Goal: Communication & Community: Participate in discussion

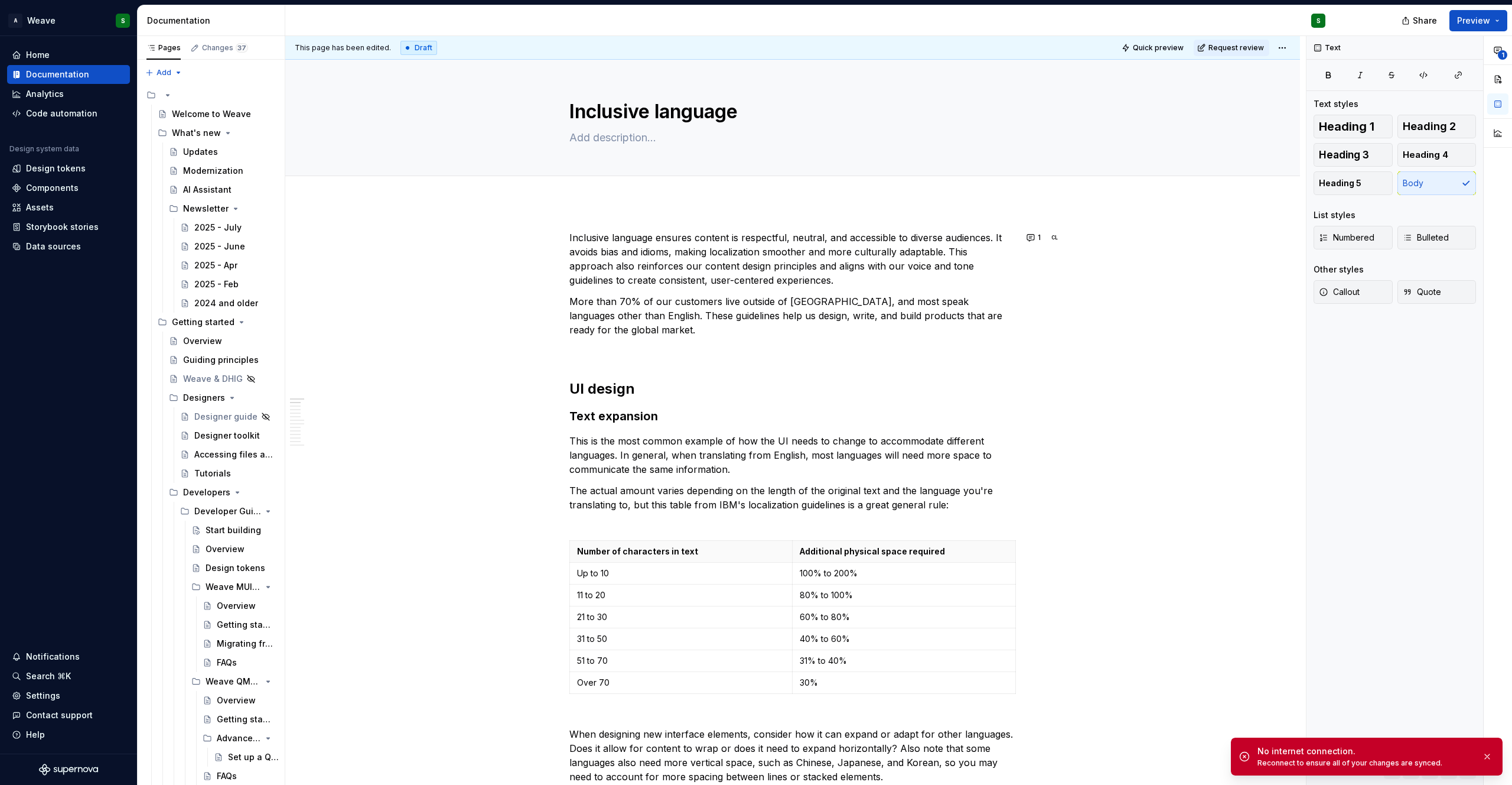
scroll to position [1424, 0]
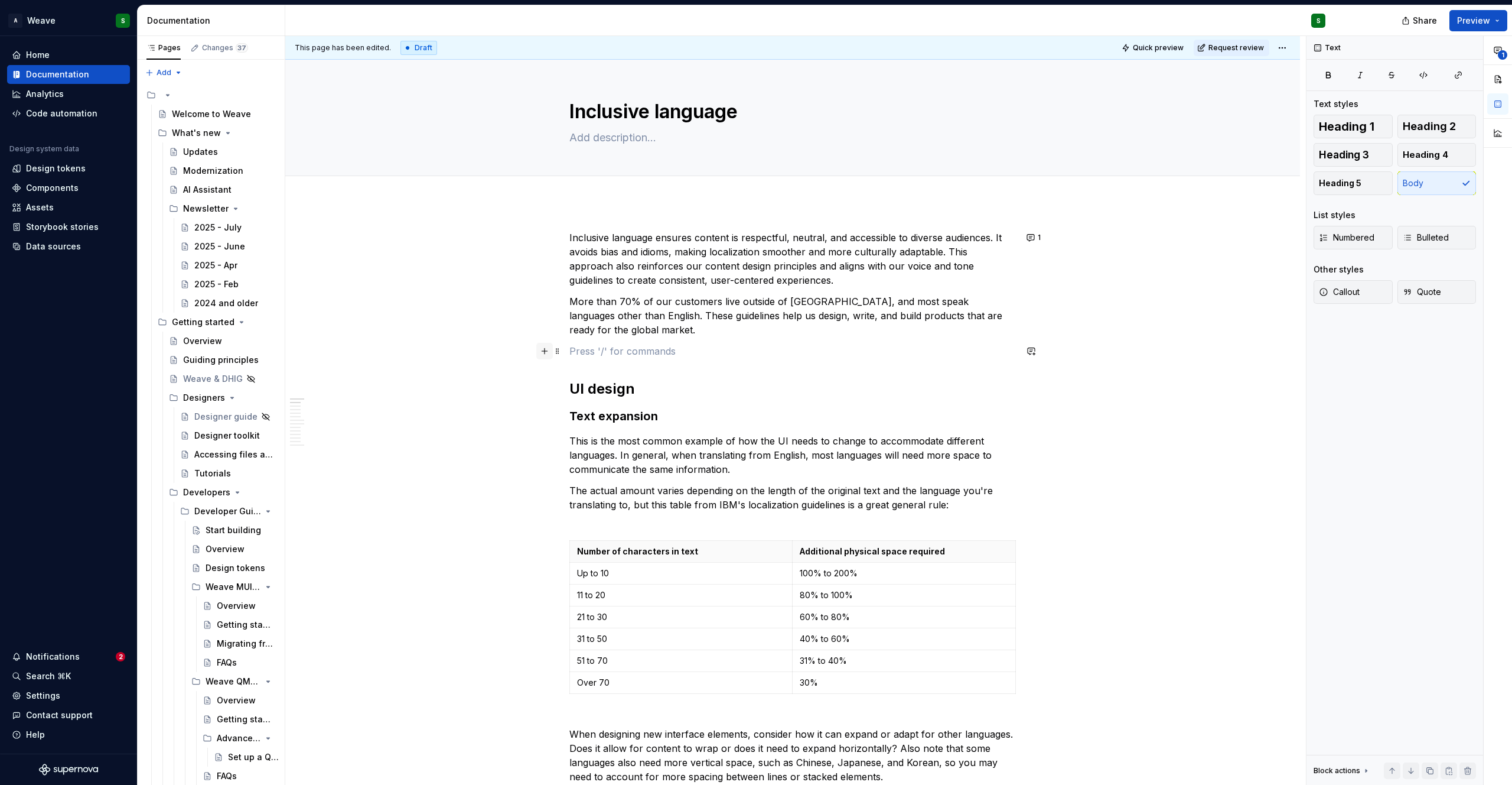
click at [549, 353] on button "button" at bounding box center [545, 351] width 17 height 17
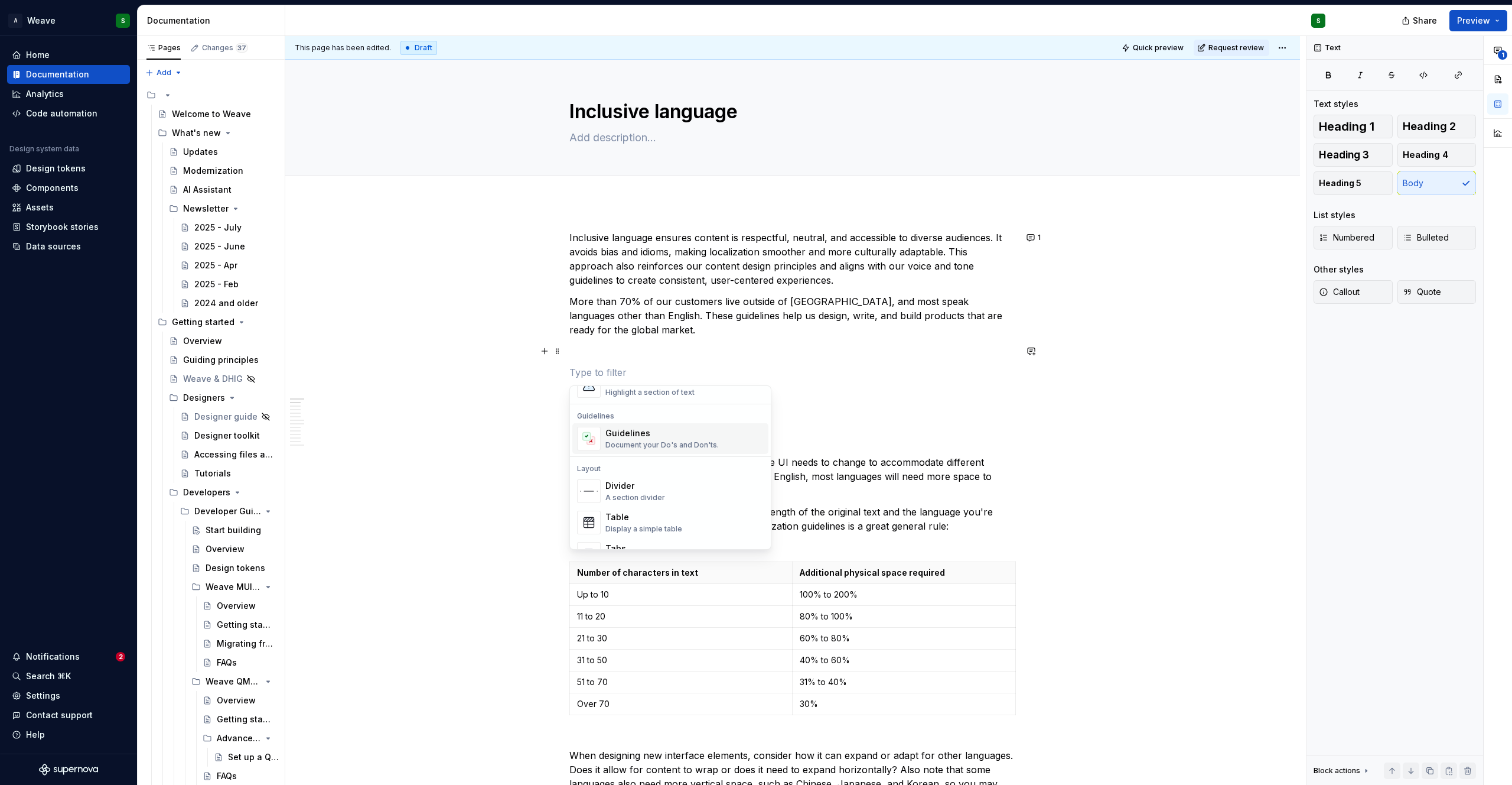
scroll to position [266, 0]
click at [644, 437] on div "Callout Highlight a section of text" at bounding box center [650, 435] width 89 height 22
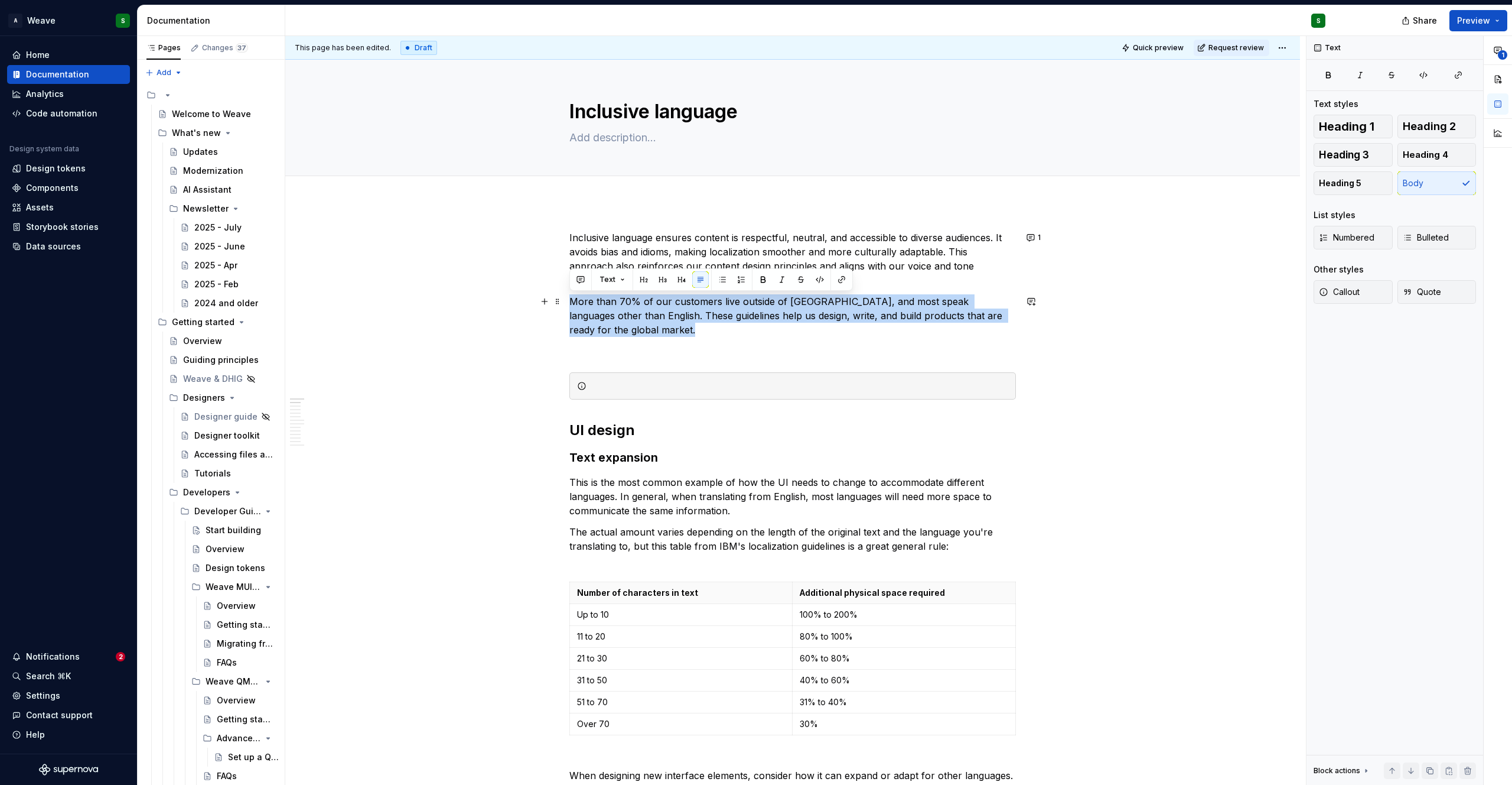
drag, startPoint x: 571, startPoint y: 304, endPoint x: 650, endPoint y: 332, distance: 83.8
click at [650, 332] on p "More than 70% of our customers live outside of [GEOGRAPHIC_DATA], and most spea…" at bounding box center [793, 315] width 447 height 43
copy p "More than 70% of our customers live outside of [GEOGRAPHIC_DATA], and most spea…"
click at [633, 383] on div at bounding box center [799, 386] width 417 height 12
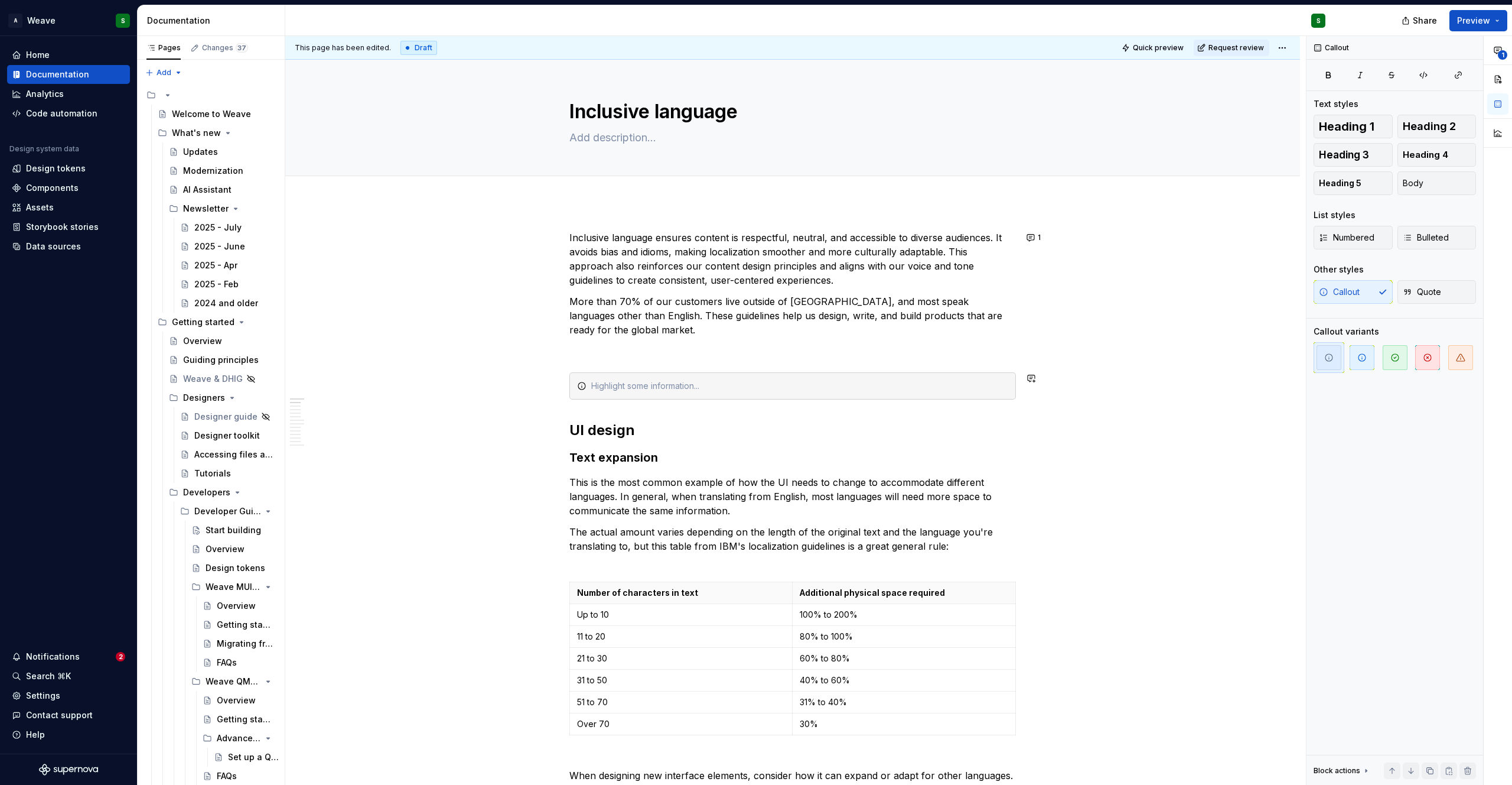
type textarea "*"
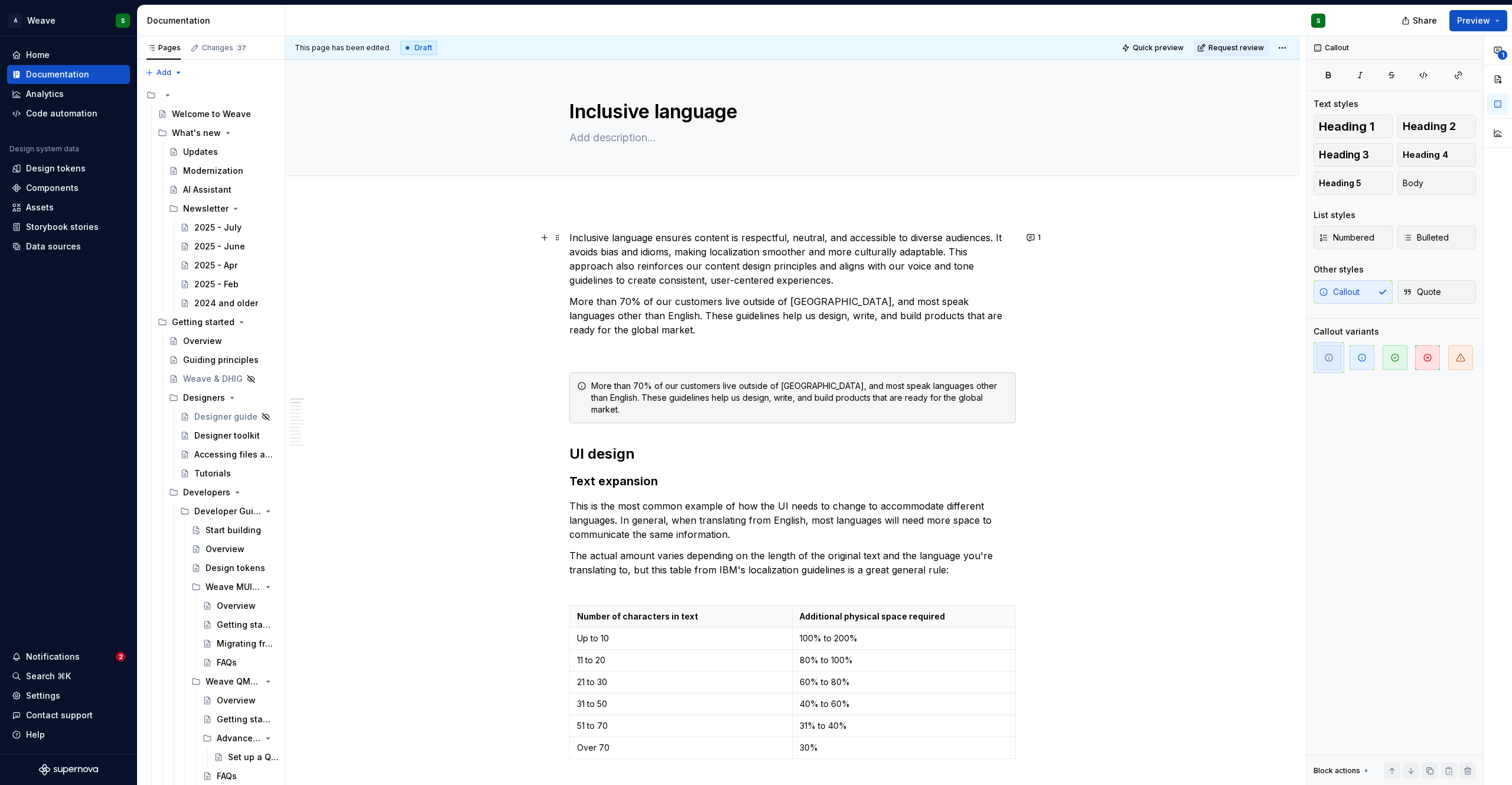
click at [711, 252] on p "Inclusive language ensures content is respectful, neutral, and accessible to di…" at bounding box center [793, 258] width 447 height 57
click at [874, 251] on p "Inclusive language ensures content is respectful, neutral, and accessible to di…" at bounding box center [793, 258] width 447 height 57
drag, startPoint x: 757, startPoint y: 253, endPoint x: 779, endPoint y: 255, distance: 22.1
click at [779, 255] on p "Inclusive language ensures content is respectful, neutral, and accessible to di…" at bounding box center [793, 258] width 447 height 57
click at [856, 252] on p "Inclusive language ensures content is respectful, neutral, and accessible to di…" at bounding box center [793, 258] width 447 height 57
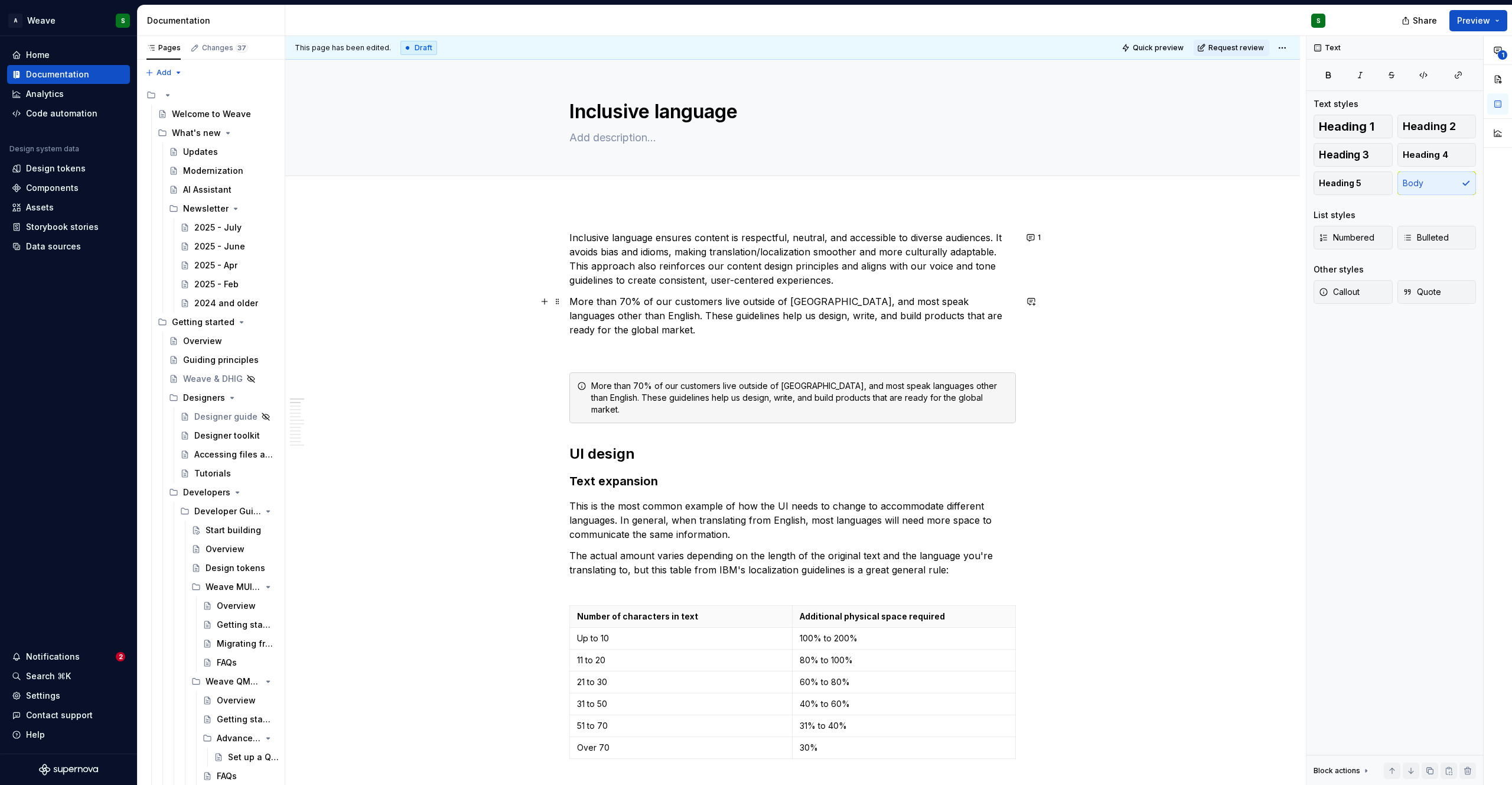
click at [624, 315] on p "More than 70% of our customers live outside of [GEOGRAPHIC_DATA], and most spea…" at bounding box center [793, 315] width 447 height 43
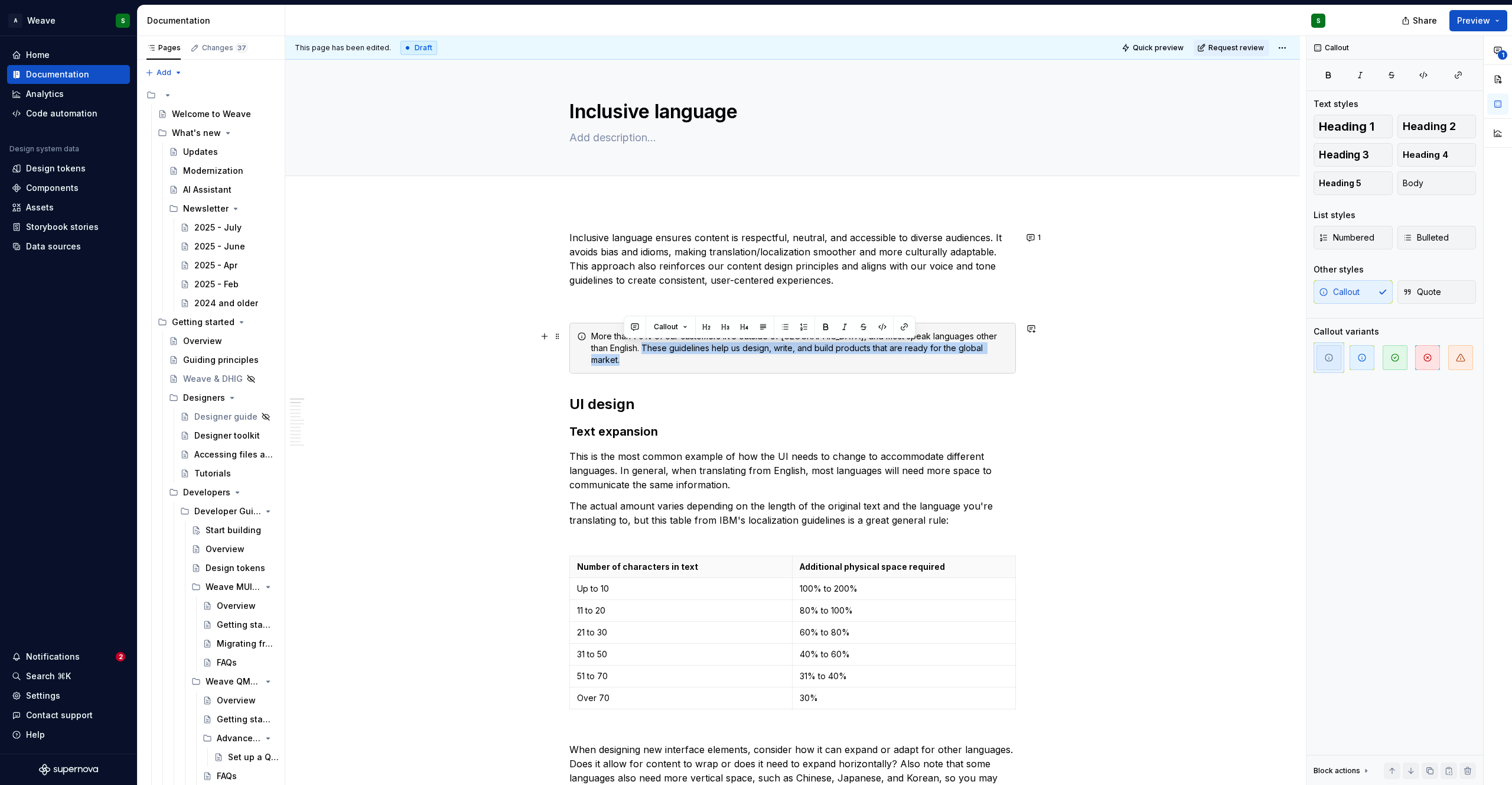
drag, startPoint x: 626, startPoint y: 348, endPoint x: 1000, endPoint y: 344, distance: 374.0
click at [1000, 344] on div "More than 70% of our customers live outside of [GEOGRAPHIC_DATA], and most spea…" at bounding box center [799, 348] width 417 height 36
copy div "These guidelines help us design, write, and build products that are ready for t…"
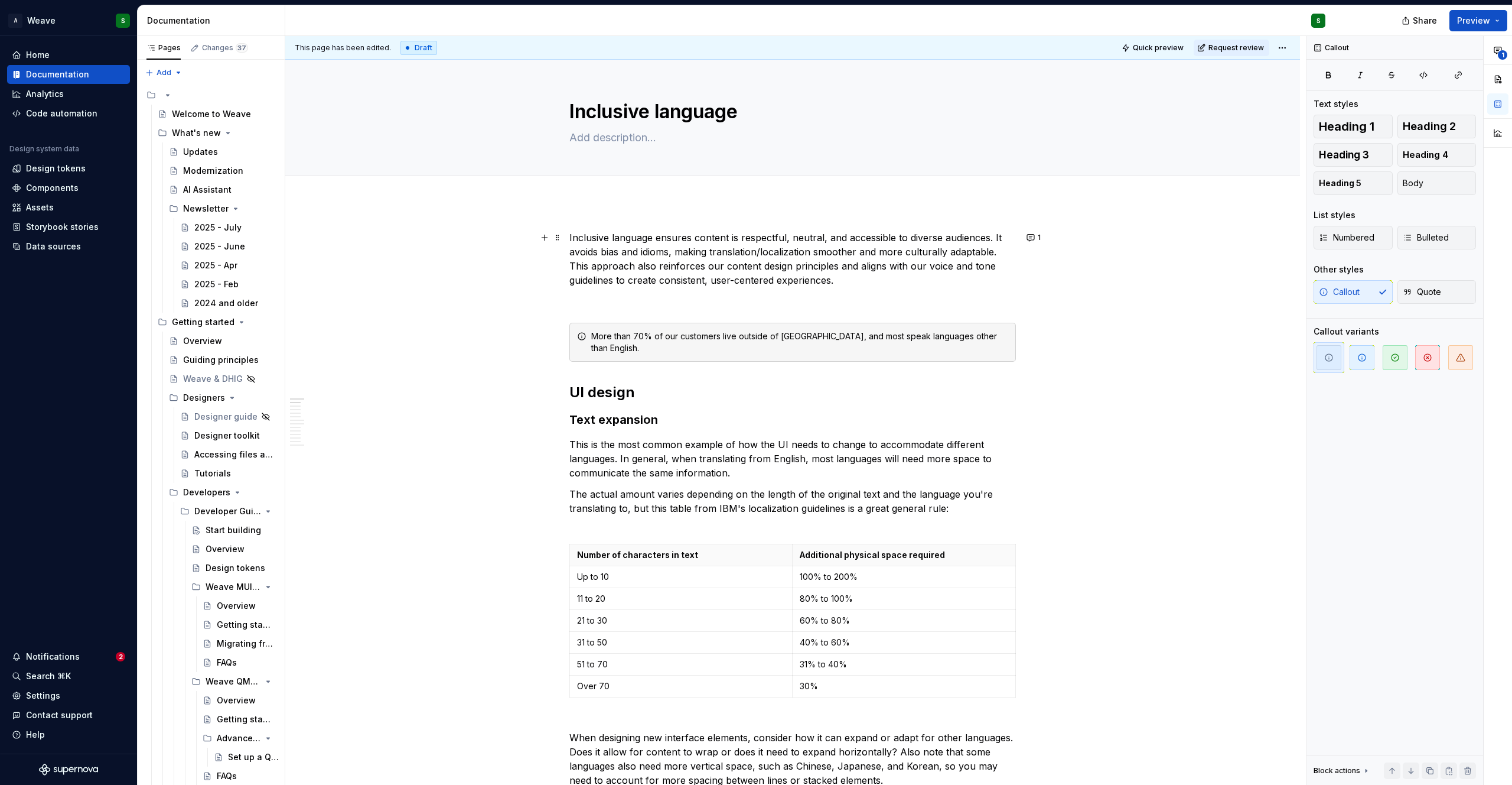
click at [880, 285] on p "Inclusive language ensures content is respectful, neutral, and accessible to di…" at bounding box center [793, 258] width 447 height 57
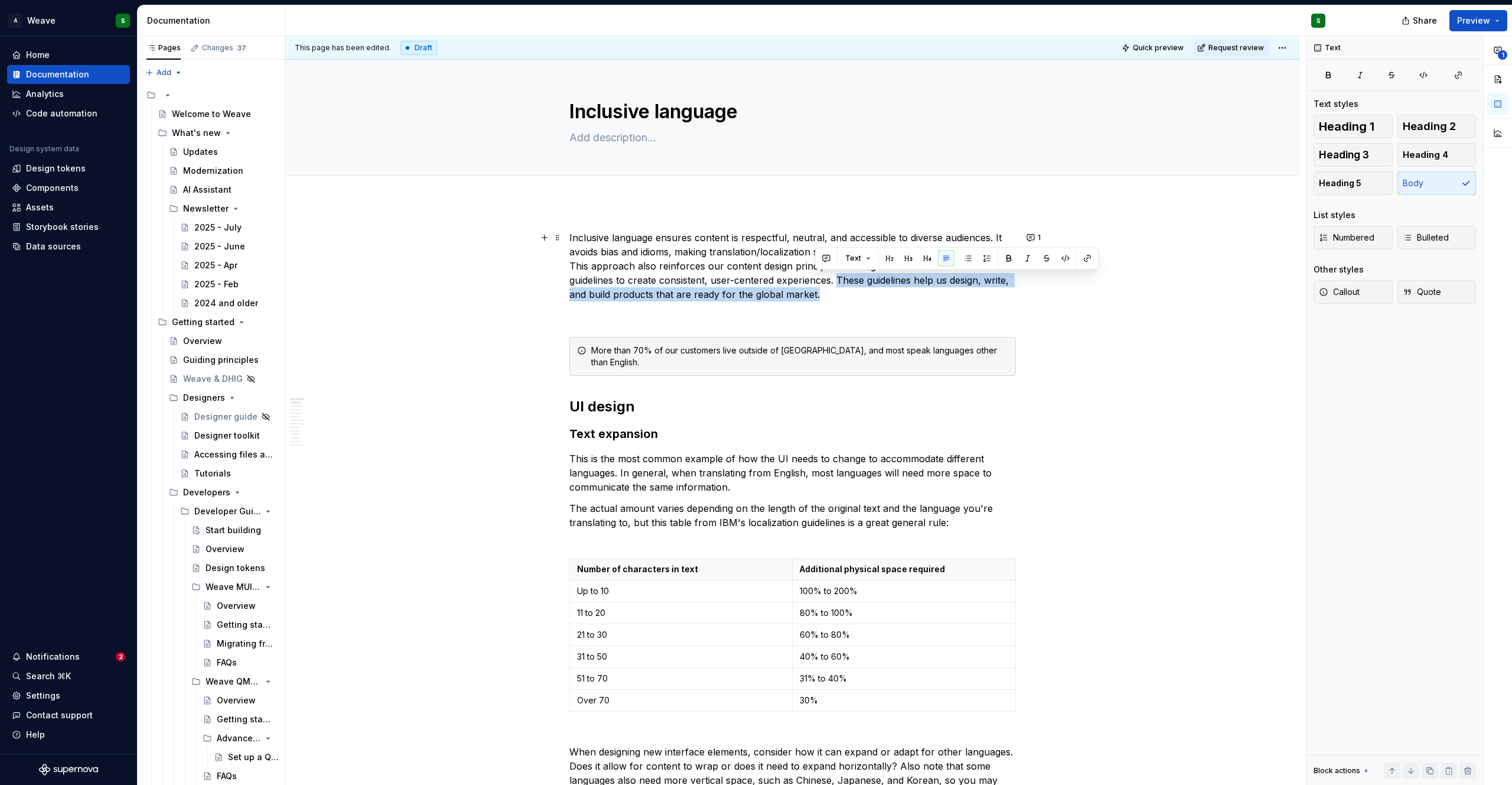
drag, startPoint x: 839, startPoint y: 279, endPoint x: 845, endPoint y: 292, distance: 14.3
click at [845, 292] on p "Inclusive language ensures content is respectful, neutral, and accessible to di…" at bounding box center [793, 265] width 447 height 71
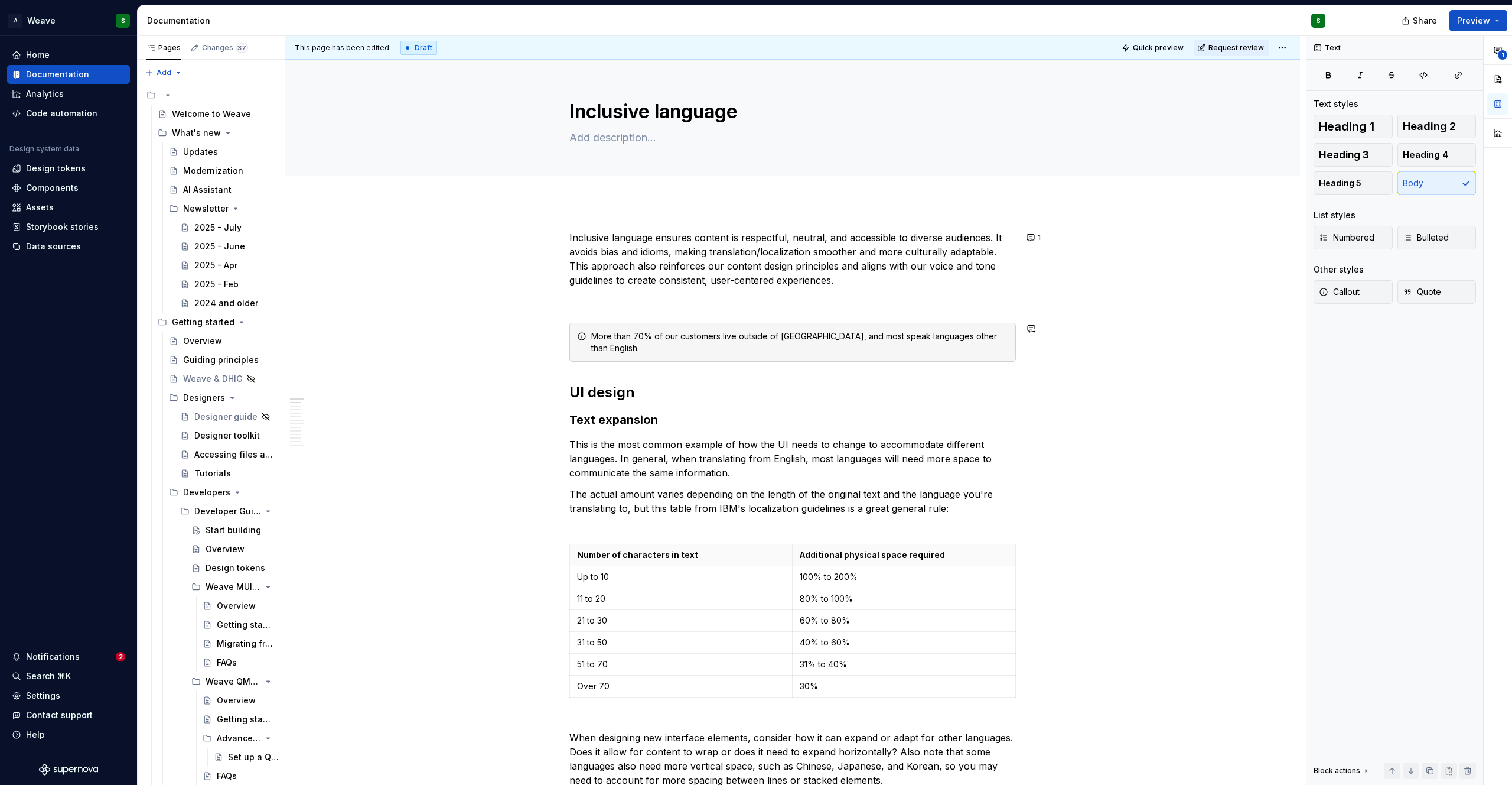
scroll to position [9, 0]
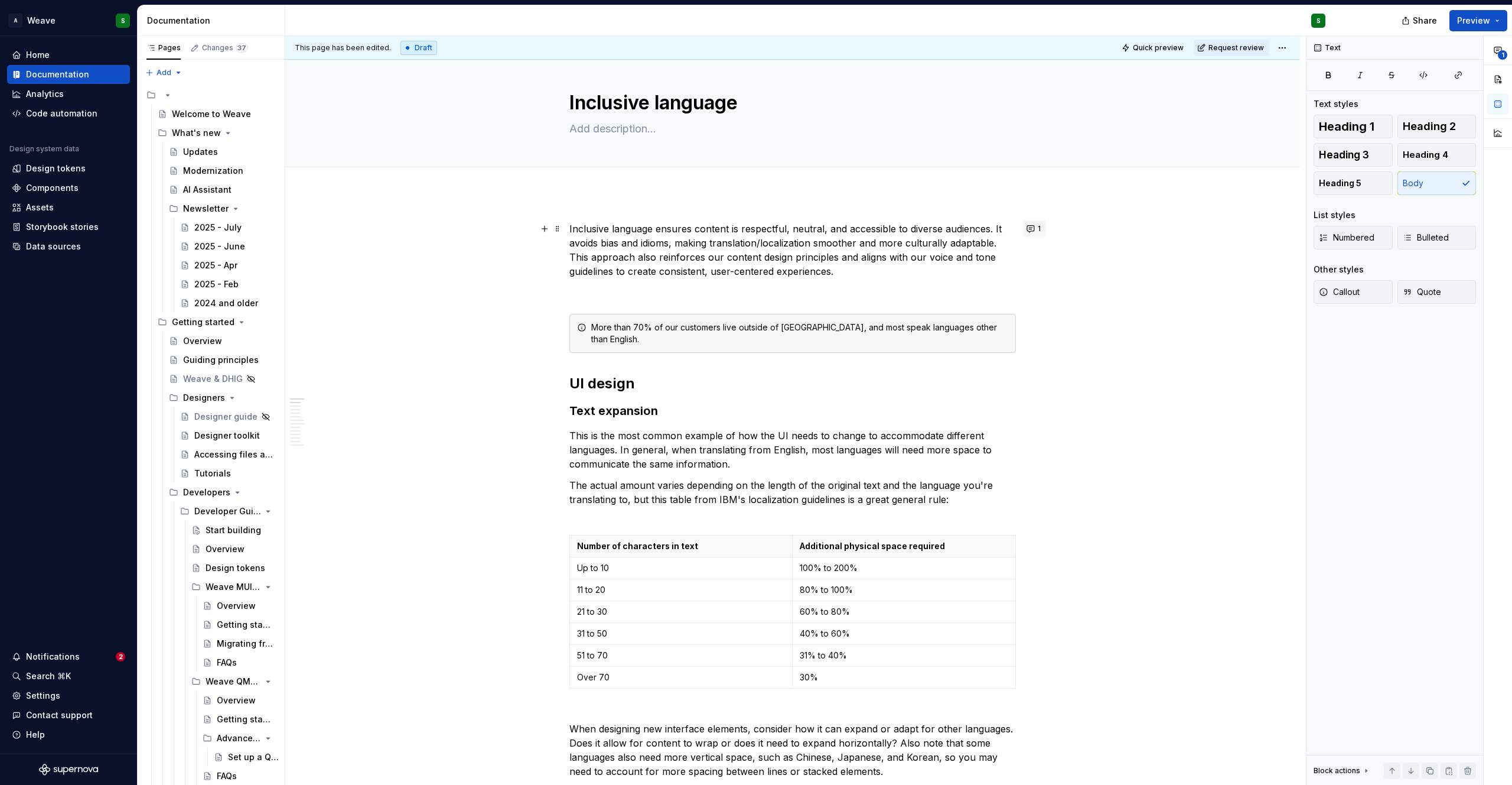
click at [1033, 232] on button "1" at bounding box center [1035, 229] width 23 height 17
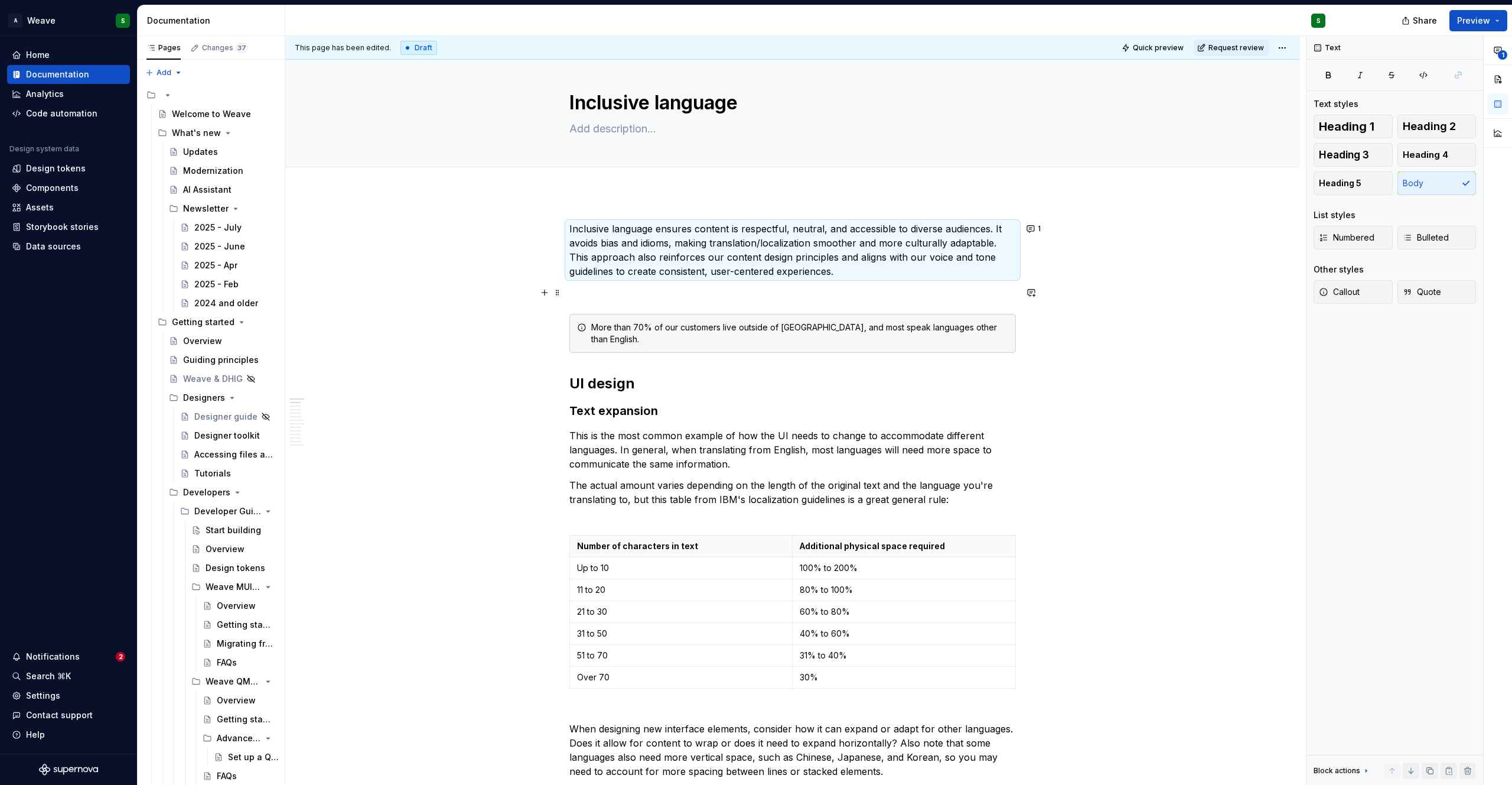
click at [580, 294] on p at bounding box center [793, 292] width 447 height 14
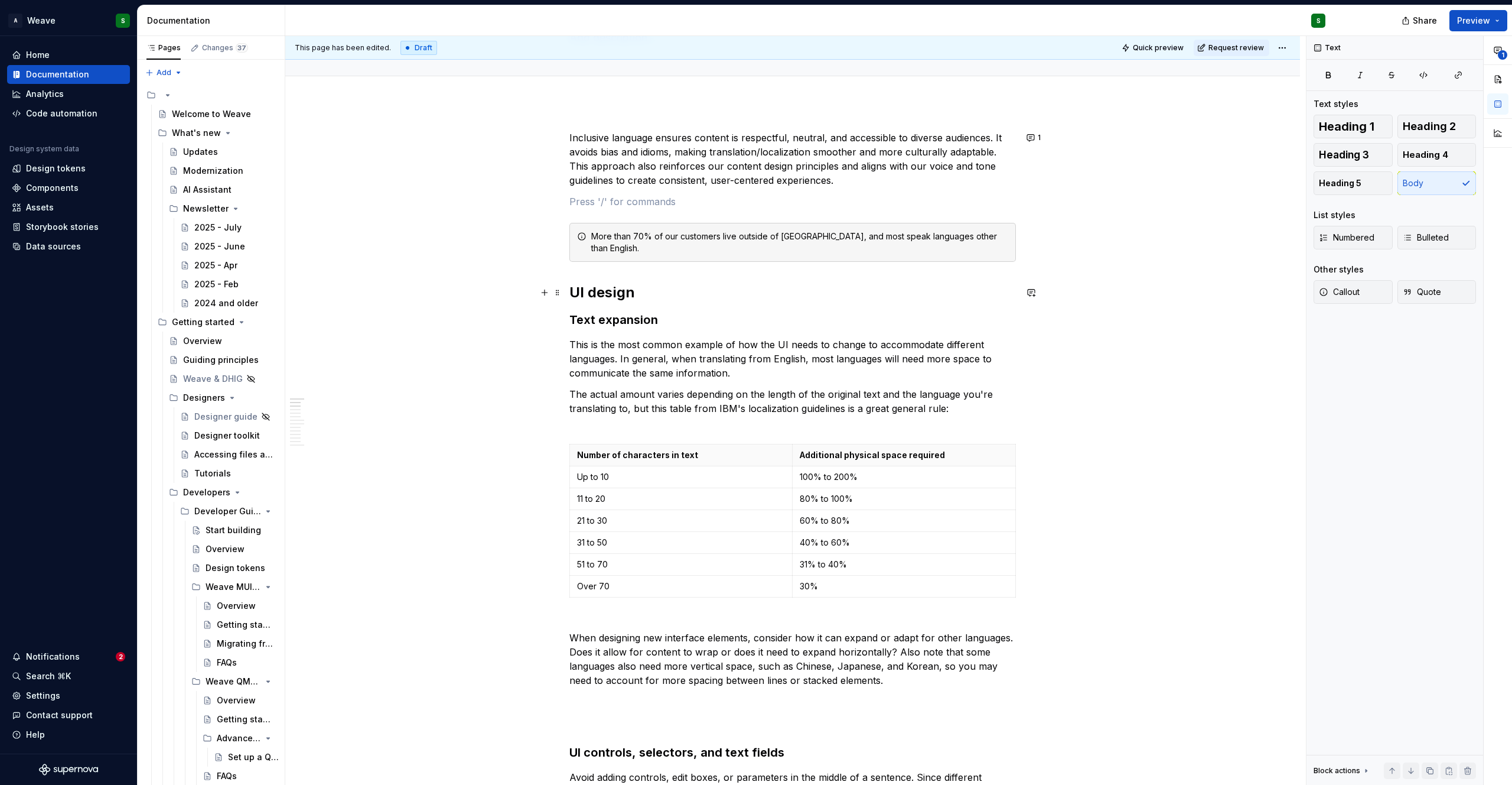
scroll to position [103, 0]
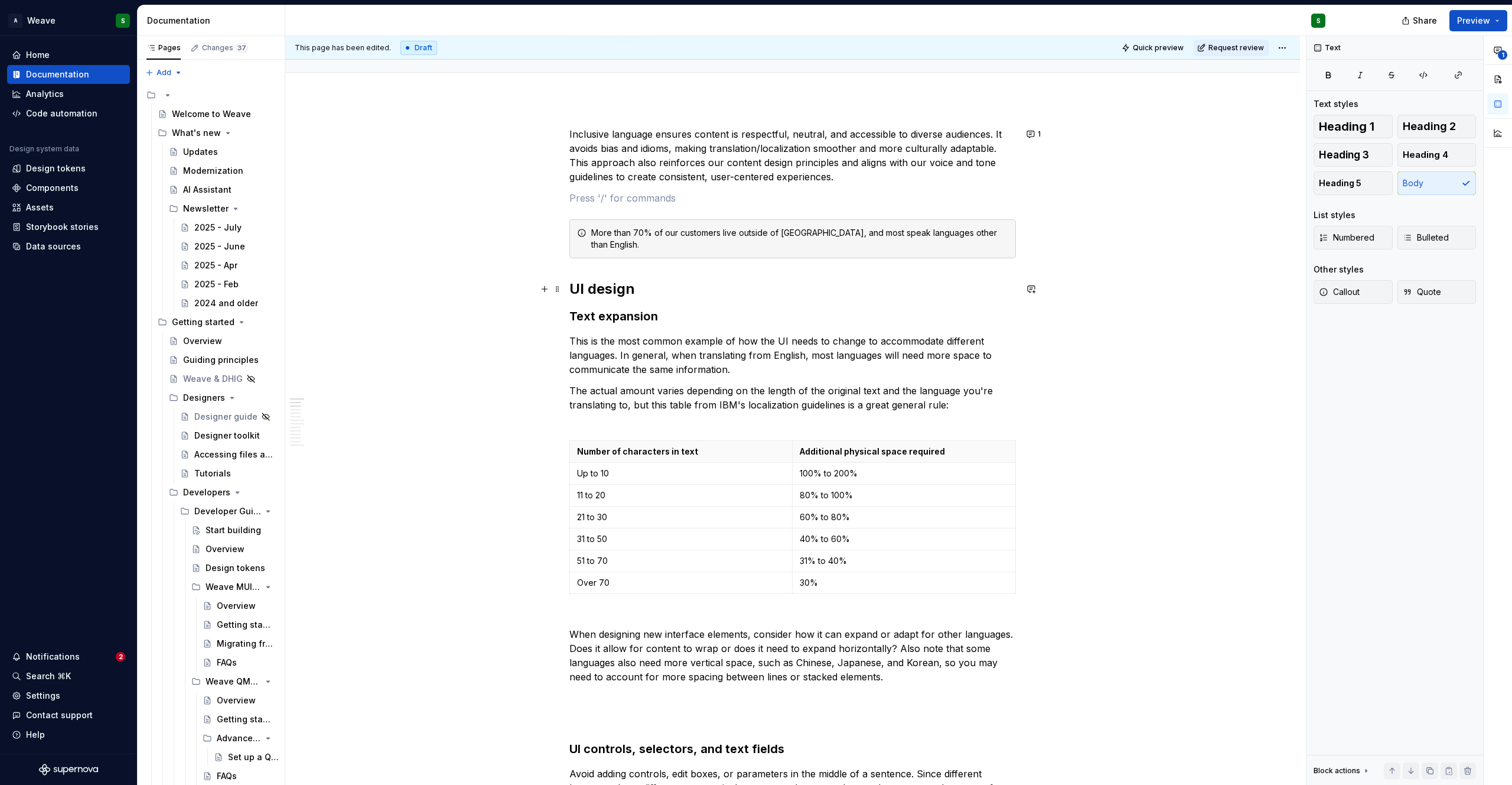
click at [571, 290] on h2 "UI design" at bounding box center [793, 289] width 447 height 19
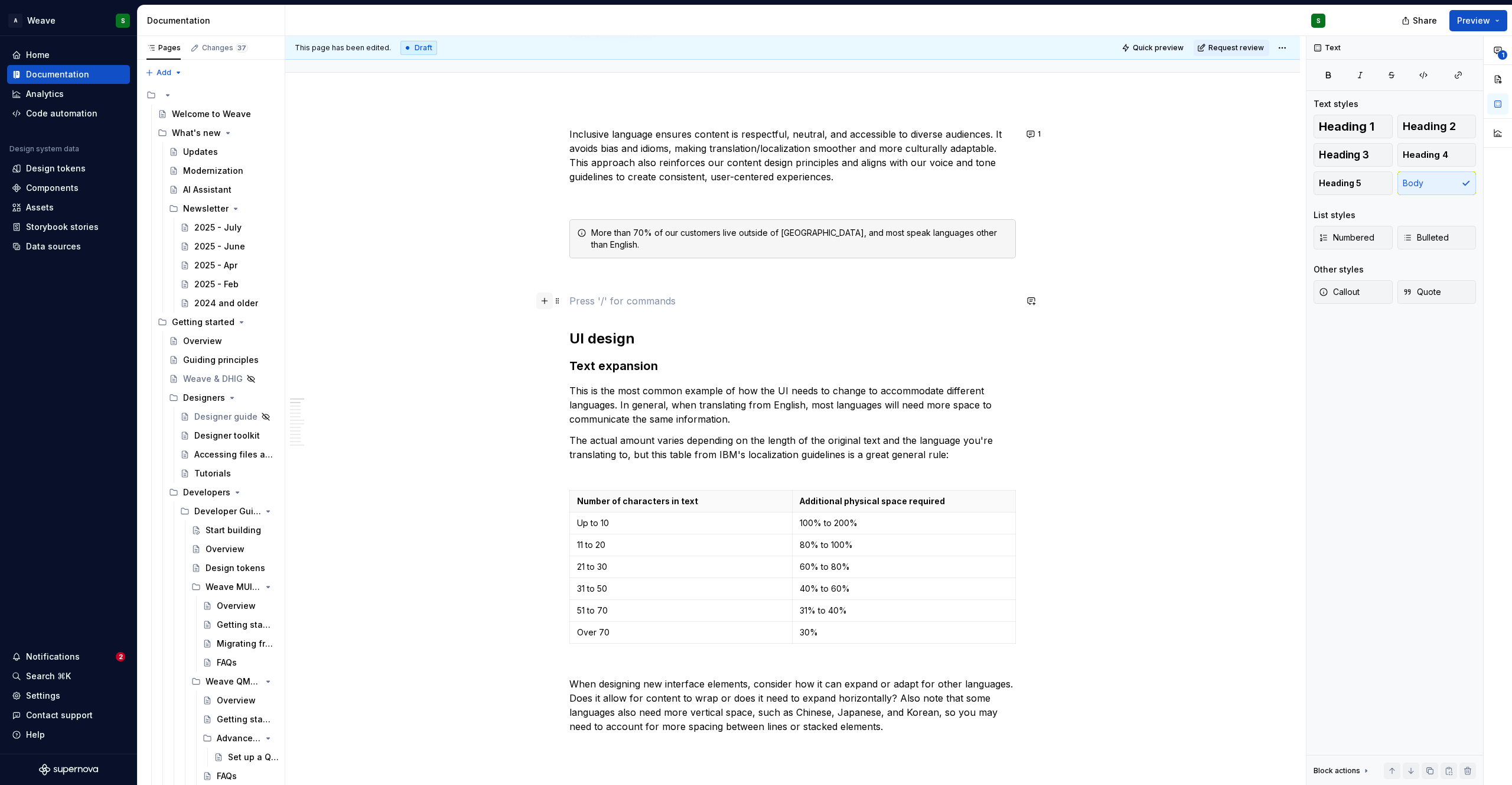
click at [545, 304] on button "button" at bounding box center [545, 301] width 17 height 17
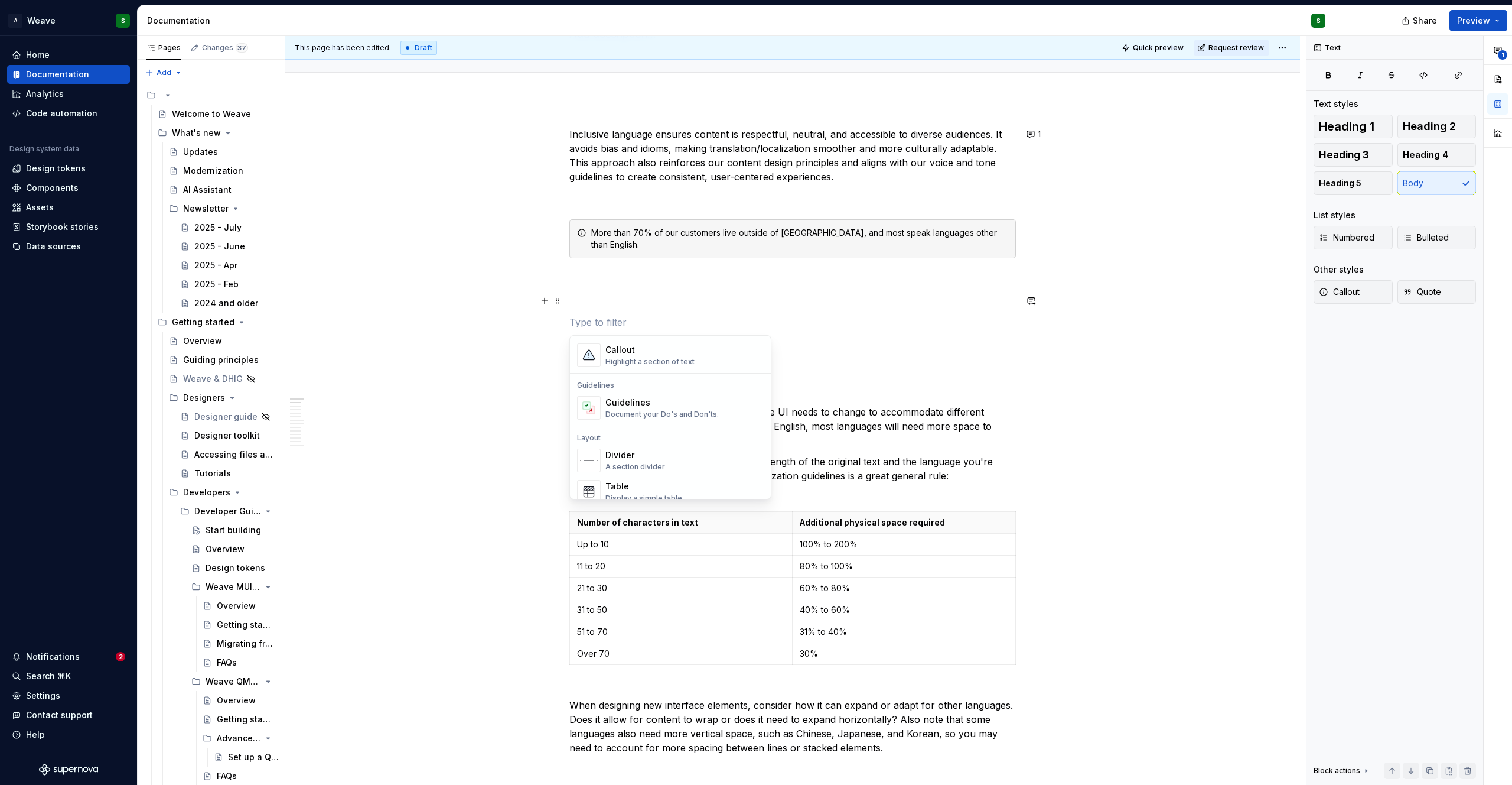
scroll to position [0, 0]
click at [643, 397] on div "Heading 1" at bounding box center [657, 396] width 103 height 12
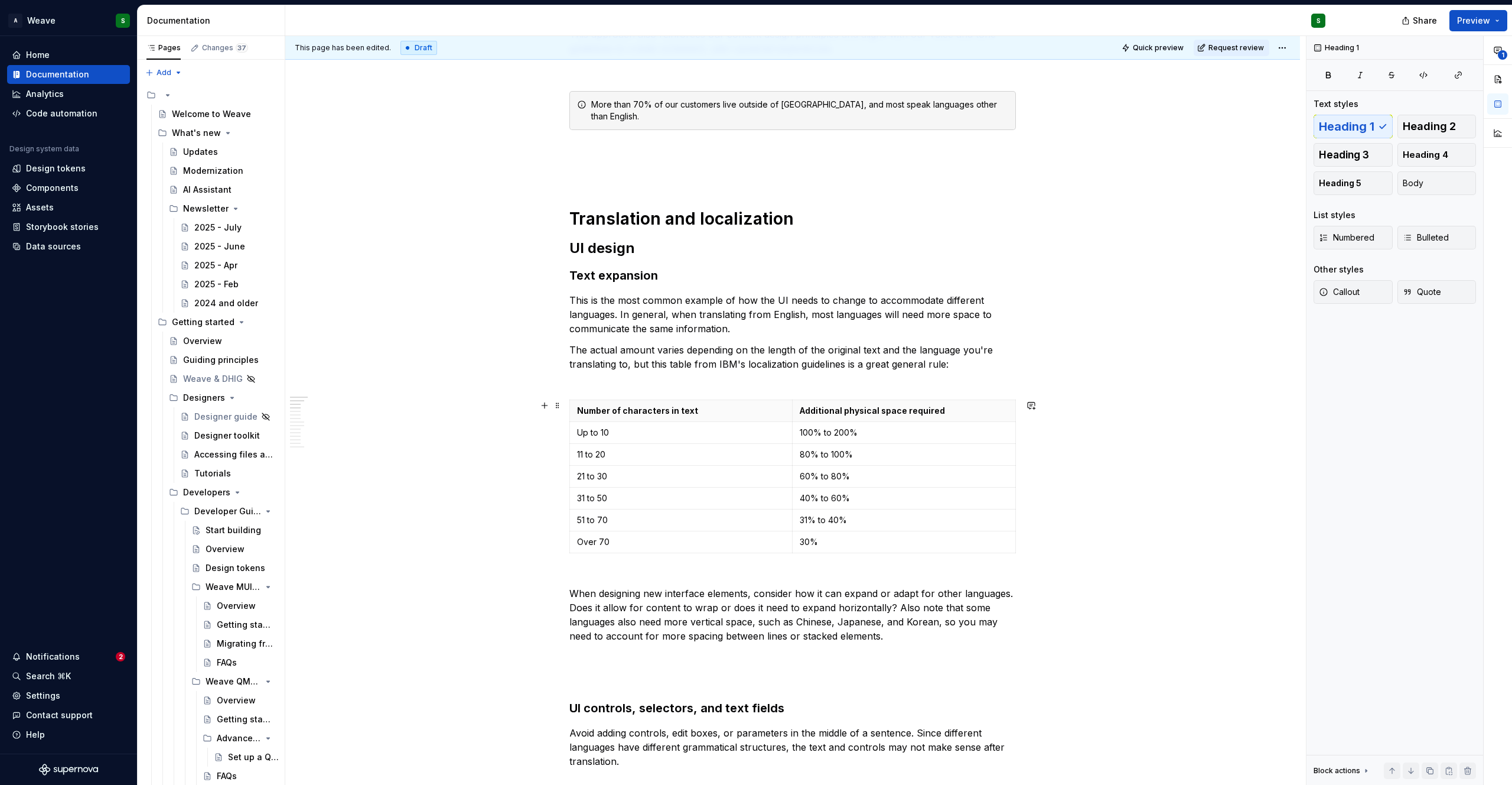
scroll to position [236, 0]
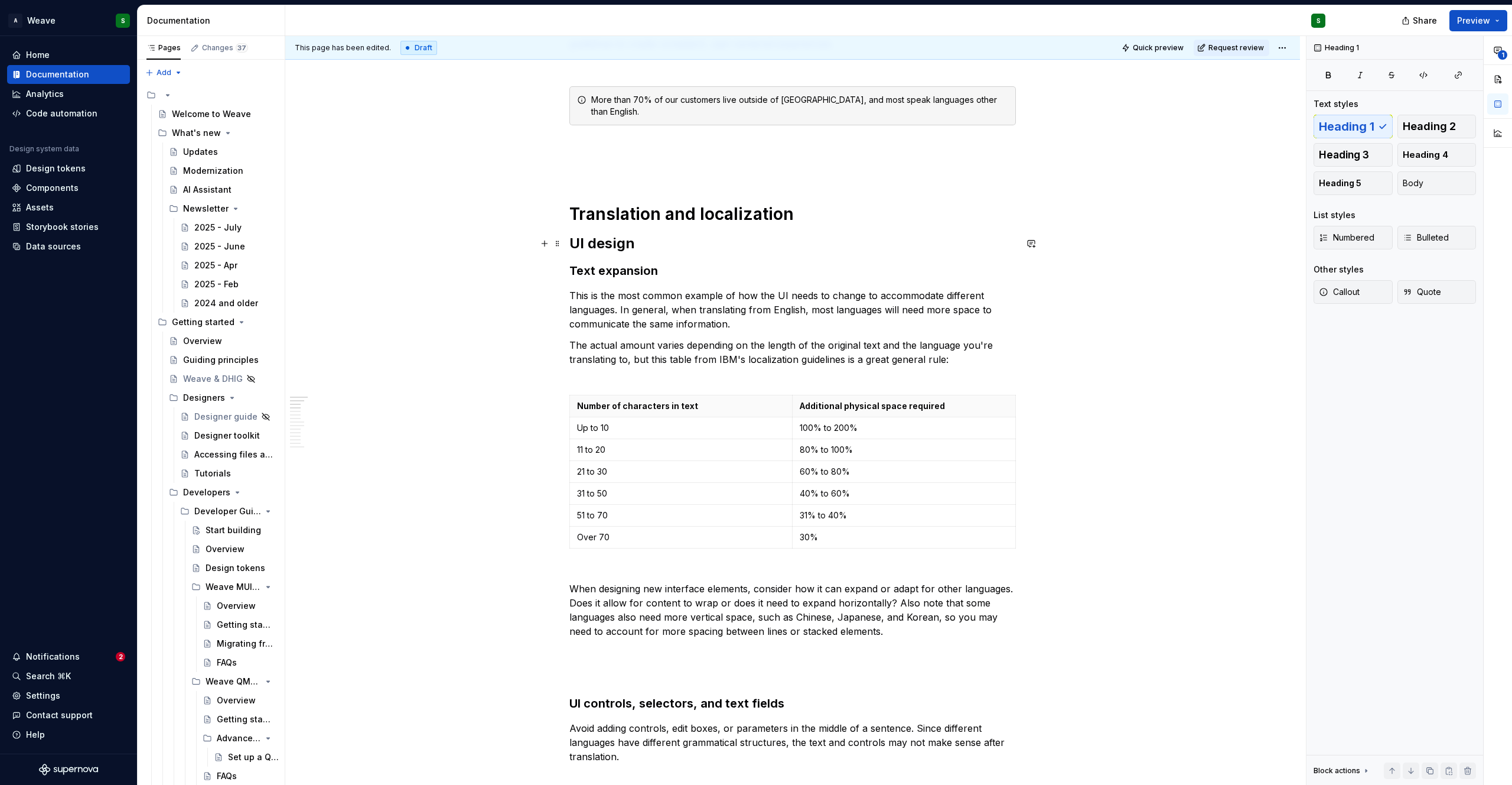
click at [570, 244] on h2 "UI design" at bounding box center [793, 244] width 447 height 19
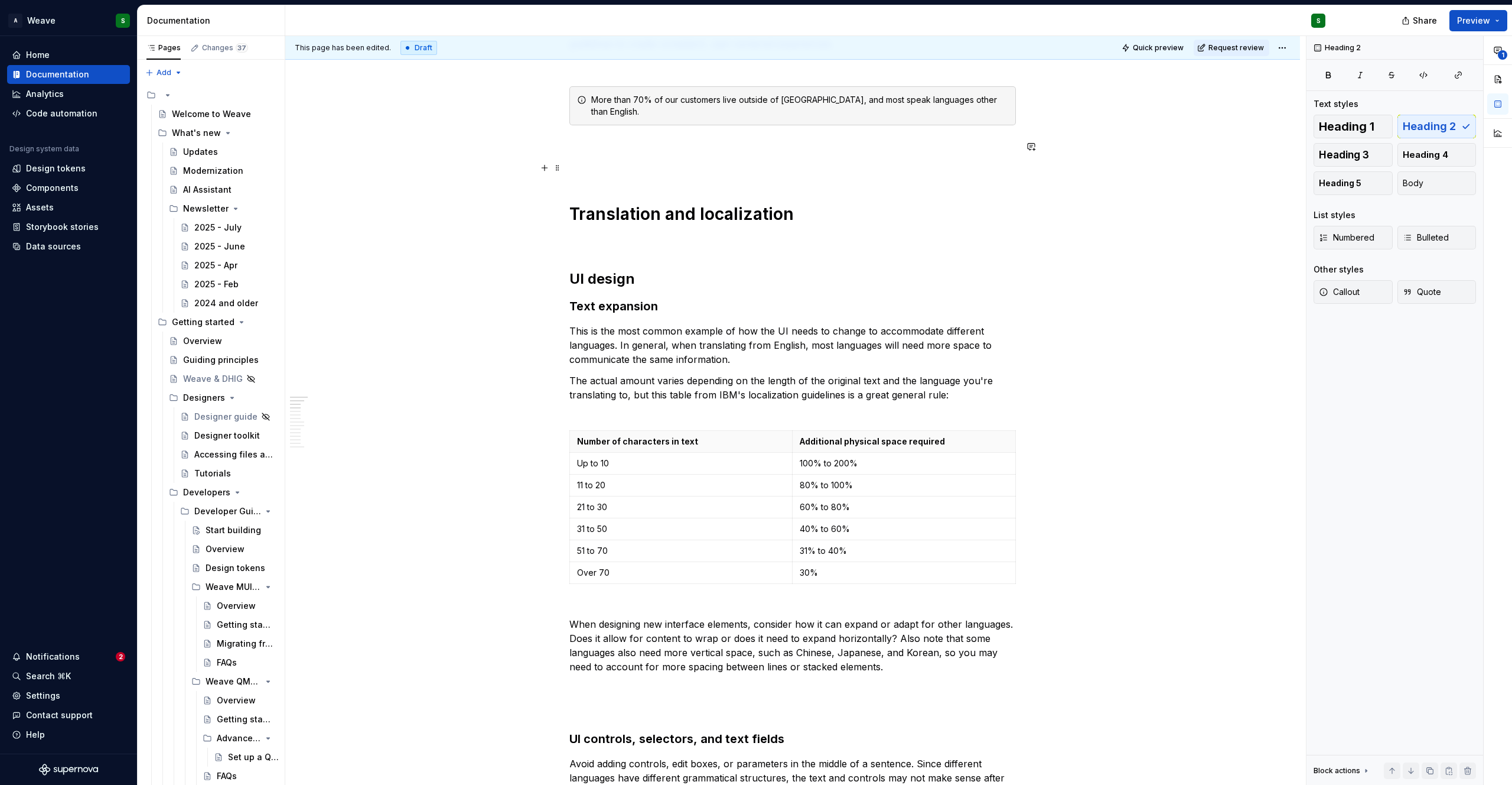
click at [589, 166] on p at bounding box center [793, 167] width 447 height 14
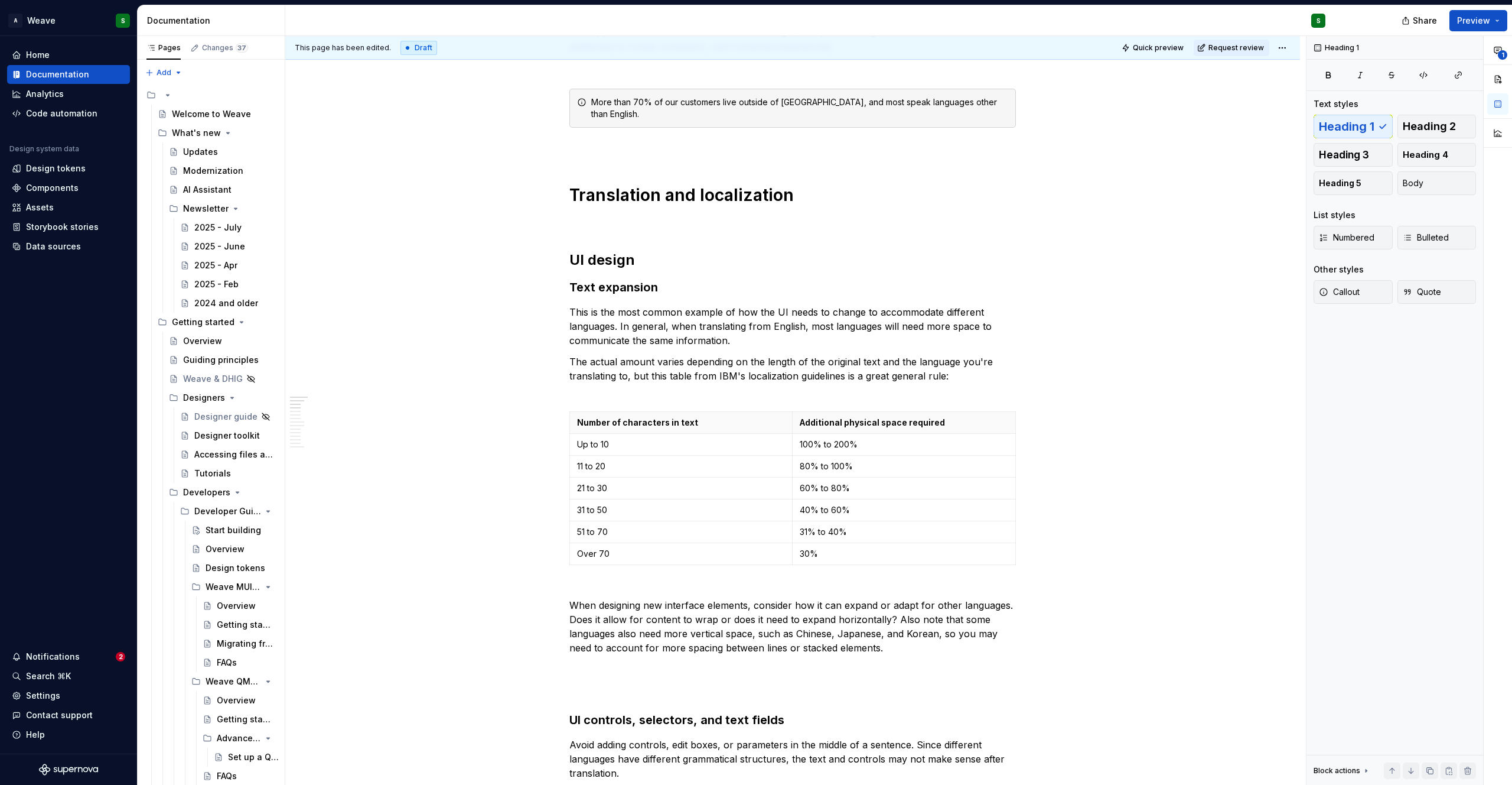
scroll to position [0, 0]
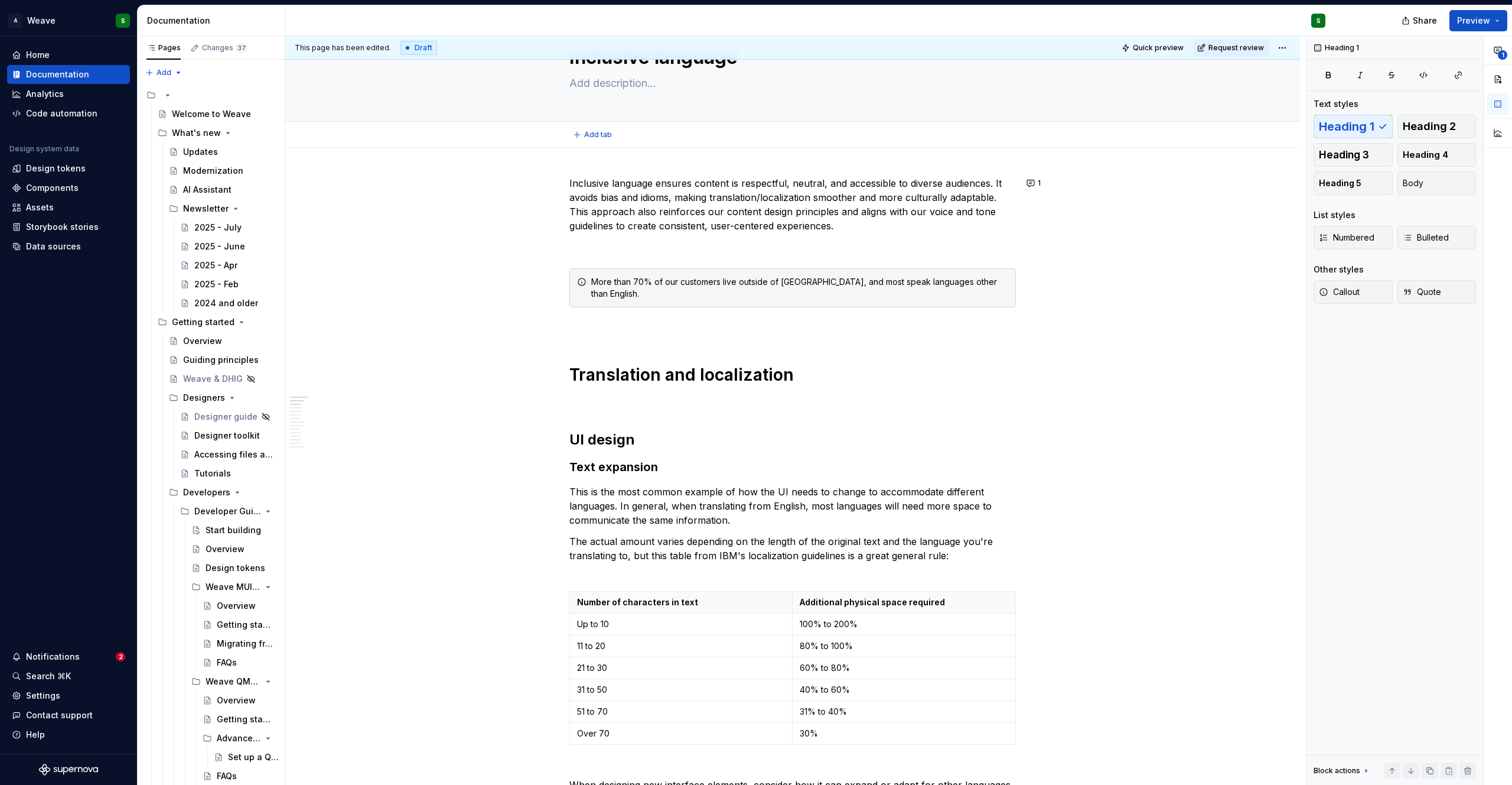
type textarea "*"
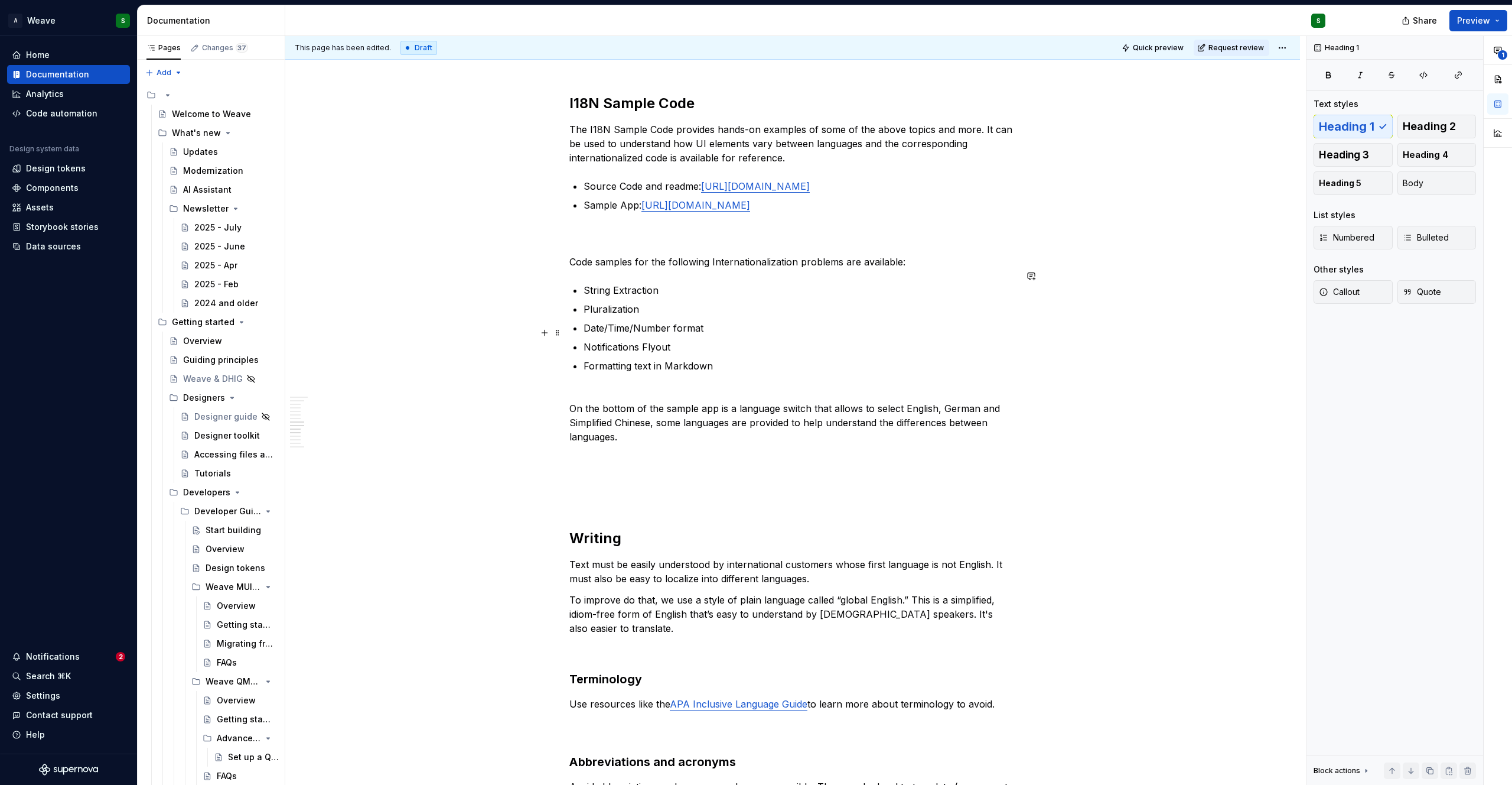
scroll to position [1780, 0]
click at [577, 492] on p at bounding box center [793, 499] width 447 height 14
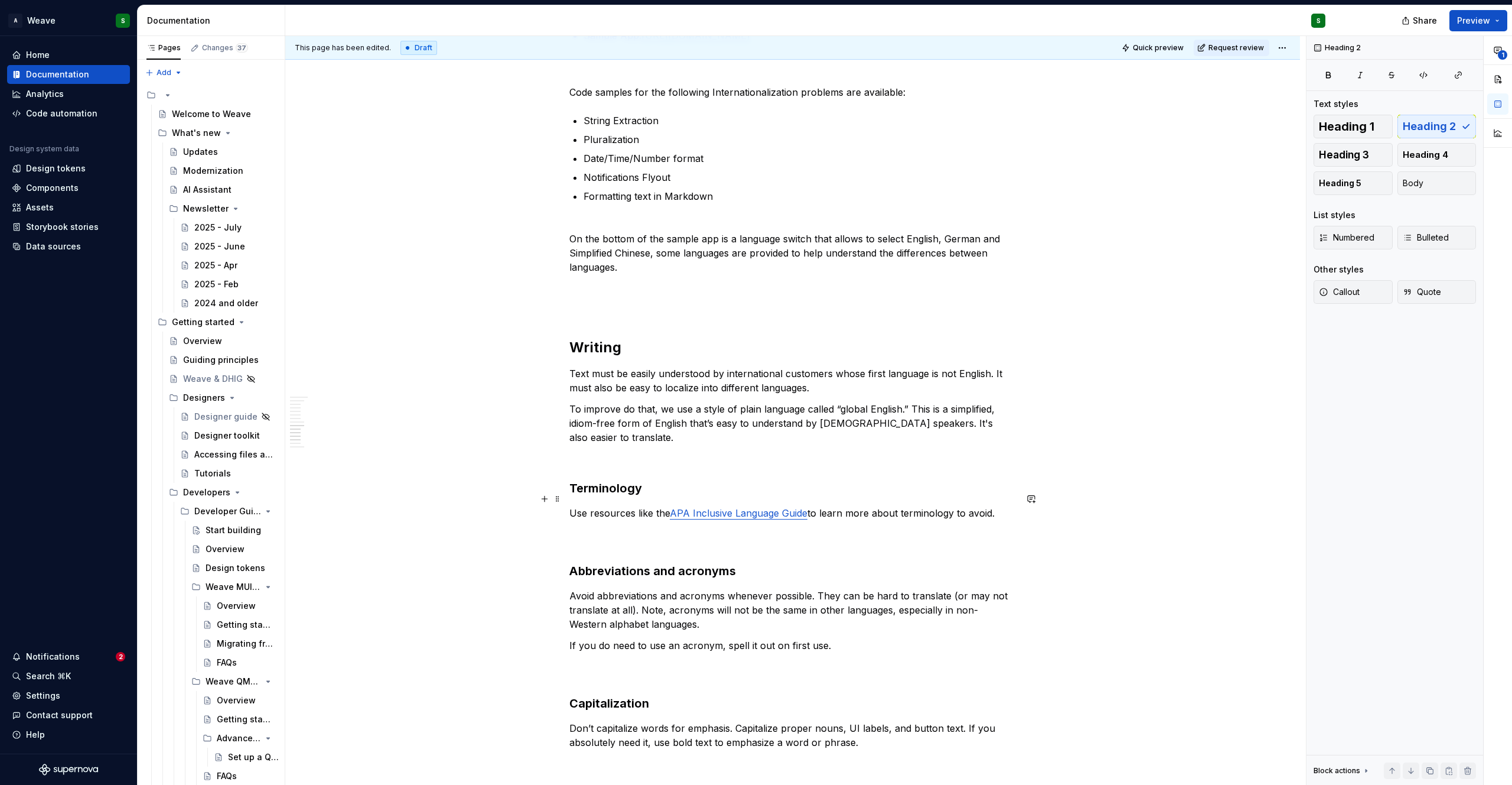
scroll to position [1951, 0]
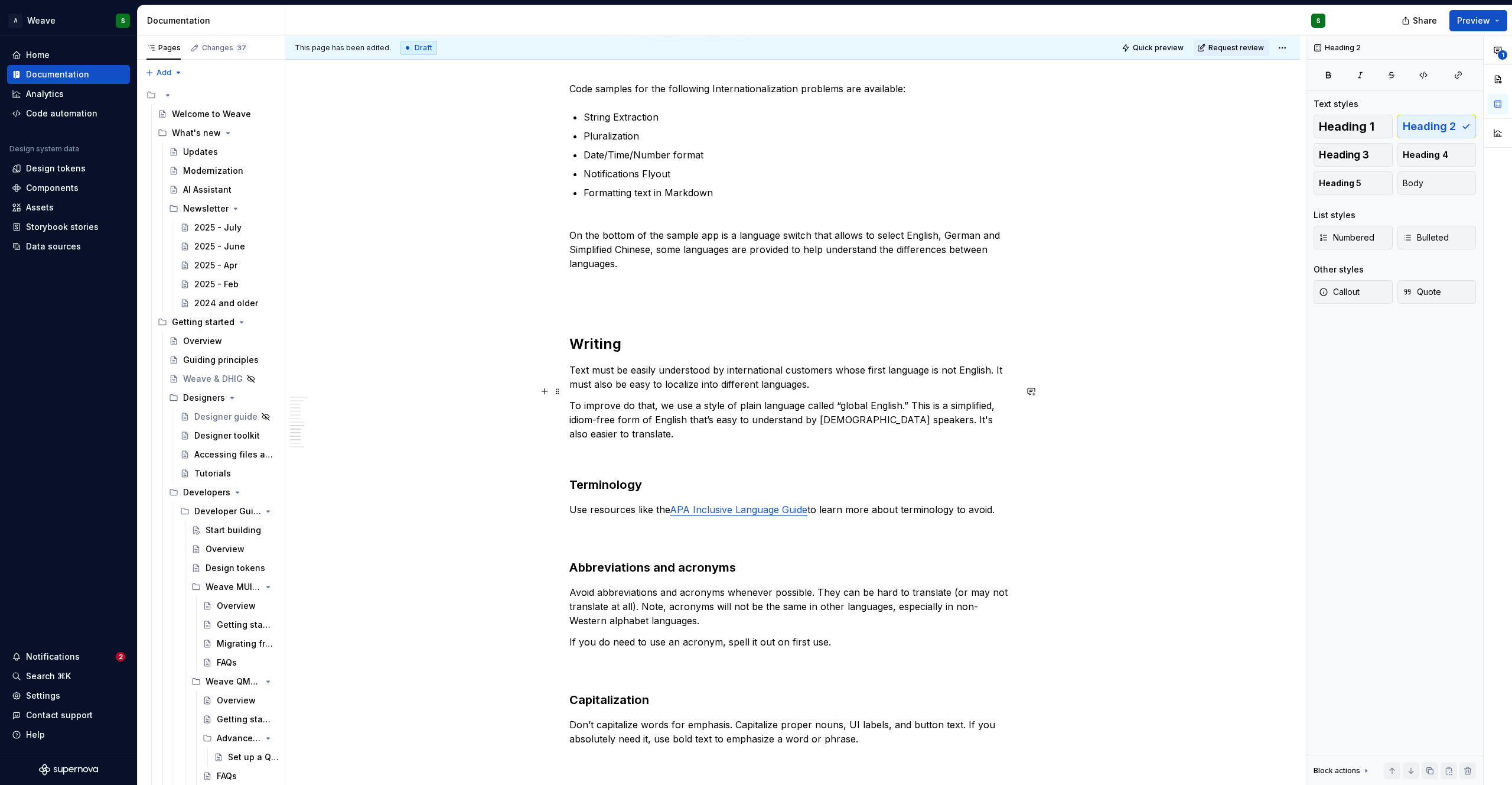
click at [841, 399] on p "To improve do that, we use a style of plain language called “global English.” T…" at bounding box center [793, 420] width 447 height 43
click at [897, 399] on p "To improve do that, we use a style of plain language called global English.” Th…" at bounding box center [793, 420] width 447 height 43
drag, startPoint x: 854, startPoint y: 390, endPoint x: 895, endPoint y: 390, distance: 41.0
click at [895, 399] on p "To improve do that, we use a style of plain language called global English. Thi…" at bounding box center [793, 420] width 447 height 43
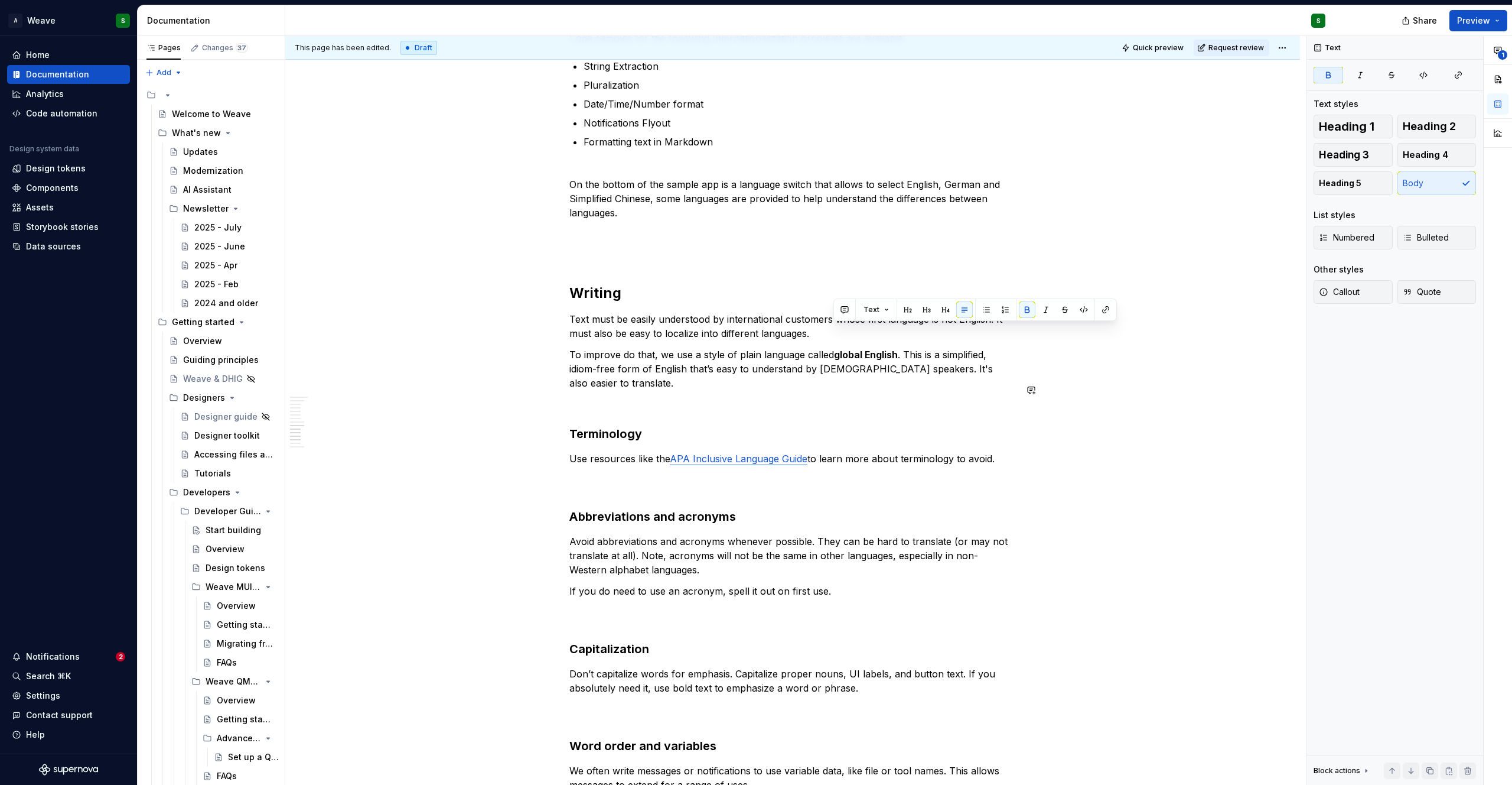
scroll to position [2011, 0]
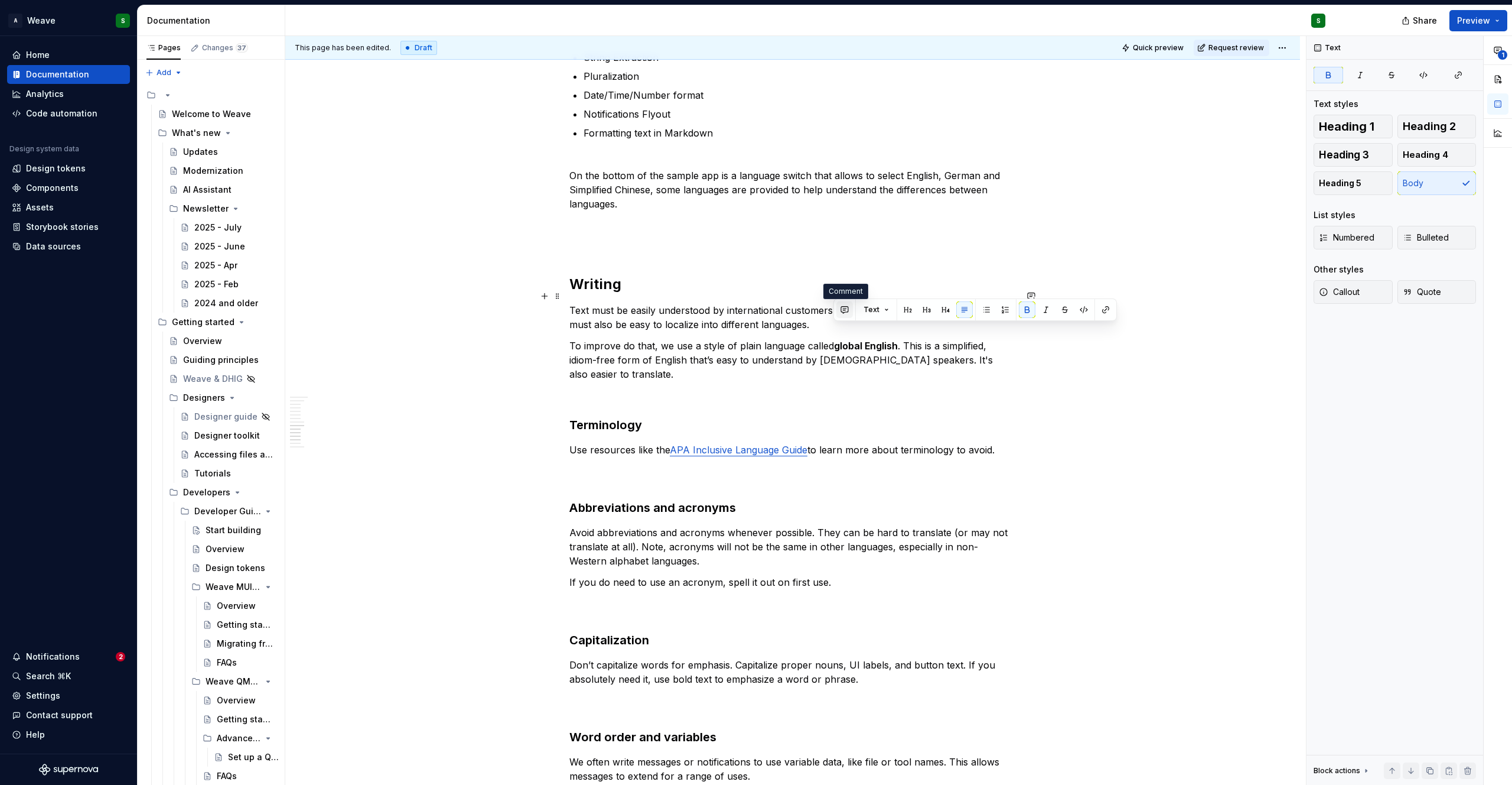
click at [850, 312] on button "button" at bounding box center [844, 309] width 17 height 17
click at [860, 312] on span "[PERSON_NAME]" at bounding box center [885, 315] width 67 height 12
click at [1010, 366] on icon "Send" at bounding box center [1012, 362] width 12 height 12
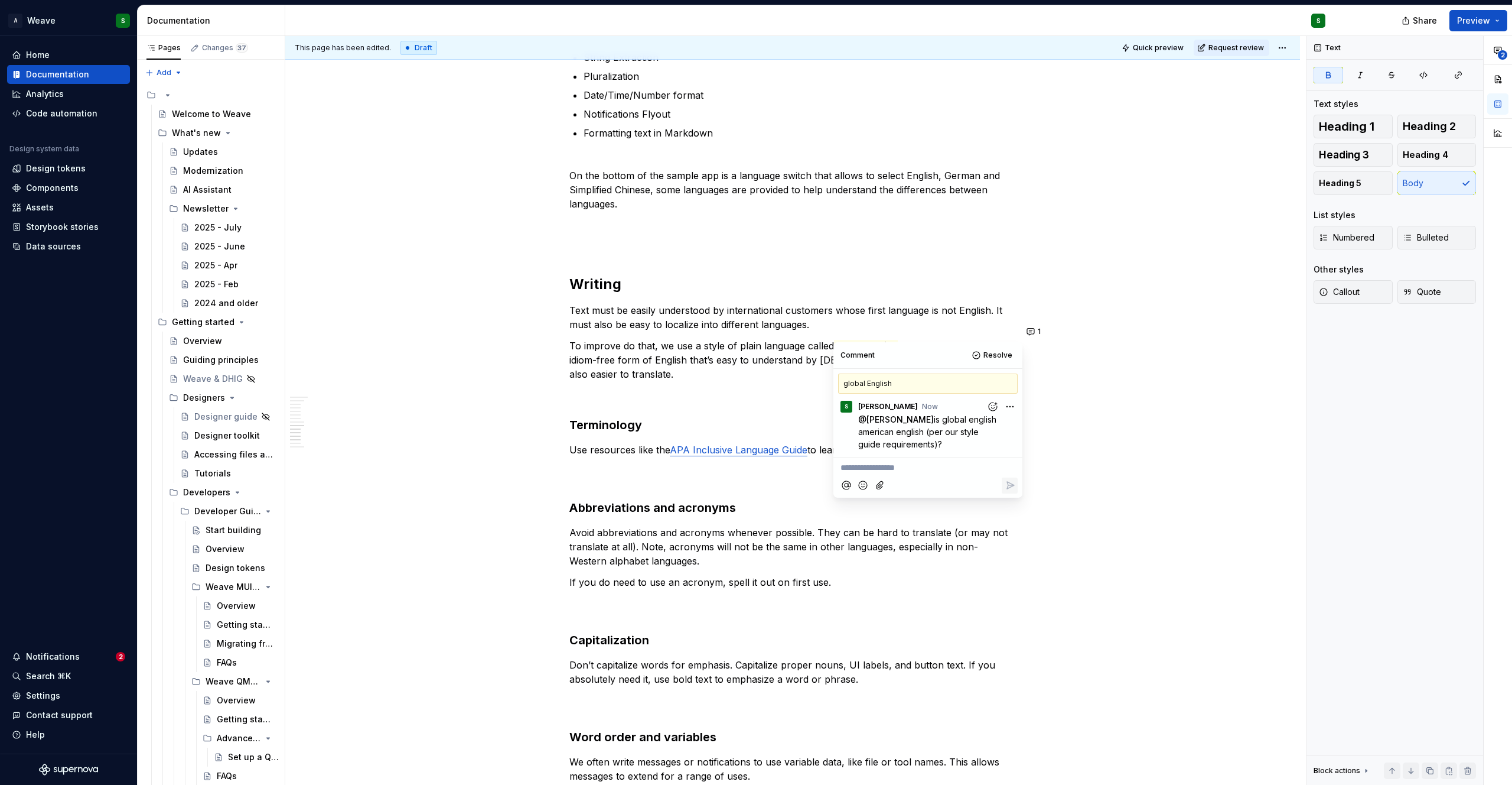
type textarea "*"
click at [777, 416] on h3 "Terminology" at bounding box center [793, 425] width 447 height 17
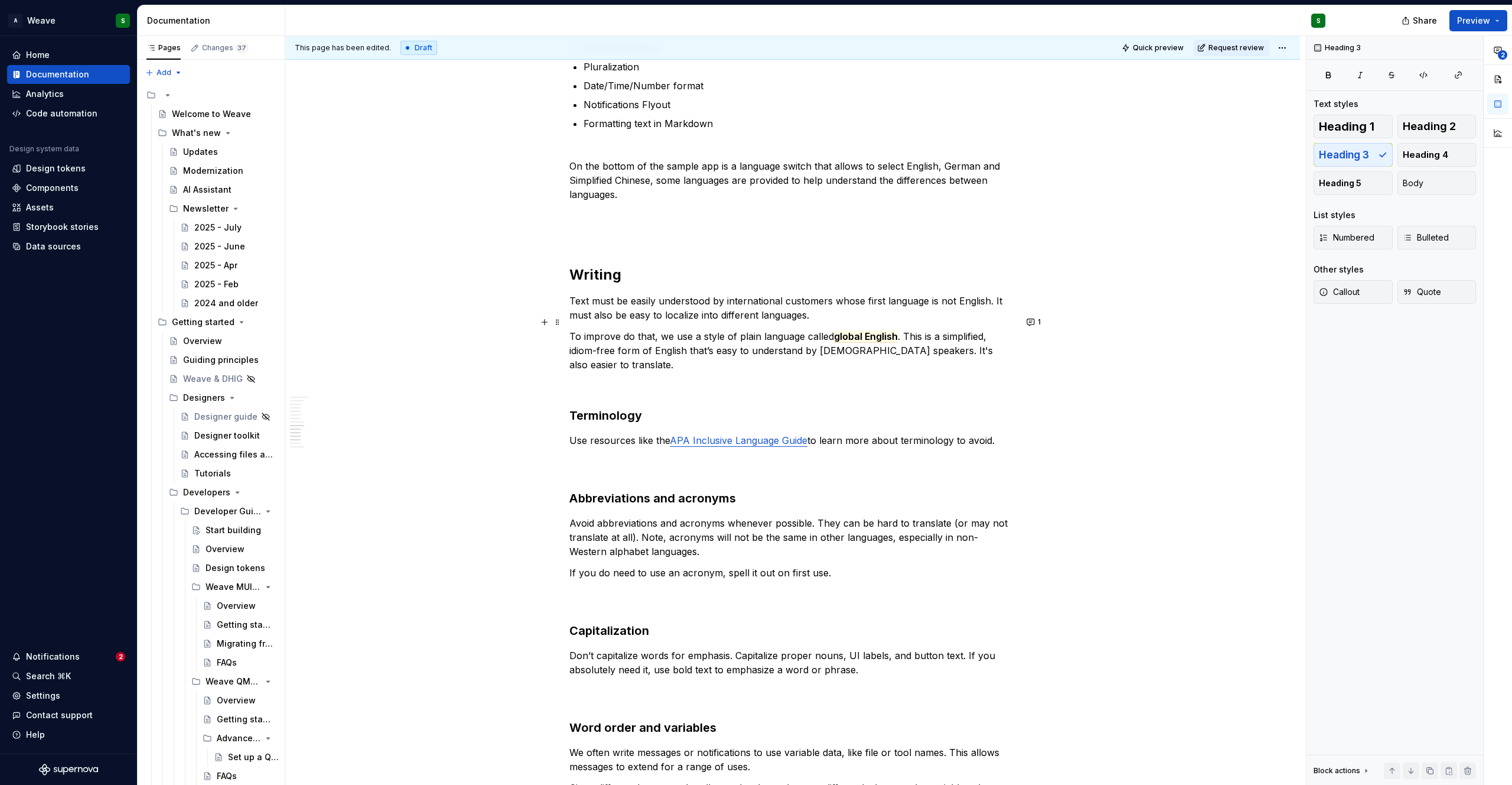
scroll to position [1989, 0]
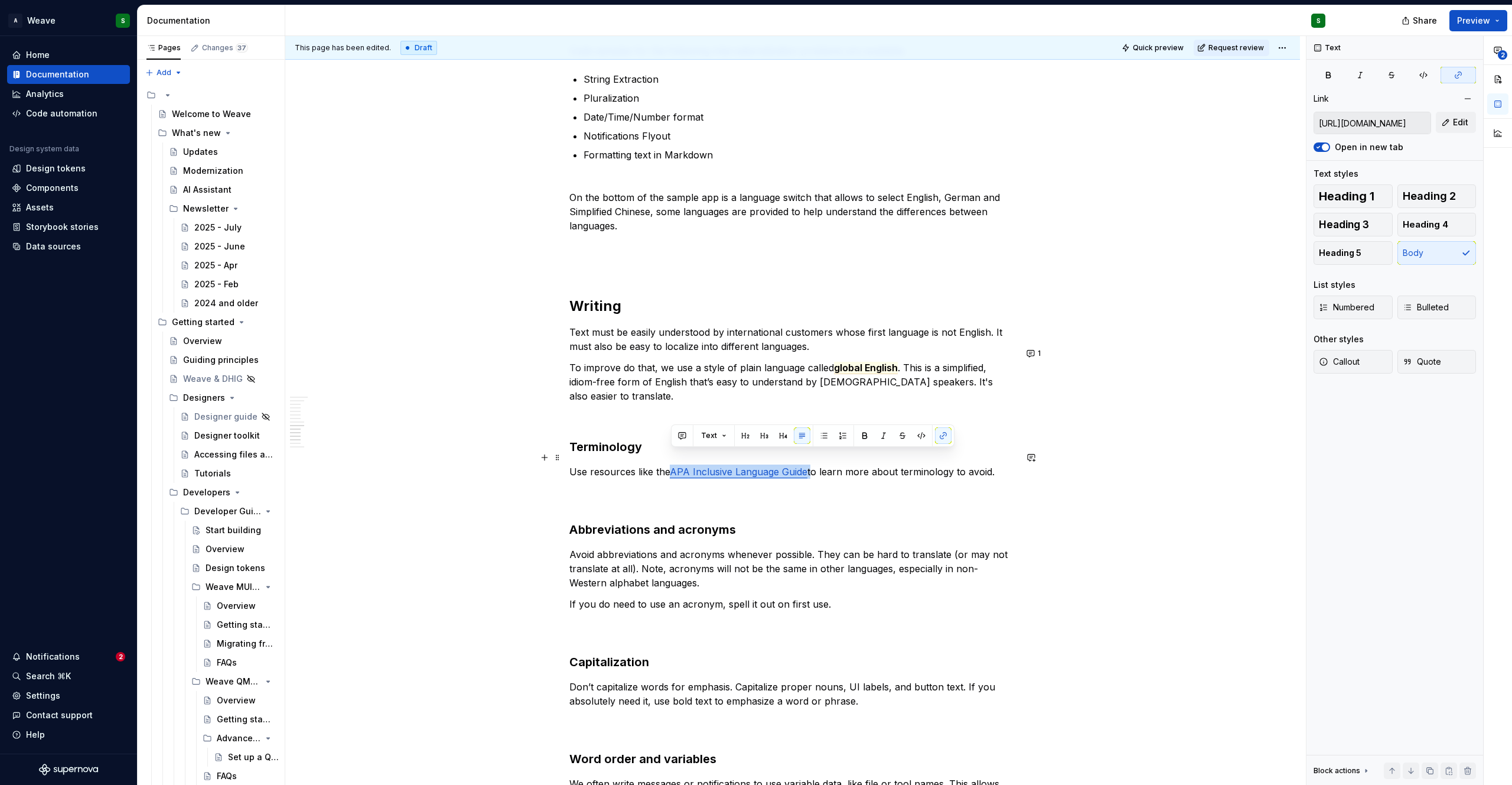
drag, startPoint x: 809, startPoint y: 460, endPoint x: 673, endPoint y: 458, distance: 136.0
click at [673, 465] on p "Use resources like the APA Inclusive Language Guide to learn more about termino…" at bounding box center [793, 486] width 447 height 43
copy p "APA Inclusive Language Guide"
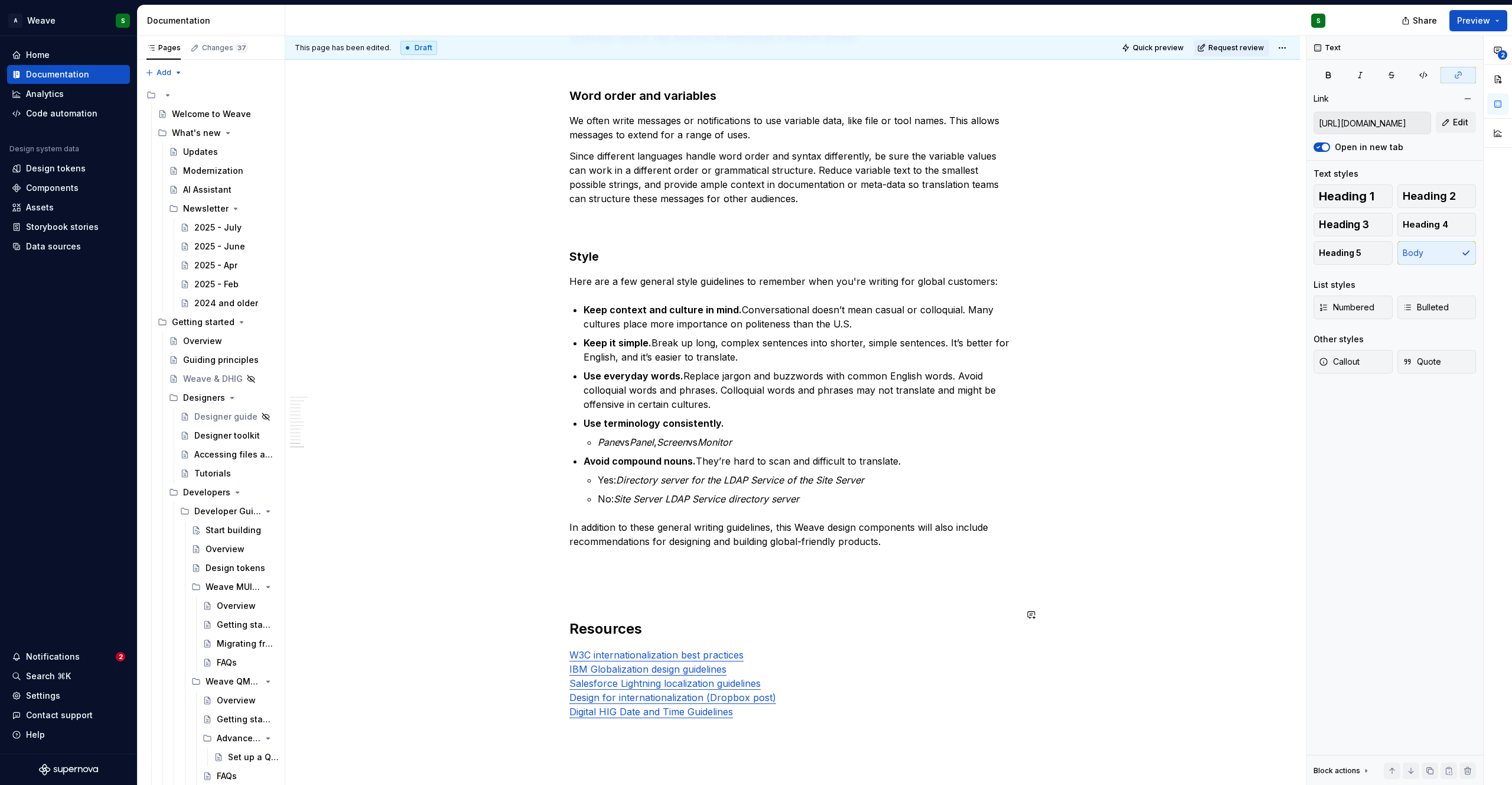
scroll to position [2820, 0]
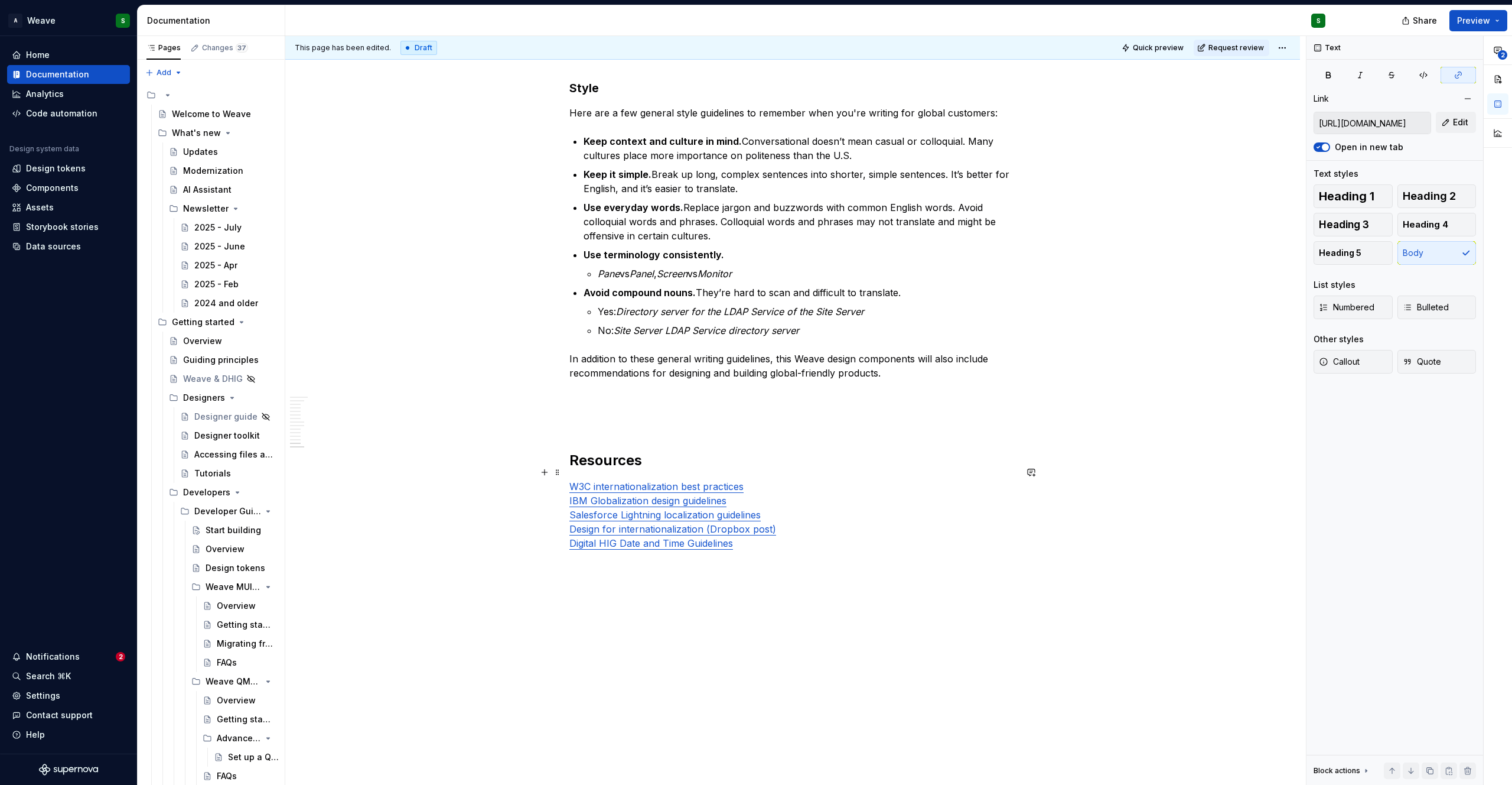
click at [760, 479] on p "W3C internationalization best practices IBM Globalization design guidelines Sal…" at bounding box center [793, 514] width 447 height 71
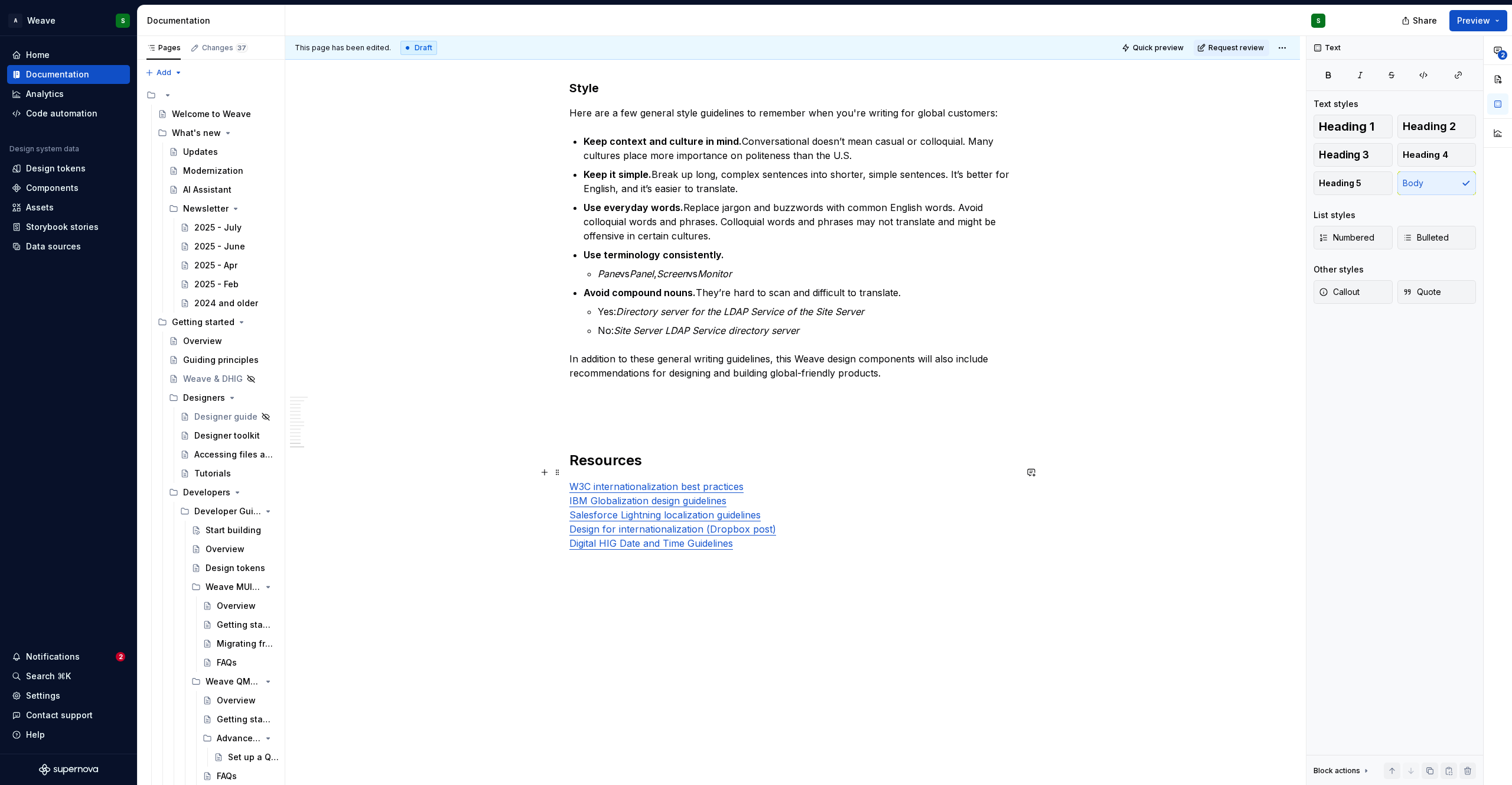
click at [766, 527] on p "W3C internationalization best practices IBM Globalization design guidelines Sal…" at bounding box center [793, 514] width 447 height 71
click at [743, 531] on p "W3C internationalization best practices IBM Globalization design guidelines Sal…" at bounding box center [793, 514] width 447 height 71
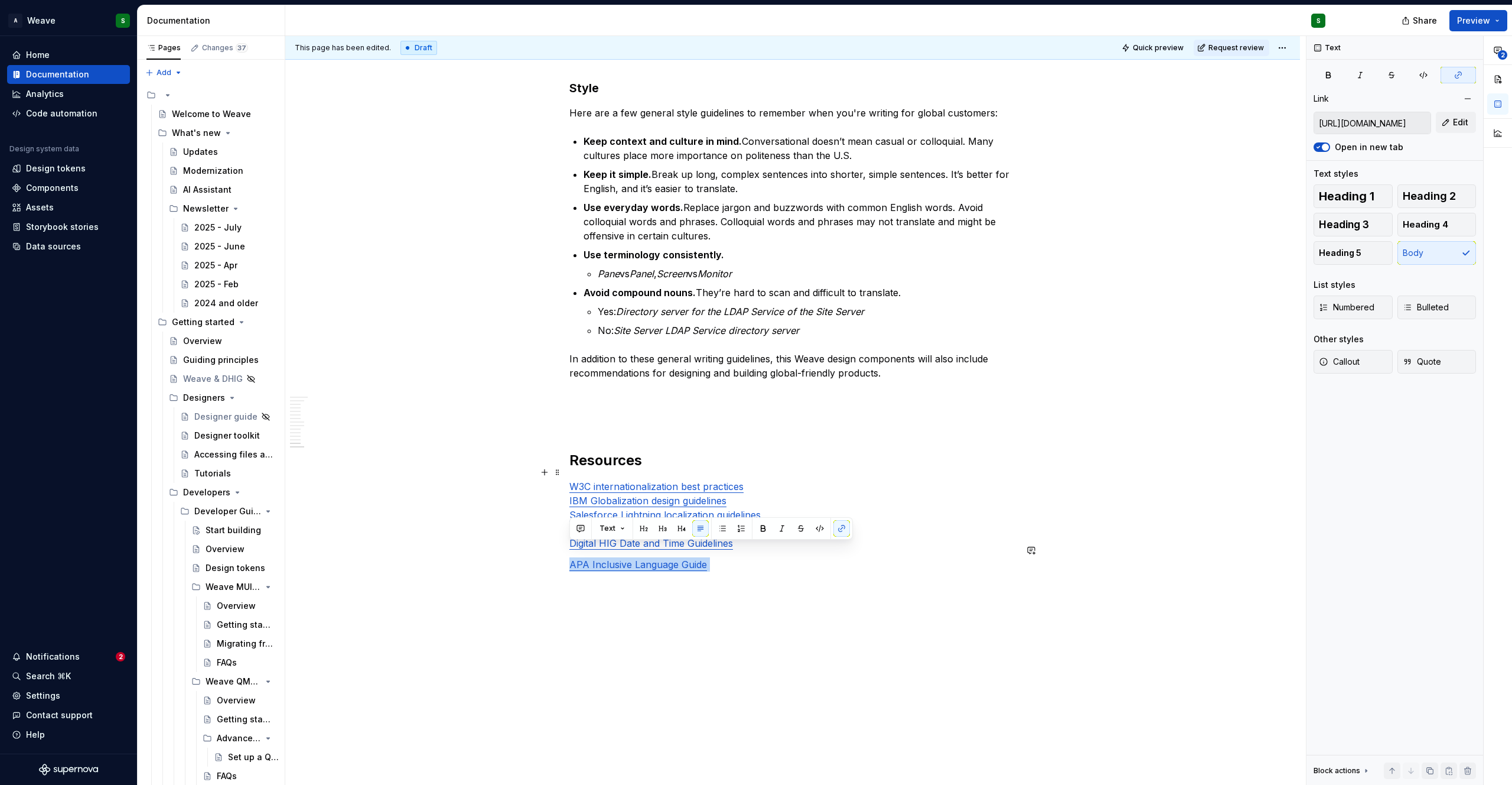
type input "[URL][DOMAIN_NAME]"
drag, startPoint x: 718, startPoint y: 551, endPoint x: 561, endPoint y: 532, distance: 158.1
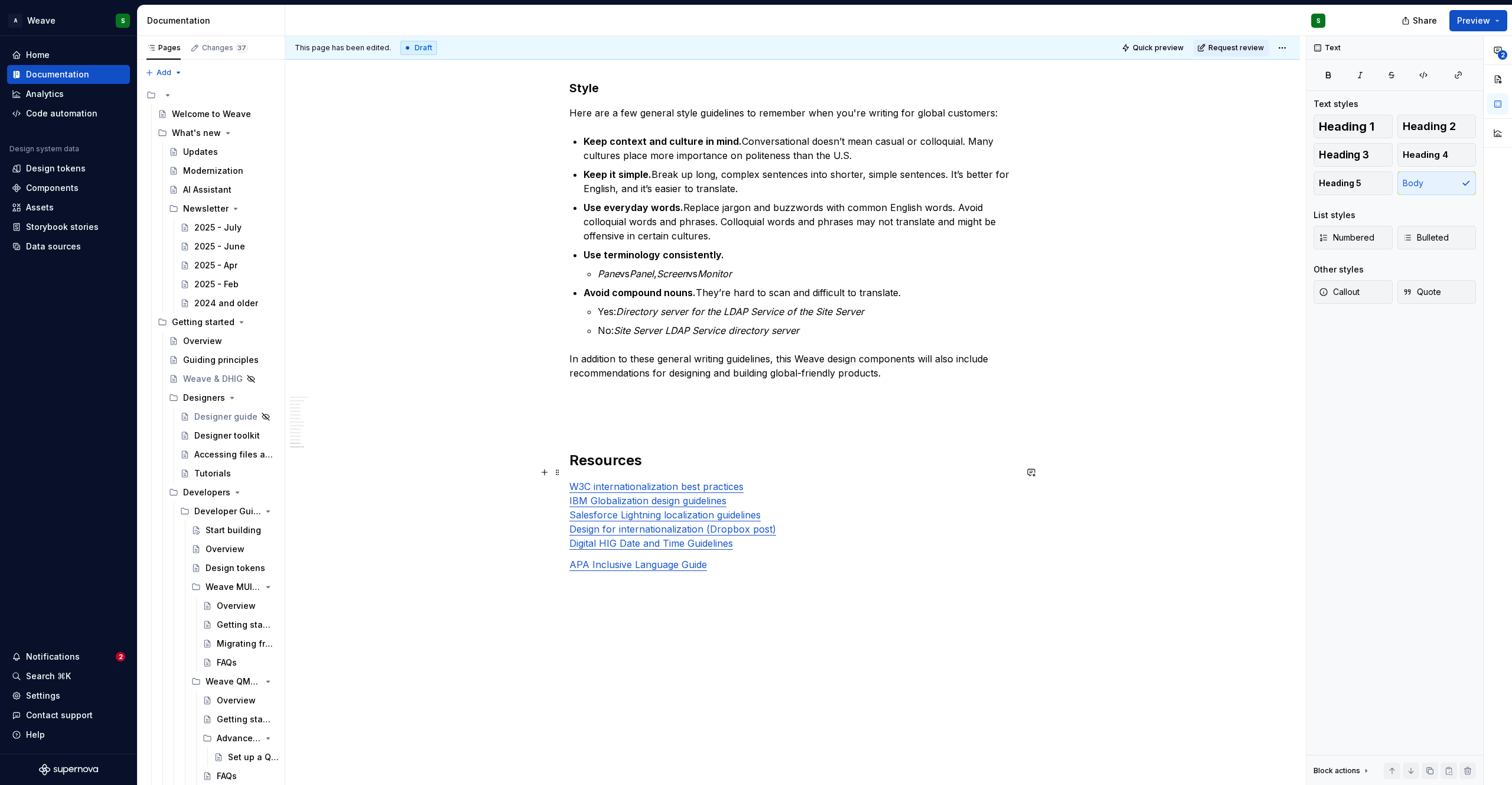
click at [756, 479] on p "W3C internationalization best practices IBM Globalization design guidelines Sal…" at bounding box center [793, 514] width 447 height 71
click at [745, 500] on p "IBM Globalization design guidelines Salesforce Lightning localization guideline…" at bounding box center [793, 528] width 447 height 57
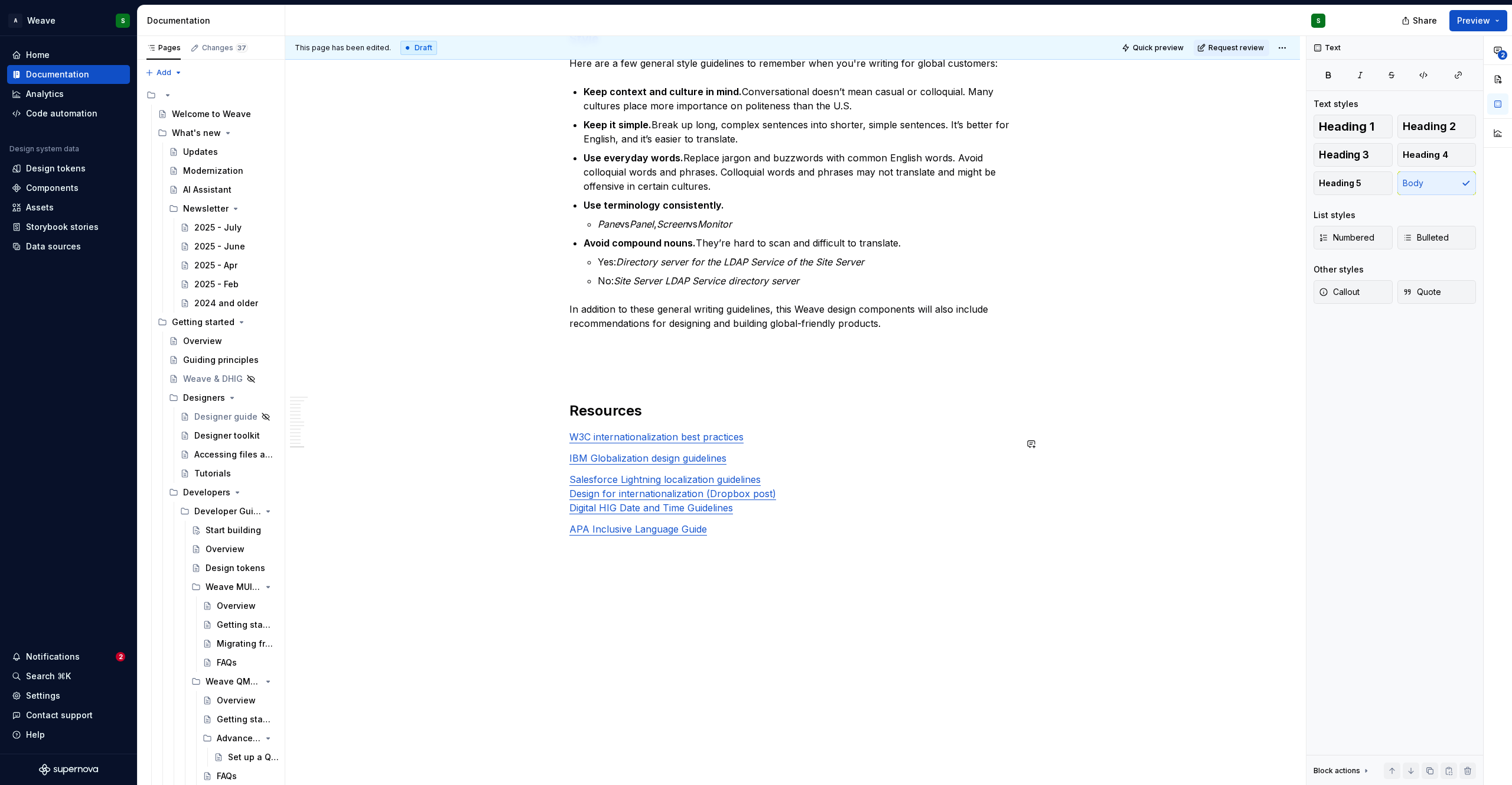
scroll to position [2856, 0]
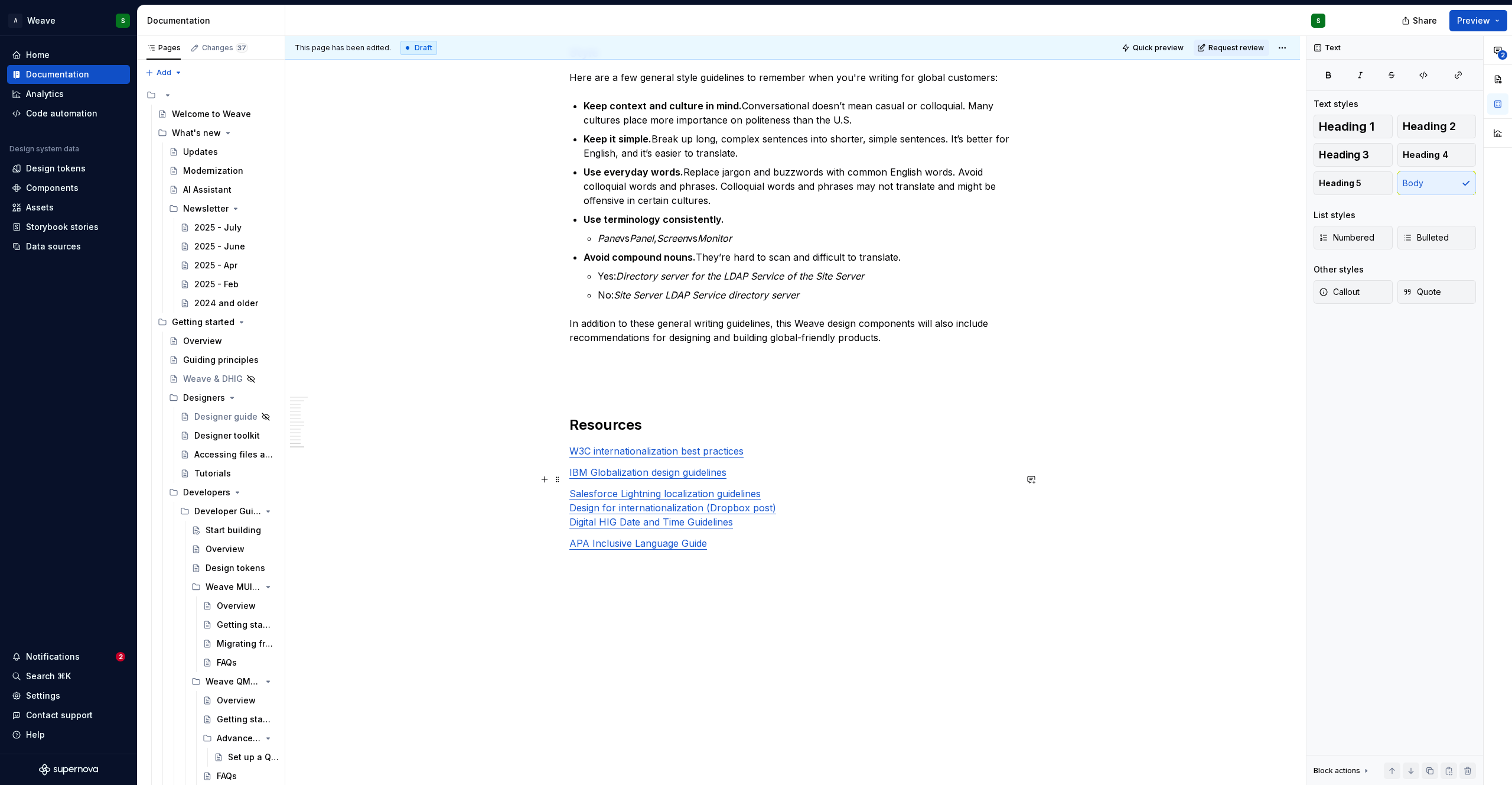
click at [786, 486] on p "Salesforce Lightning localization guidelines Design for internationalization (D…" at bounding box center [793, 507] width 447 height 43
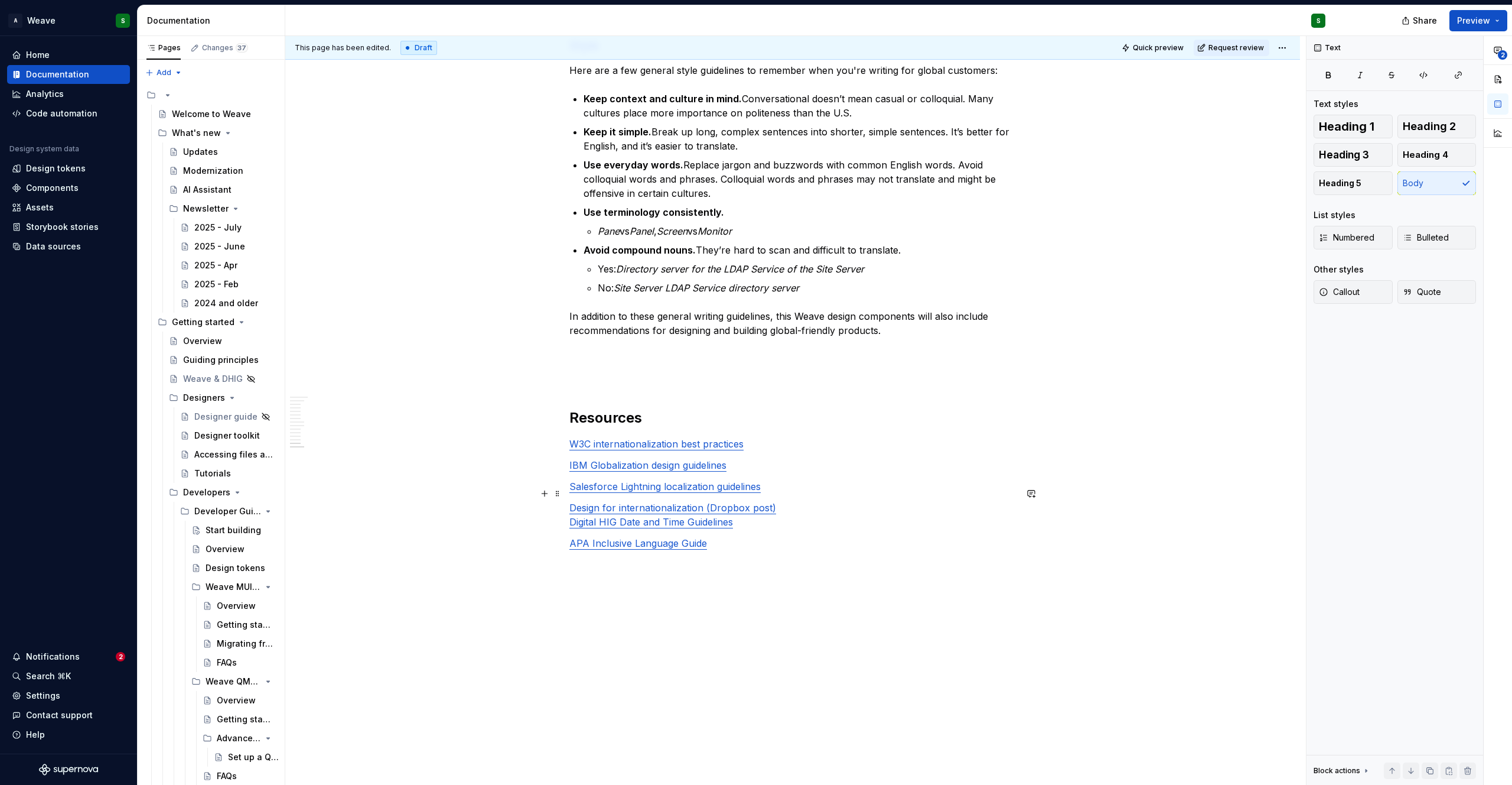
click at [776, 500] on p "Design for internationalization (Dropbox post) Digital HIG Date and Time Guidel…" at bounding box center [793, 514] width 447 height 29
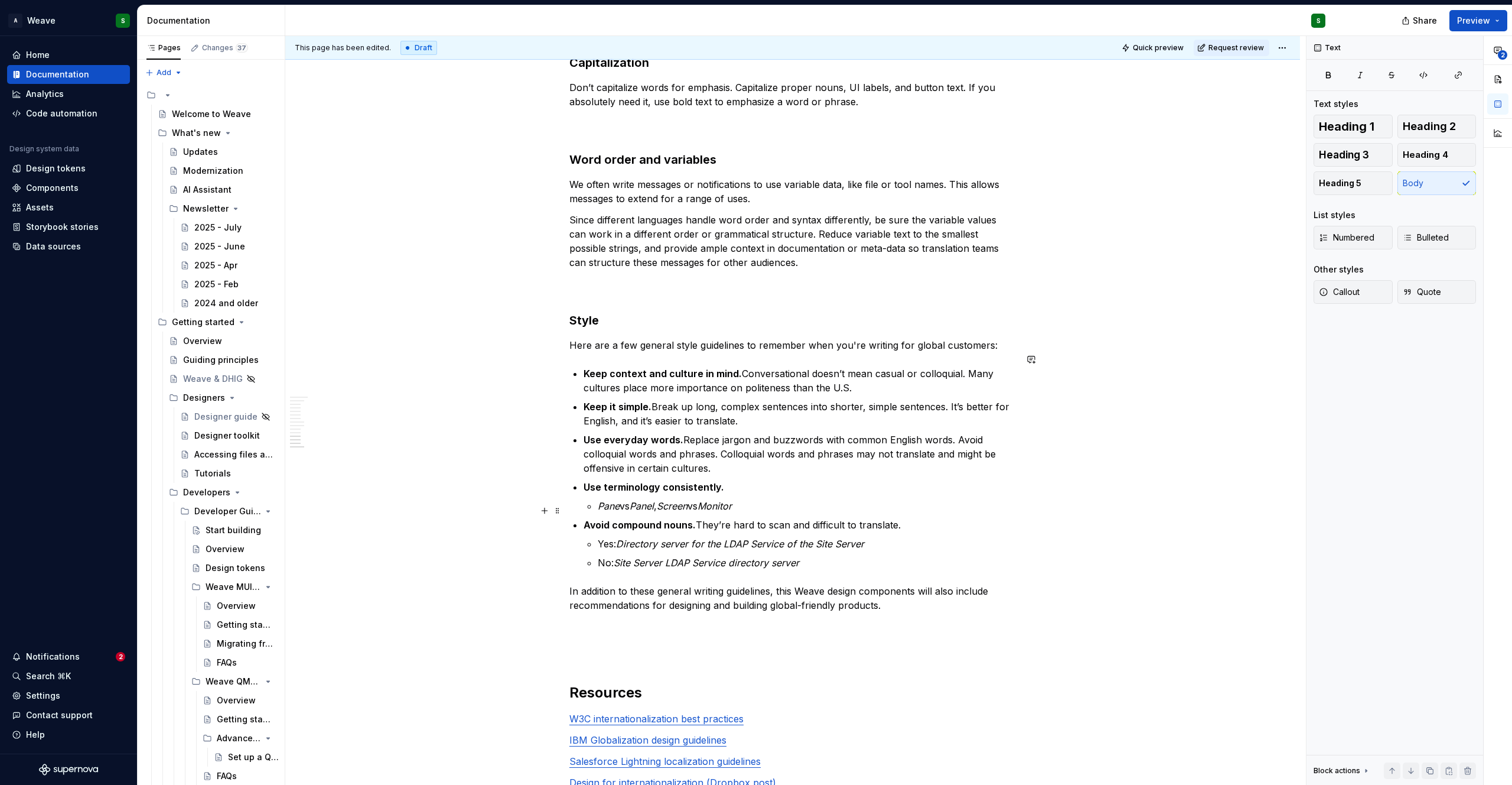
scroll to position [2559, 0]
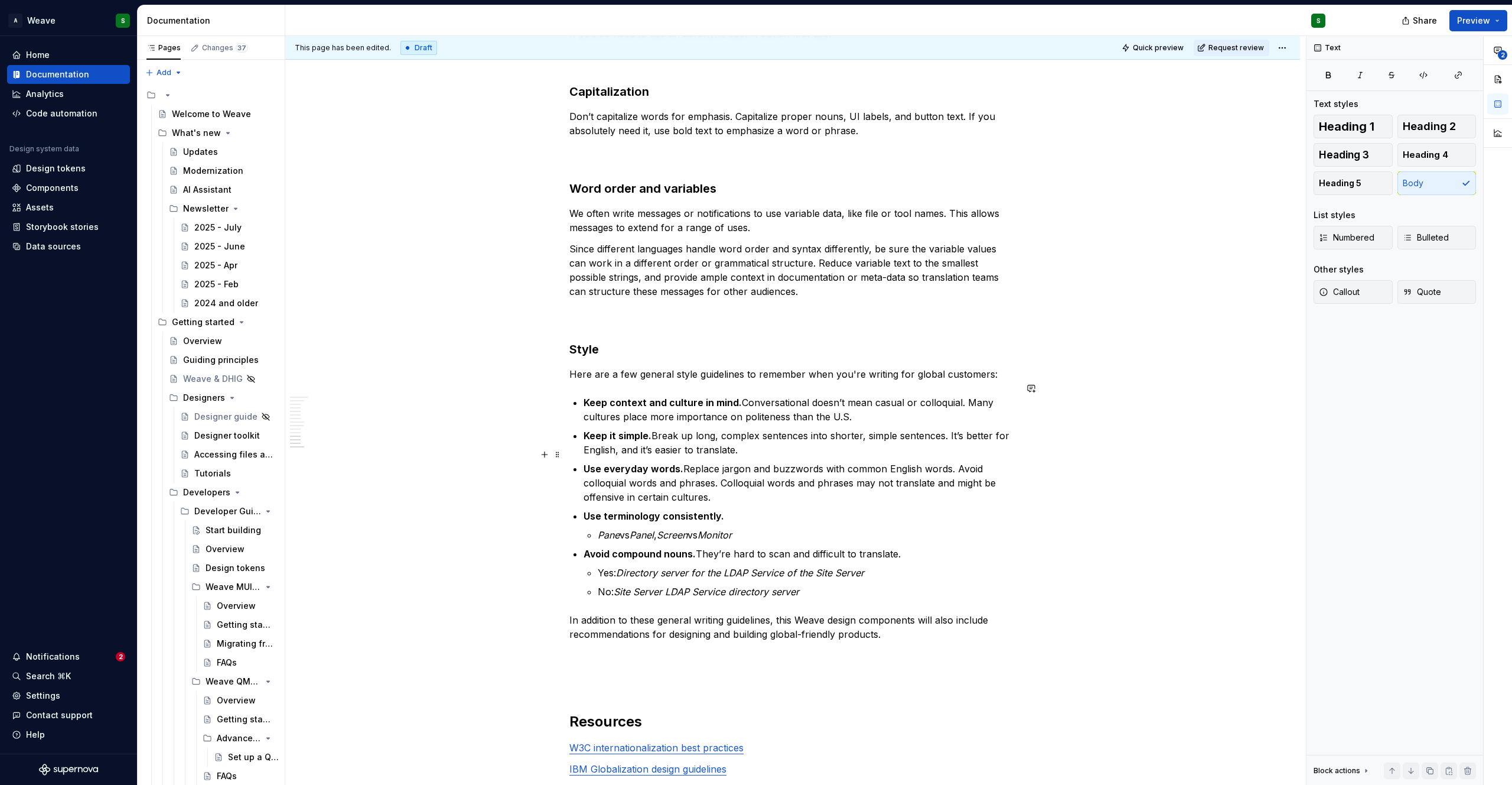
click at [691, 465] on p "Use everyday words. Replace jargon and buzzwords with common English words. Avo…" at bounding box center [799, 483] width 432 height 43
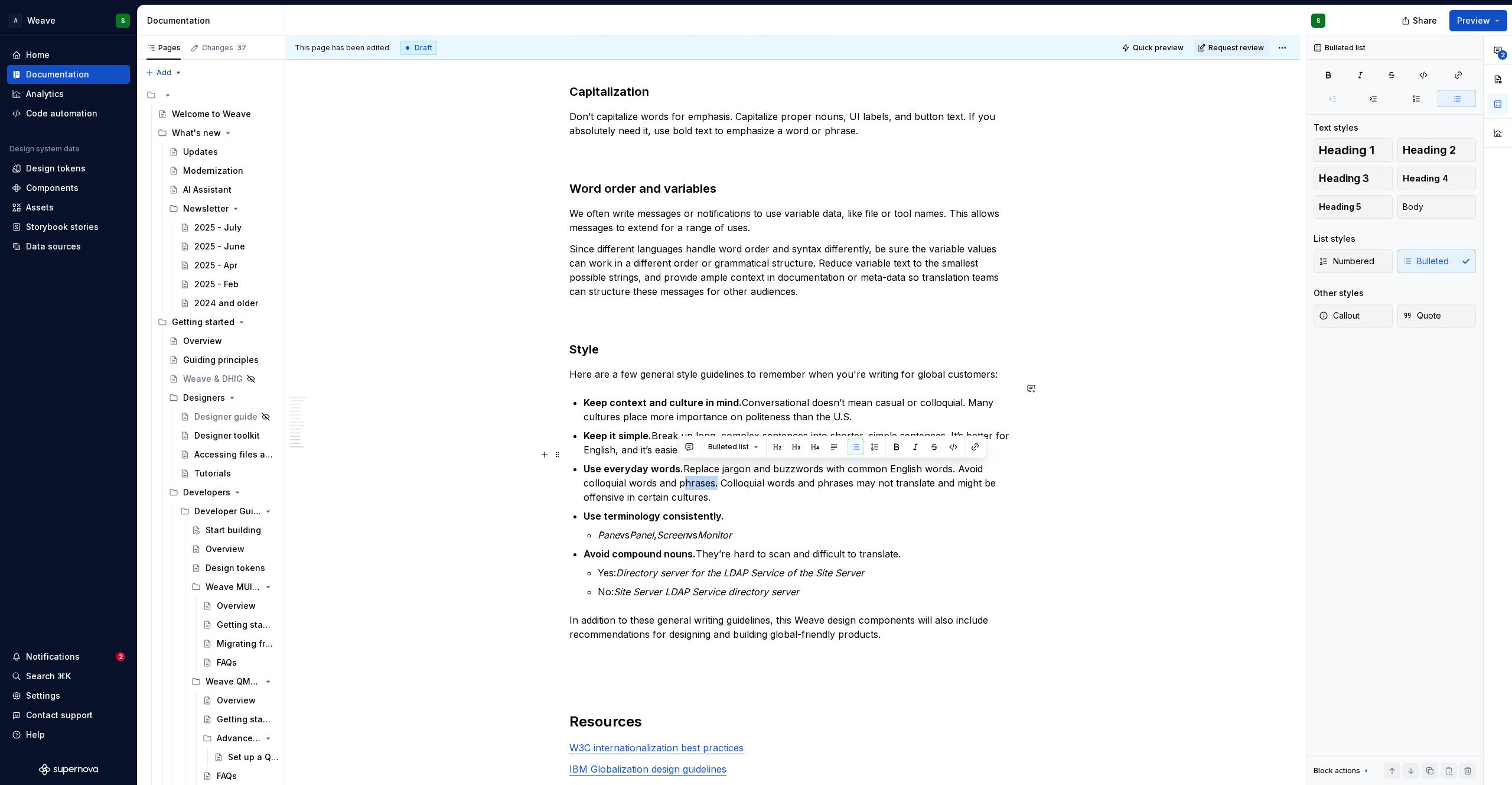
click at [691, 465] on p "Use everyday words. Replace jargon and buzzwords with common English words. Avo…" at bounding box center [799, 483] width 432 height 43
click at [651, 548] on strong "Avoid compound nouns." at bounding box center [640, 553] width 112 height 12
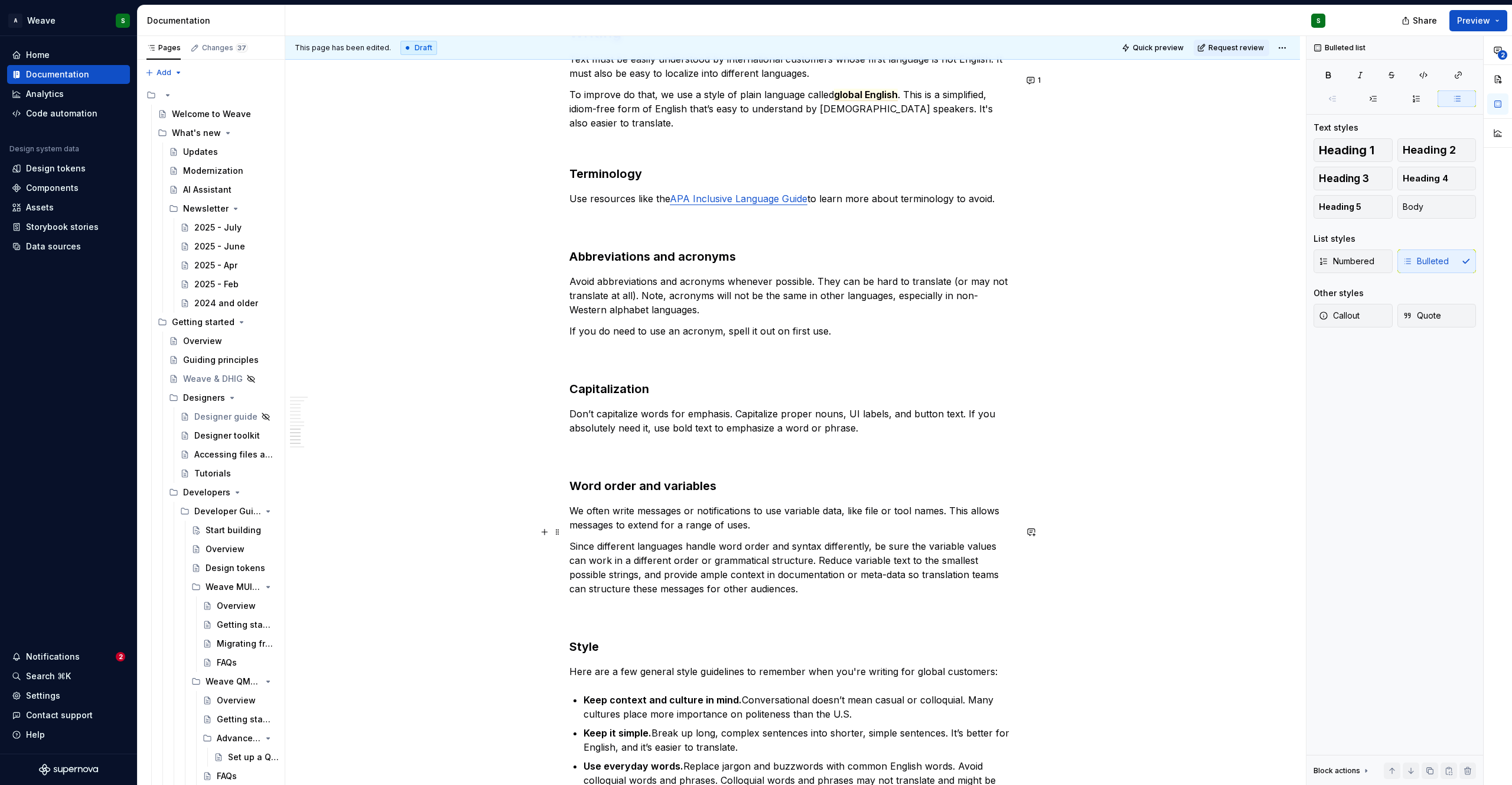
scroll to position [2217, 0]
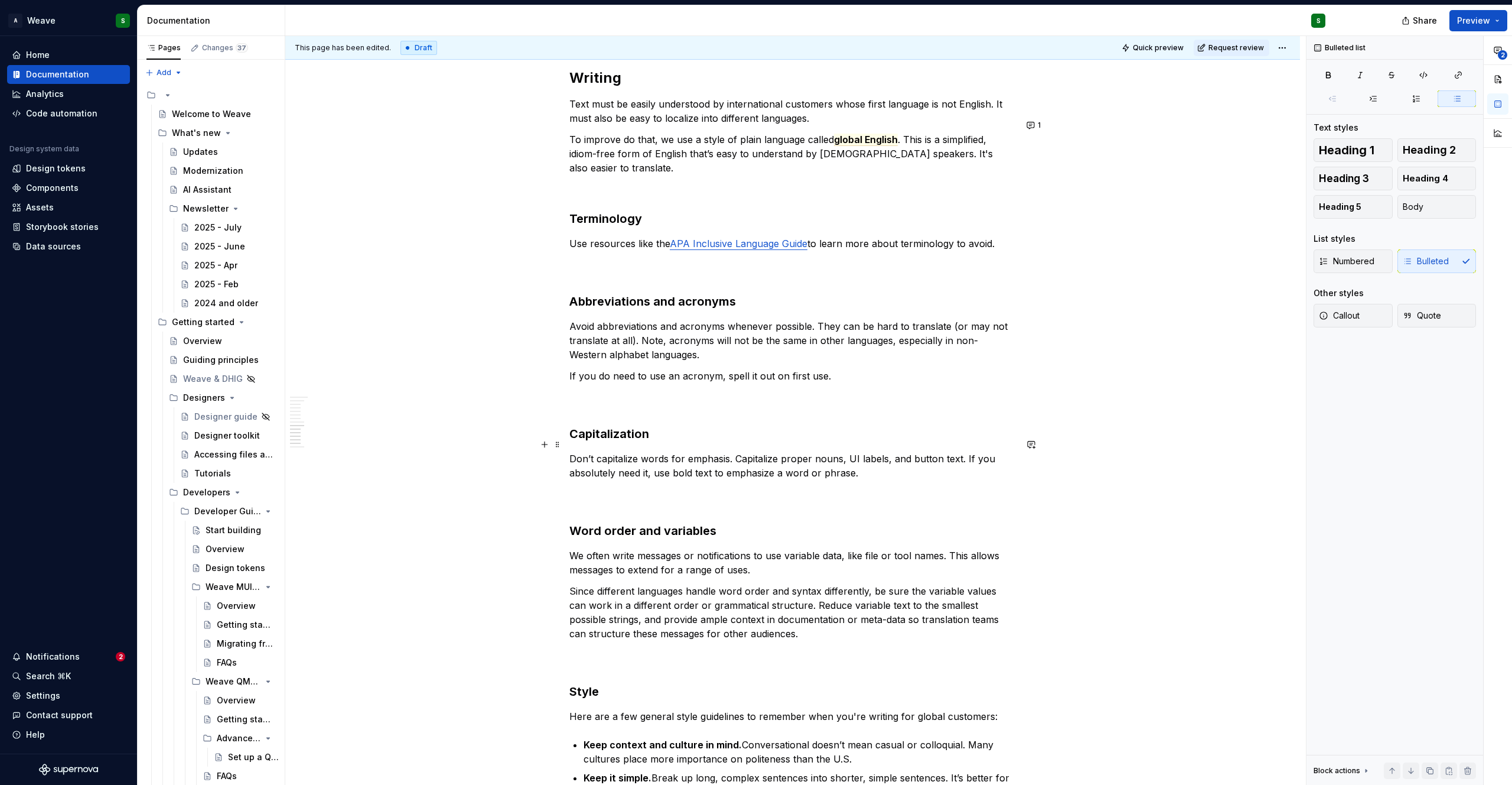
click at [593, 451] on p "Don’t capitalize words for emphasis. Capitalize proper nouns, UI labels, and bu…" at bounding box center [793, 479] width 447 height 57
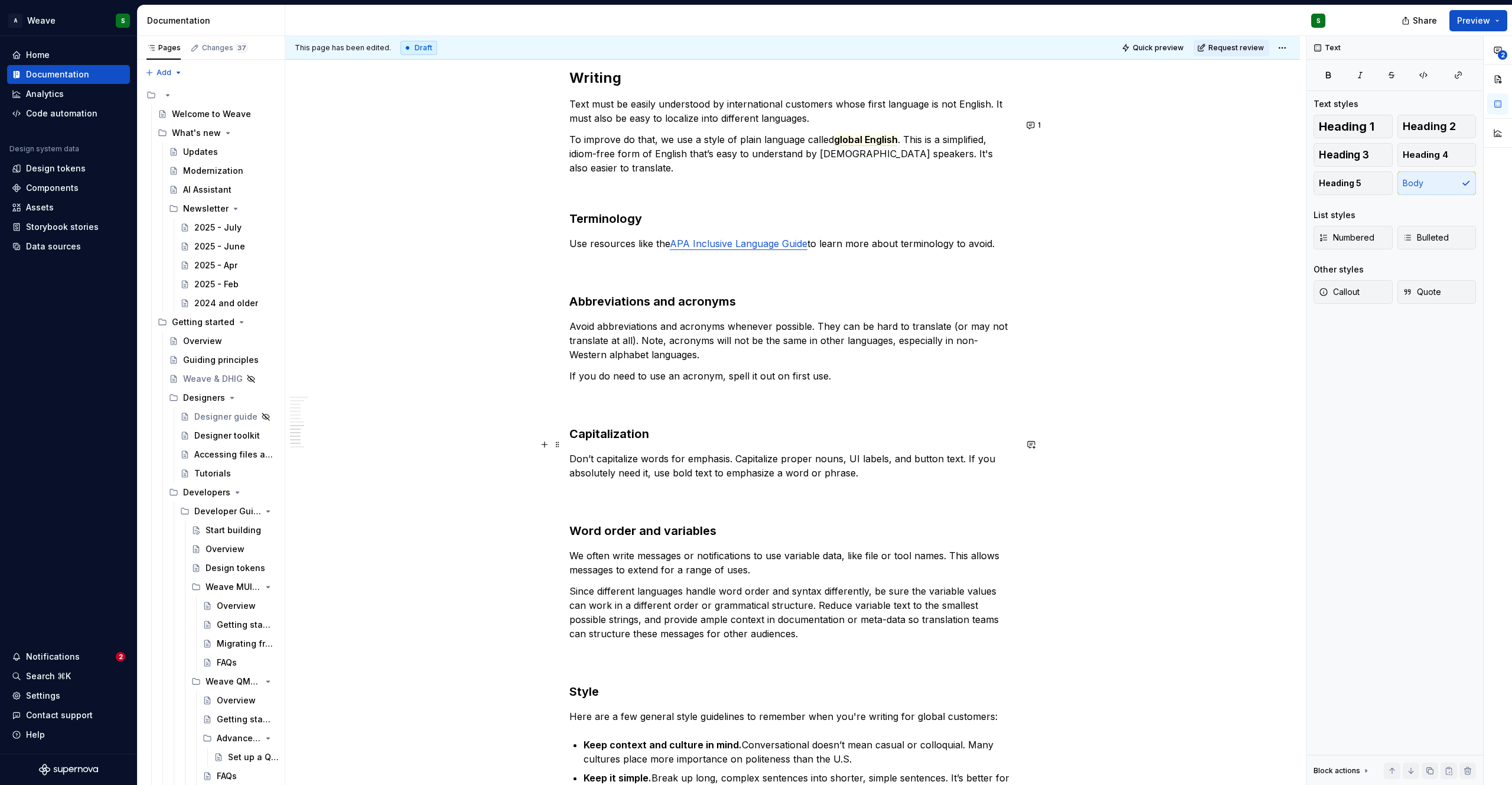
click at [593, 451] on p "Don’t capitalize words for emphasis. Capitalize proper nouns, UI labels, and bu…" at bounding box center [793, 479] width 447 height 57
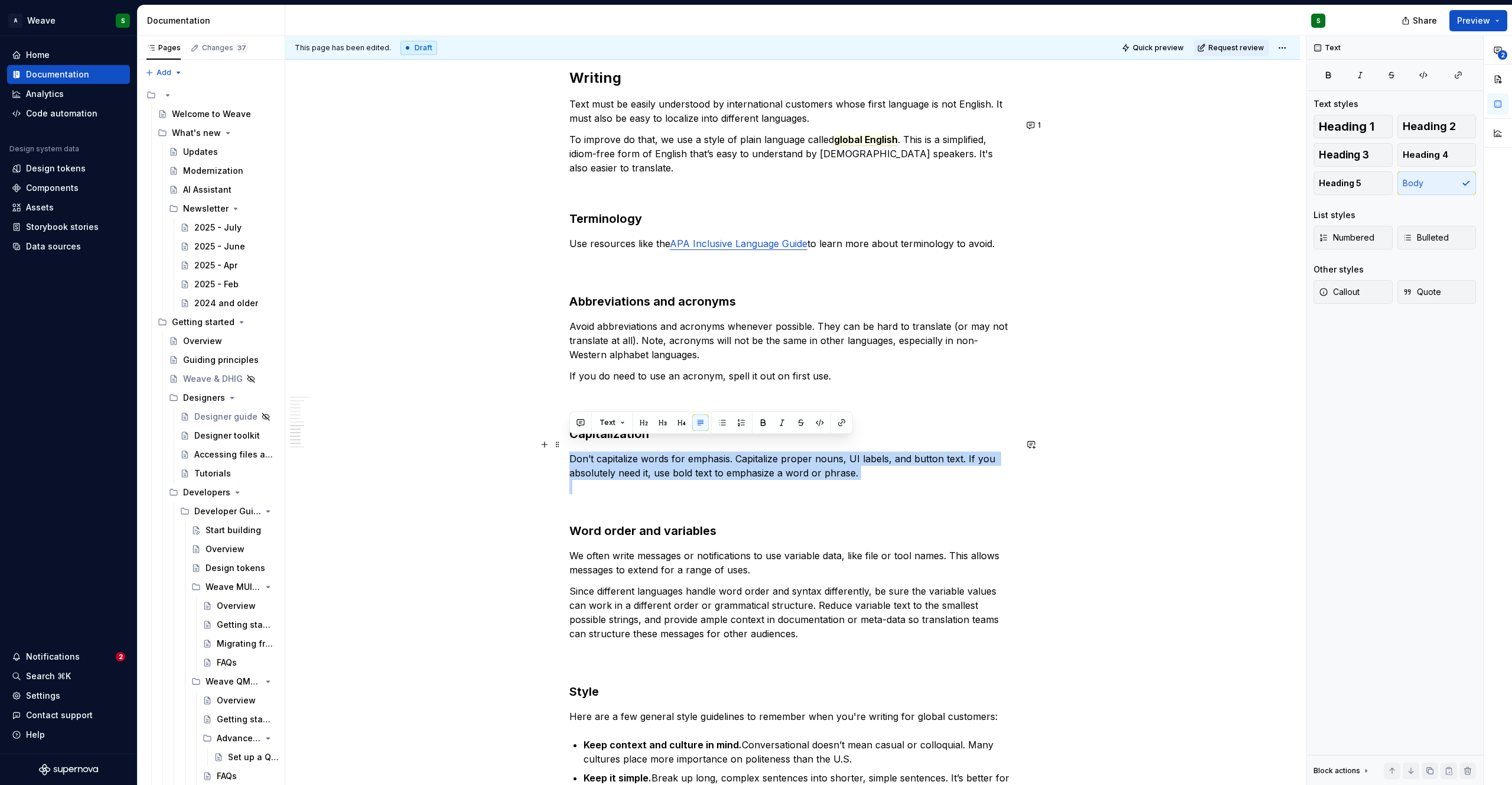
click at [593, 451] on p "Don’t capitalize words for emphasis. Capitalize proper nouns, UI labels, and bu…" at bounding box center [793, 479] width 447 height 57
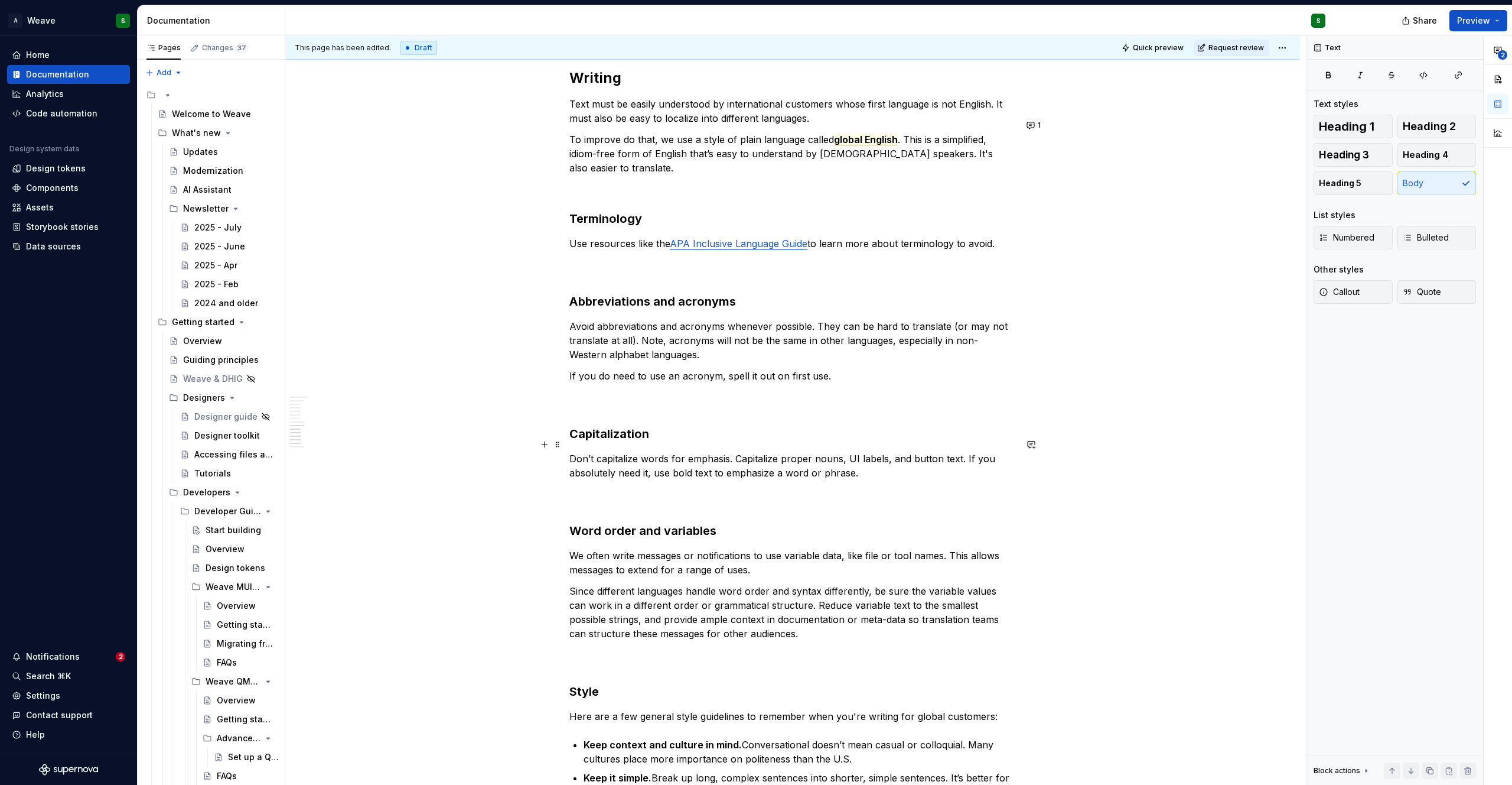
click at [593, 451] on p "Don’t capitalize words for emphasis. Capitalize proper nouns, UI labels, and bu…" at bounding box center [793, 479] width 447 height 57
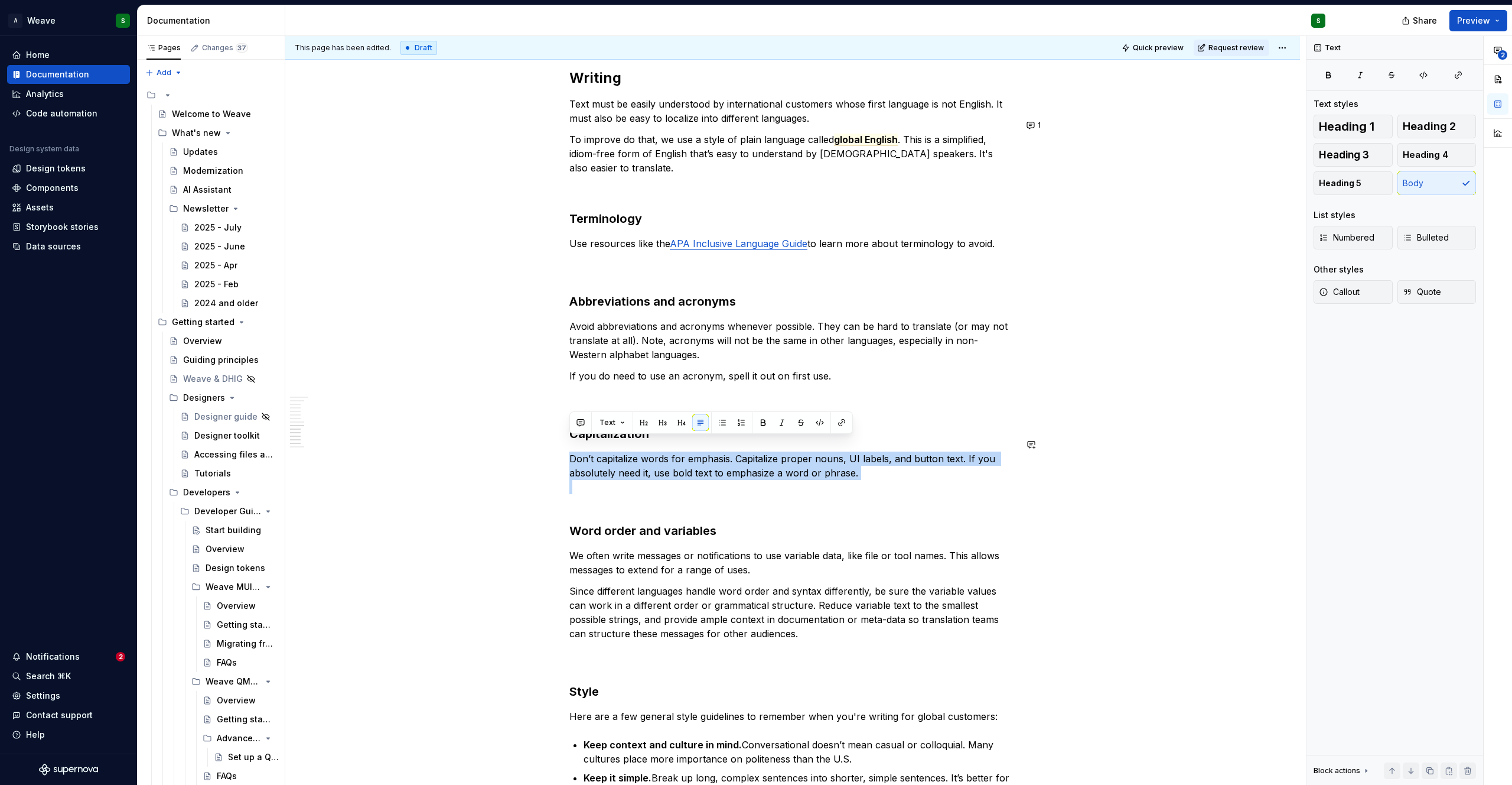
copy p "Don’t capitalize words for emphasis. Capitalize proper nouns, UI labels, and bu…"
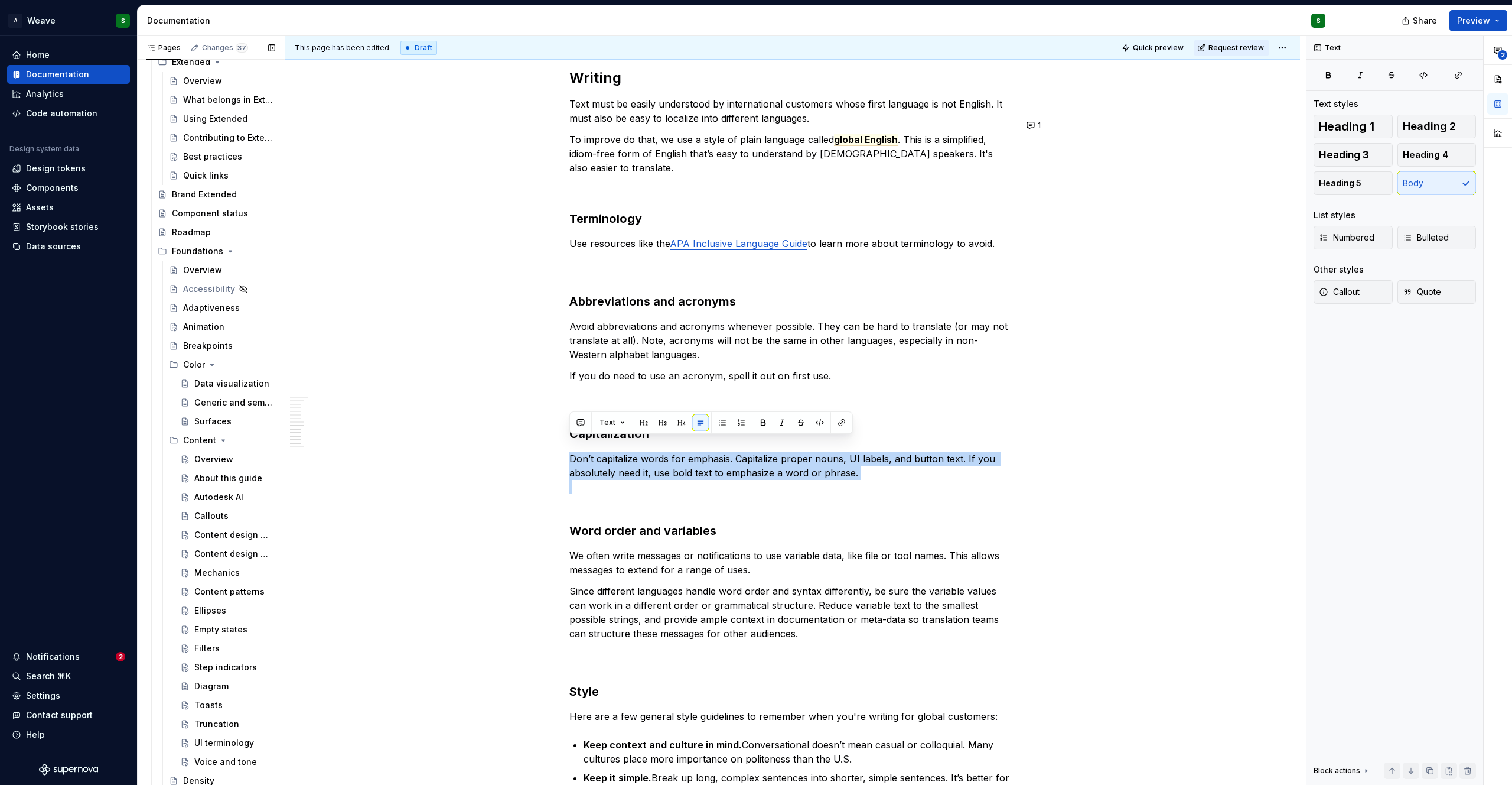
scroll to position [1159, 0]
click at [208, 522] on div "Content design principles" at bounding box center [216, 524] width 45 height 12
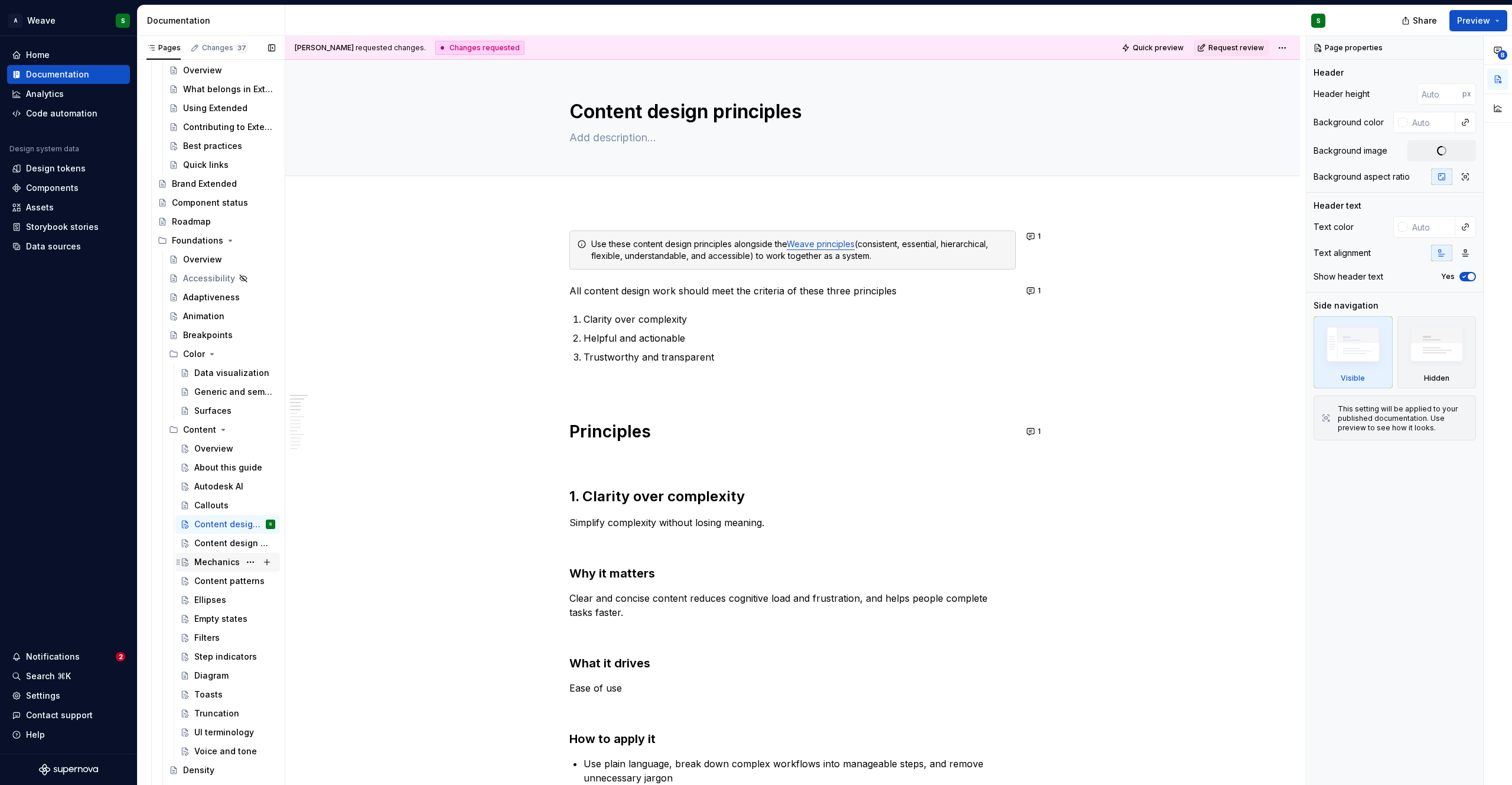
click at [207, 562] on div "Mechanics" at bounding box center [216, 562] width 45 height 12
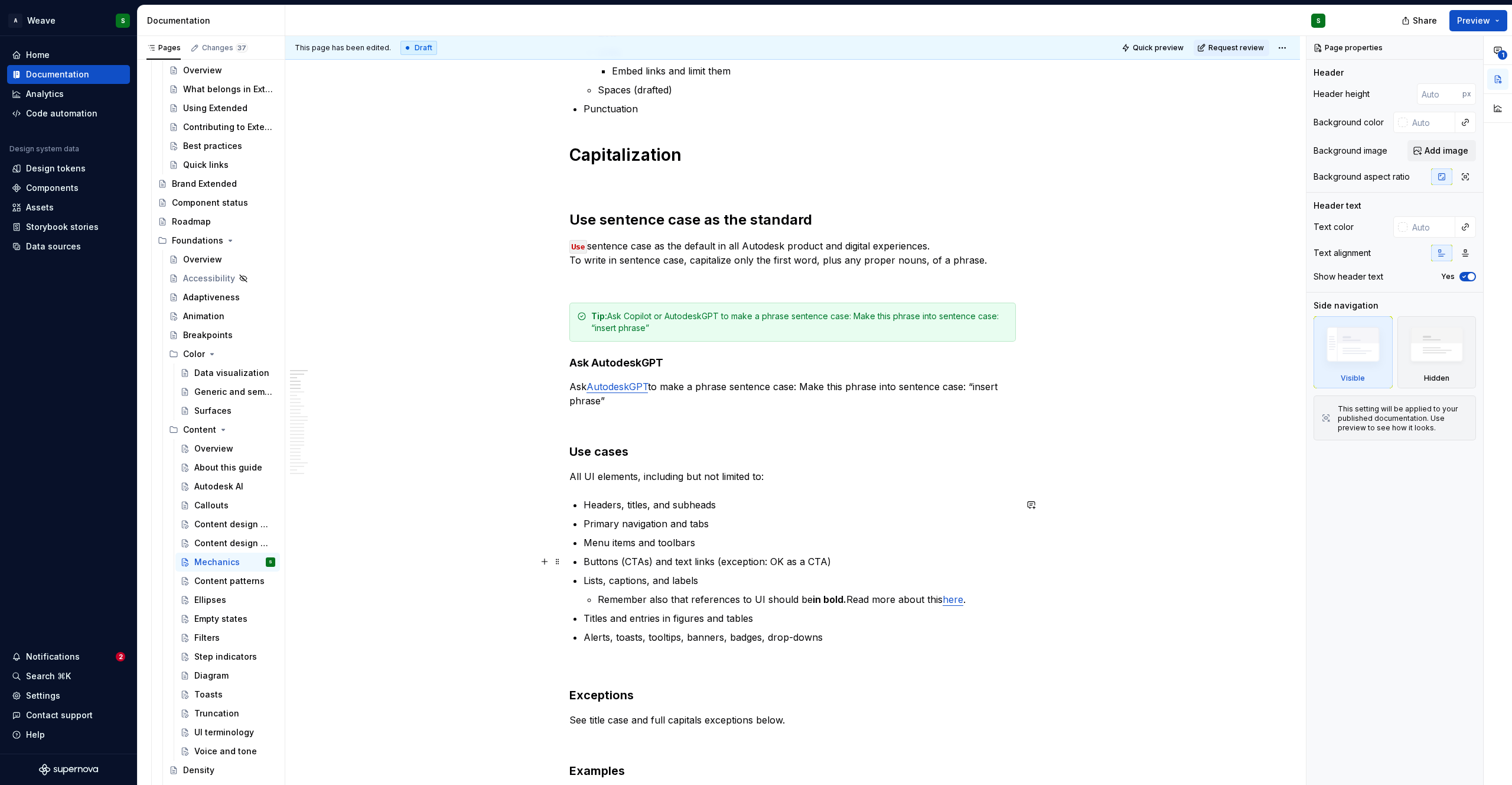
scroll to position [339, 0]
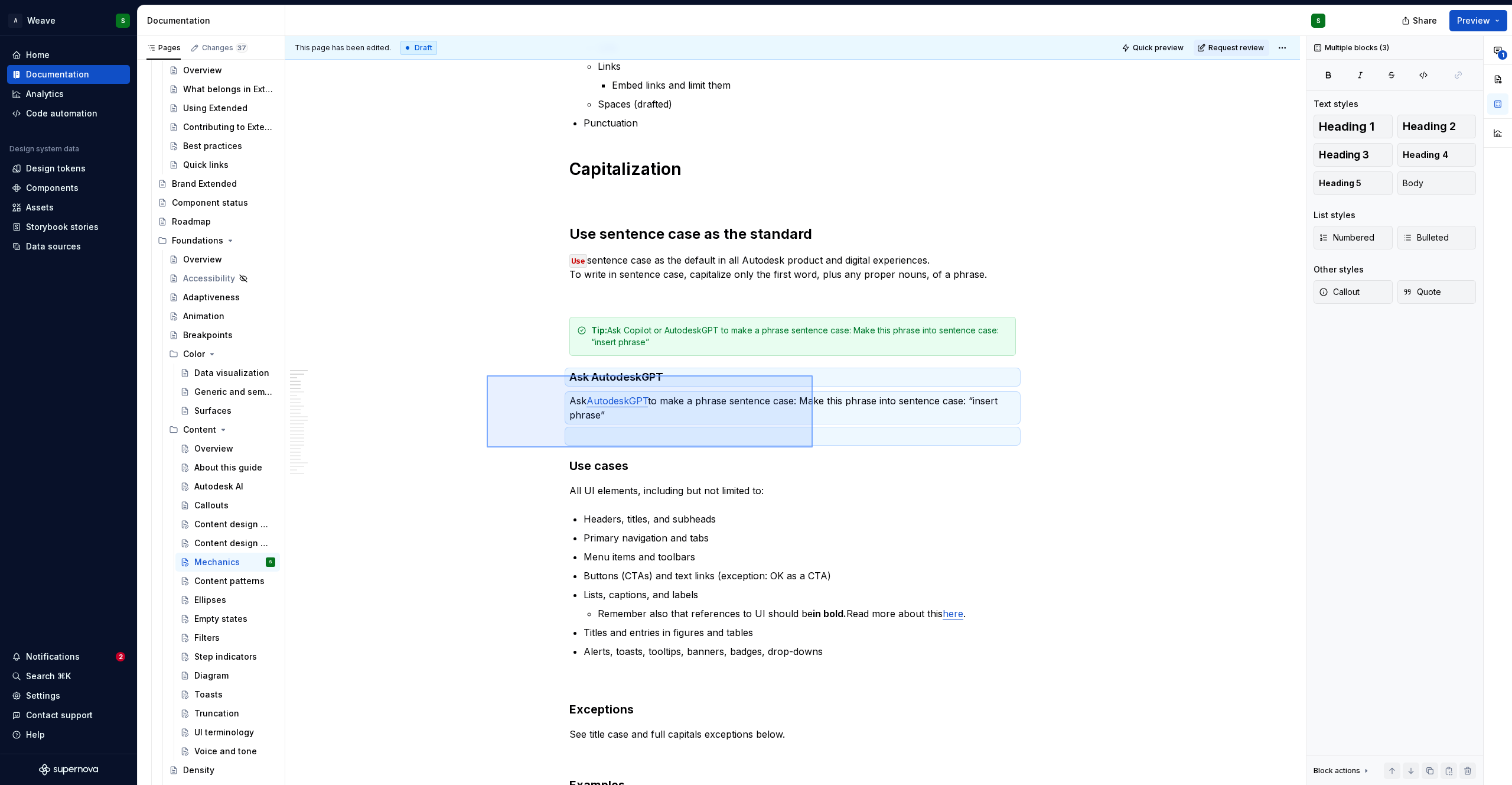
drag, startPoint x: 745, startPoint y: 453, endPoint x: 814, endPoint y: 447, distance: 69.3
click at [814, 447] on div "This page has been edited. Draft Quick preview Request review Mechanics Edit he…" at bounding box center [795, 411] width 1021 height 749
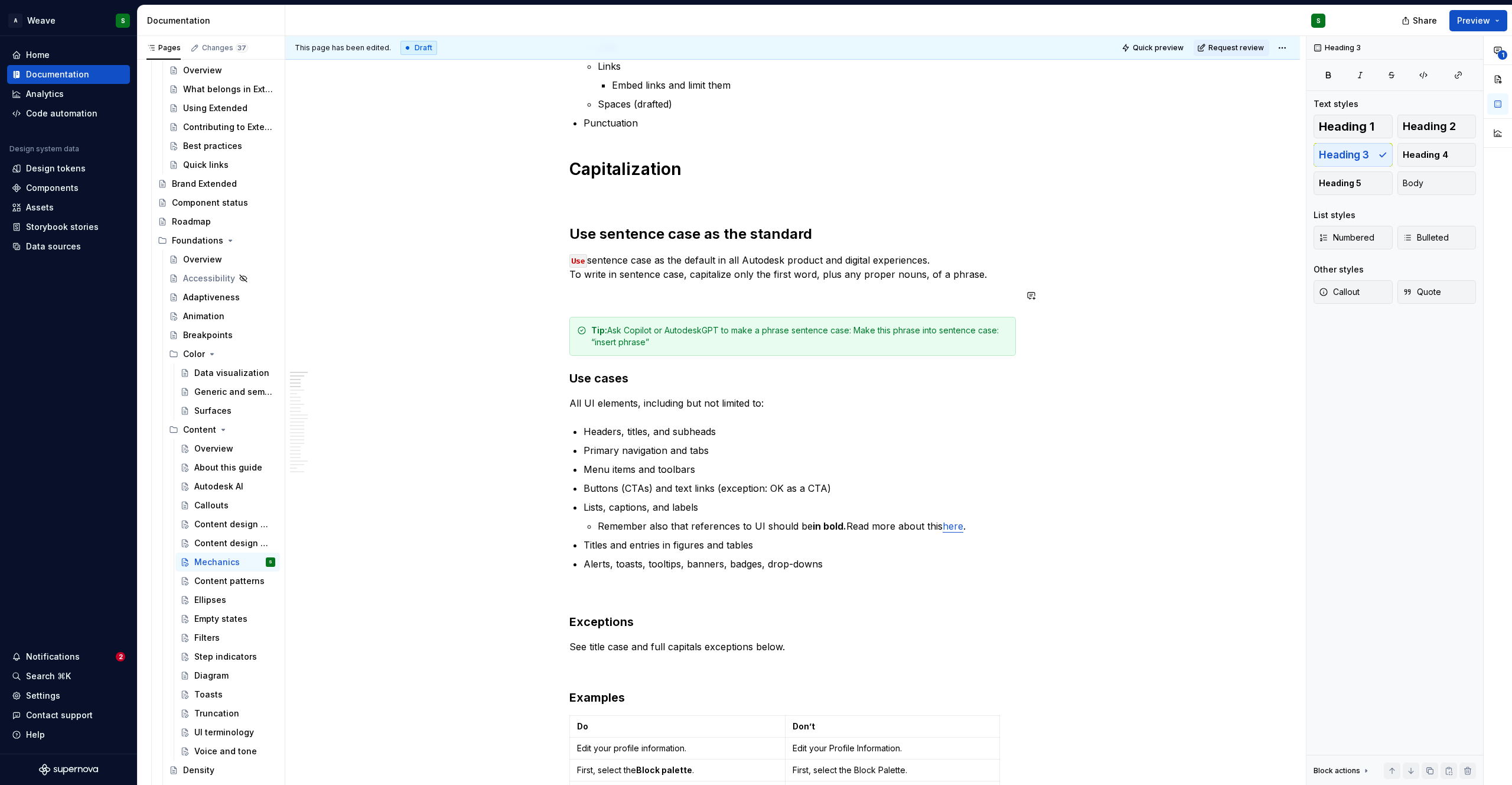
click at [570, 379] on h3 "Use cases" at bounding box center [793, 378] width 447 height 17
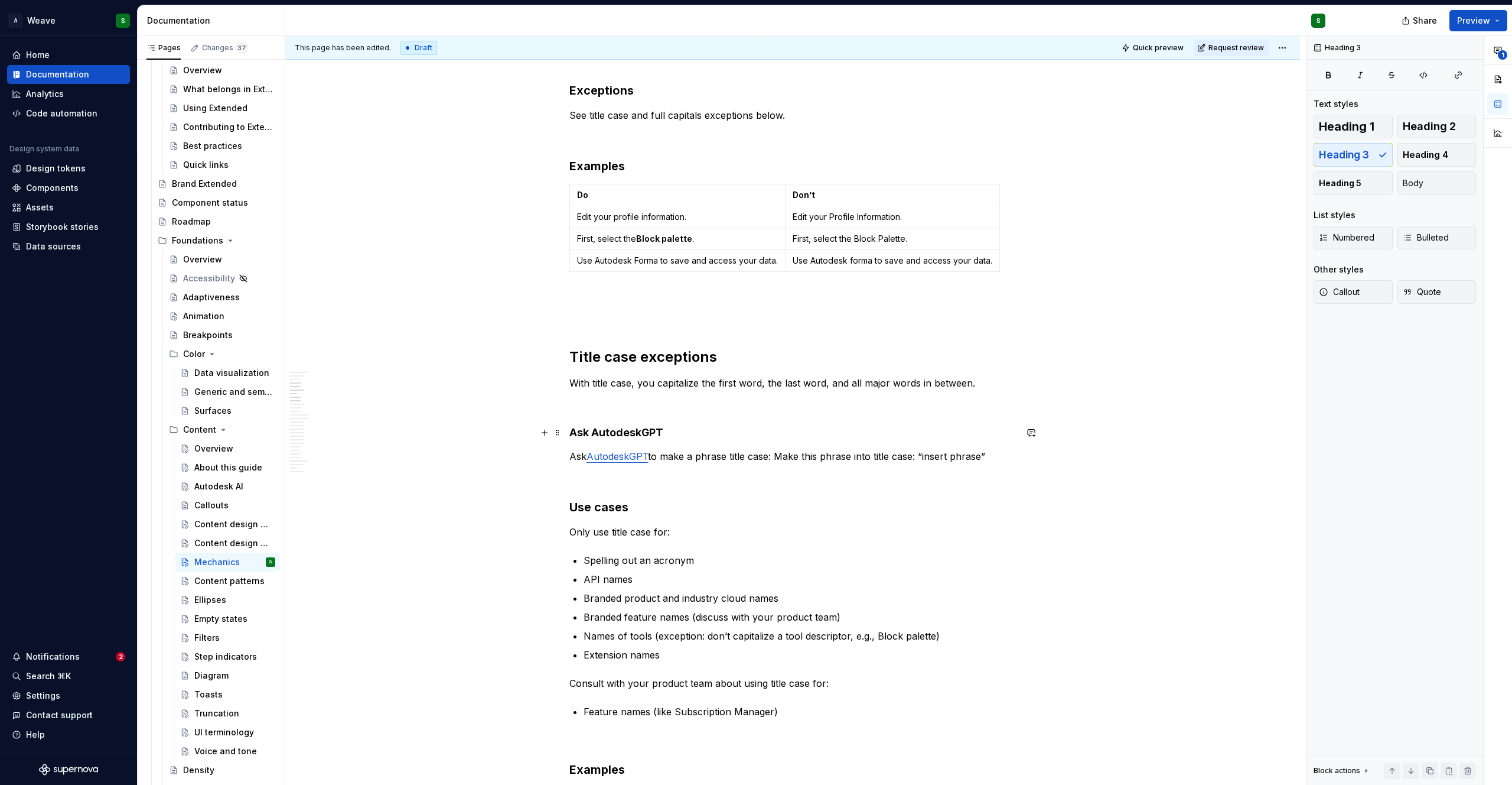
scroll to position [910, 0]
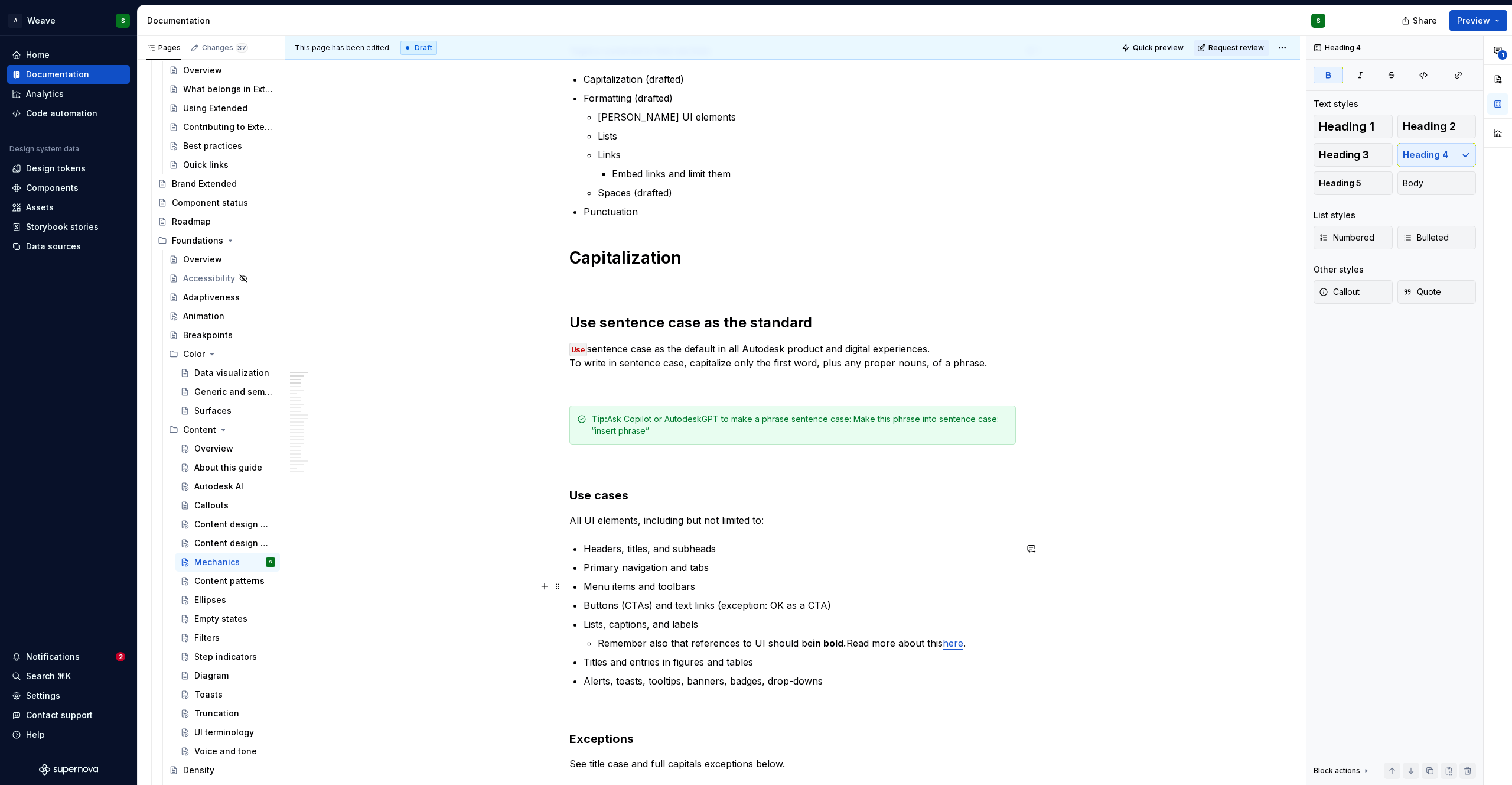
scroll to position [253, 0]
click at [579, 708] on p at bounding box center [793, 707] width 447 height 14
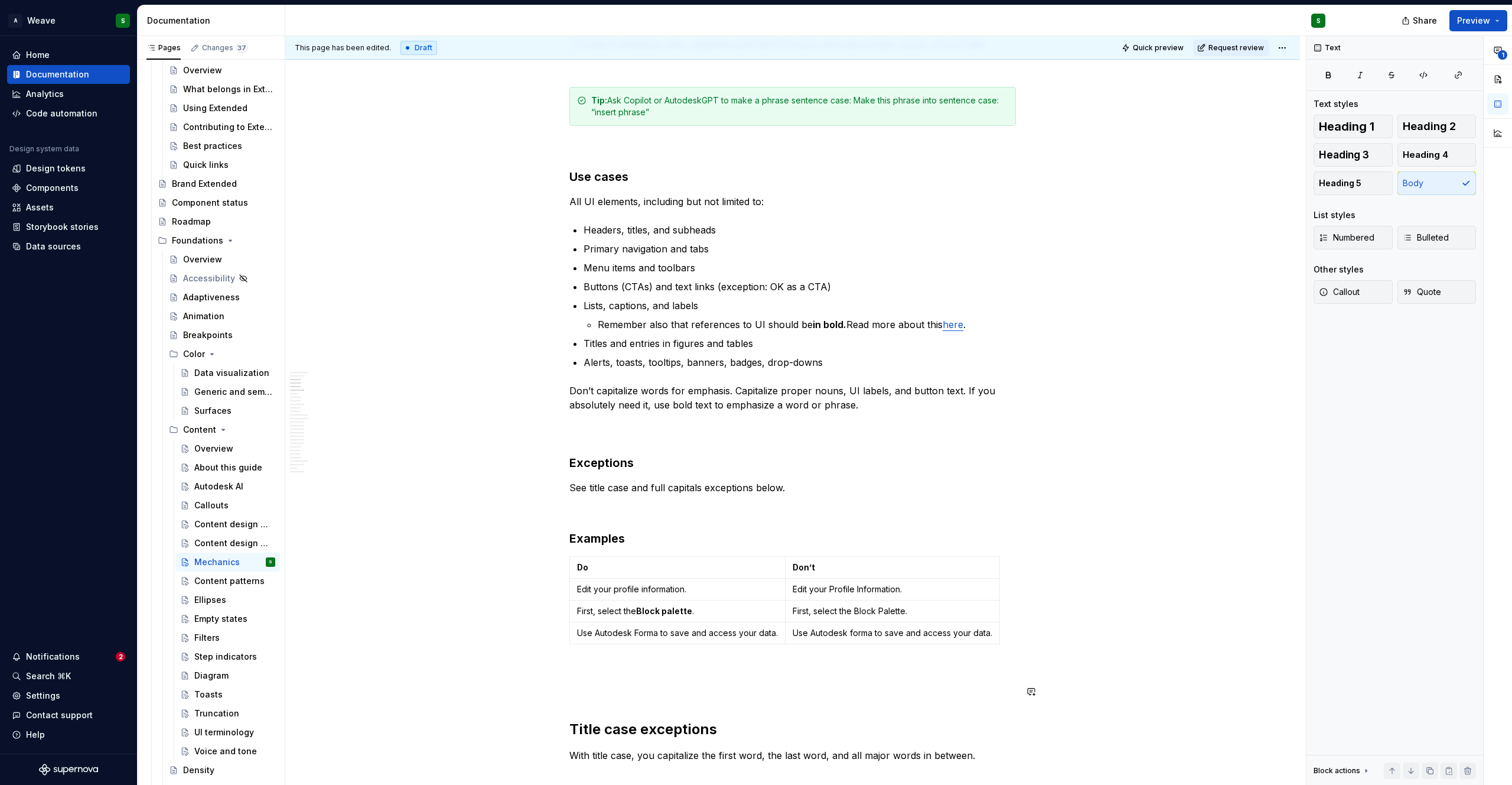
scroll to position [572, 0]
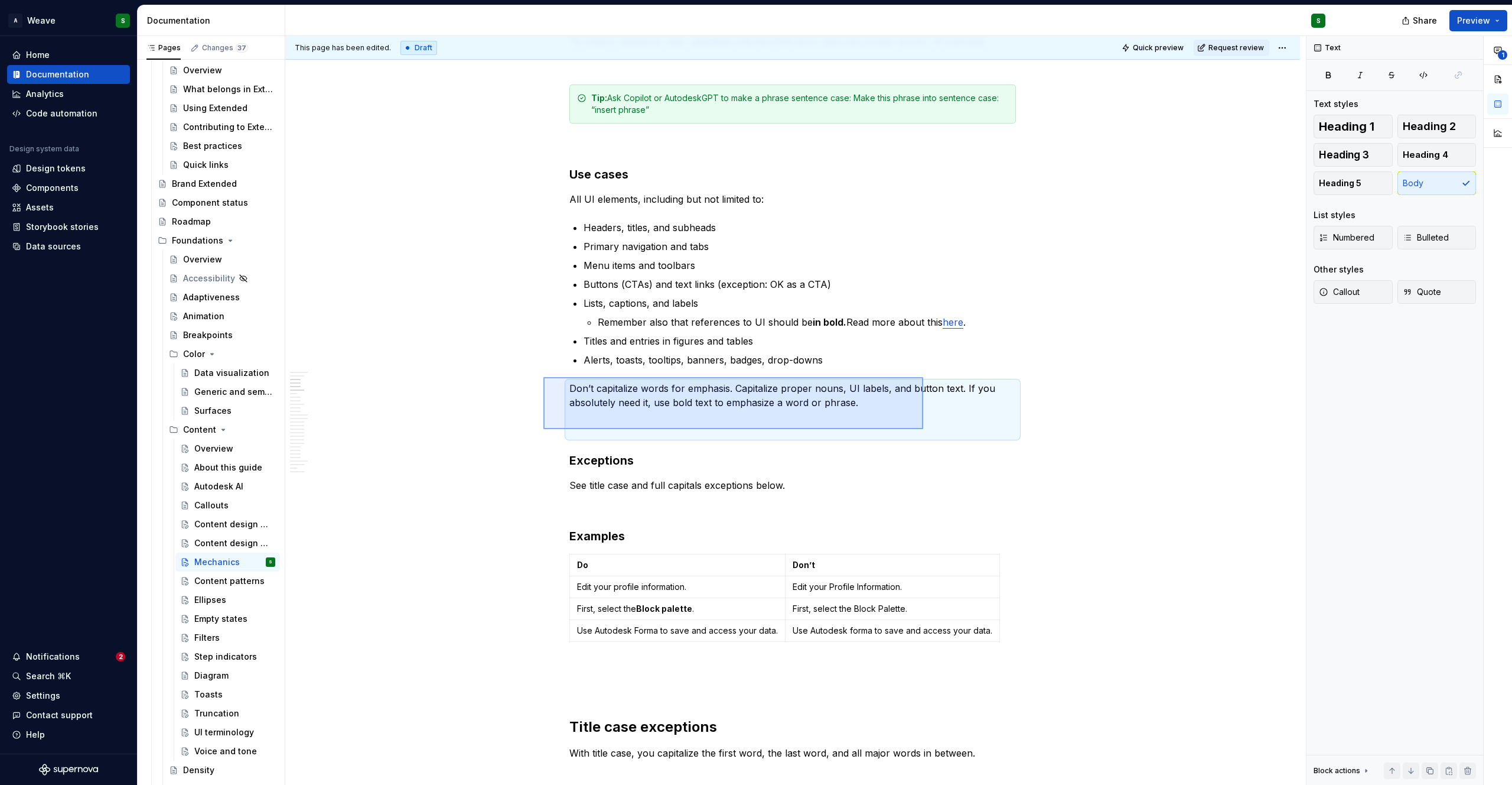
drag, startPoint x: 661, startPoint y: 408, endPoint x: 923, endPoint y: 429, distance: 262.8
click at [923, 429] on div "This page has been edited. Draft Quick preview Request review Mechanics Edit he…" at bounding box center [795, 411] width 1021 height 749
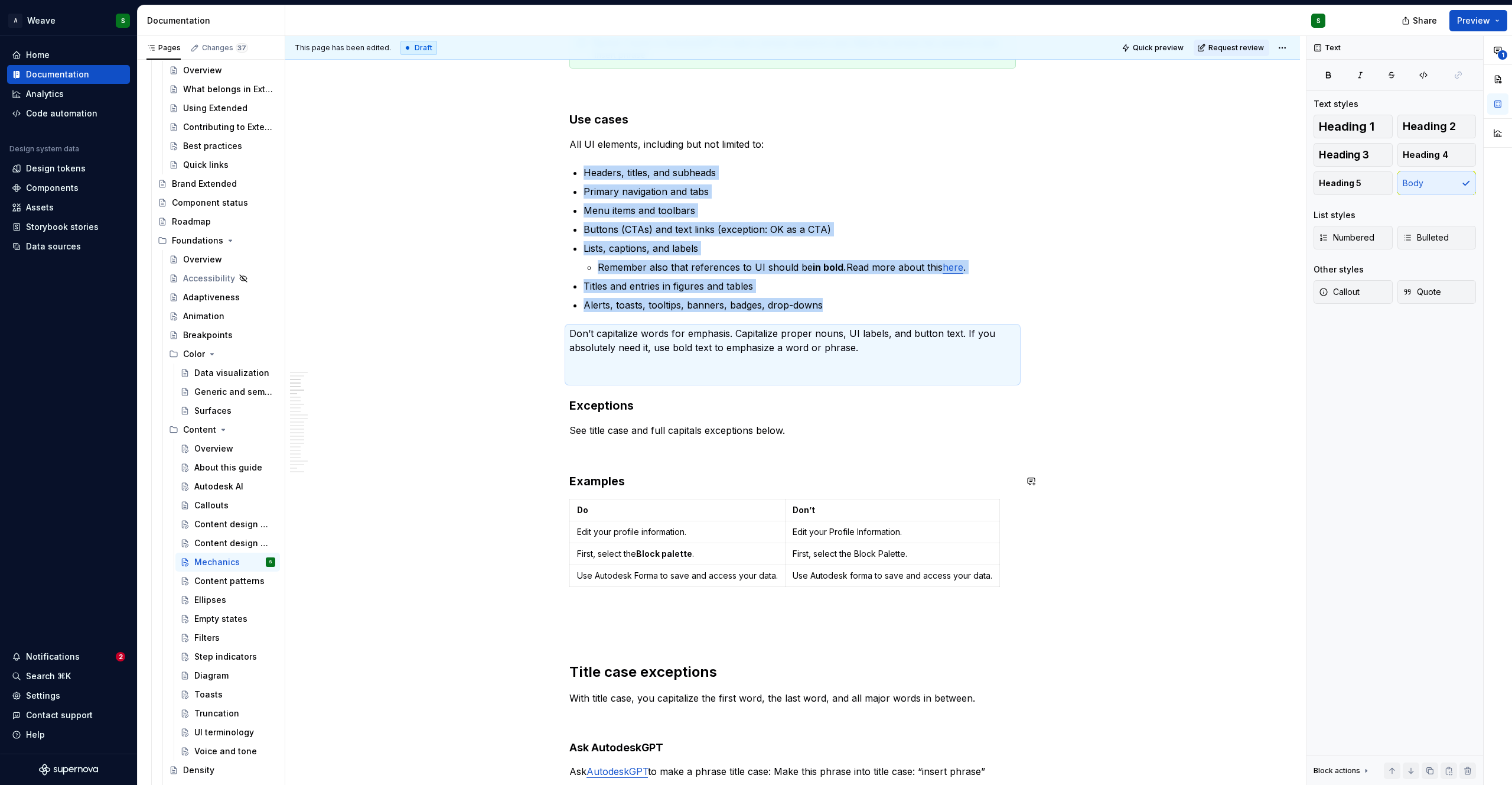
scroll to position [630, 0]
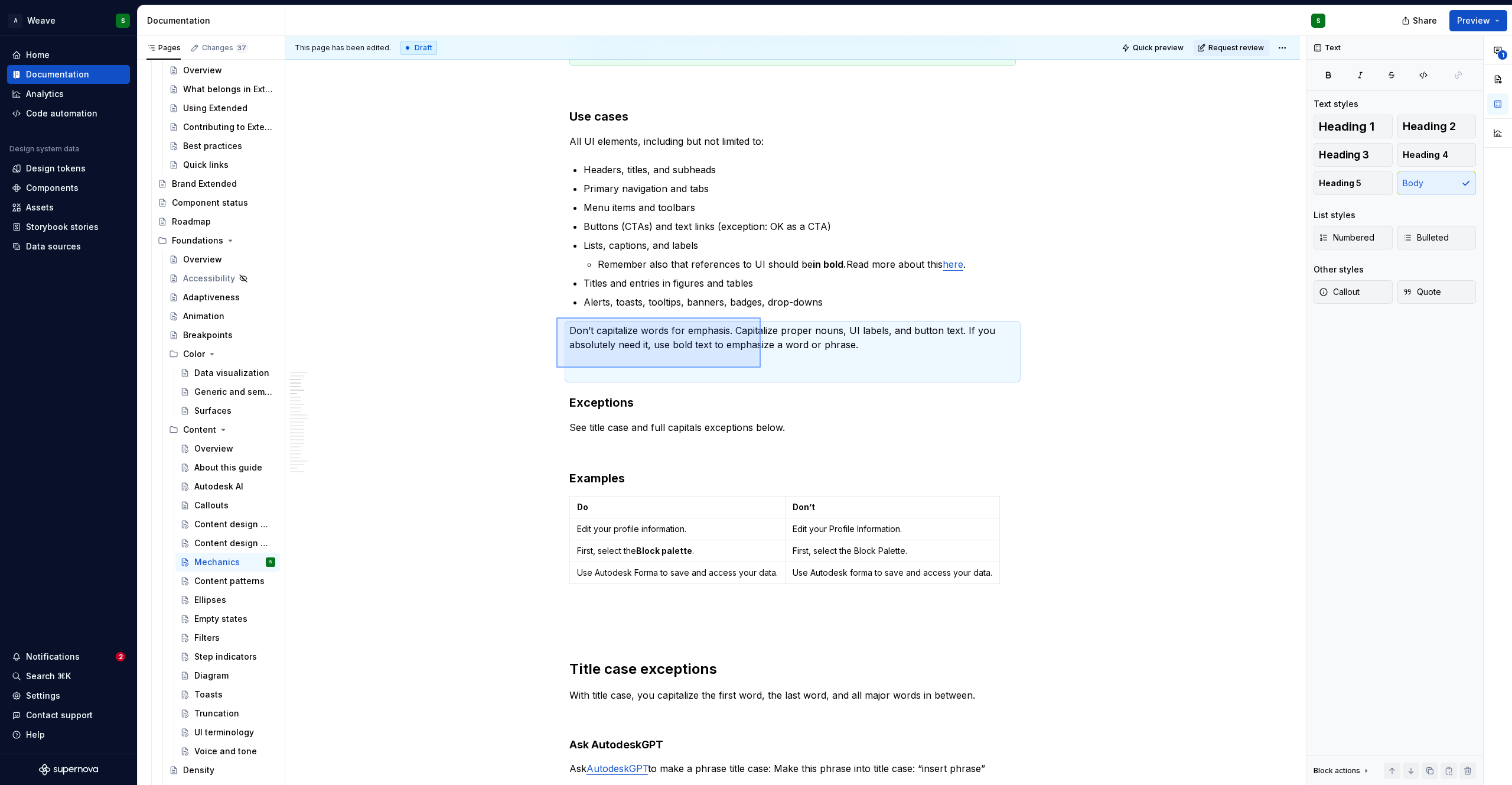
drag, startPoint x: 556, startPoint y: 317, endPoint x: 761, endPoint y: 367, distance: 211.0
click at [761, 367] on div "This page has been edited. Draft Quick preview Request review Mechanics Edit he…" at bounding box center [795, 411] width 1021 height 749
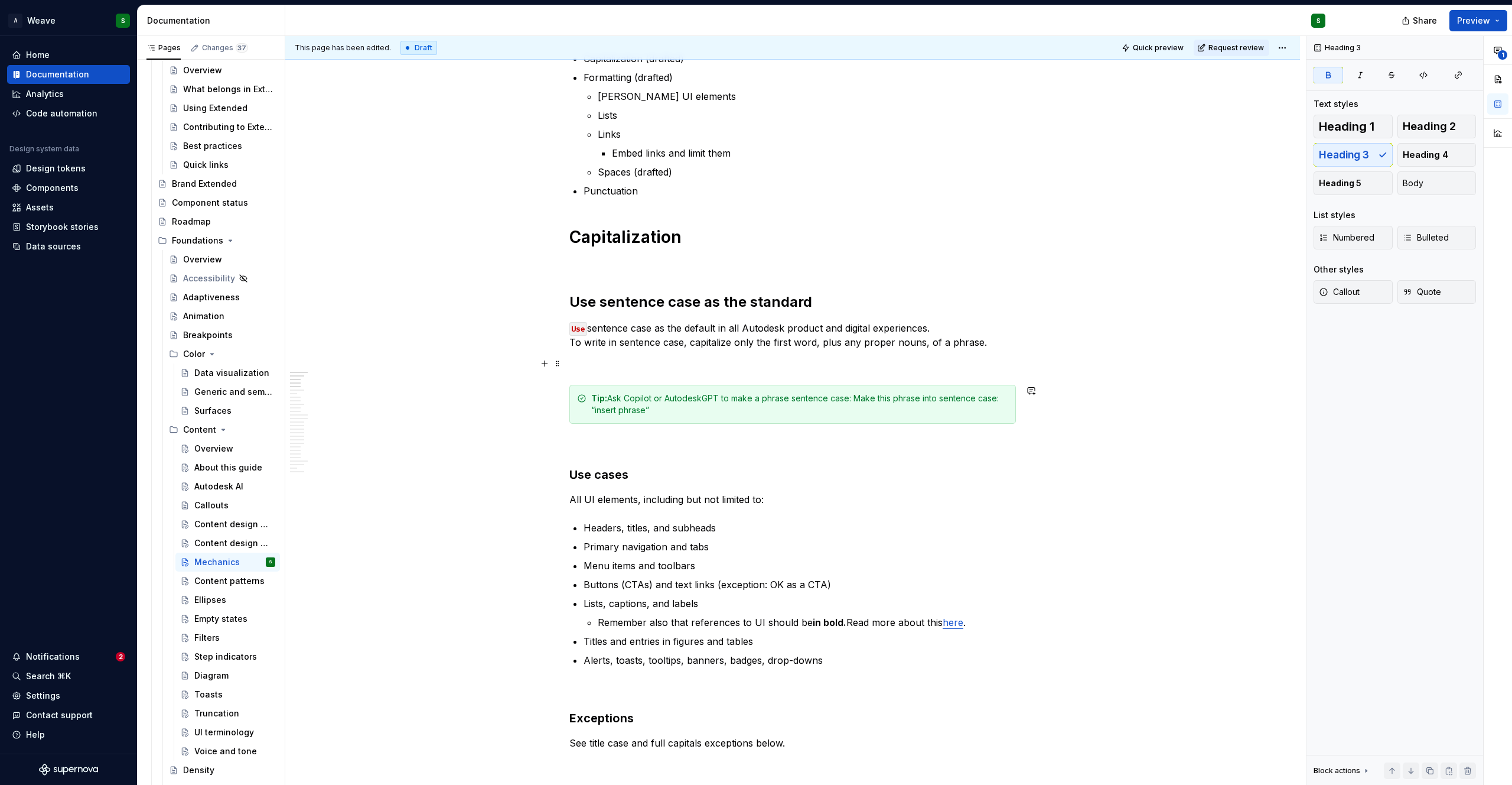
scroll to position [264, 0]
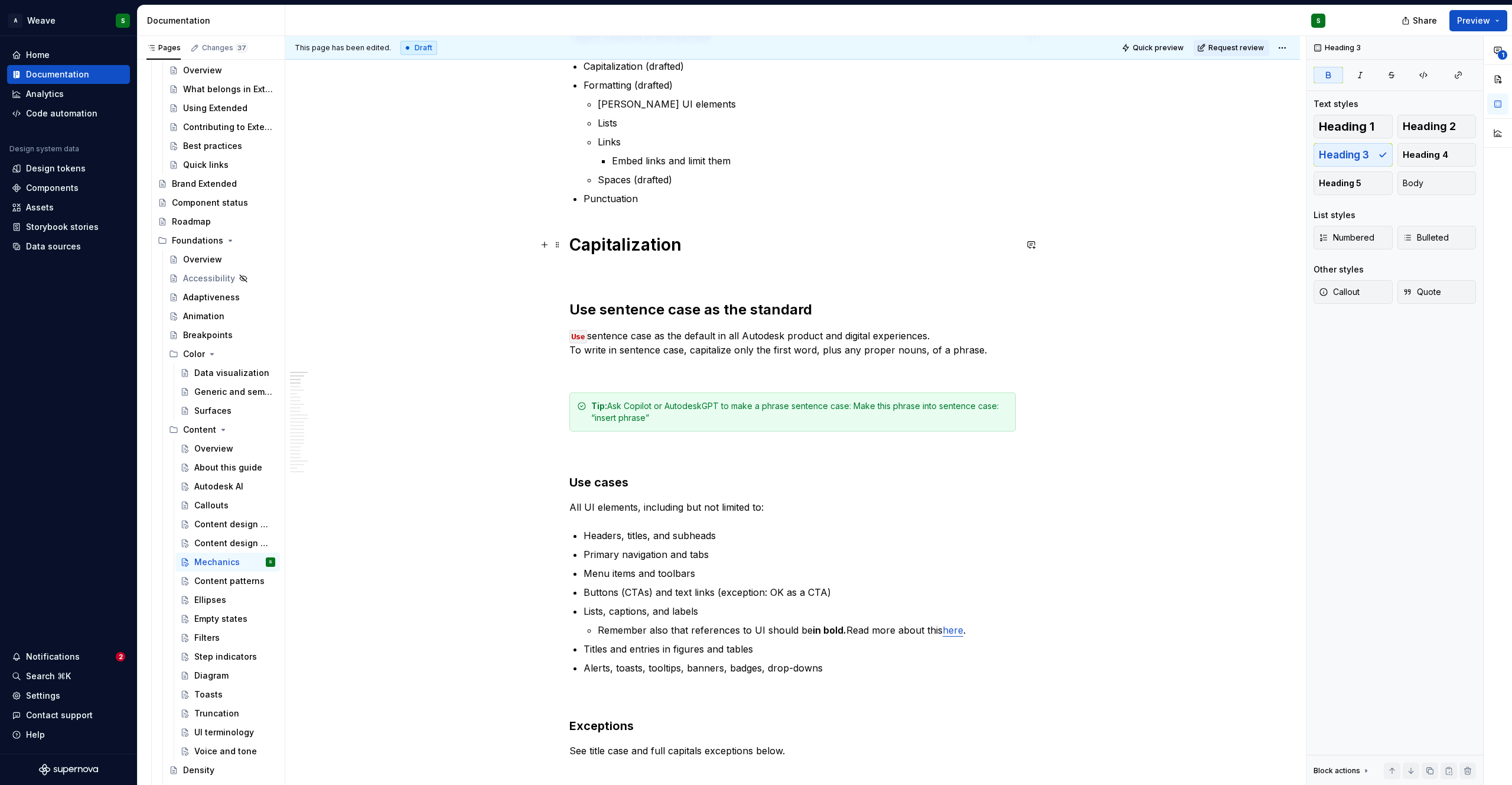
click at [648, 246] on h1 "Capitalization" at bounding box center [793, 244] width 447 height 21
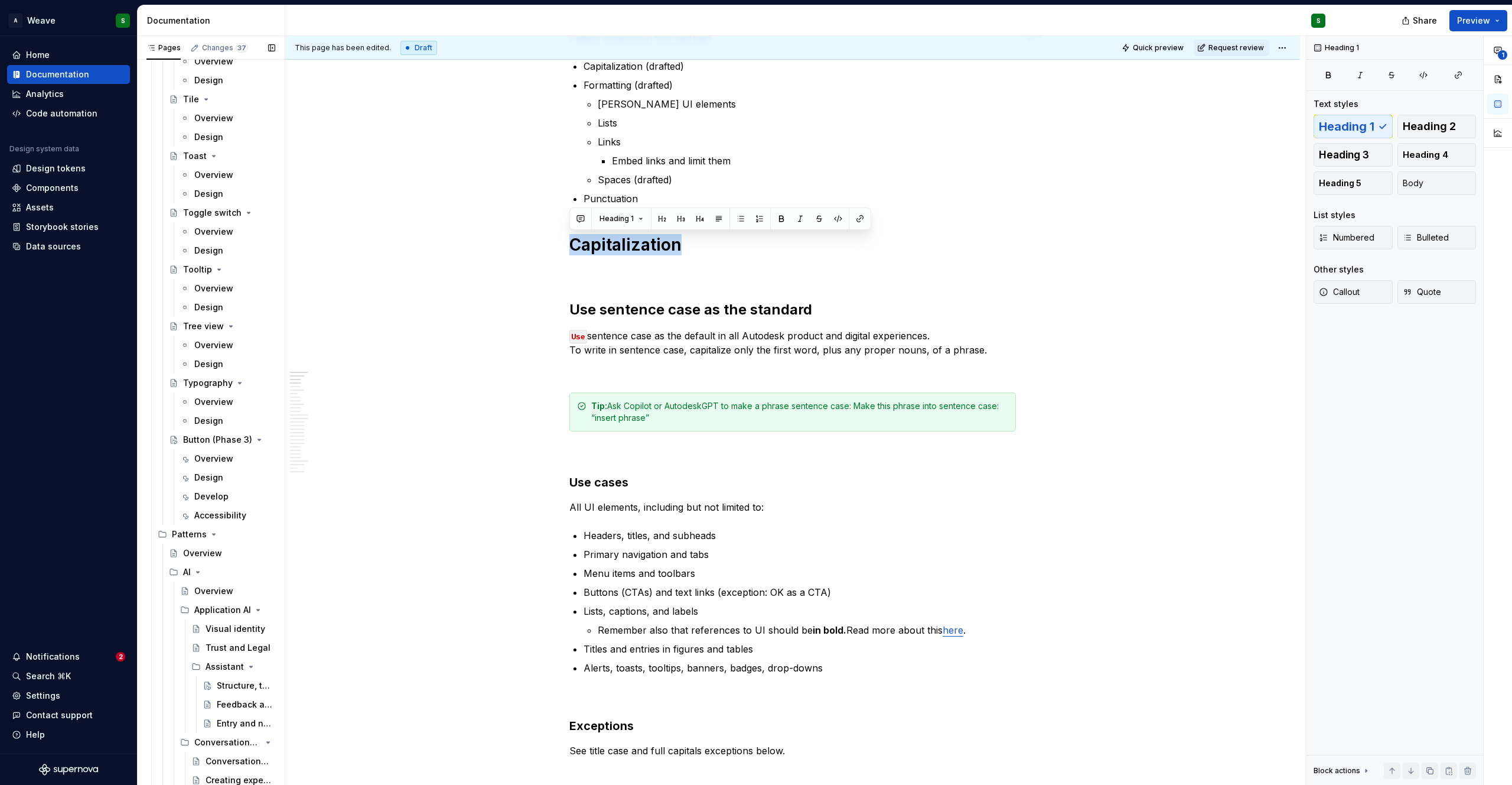
scroll to position [4446, 0]
click at [199, 564] on icon "Page tree" at bounding box center [198, 565] width 10 height 10
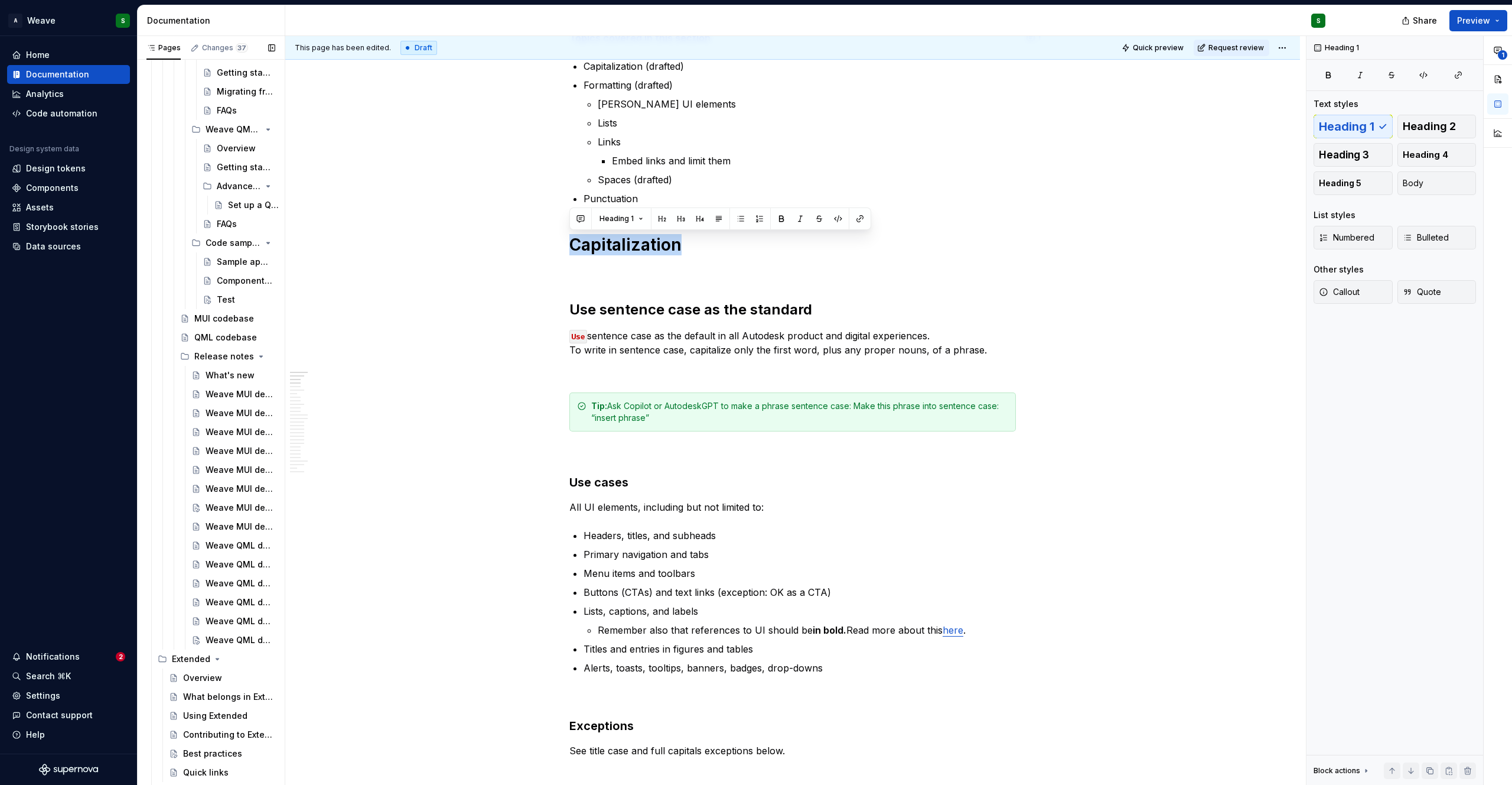
scroll to position [0, 0]
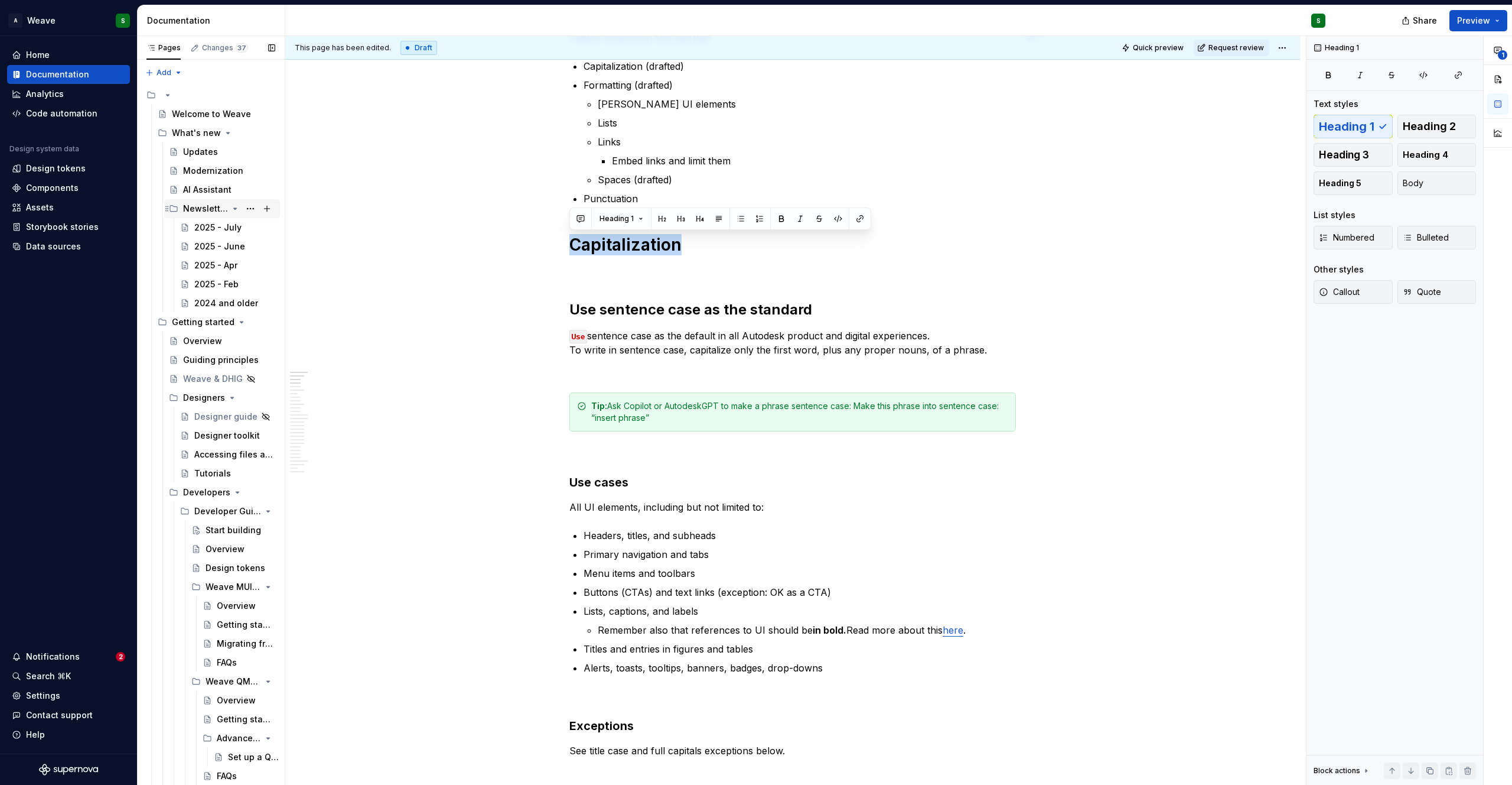
click at [230, 206] on icon "Page tree" at bounding box center [235, 208] width 10 height 10
click at [242, 227] on button "Page tree" at bounding box center [251, 227] width 17 height 17
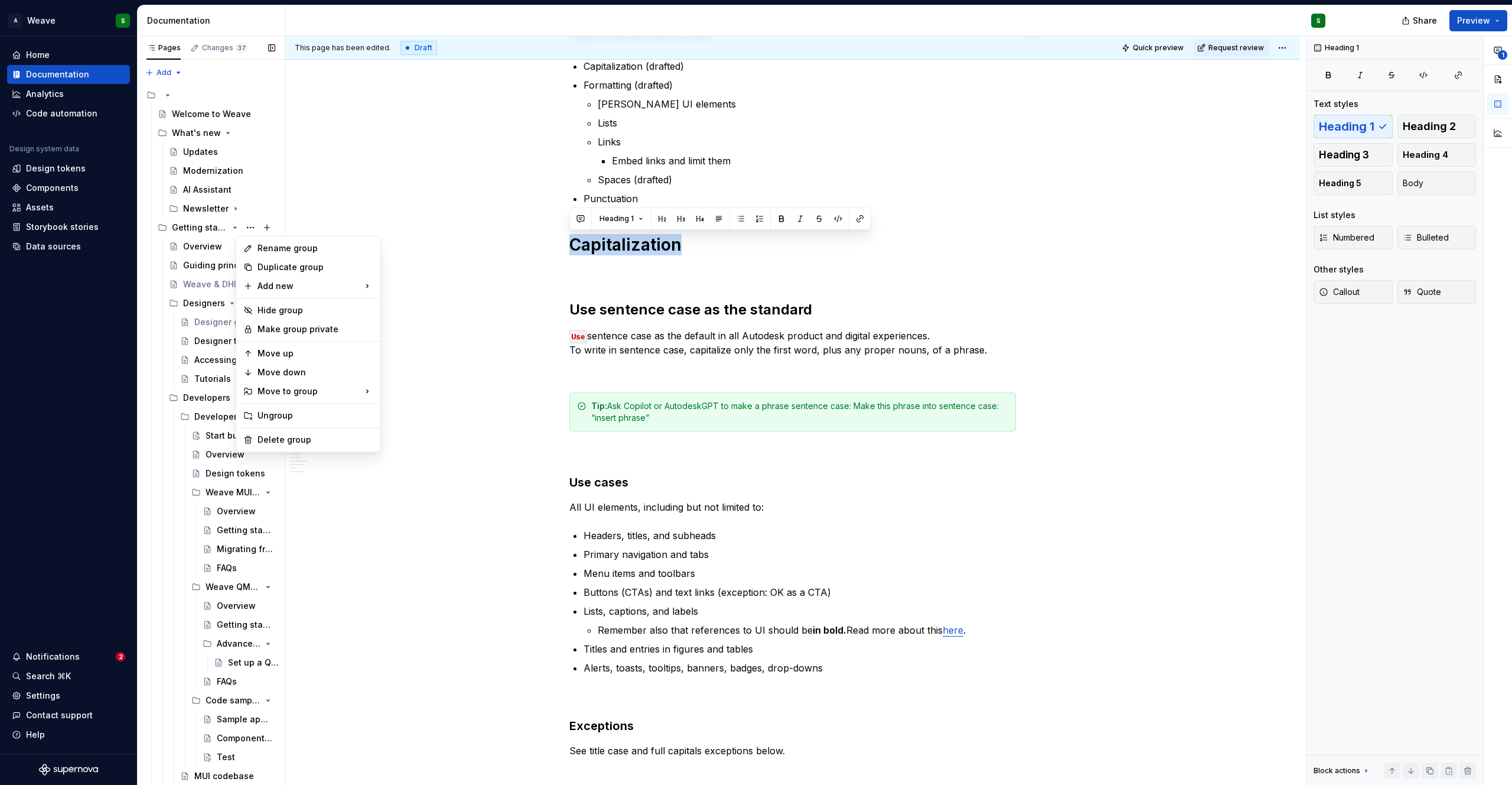
click at [165, 361] on div "Pages Changes 37 Add Accessibility guide for tree Page tree. Navigate the tree …" at bounding box center [211, 413] width 148 height 754
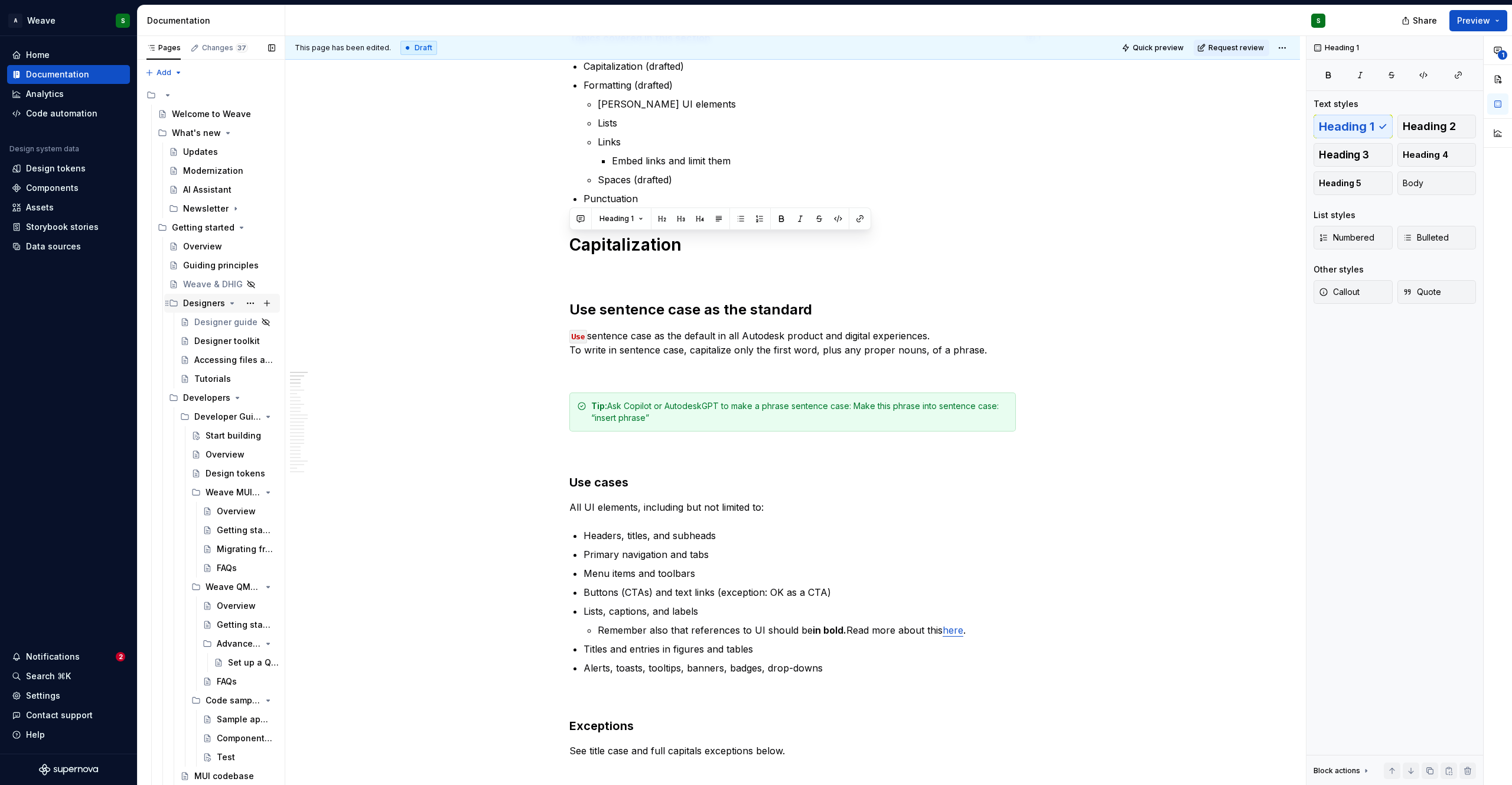
click at [231, 303] on icon "Page tree" at bounding box center [232, 303] width 3 height 1
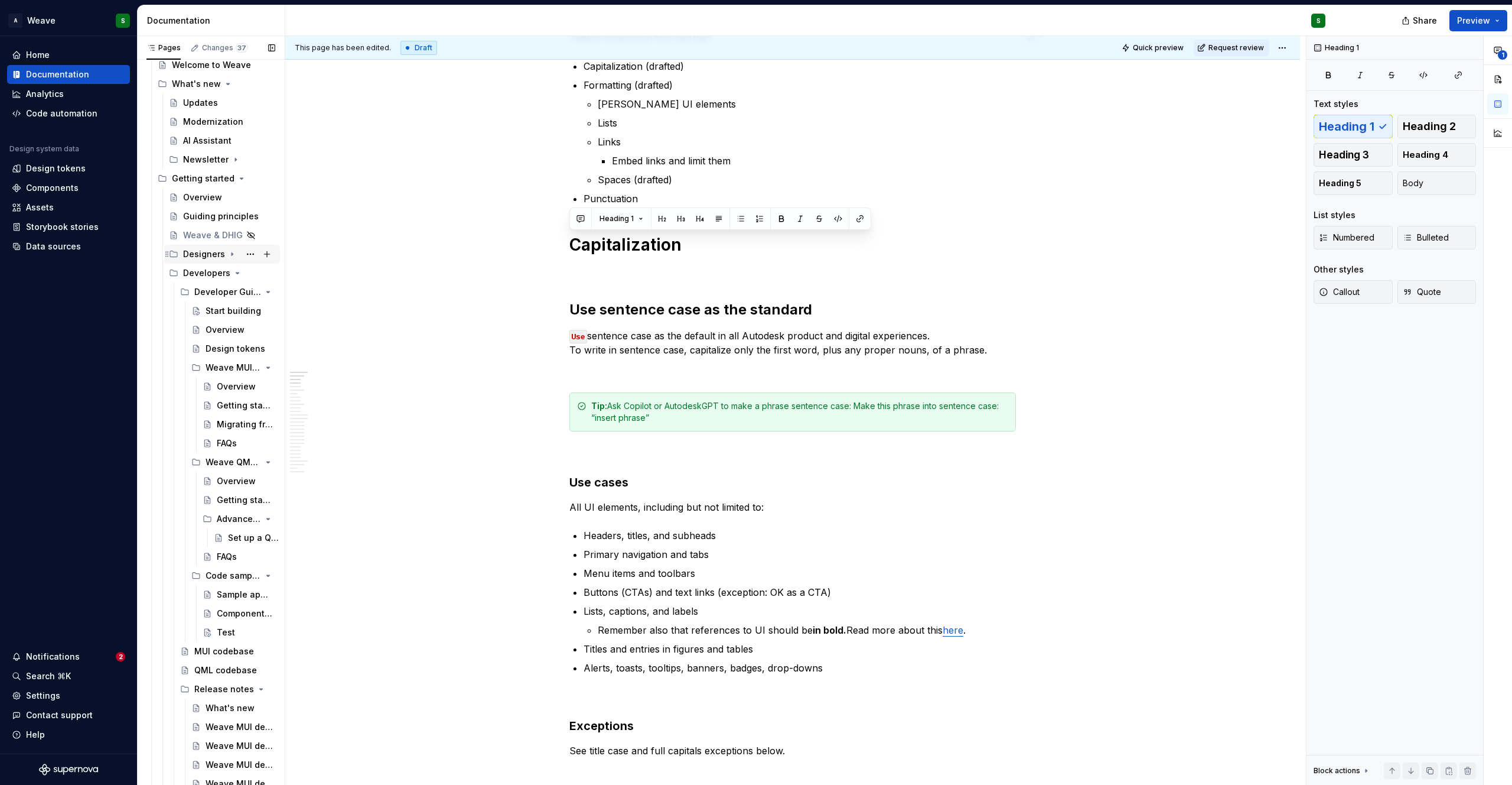
scroll to position [57, 0]
click at [259, 361] on button "Page tree" at bounding box center [267, 360] width 17 height 17
click at [230, 362] on icon "Page tree" at bounding box center [235, 360] width 10 height 10
click at [234, 378] on icon "Page tree" at bounding box center [235, 379] width 3 height 1
click at [234, 397] on icon "Page tree" at bounding box center [235, 398] width 3 height 1
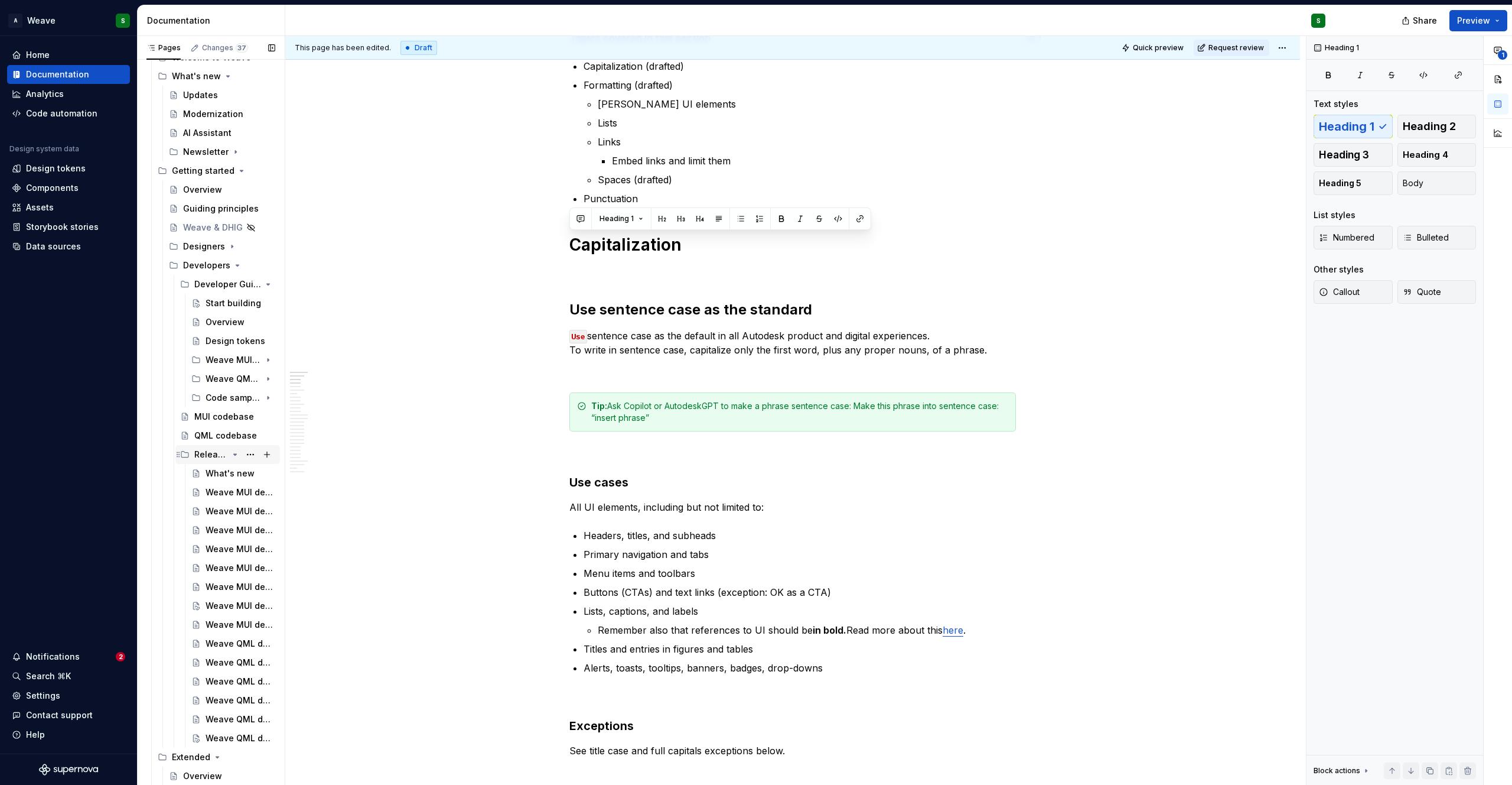
click at [230, 452] on icon "Page tree" at bounding box center [235, 454] width 10 height 10
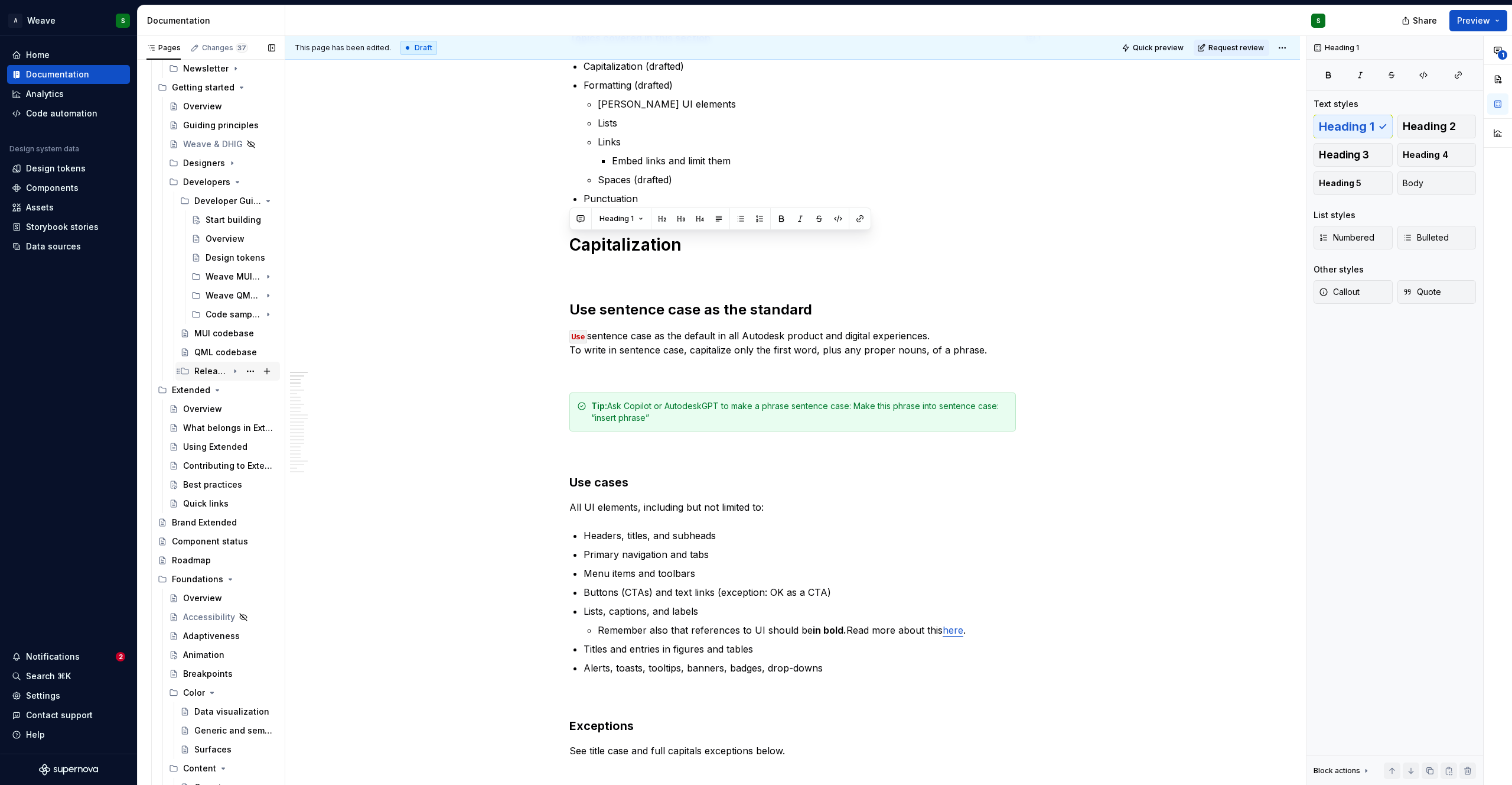
scroll to position [145, 0]
click at [216, 385] on icon "Page tree" at bounding box center [218, 385] width 3 height 1
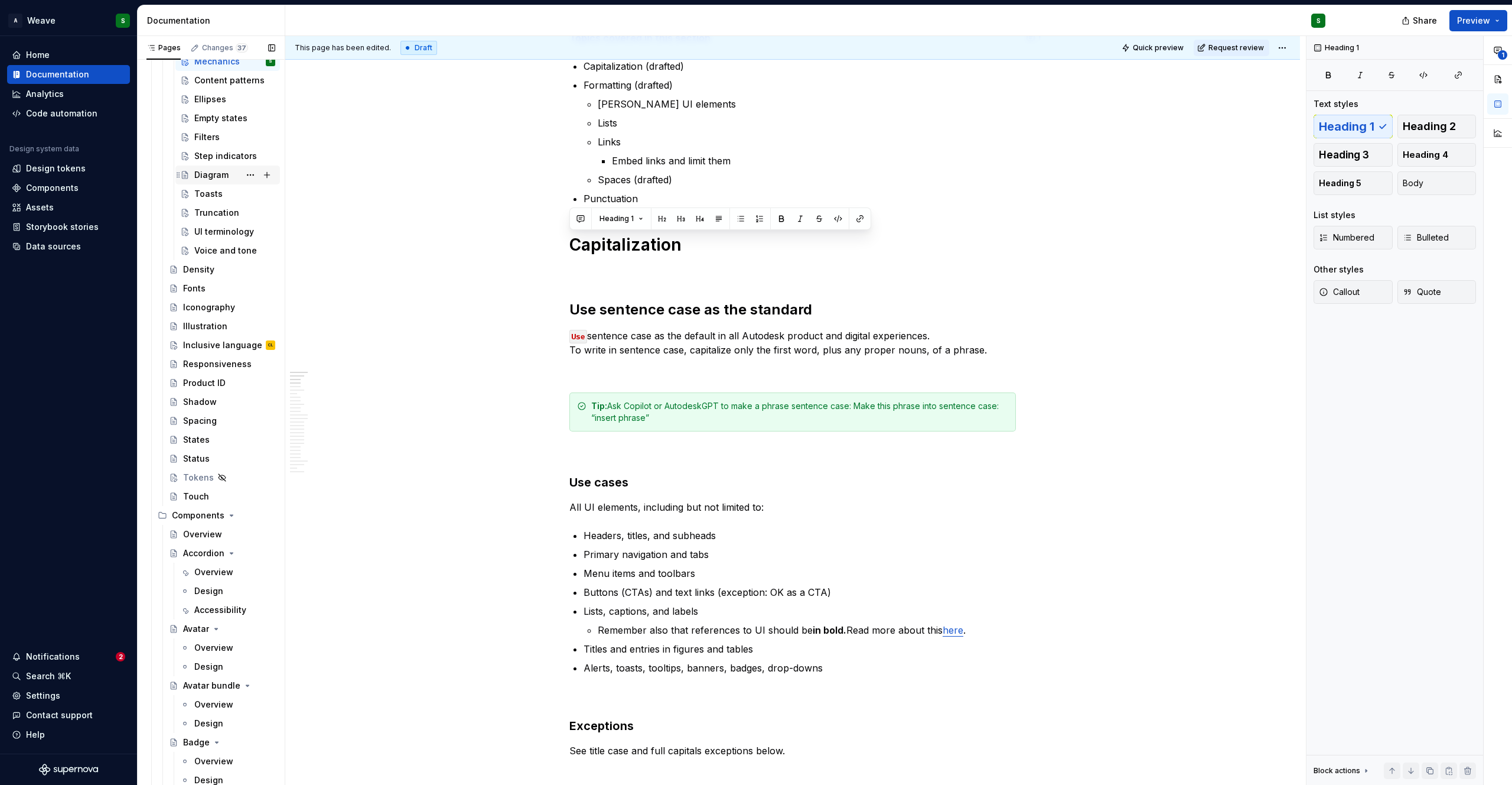
scroll to position [868, 0]
click at [227, 509] on icon "Page tree" at bounding box center [231, 513] width 10 height 10
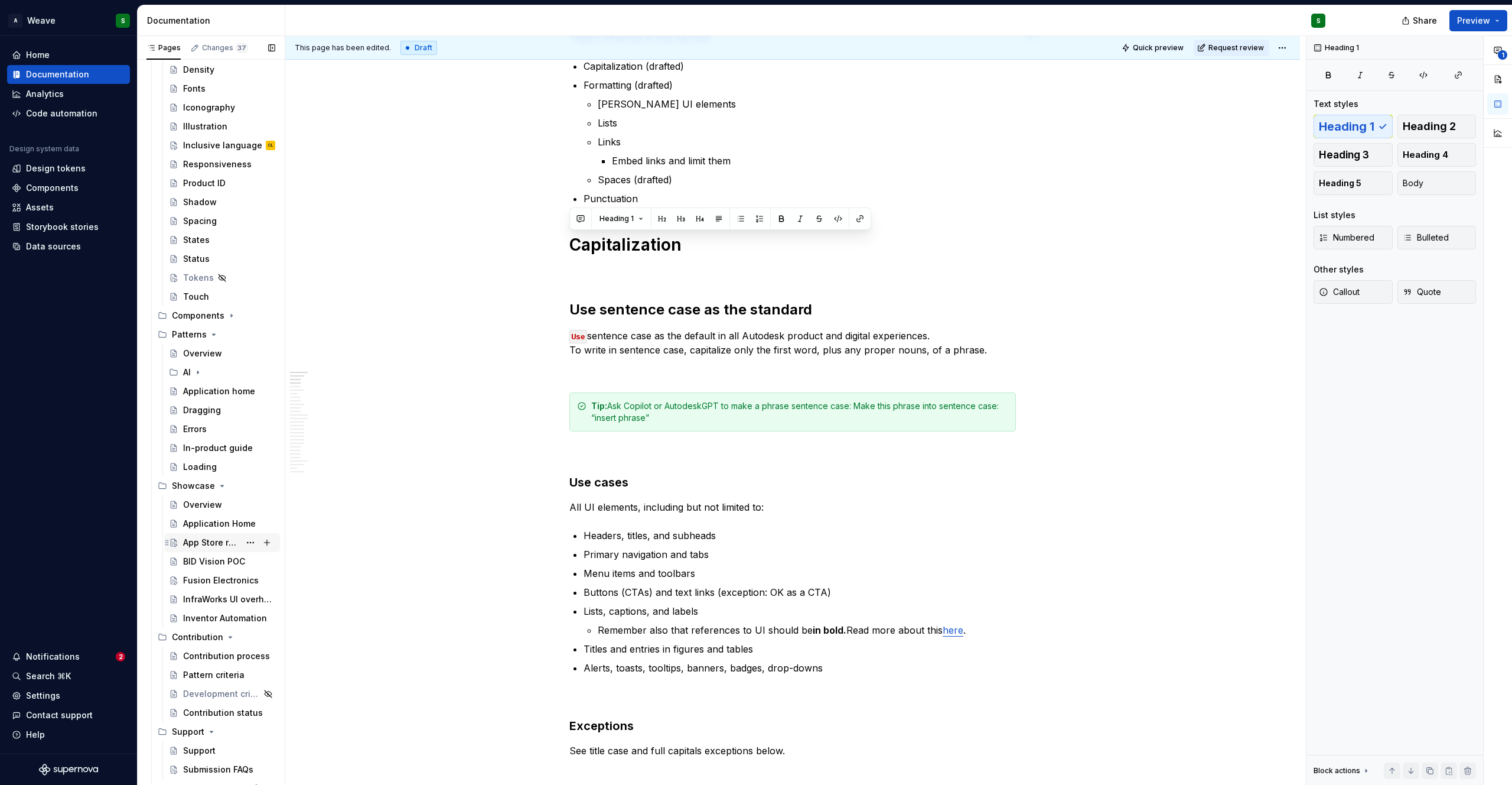
scroll to position [1067, 0]
click at [220, 486] on icon "Page tree" at bounding box center [222, 484] width 10 height 10
click at [226, 500] on icon "Page tree" at bounding box center [230, 502] width 10 height 10
click at [223, 569] on div "Deprecated pages" at bounding box center [216, 579] width 127 height 19
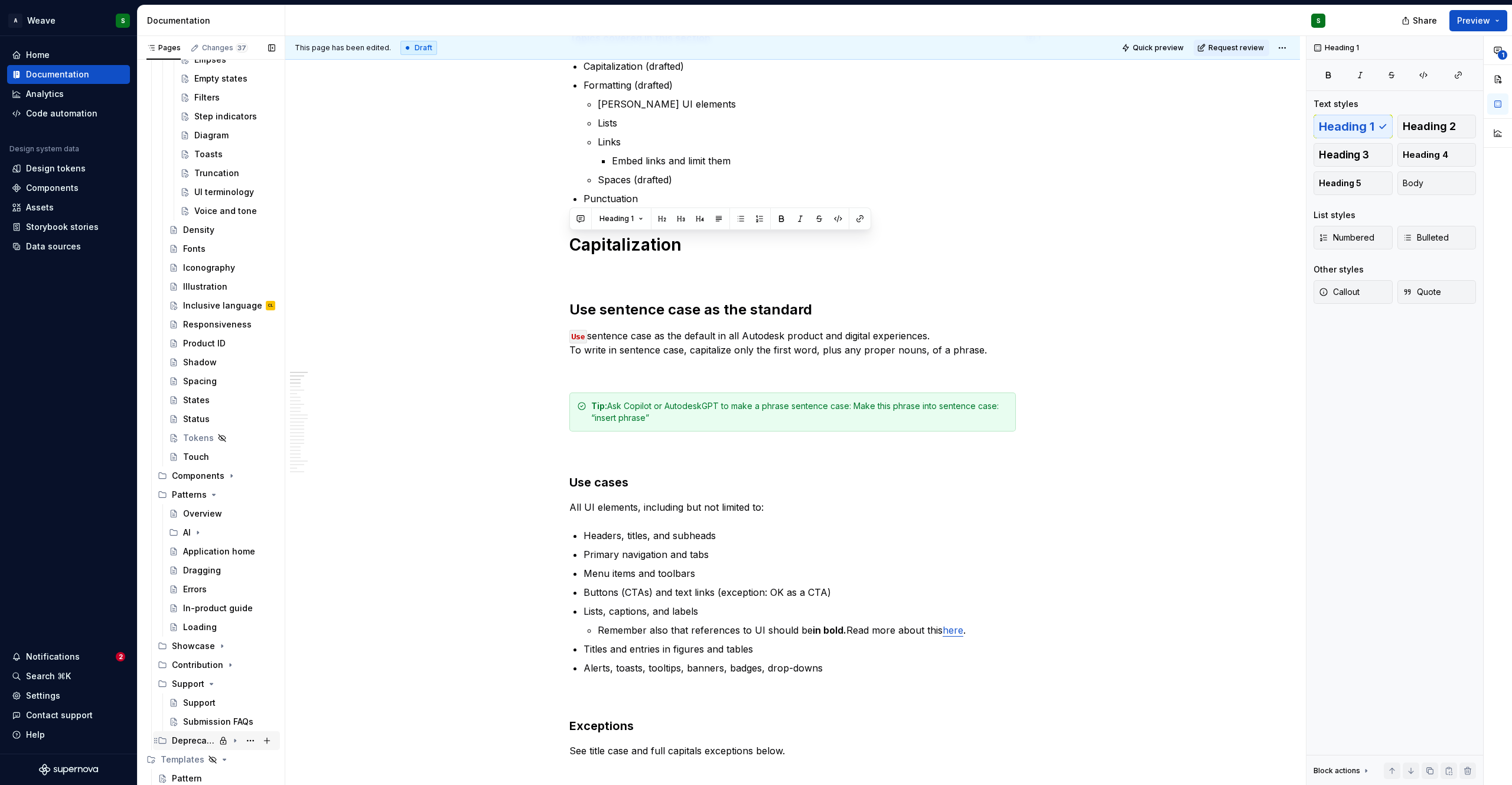
scroll to position [905, 0]
click at [210, 685] on icon "Page tree" at bounding box center [211, 683] width 10 height 10
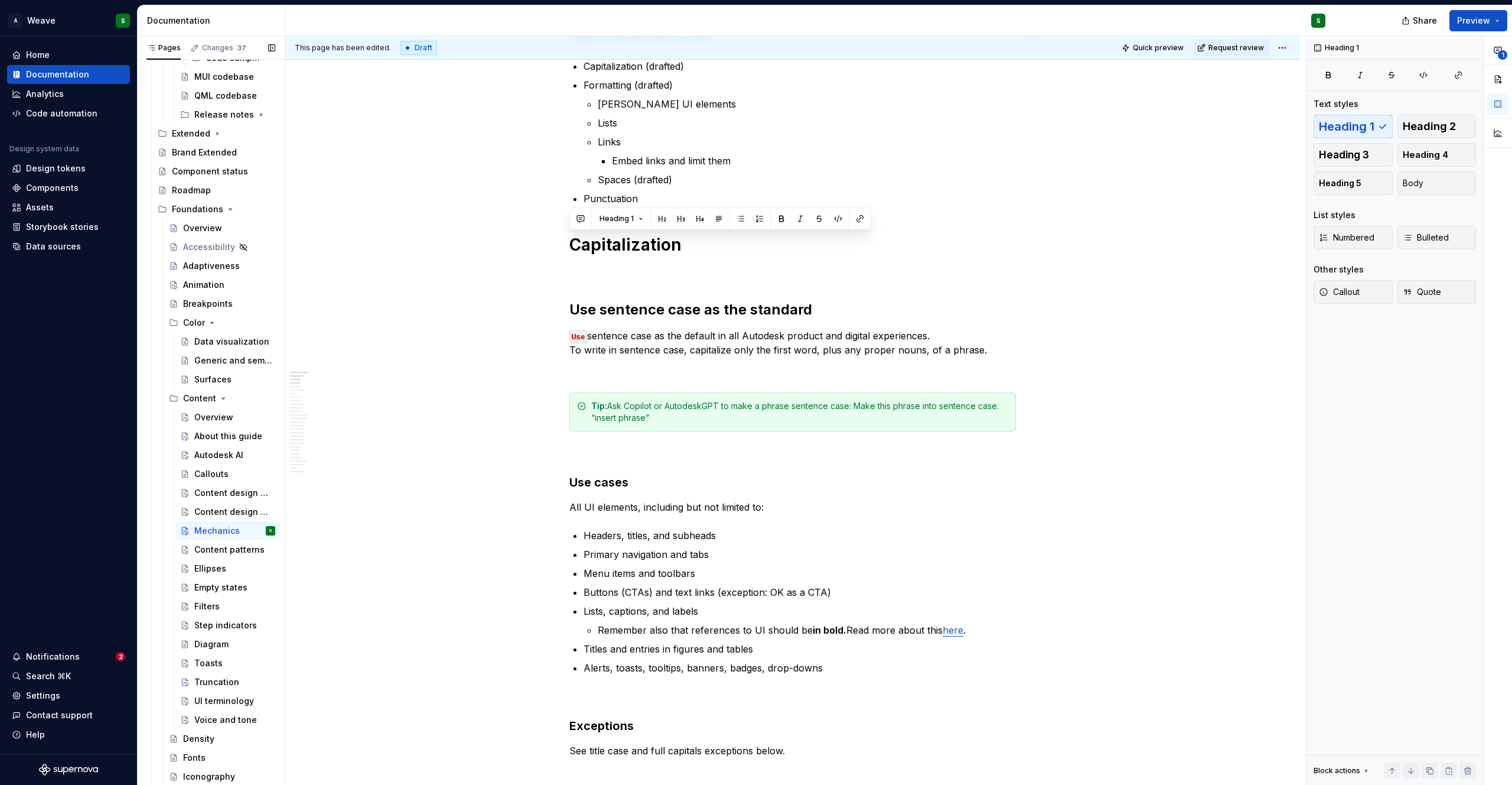
scroll to position [395, 0]
click at [211, 325] on icon "Page tree" at bounding box center [212, 325] width 3 height 1
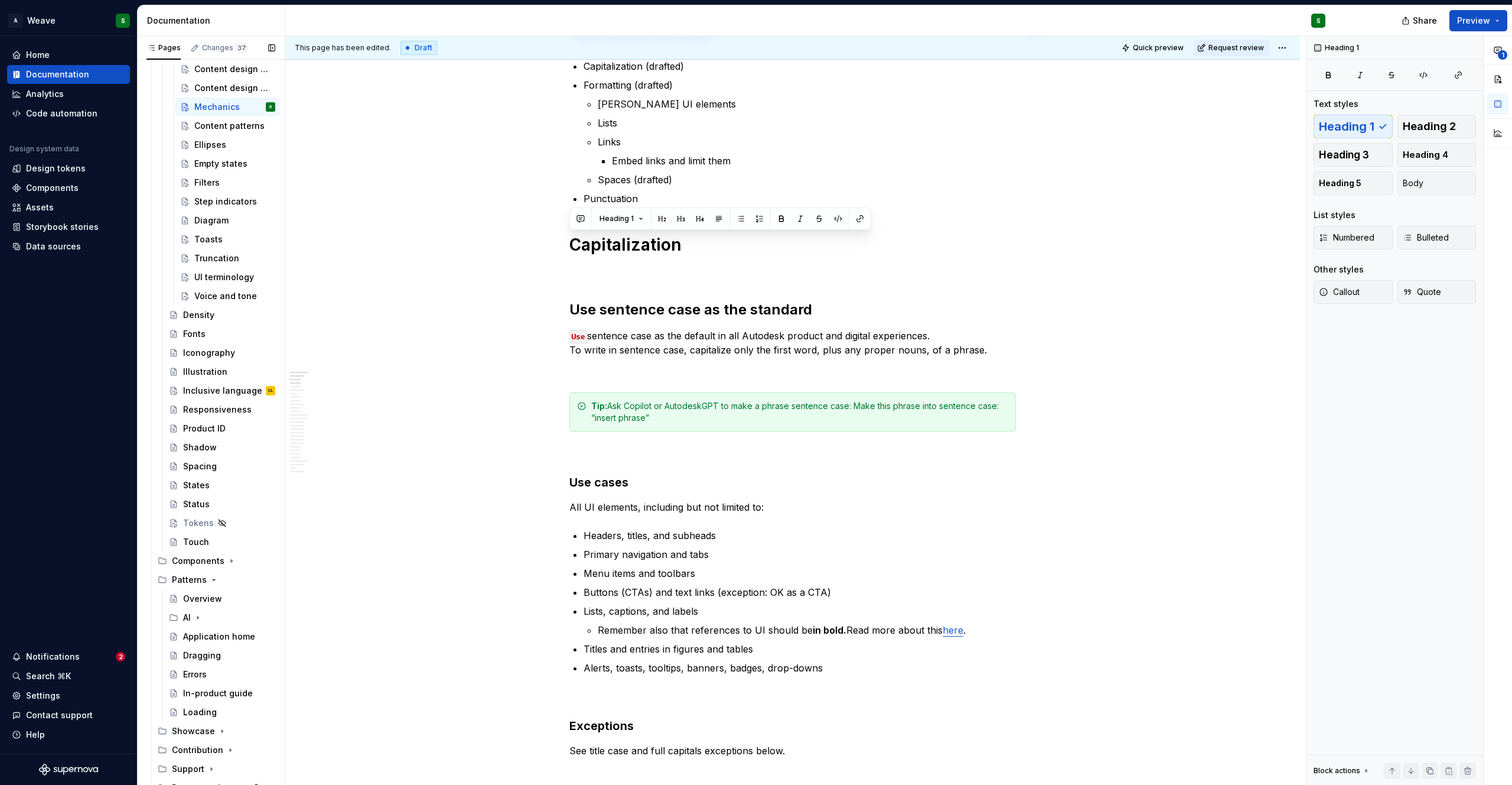
scroll to position [810, 0]
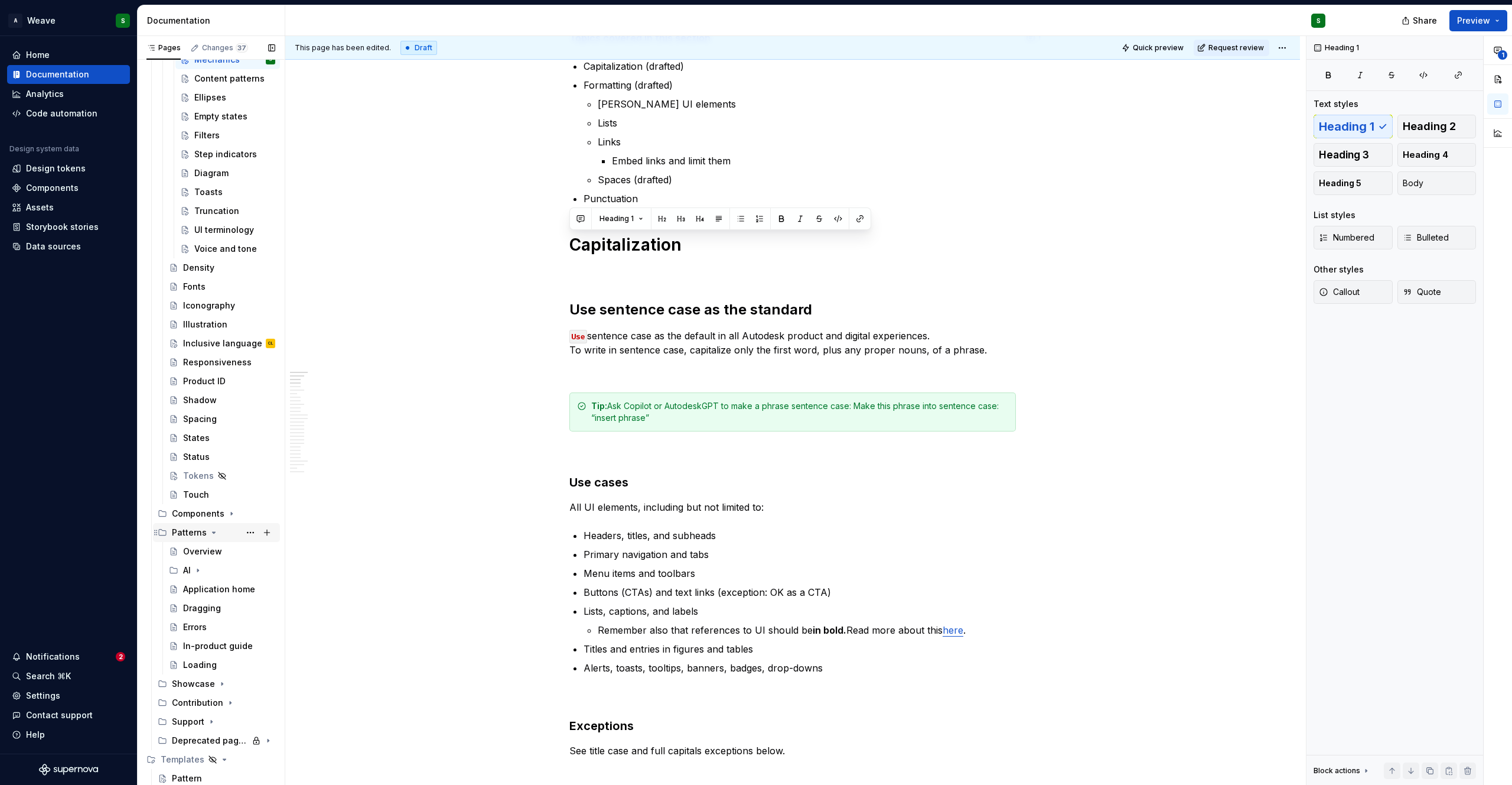
click at [211, 531] on icon "Page tree" at bounding box center [214, 532] width 10 height 10
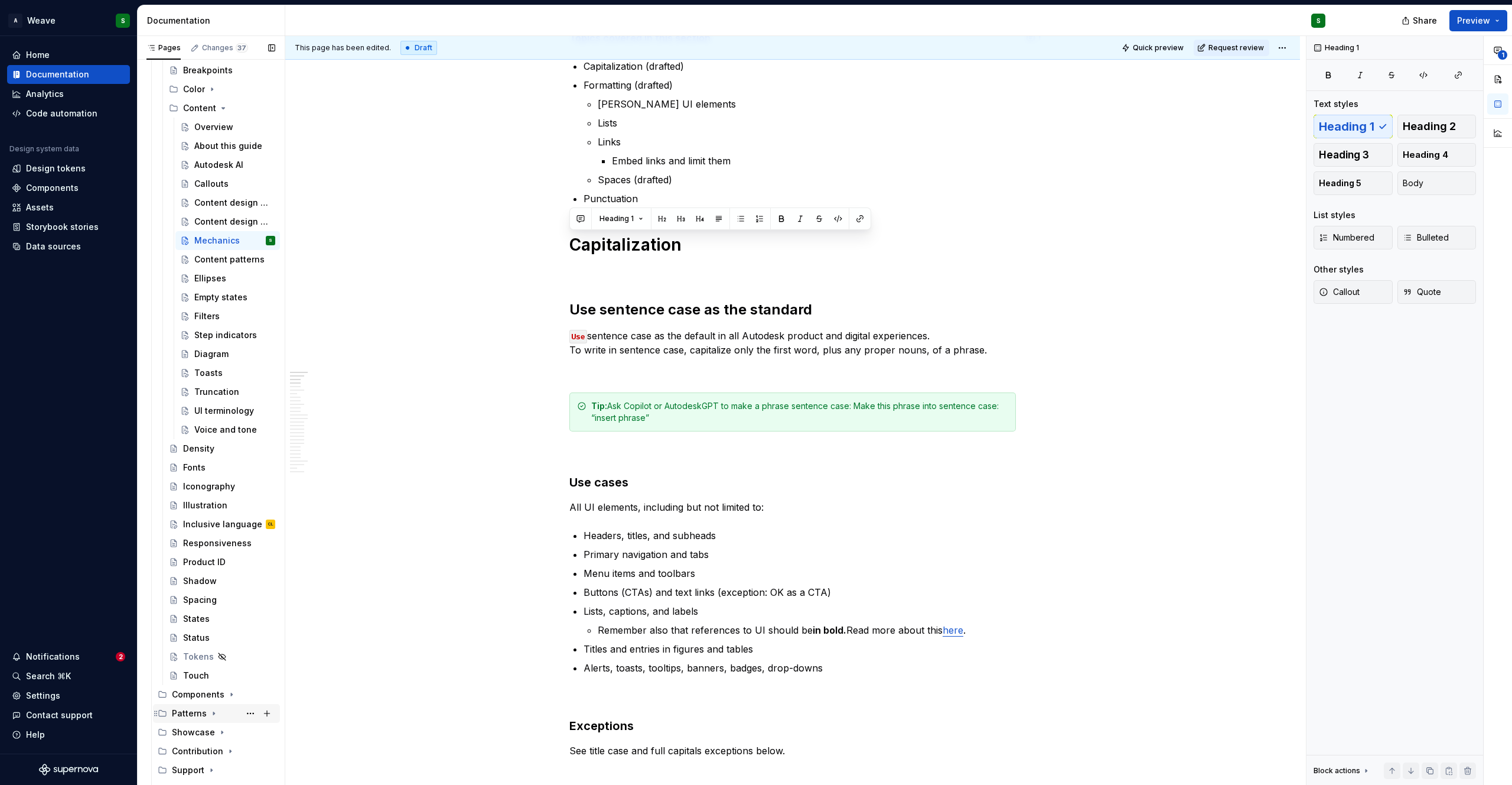
scroll to position [631, 0]
click at [202, 524] on div "Inclusive language" at bounding box center [211, 523] width 57 height 12
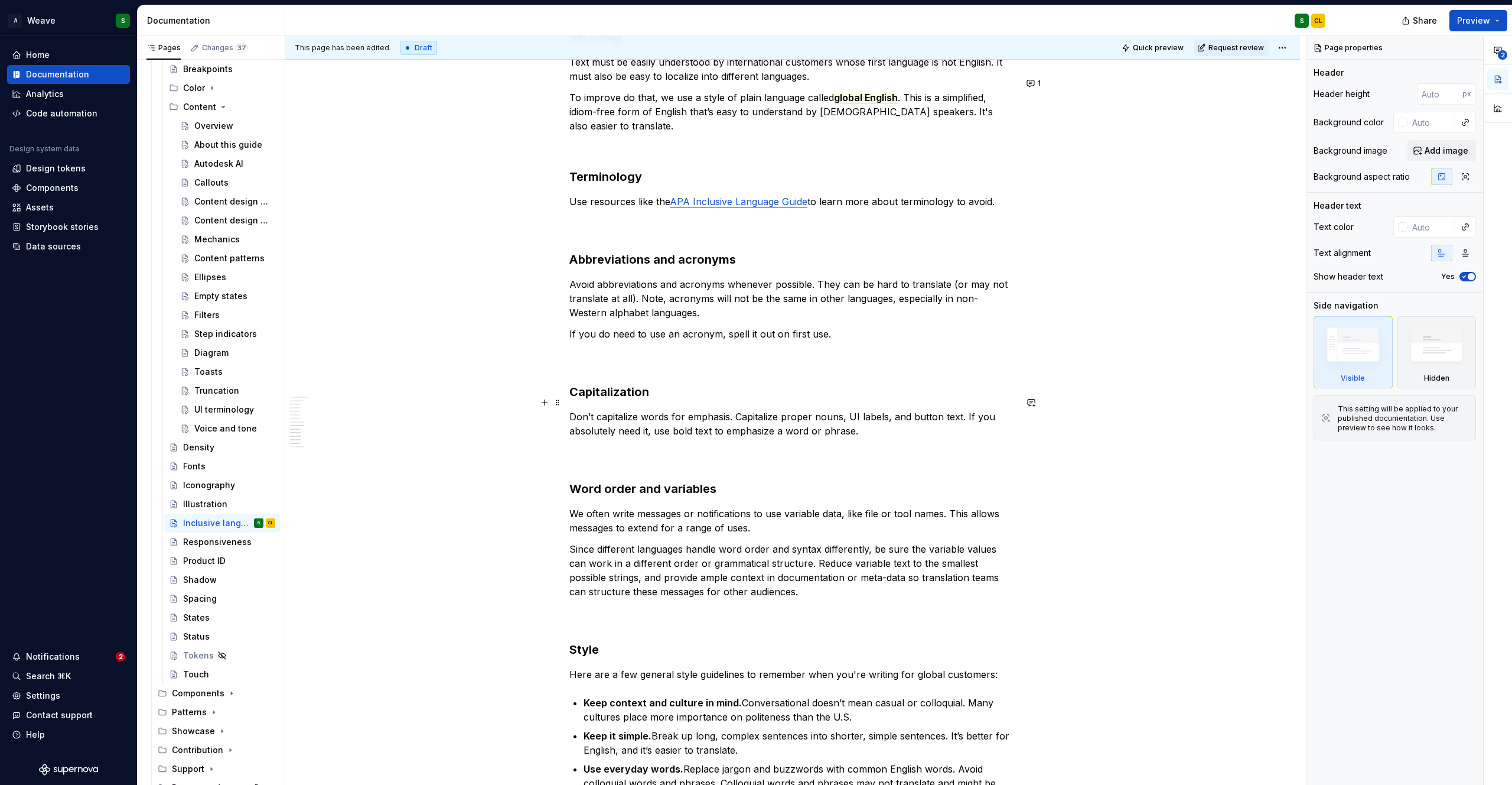
scroll to position [2261, 0]
click at [636, 412] on p "Don’t capitalize words for emphasis. Capitalize proper nouns, UI labels, and bu…" at bounding box center [793, 435] width 447 height 57
type textarea "*"
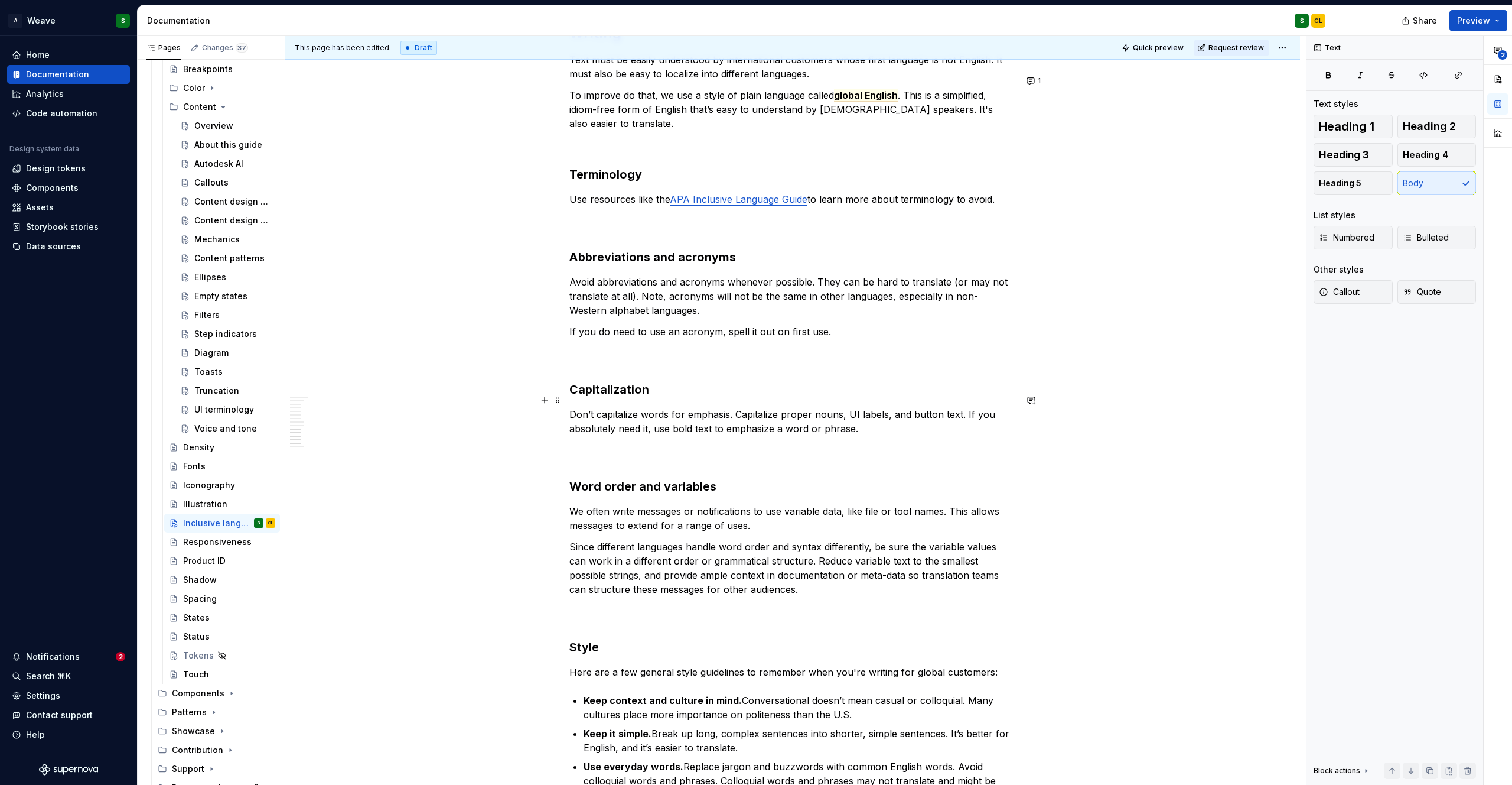
click at [636, 412] on p "Don’t capitalize words for emphasis. Capitalize proper nouns, UI labels, and bu…" at bounding box center [793, 435] width 447 height 57
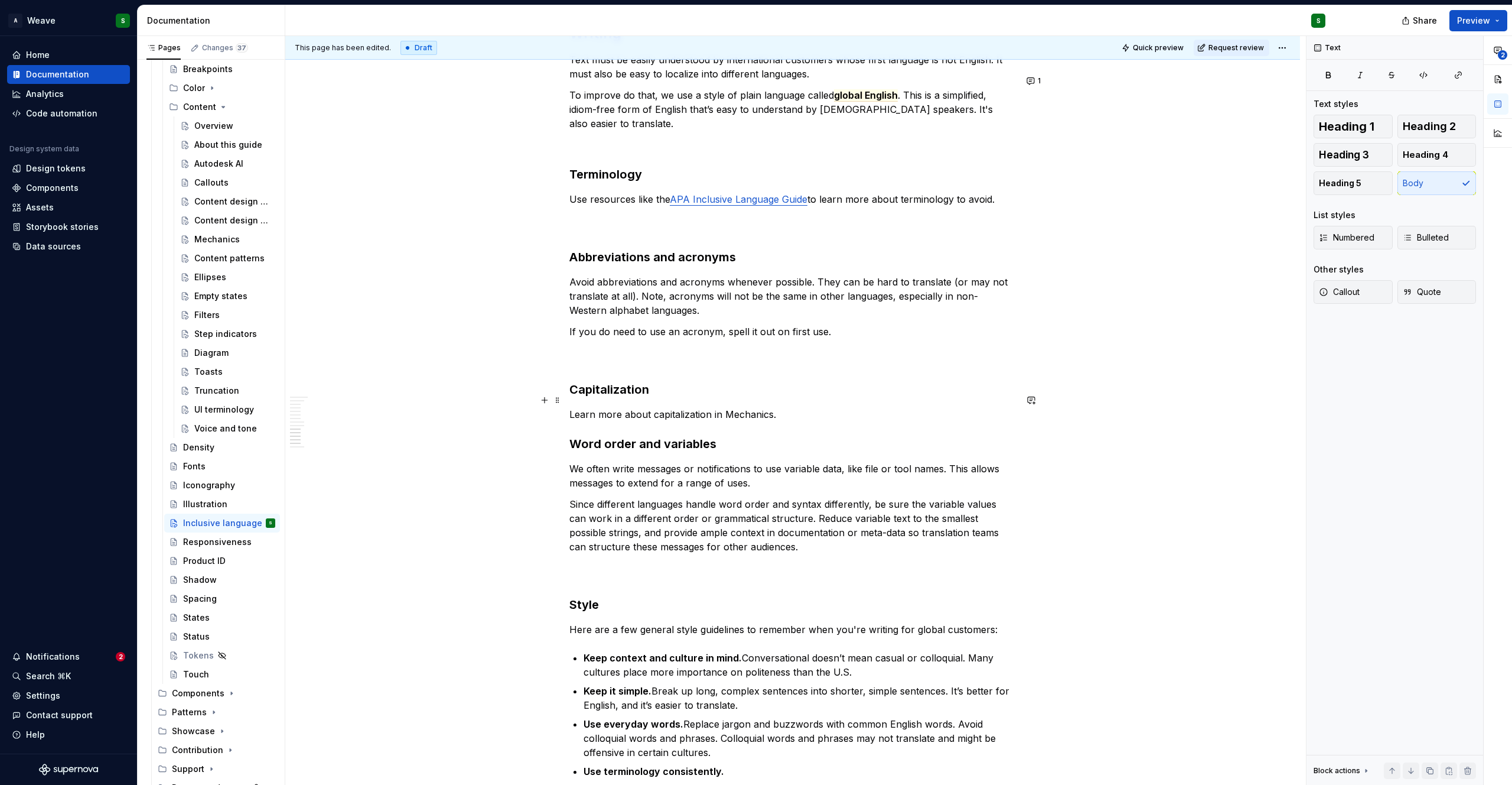
drag, startPoint x: 571, startPoint y: 400, endPoint x: 775, endPoint y: 399, distance: 204.0
click at [775, 407] on p "Learn more about capitalization in Mechanics." at bounding box center [793, 414] width 447 height 14
drag, startPoint x: 778, startPoint y: 399, endPoint x: 568, endPoint y: 401, distance: 210.0
click at [586, 382] on button "button" at bounding box center [580, 378] width 17 height 17
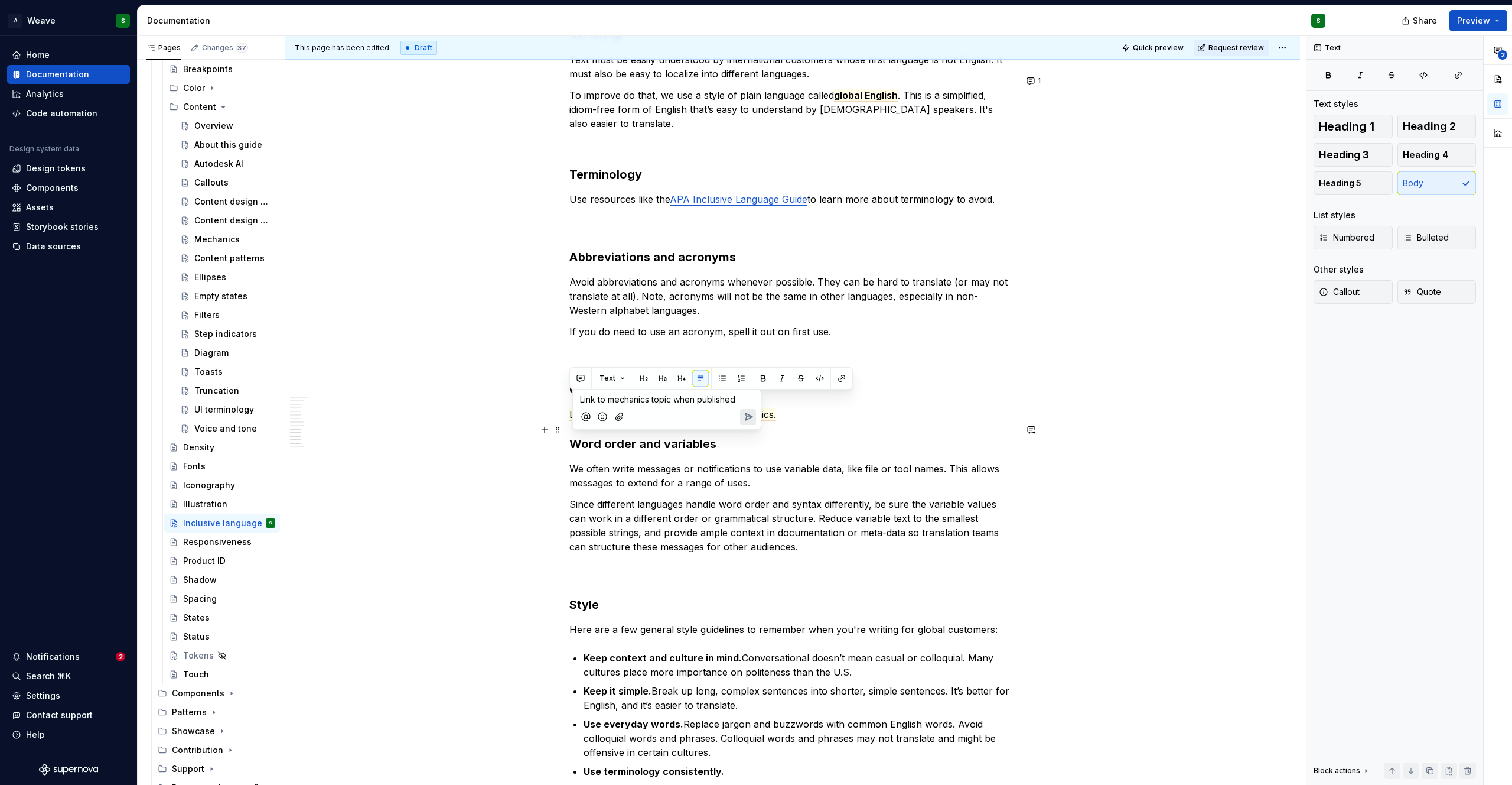
click at [745, 422] on icon "Send" at bounding box center [748, 416] width 12 height 12
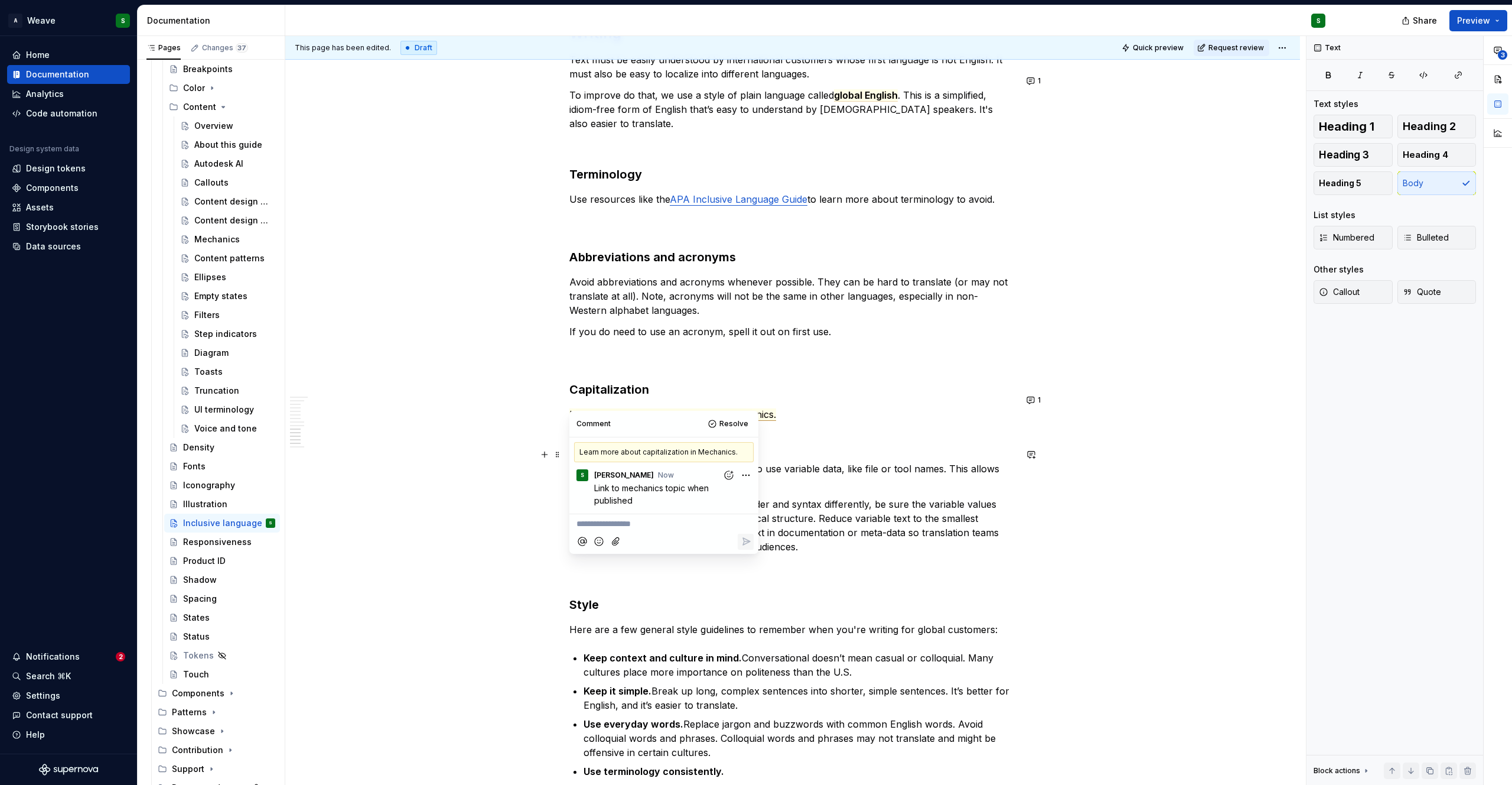
click at [917, 462] on p "We often write messages or notifications to use variable data, like file or too…" at bounding box center [793, 476] width 447 height 29
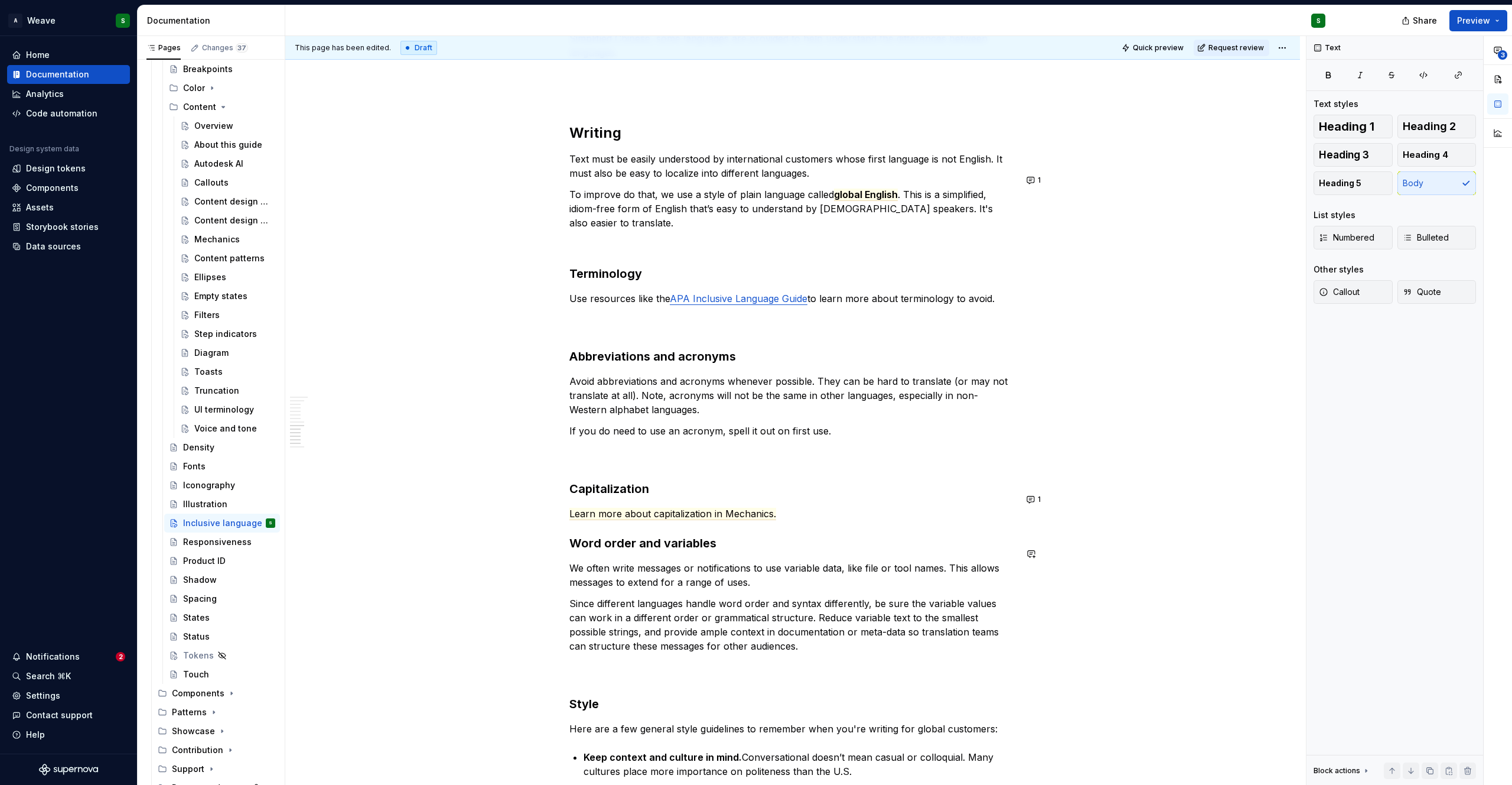
scroll to position [2161, 0]
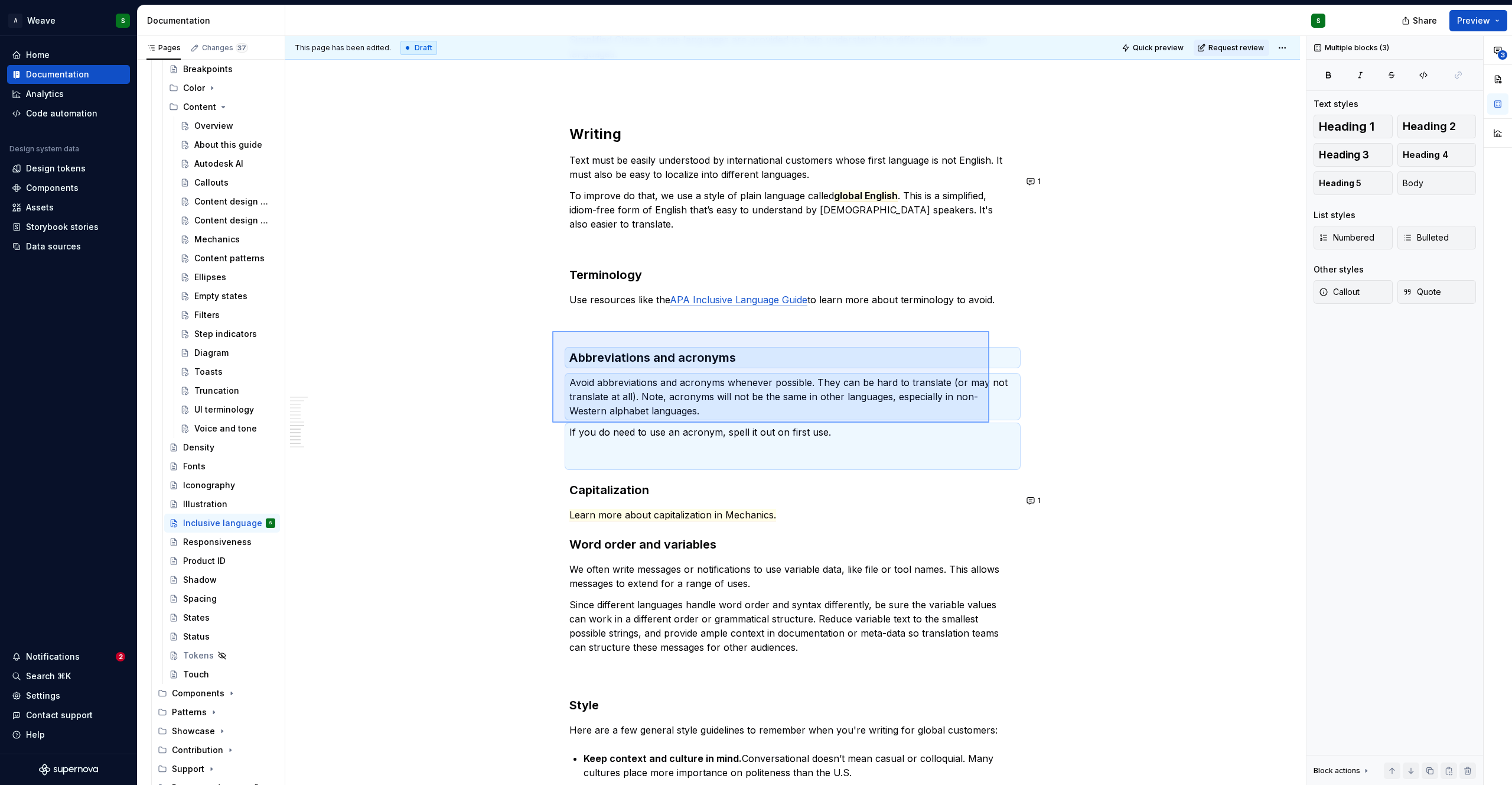
drag, startPoint x: 552, startPoint y: 330, endPoint x: 990, endPoint y: 422, distance: 447.6
click at [990, 423] on div "This page has been edited. Draft Quick preview Request review Inclusive languag…" at bounding box center [795, 411] width 1021 height 749
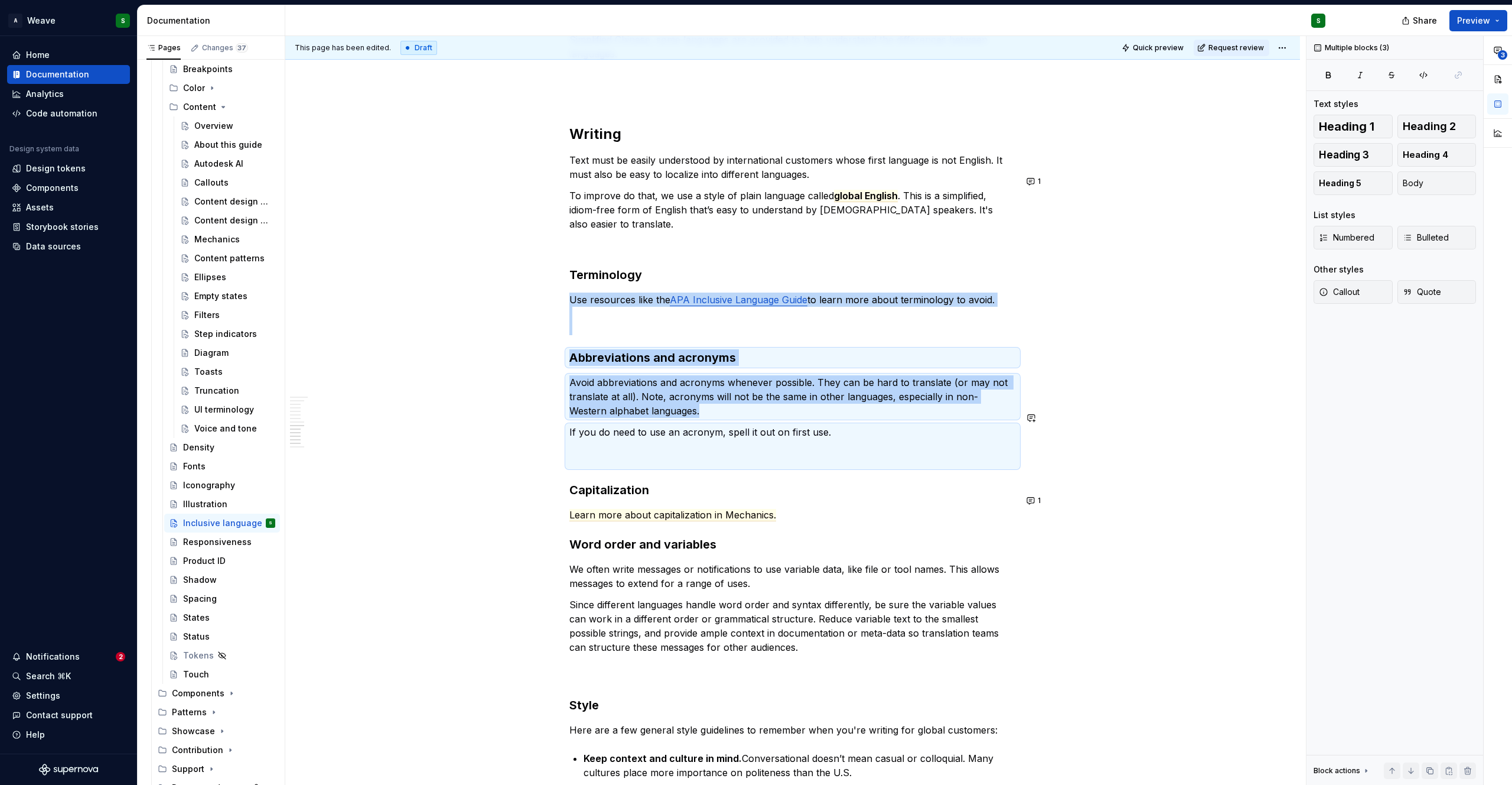
copy div "Use resources like the APA Inclusive Language Guide to learn more about termino…"
click at [208, 241] on div "Mechanics" at bounding box center [216, 239] width 45 height 12
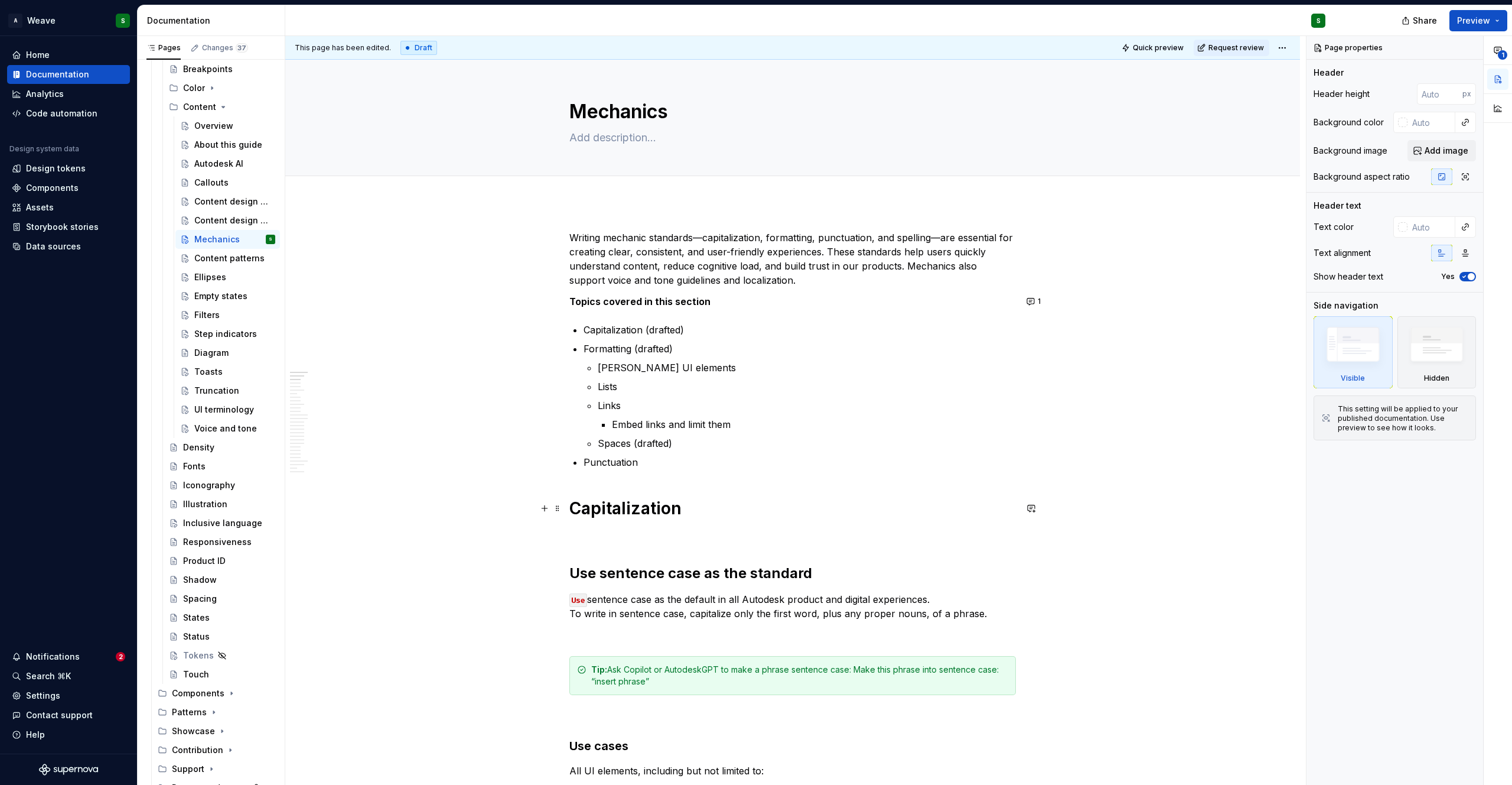
click at [571, 506] on h1 "Capitalization" at bounding box center [793, 508] width 447 height 21
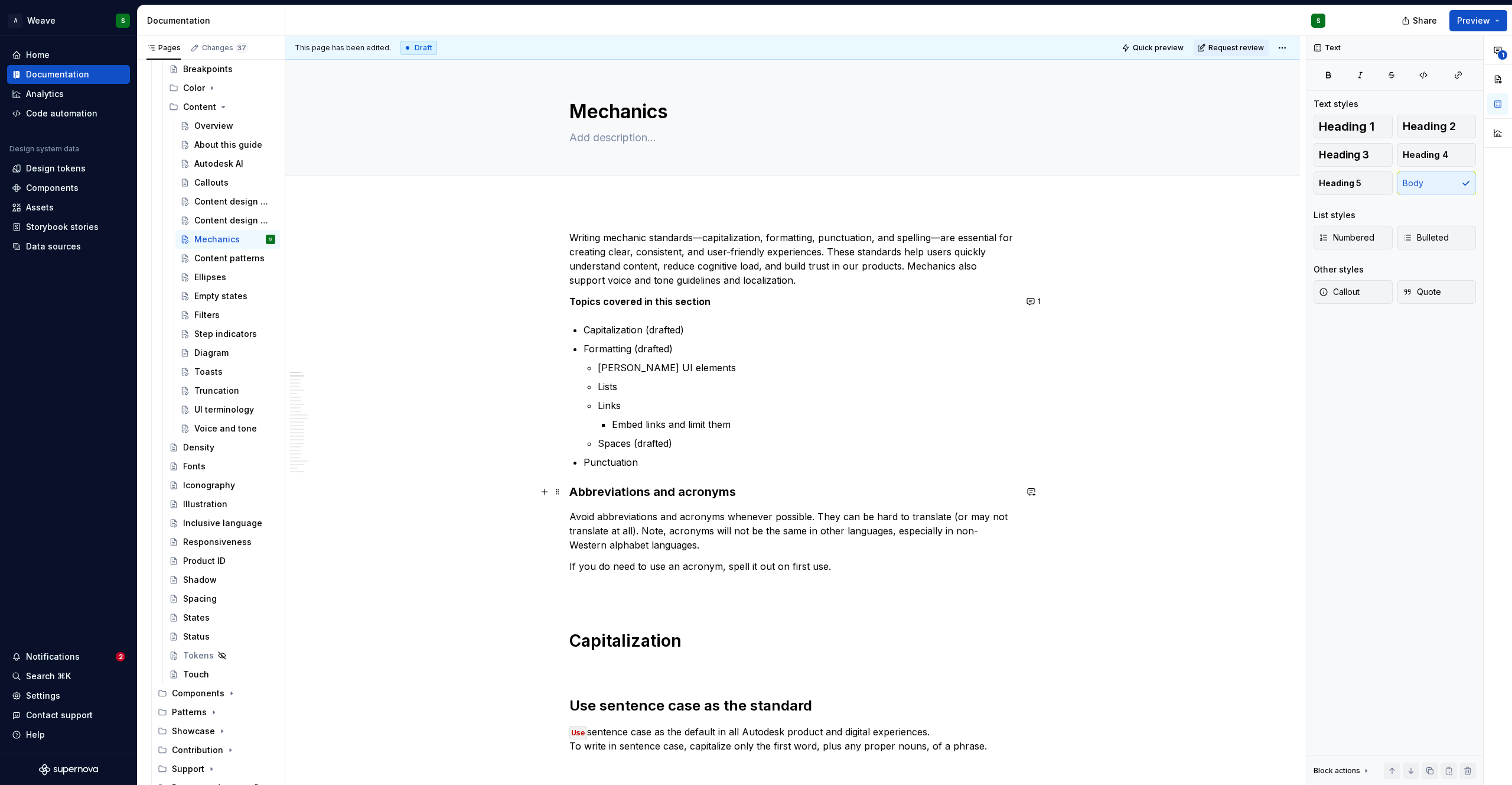
click at [619, 493] on strong "Abbreviations and acronyms" at bounding box center [653, 492] width 167 height 14
click at [635, 473] on button "Heading 3" at bounding box center [622, 469] width 56 height 17
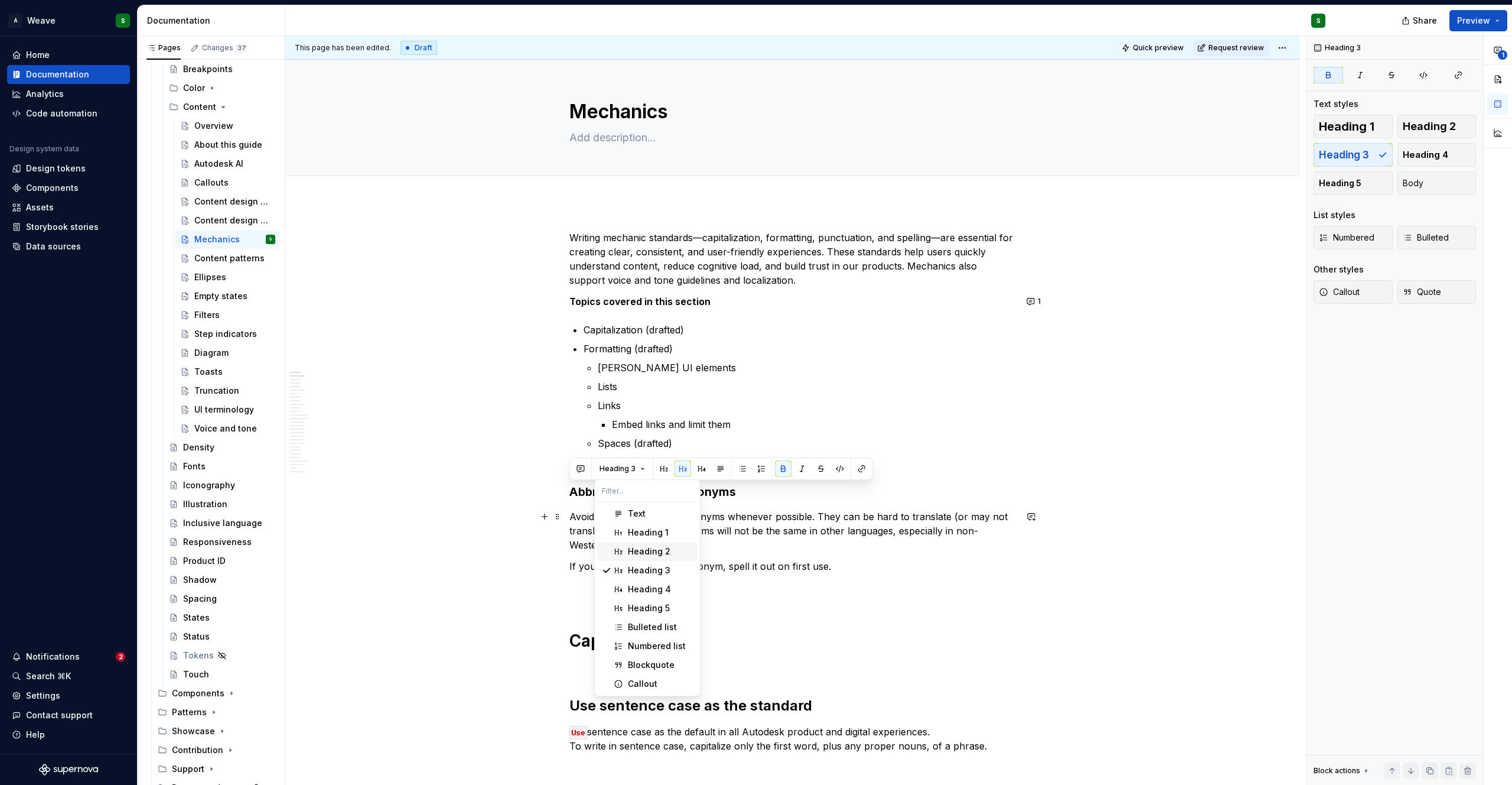
click at [646, 544] on span "Heading 2" at bounding box center [647, 551] width 101 height 19
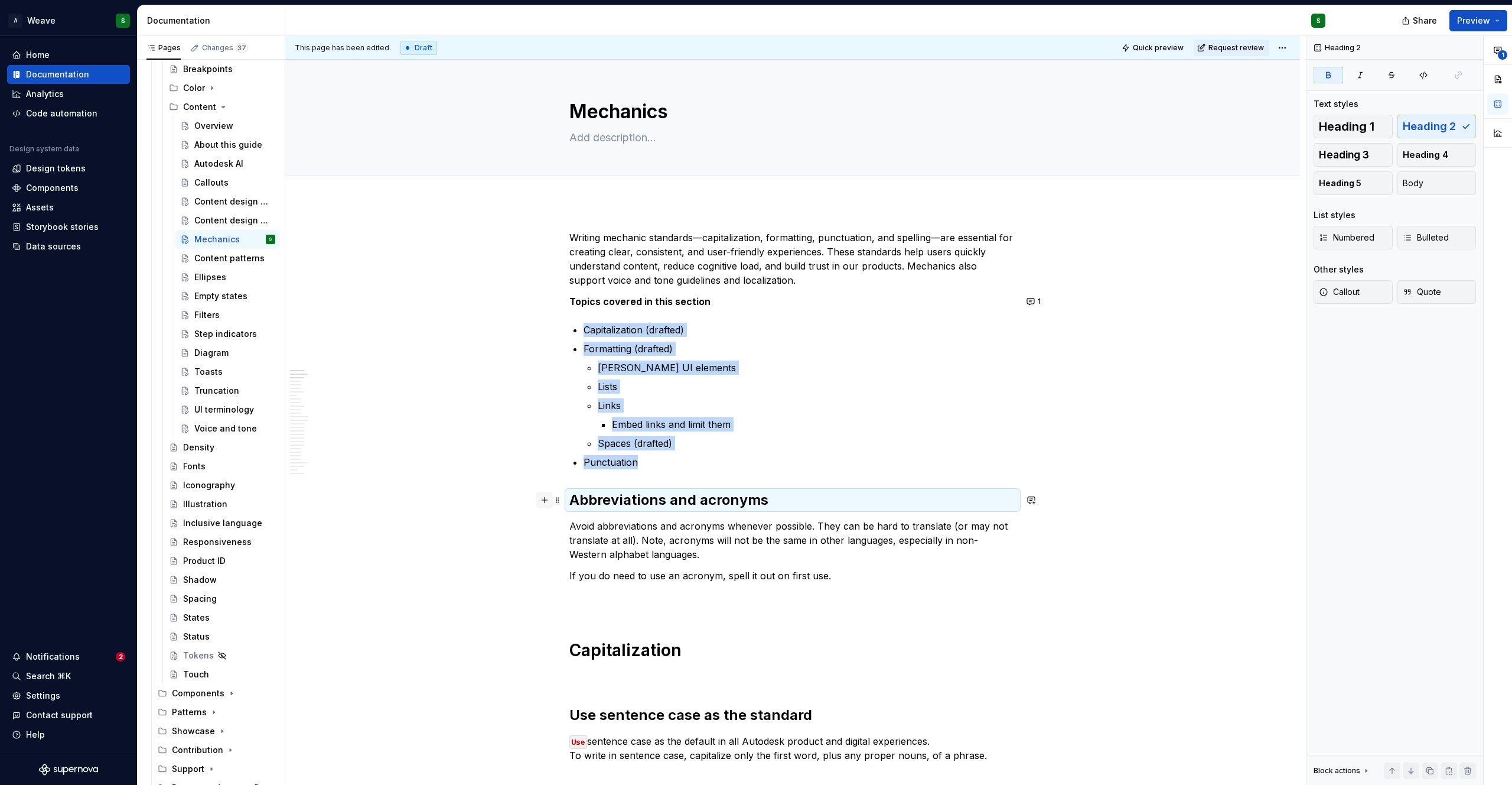
click at [548, 504] on button "button" at bounding box center [545, 500] width 17 height 17
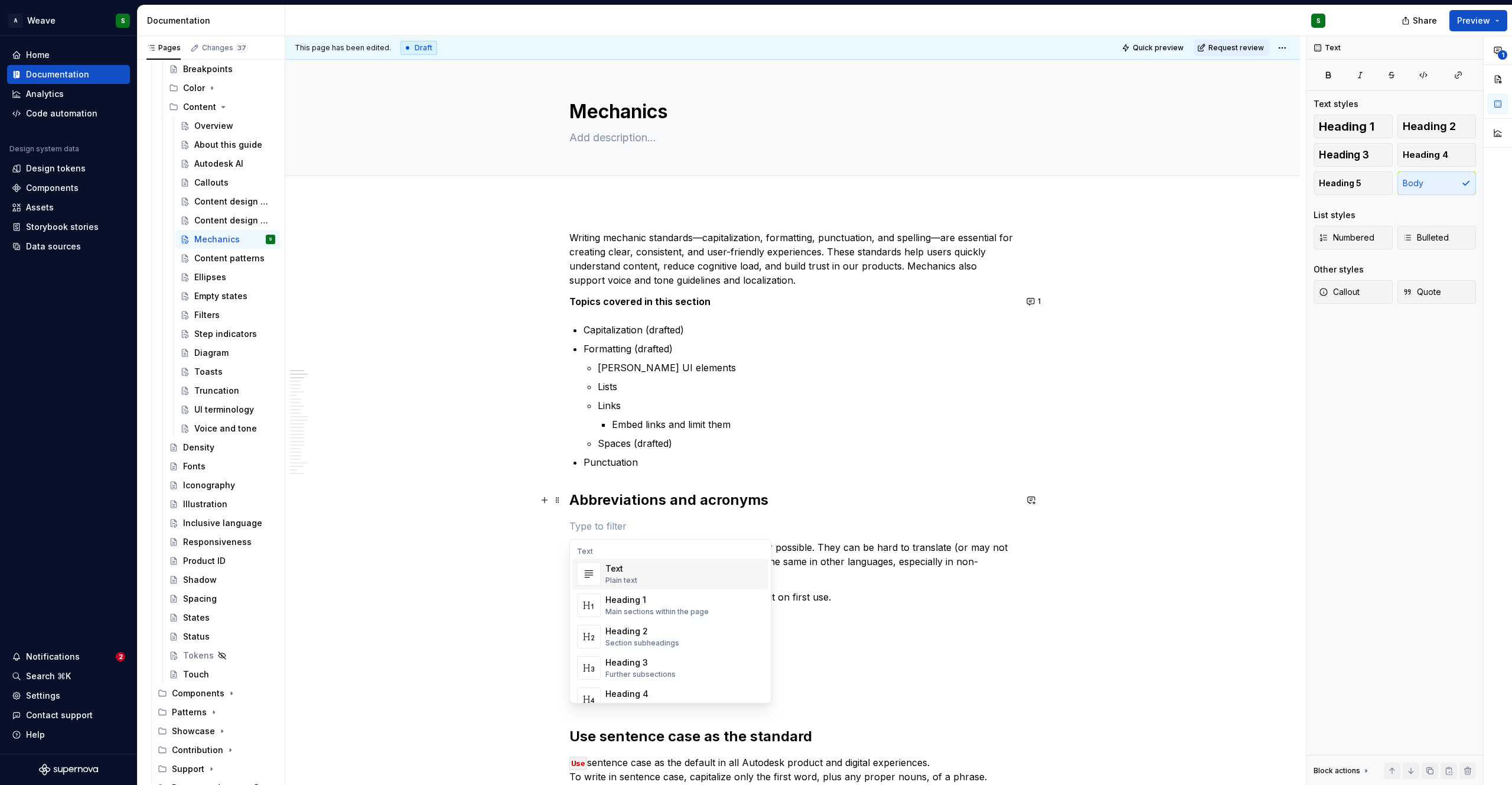
click at [608, 499] on strong "Abbreviations and acronyms" at bounding box center [669, 499] width 199 height 17
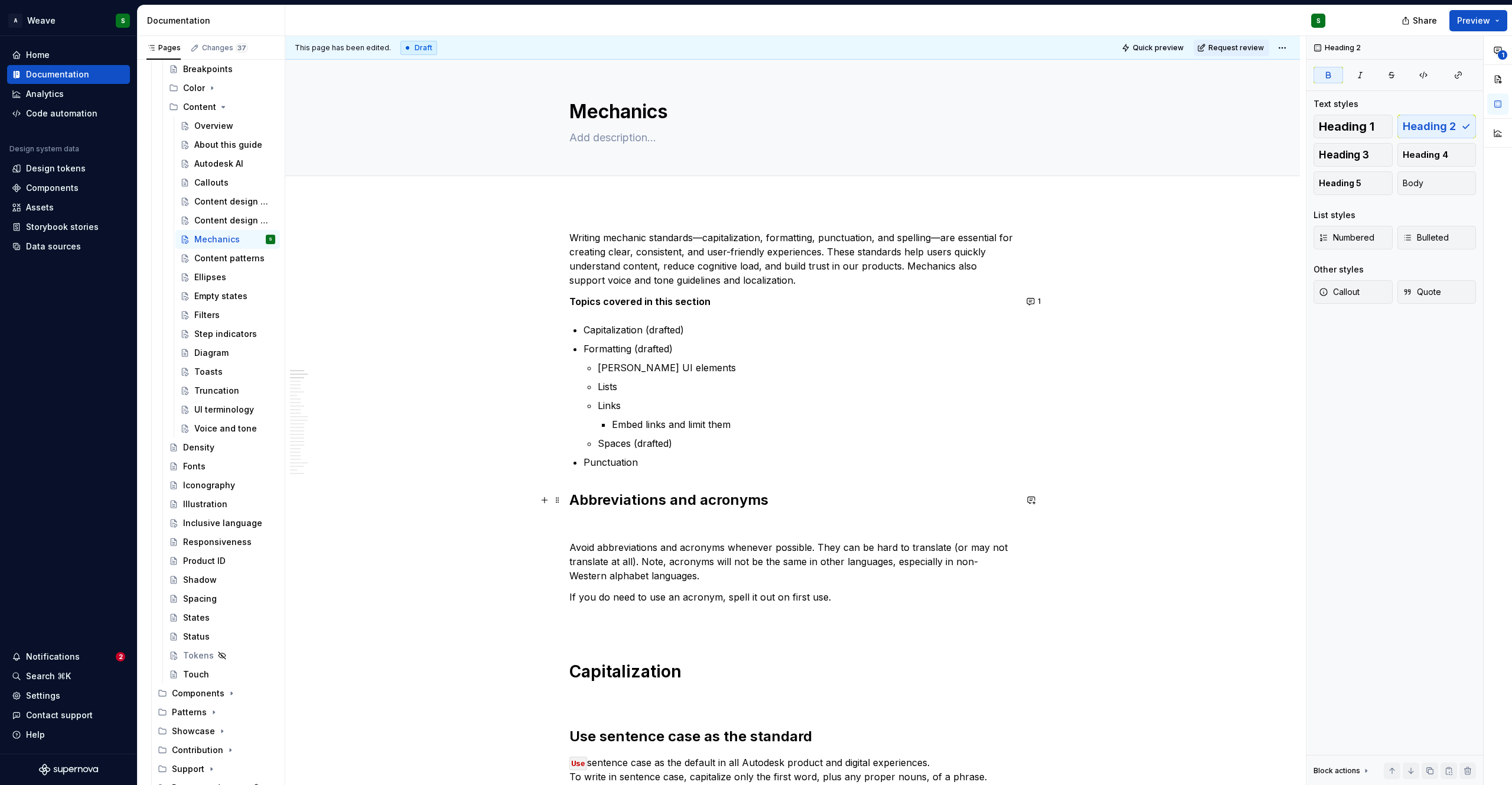
click at [608, 499] on strong "Abbreviations and acronyms" at bounding box center [669, 499] width 199 height 17
click at [629, 474] on span "Heading 2" at bounding box center [617, 475] width 36 height 10
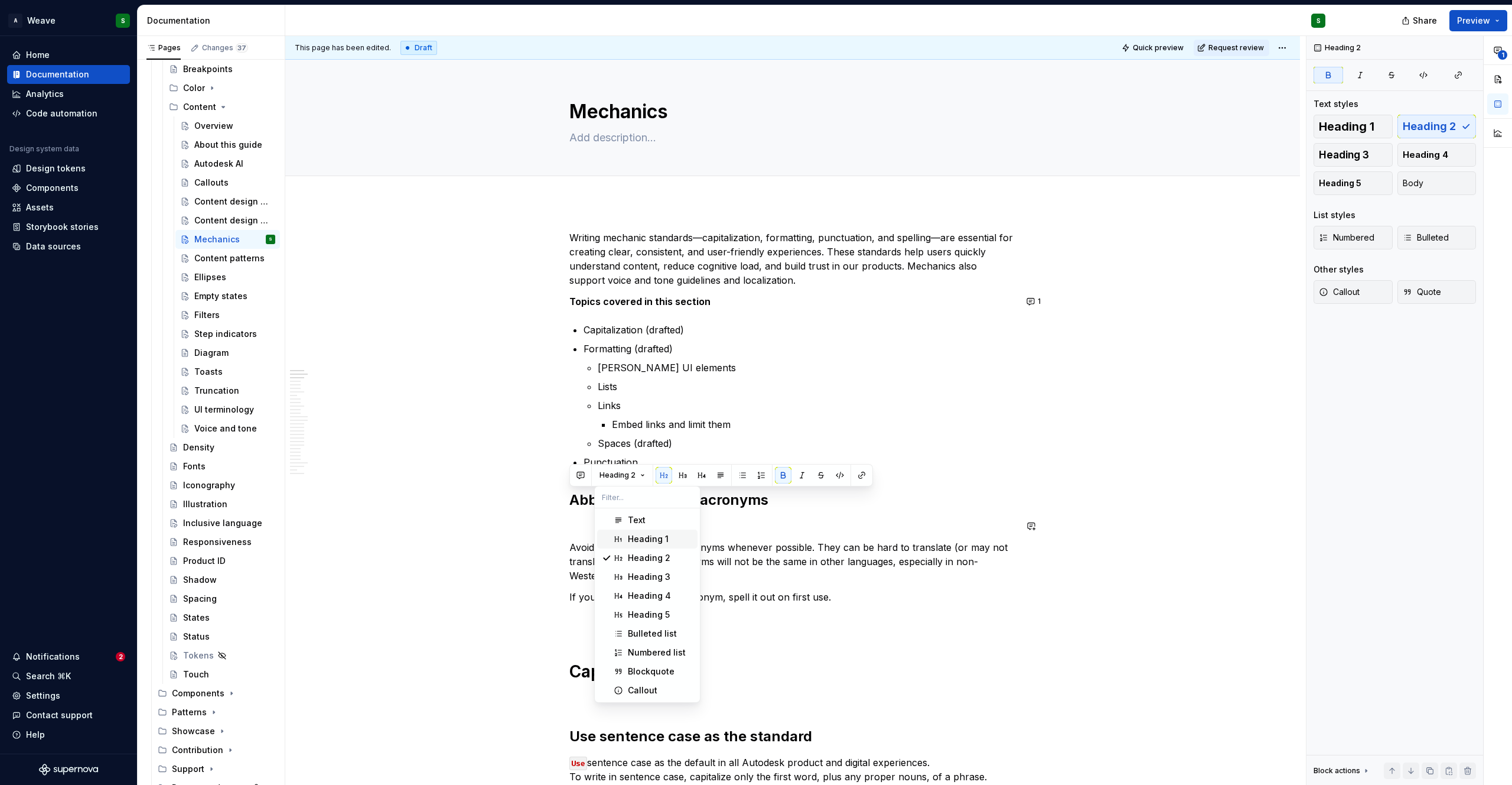
click at [624, 534] on span "Heading 1" at bounding box center [647, 539] width 101 height 19
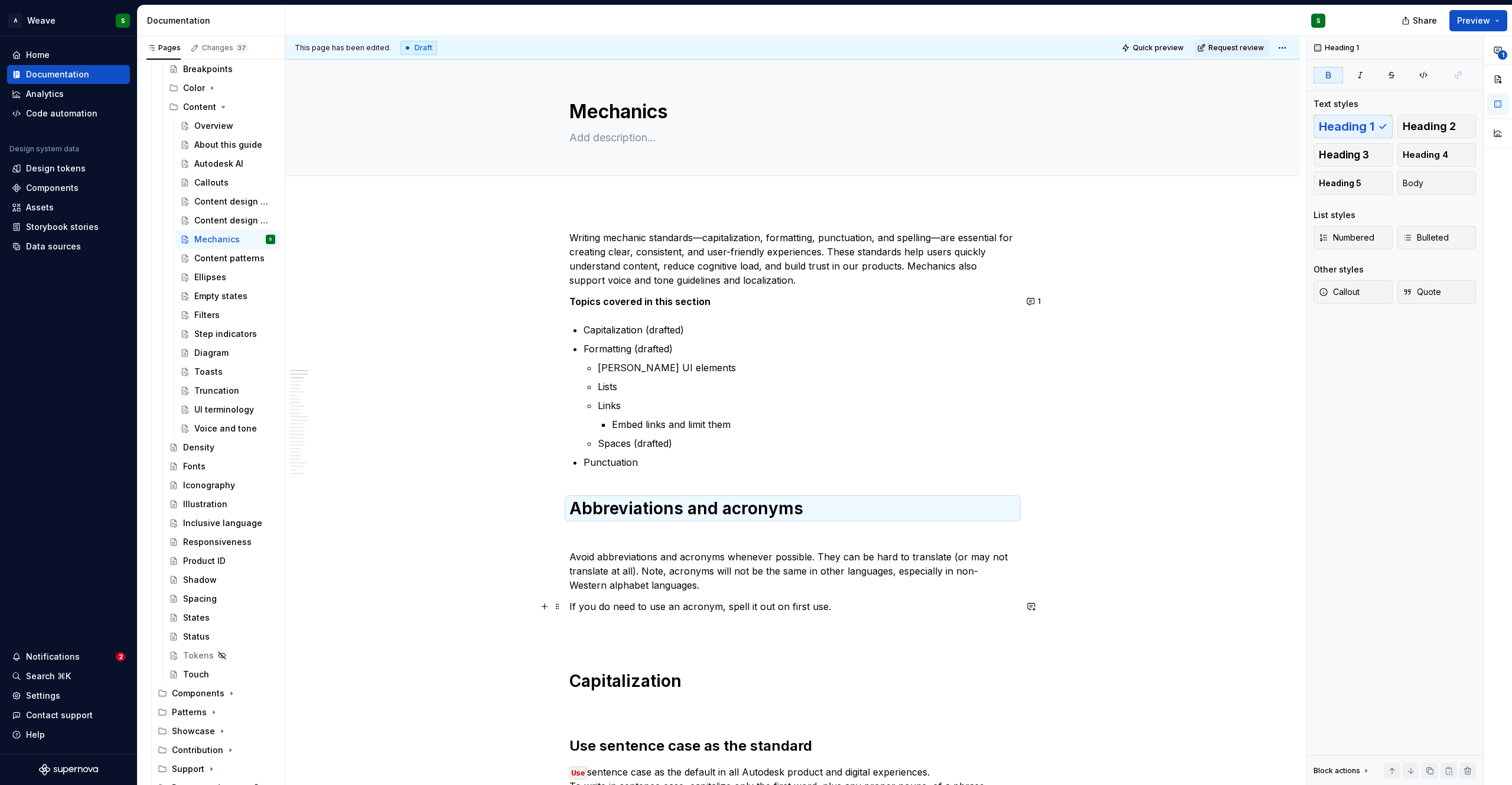
click at [577, 633] on p "If you do need to use an acronym, spell it out on first use." at bounding box center [793, 620] width 447 height 43
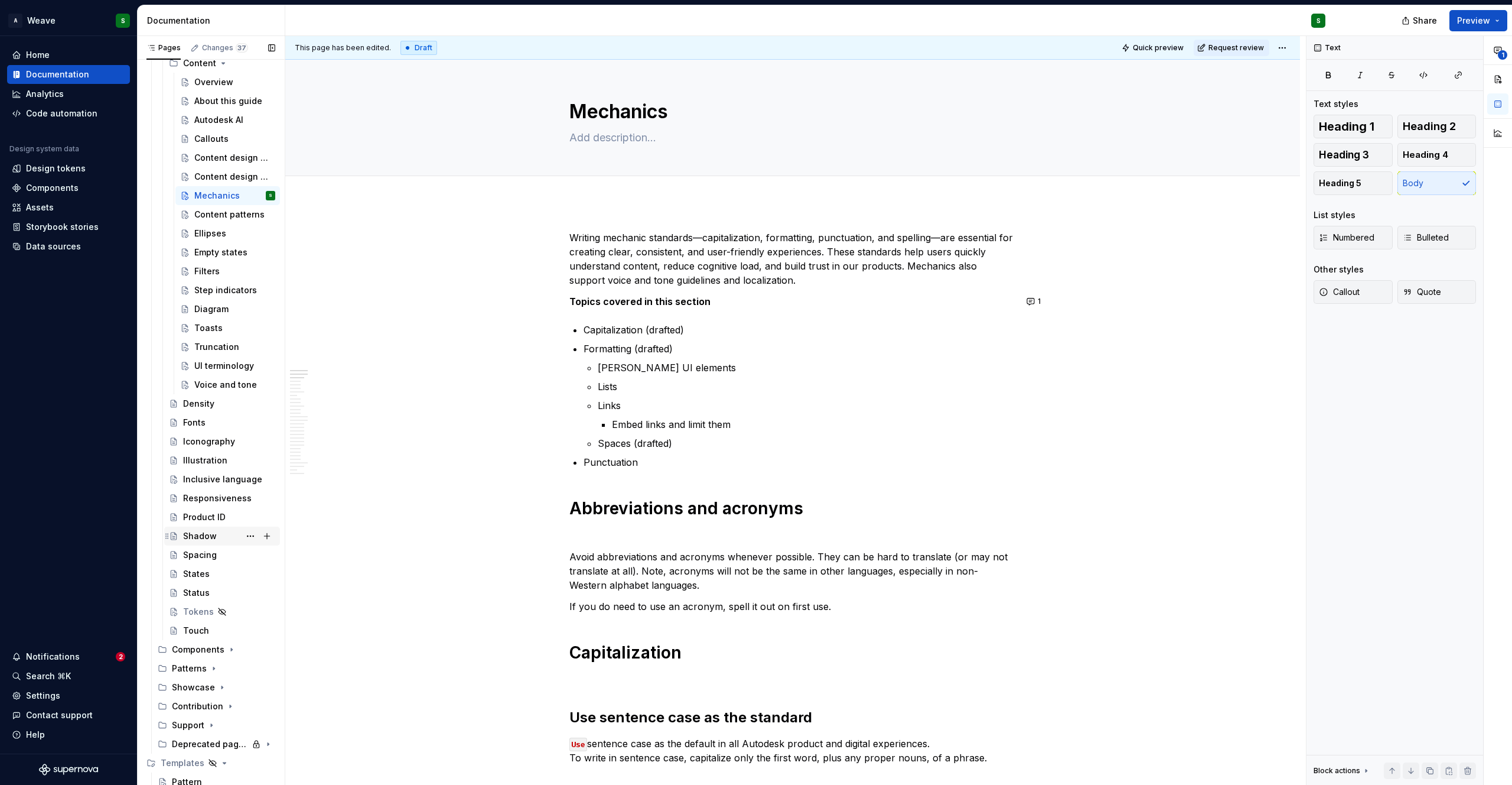
scroll to position [675, 0]
click at [208, 474] on div "Inclusive language" at bounding box center [211, 479] width 57 height 12
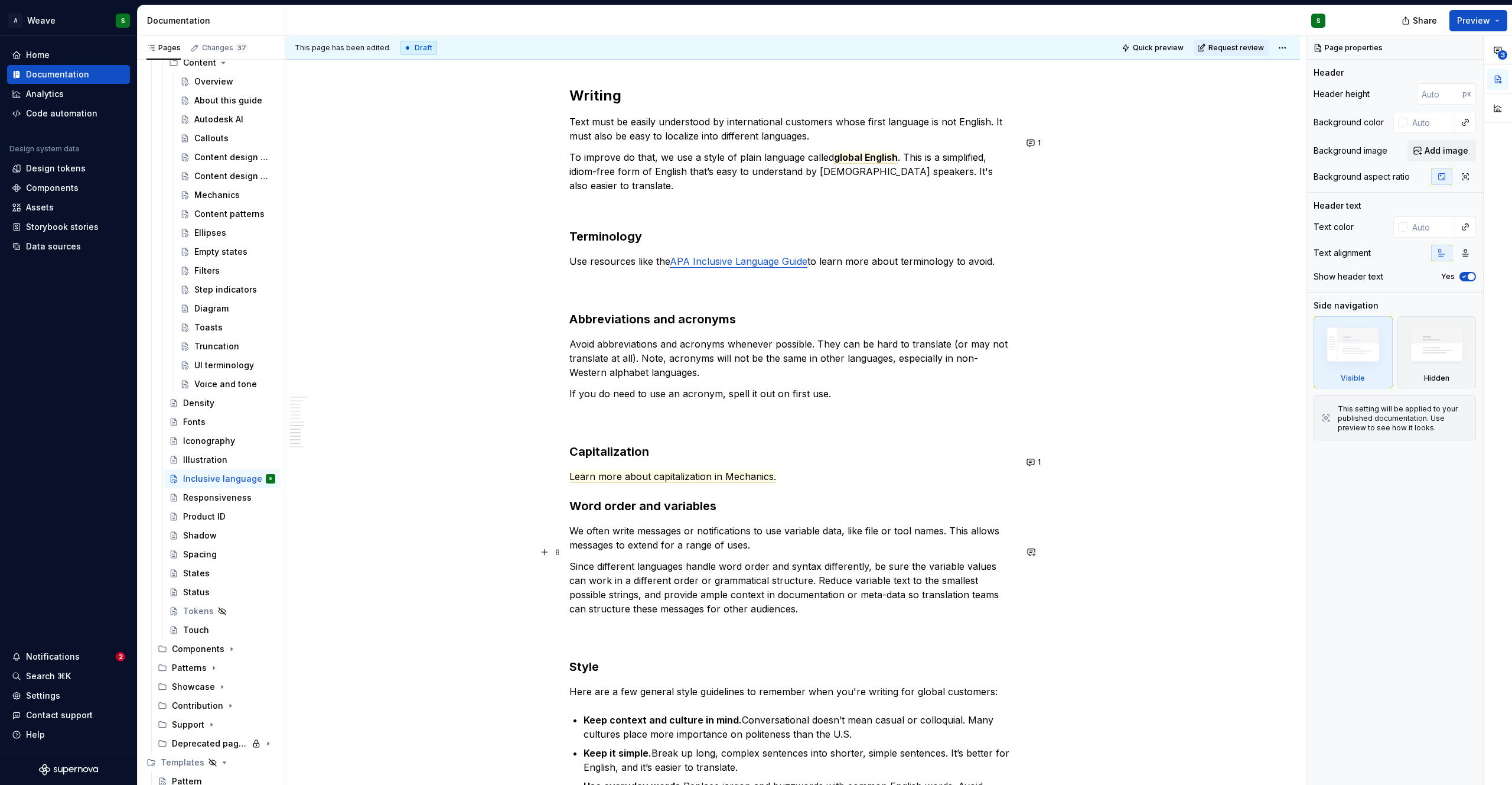
scroll to position [2202, 0]
type textarea "*"
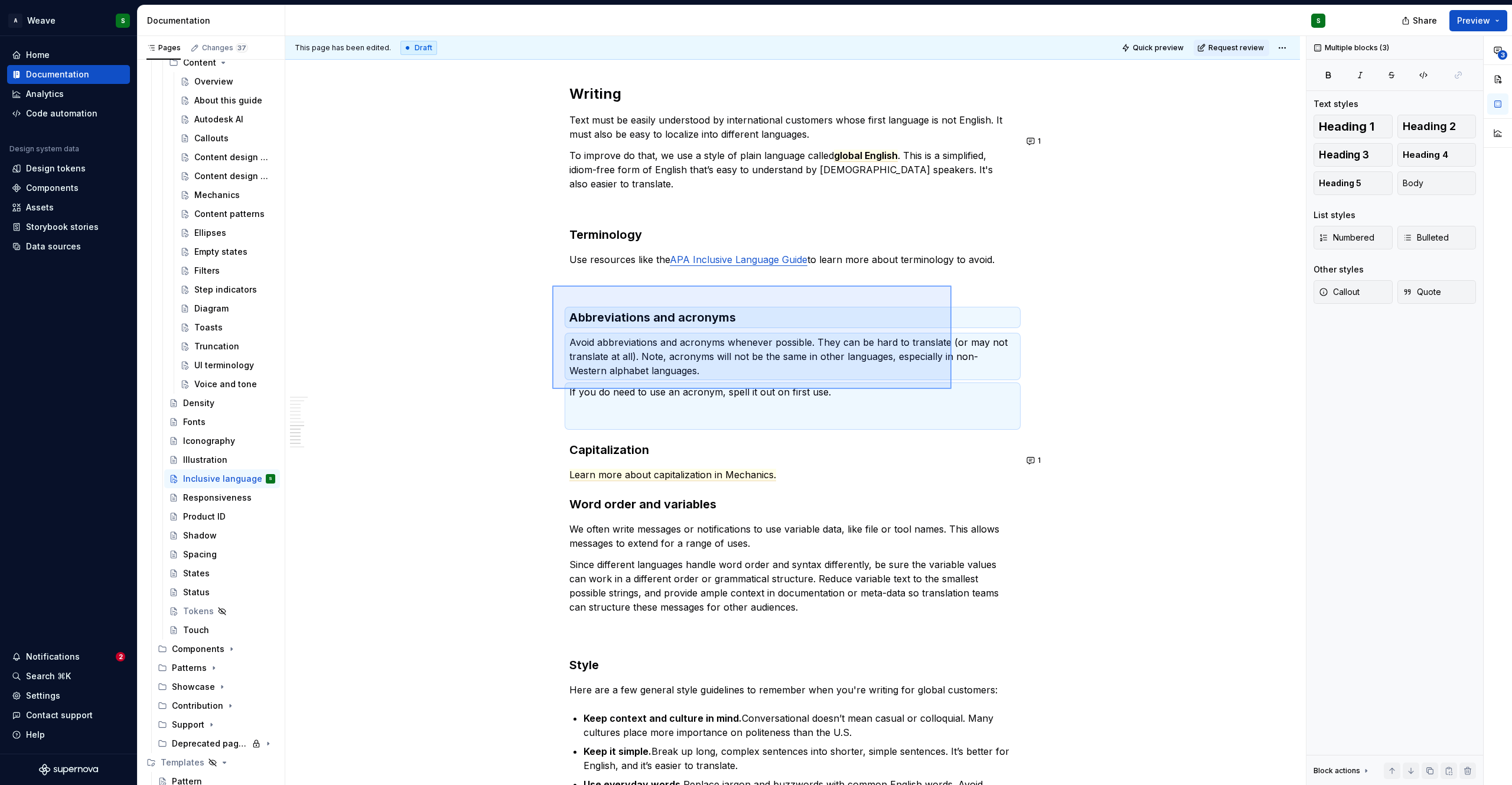
drag, startPoint x: 571, startPoint y: 293, endPoint x: 951, endPoint y: 389, distance: 391.9
click at [951, 389] on div "This page has been edited. Draft Quick preview Request review Inclusive languag…" at bounding box center [795, 411] width 1021 height 749
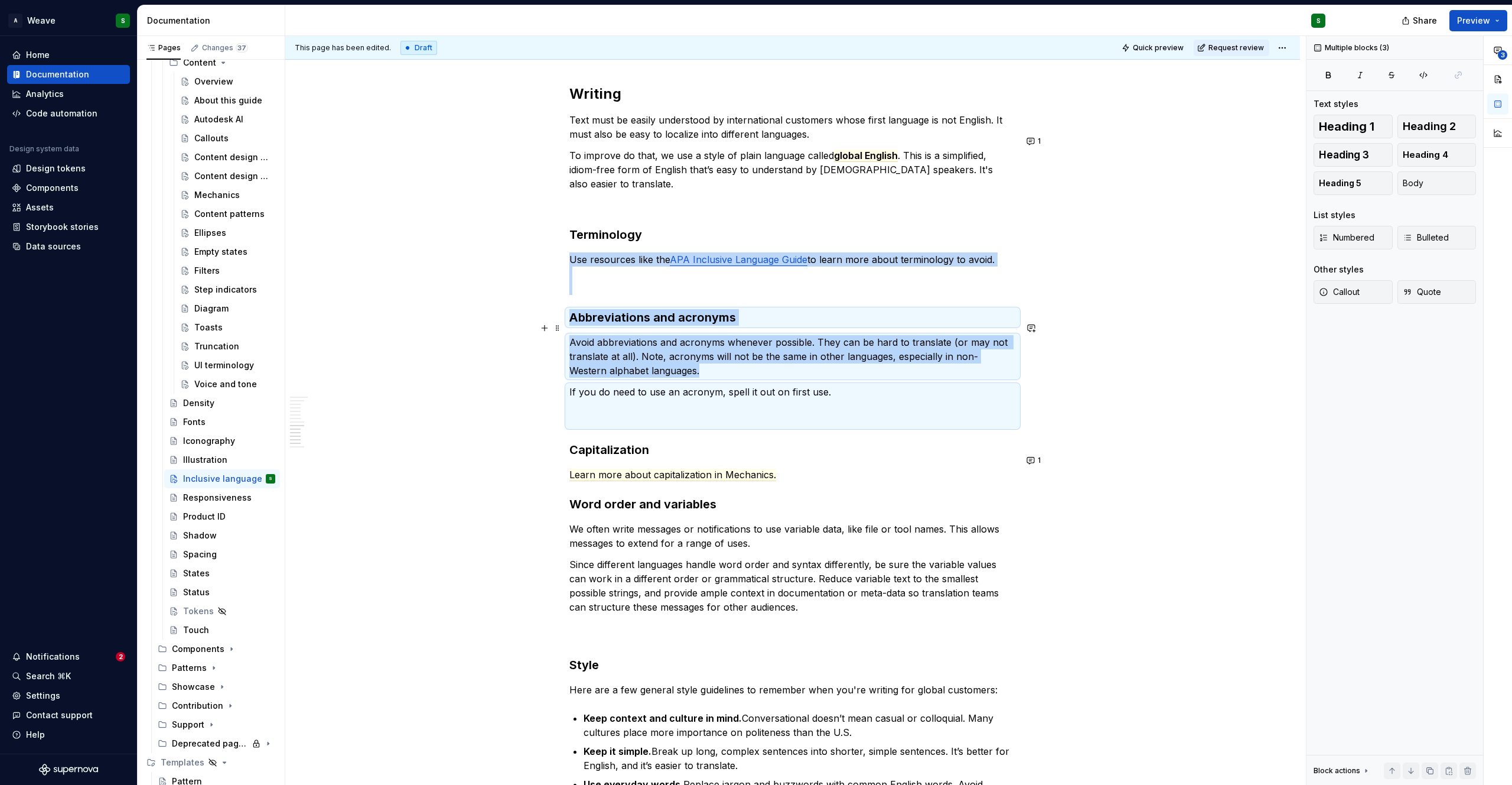
click at [572, 335] on p "Avoid abbreviations and acronyms whenever possible. They can be hard to transla…" at bounding box center [793, 356] width 447 height 43
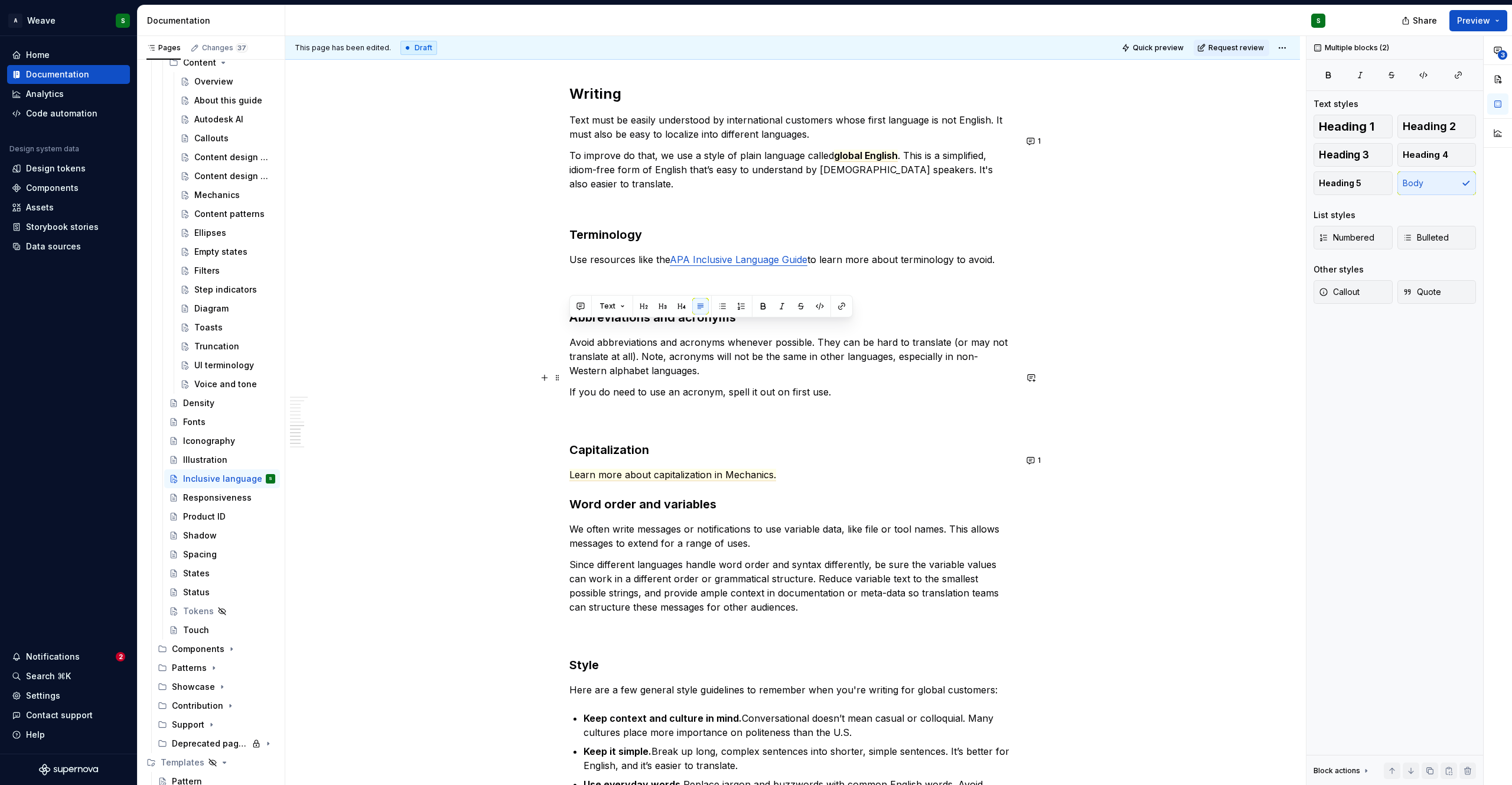
drag, startPoint x: 568, startPoint y: 329, endPoint x: 835, endPoint y: 372, distance: 270.4
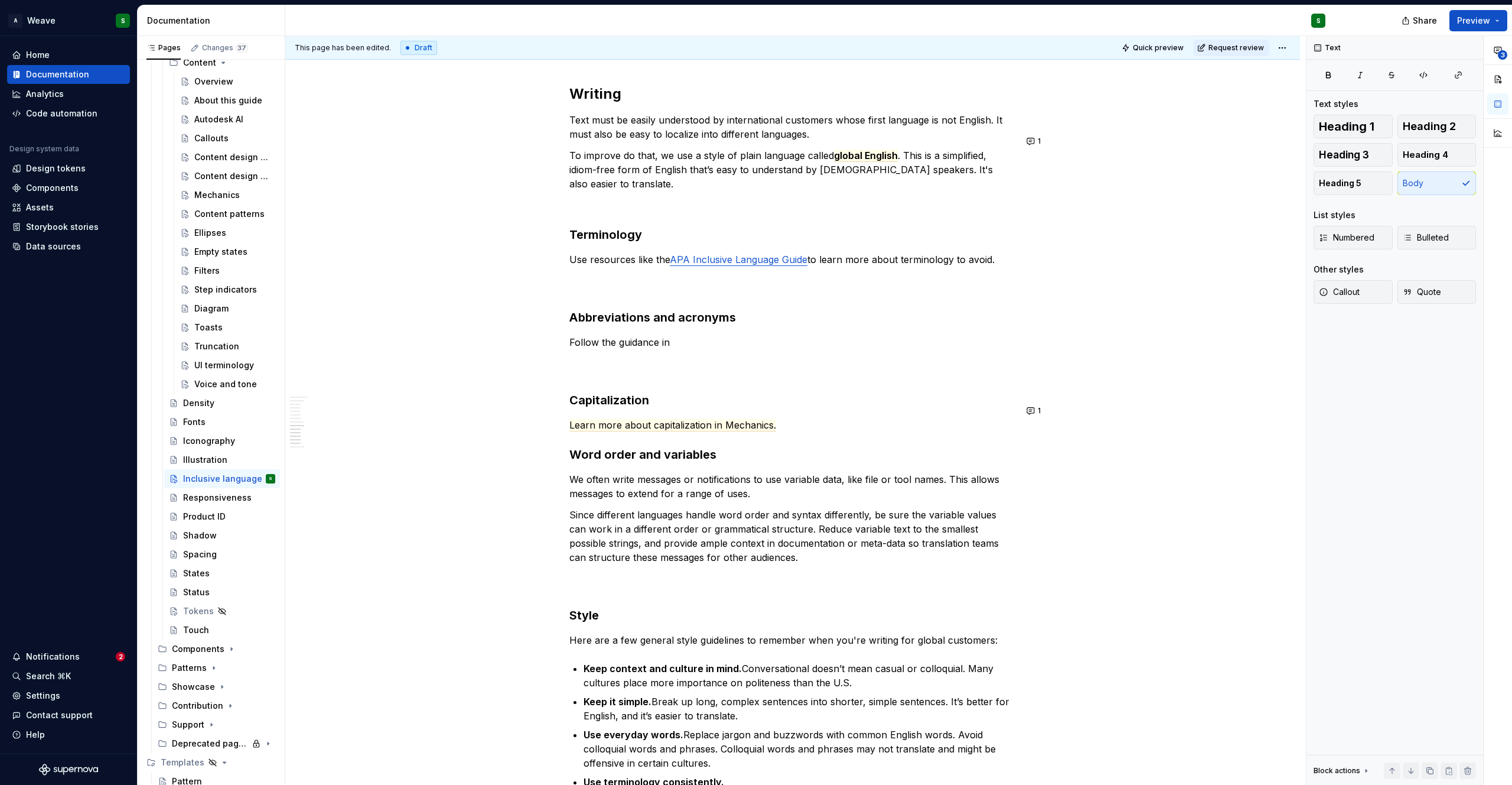
type textarea "*"
click at [658, 335] on p "Follow the guidance in Mechanics." at bounding box center [793, 356] width 447 height 43
click at [580, 306] on button "button" at bounding box center [580, 306] width 17 height 17
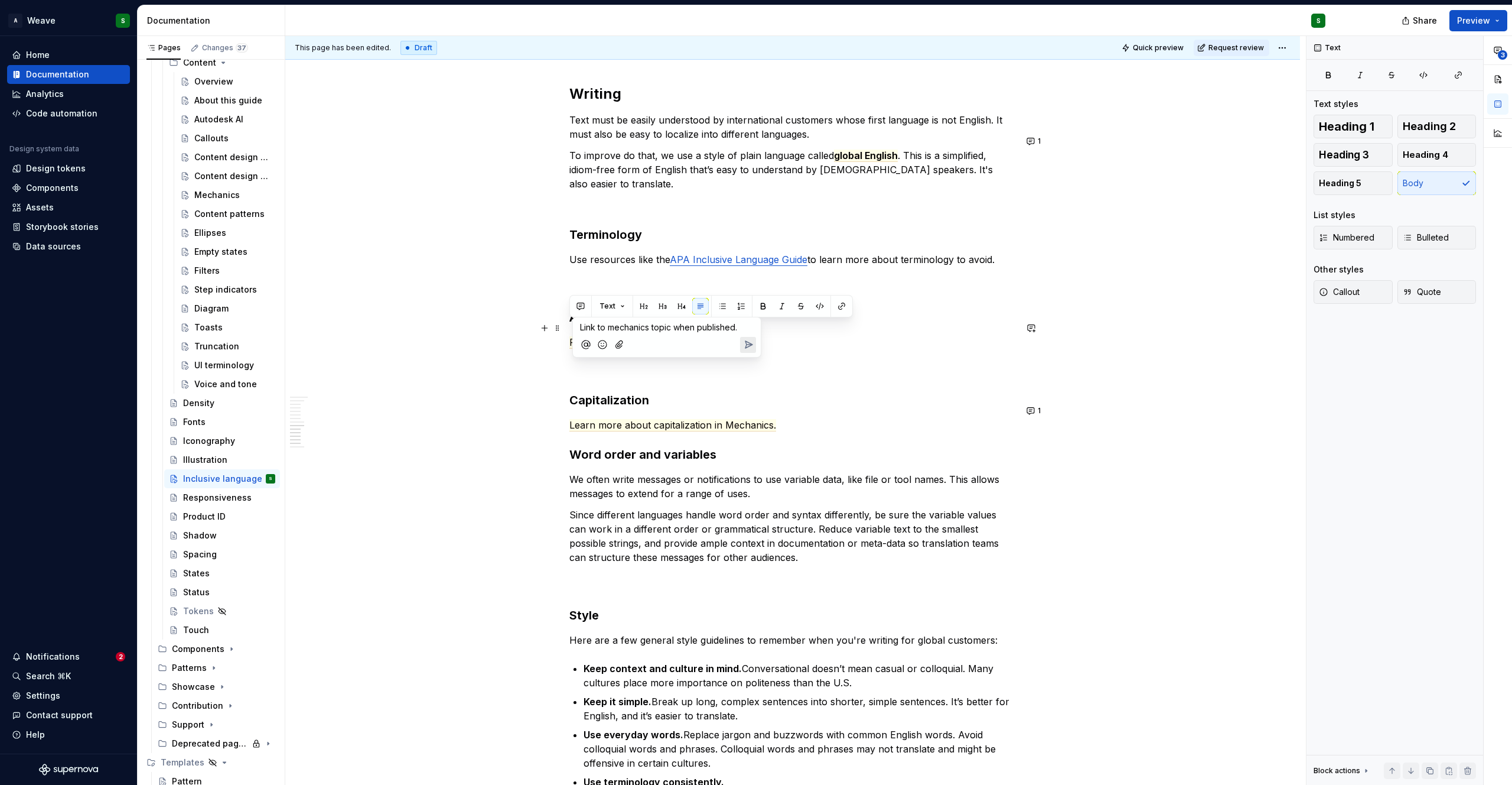
click at [751, 344] on icon "Send" at bounding box center [748, 344] width 7 height 7
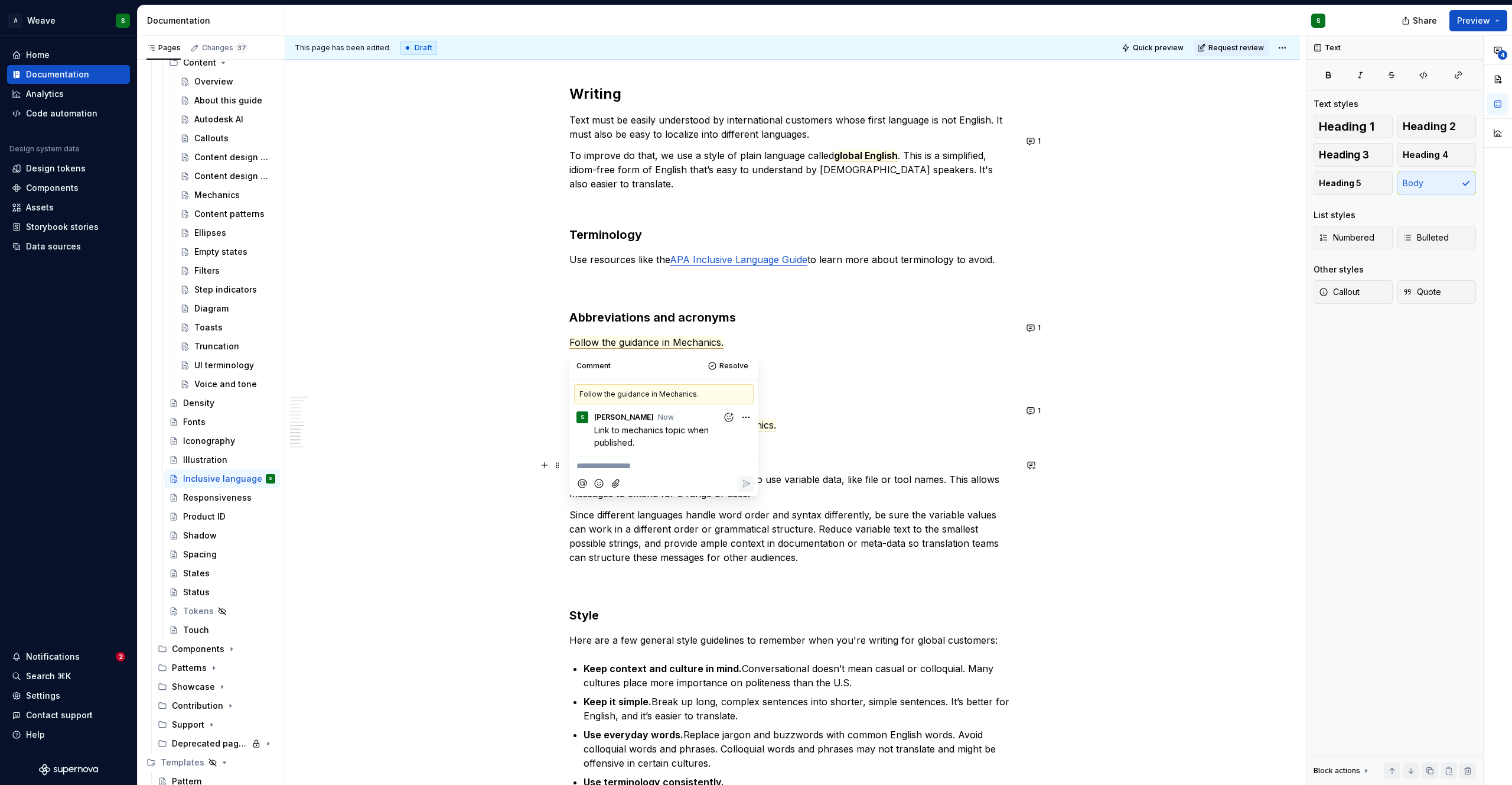
click at [876, 472] on p "We often write messages or notifications to use variable data, like file or too…" at bounding box center [793, 486] width 447 height 29
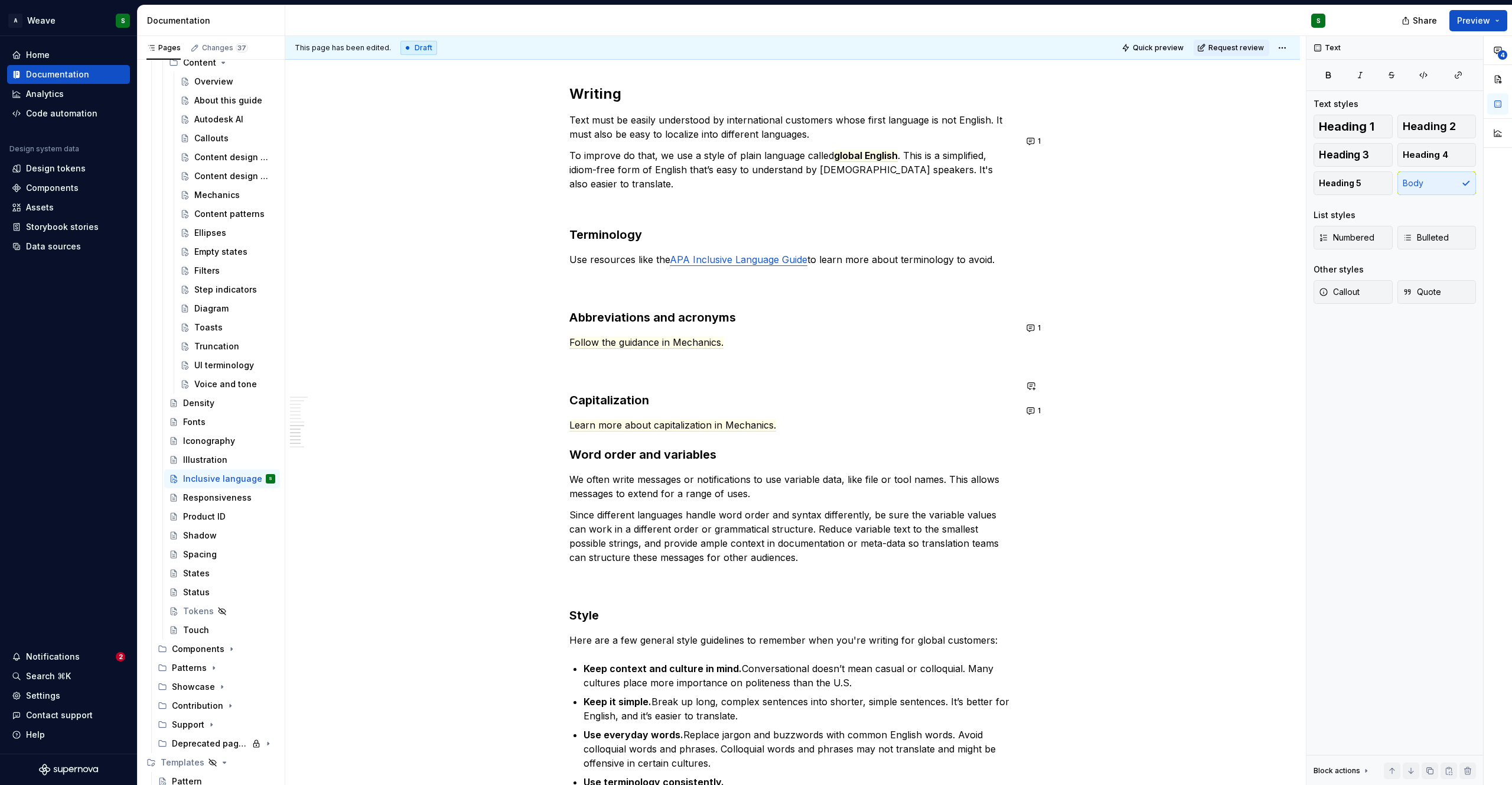
click at [901, 252] on p "Use resources like the APA Inclusive Language Guide to learn more about termino…" at bounding box center [793, 273] width 447 height 43
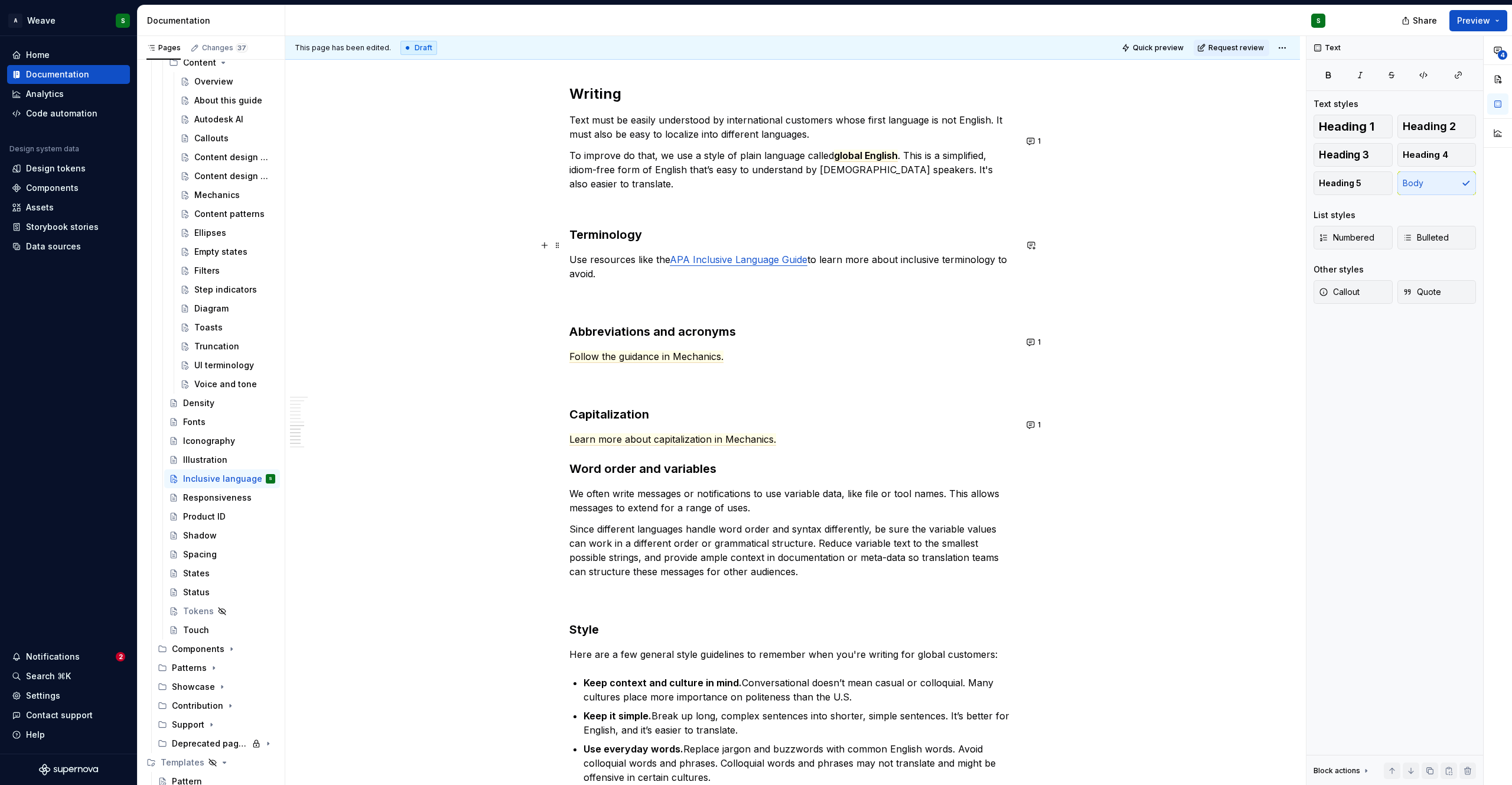
click at [571, 252] on p "Use resources like the APA Inclusive Language Guide to learn more about inclusi…" at bounding box center [793, 280] width 447 height 57
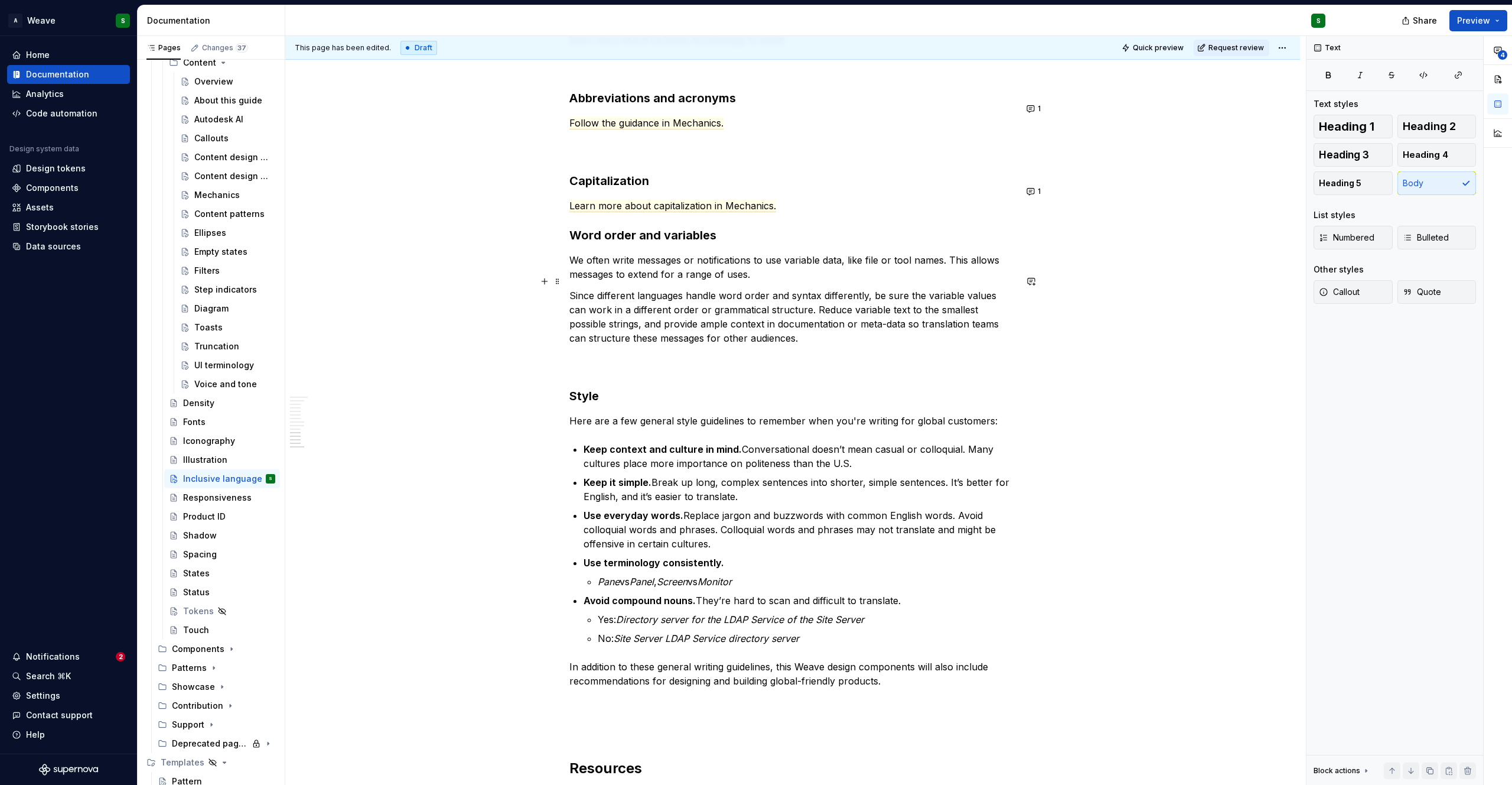
scroll to position [2442, 0]
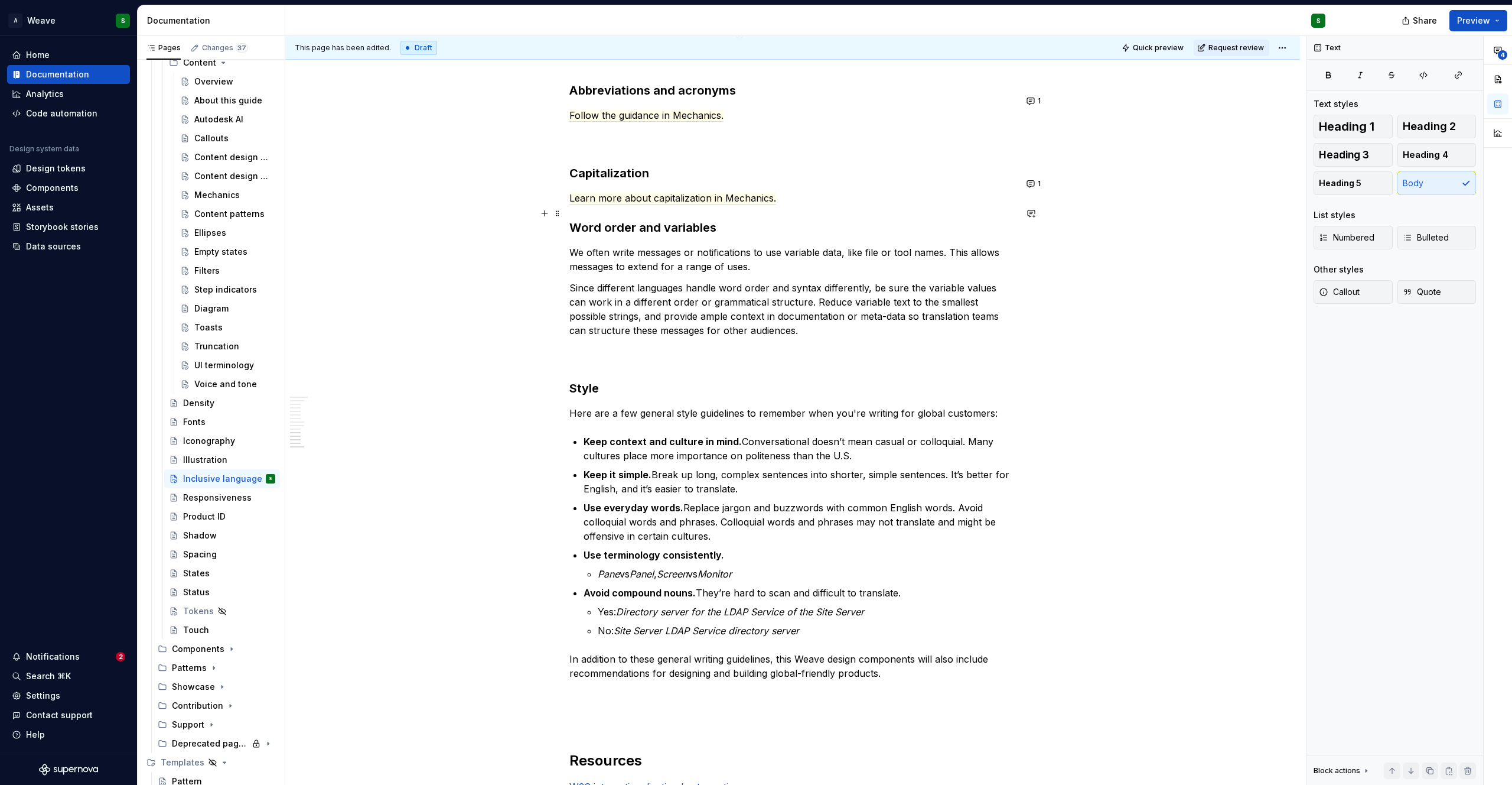
click at [572, 220] on strong "Word order and variables" at bounding box center [643, 227] width 147 height 14
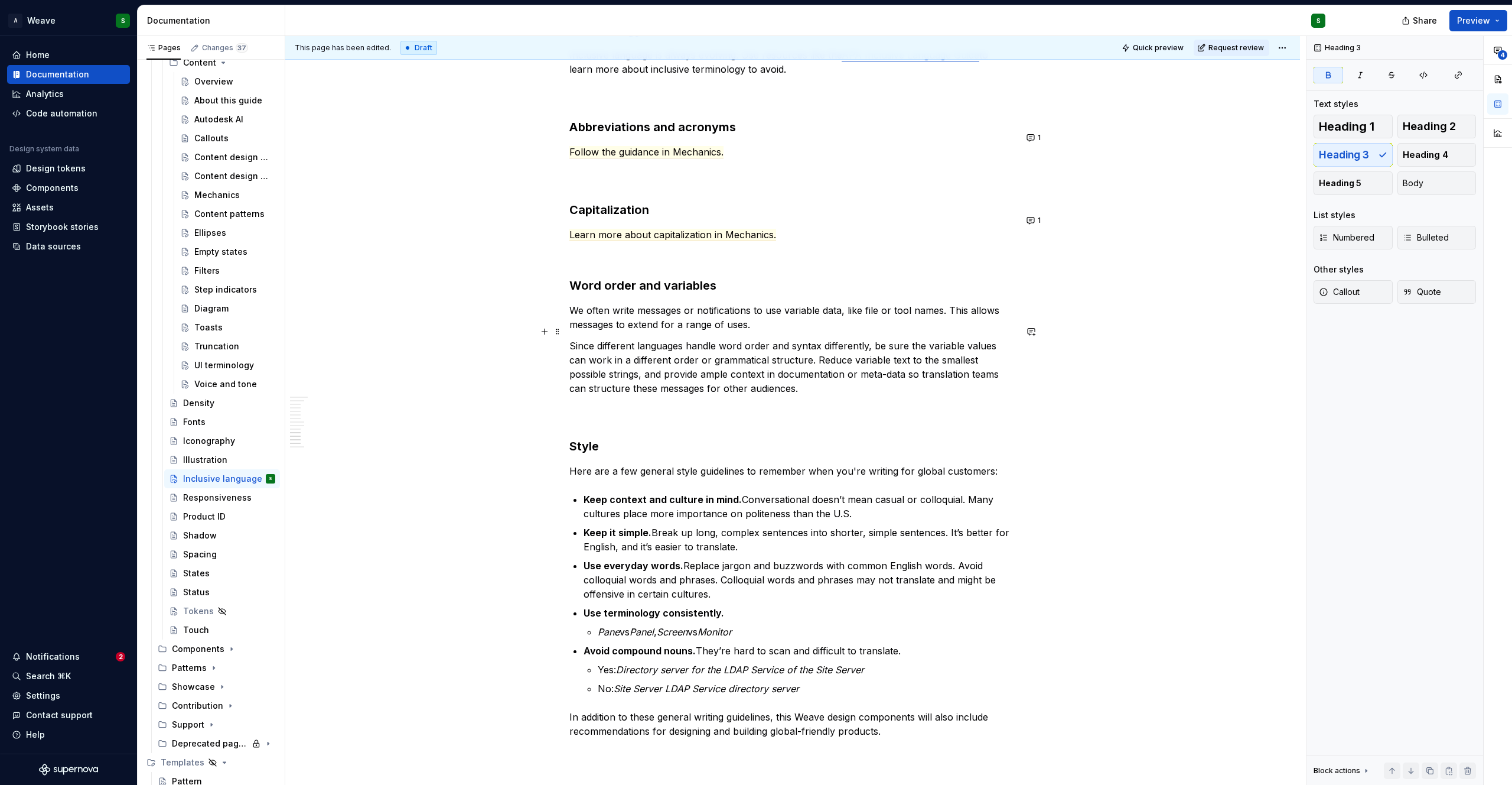
scroll to position [2407, 0]
click at [570, 439] on strong "Style" at bounding box center [584, 446] width 29 height 14
click at [662, 437] on h3 "Inclusive style" at bounding box center [793, 446] width 447 height 17
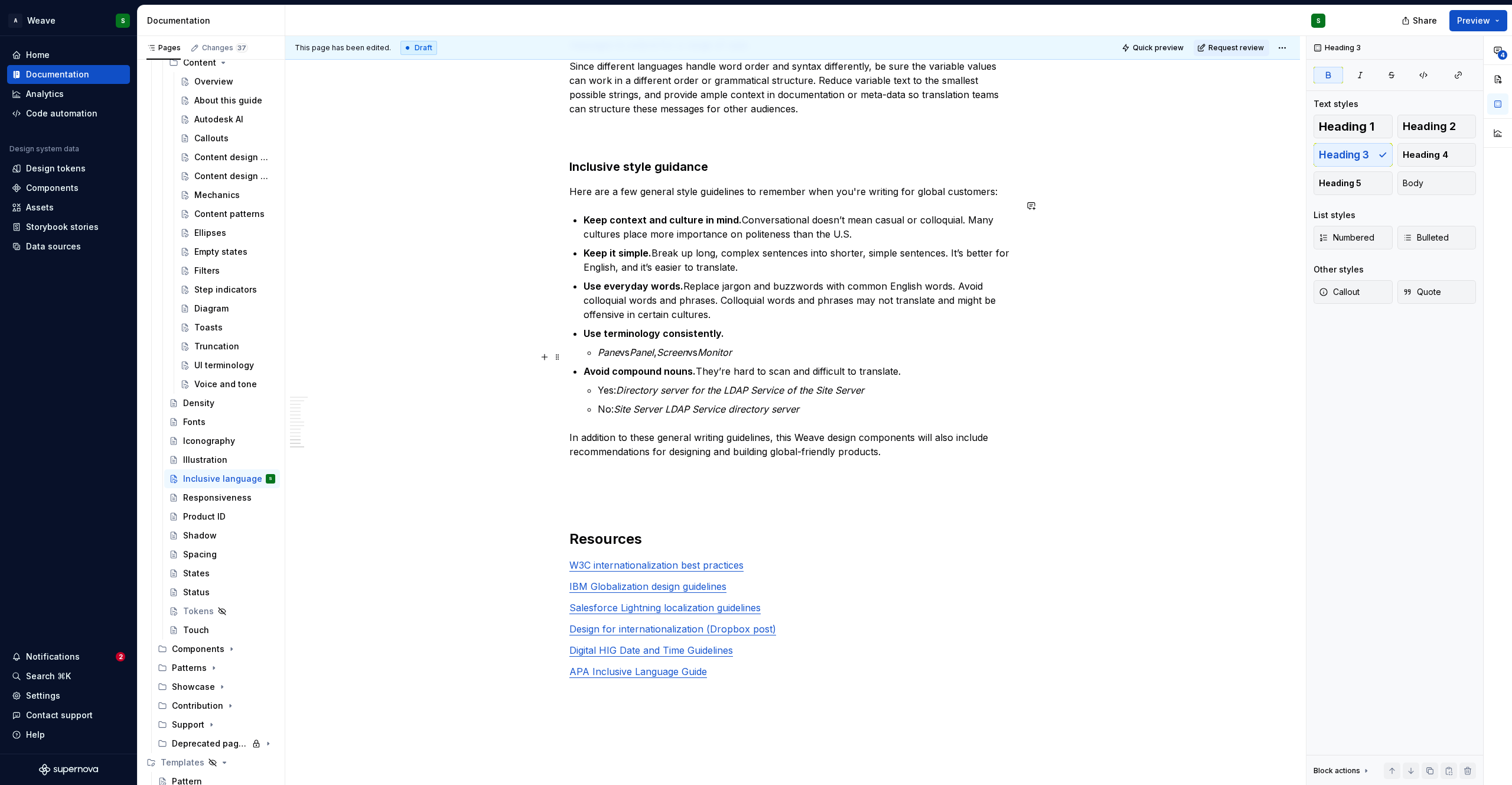
scroll to position [2727, 0]
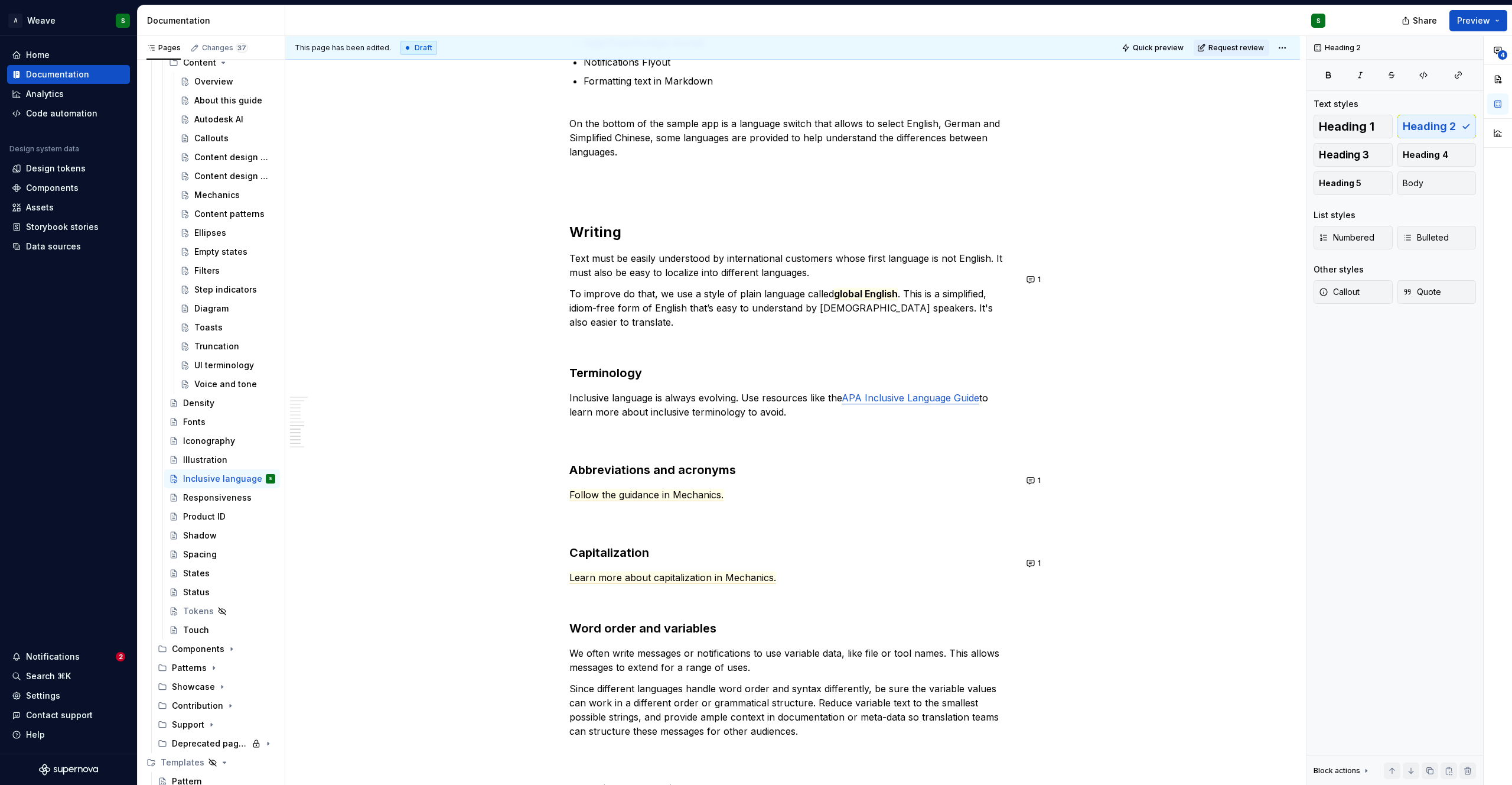
scroll to position [1977, 0]
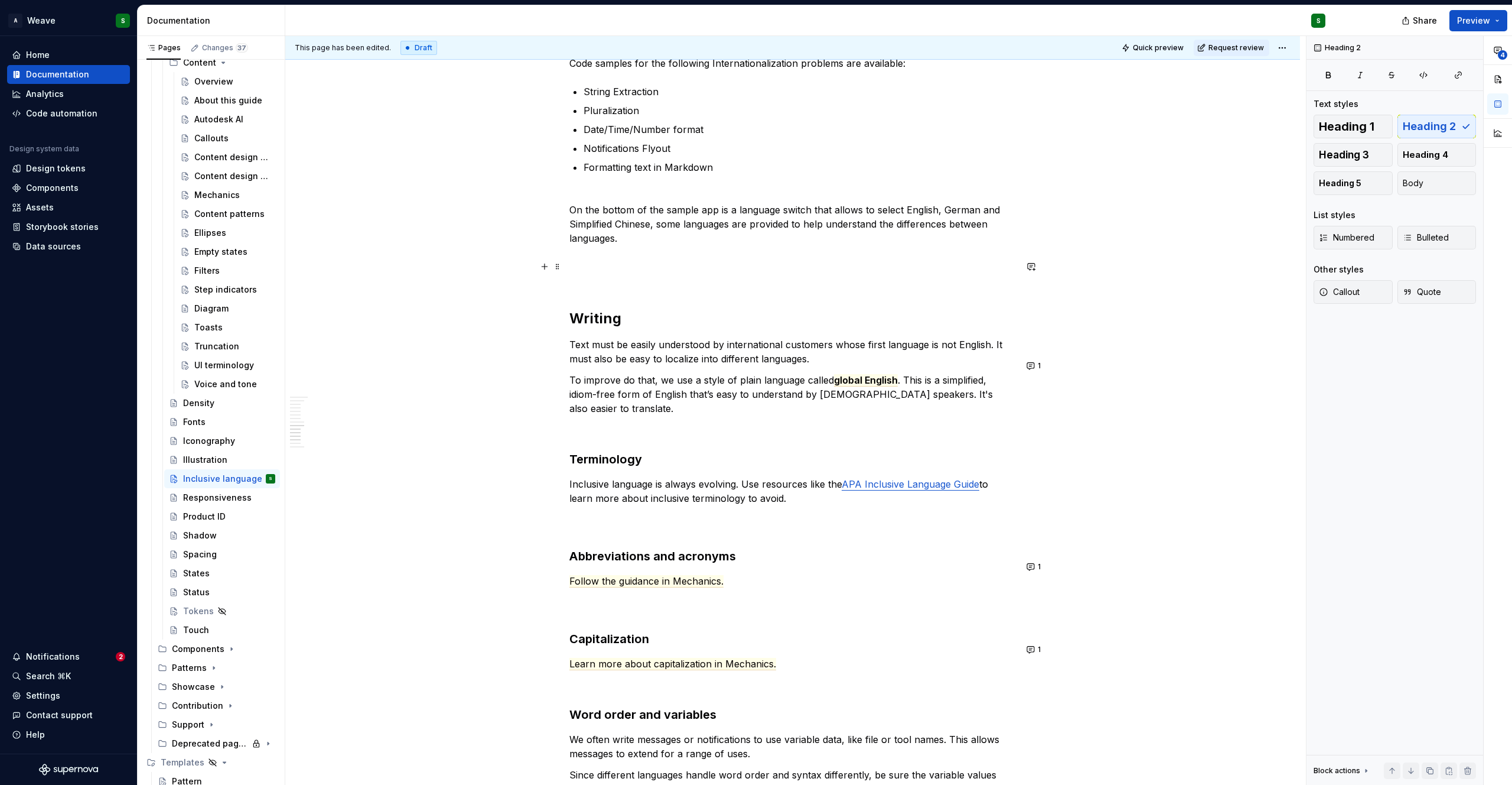
click at [600, 274] on p at bounding box center [793, 281] width 447 height 14
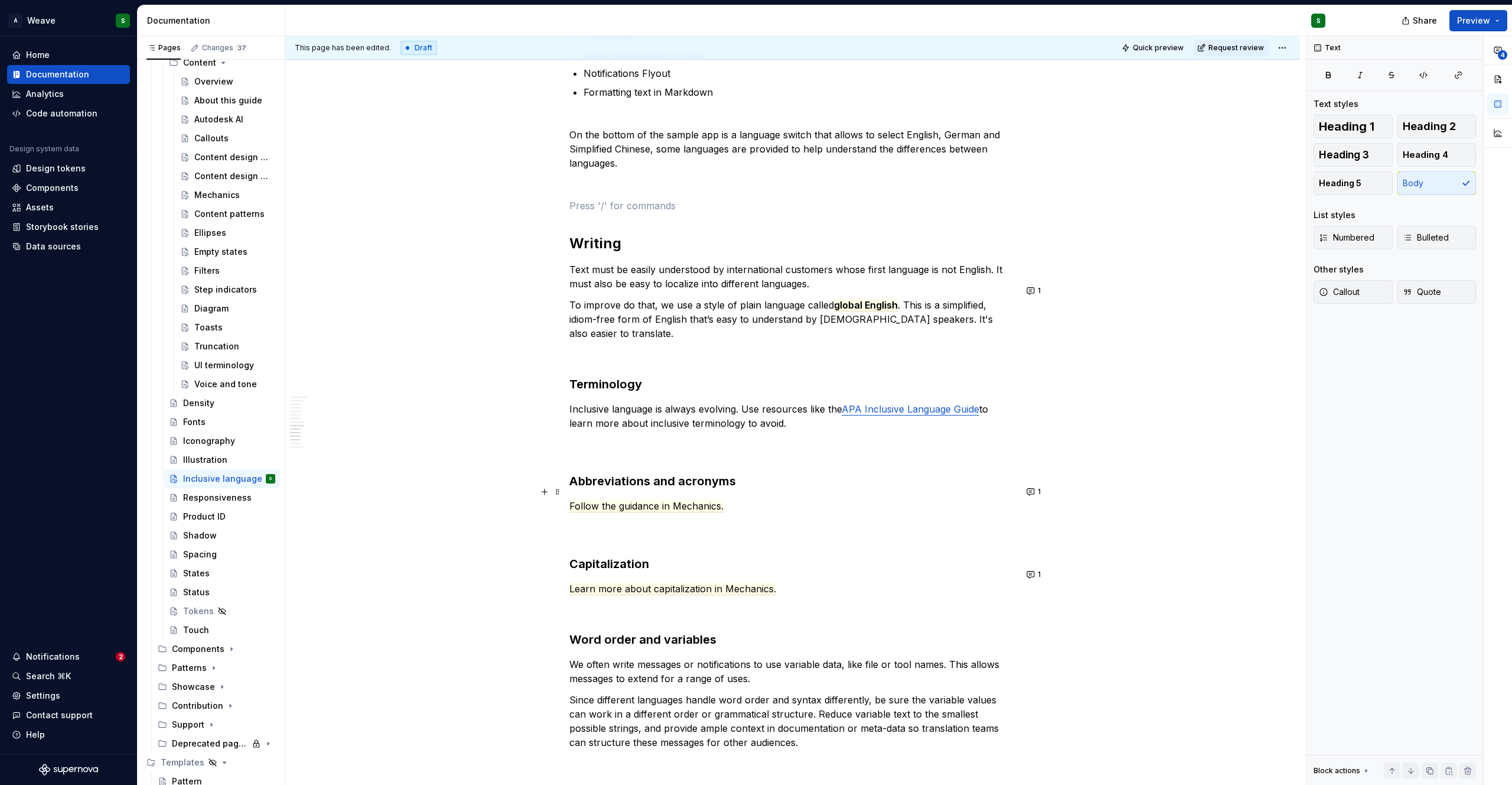
scroll to position [2037, 0]
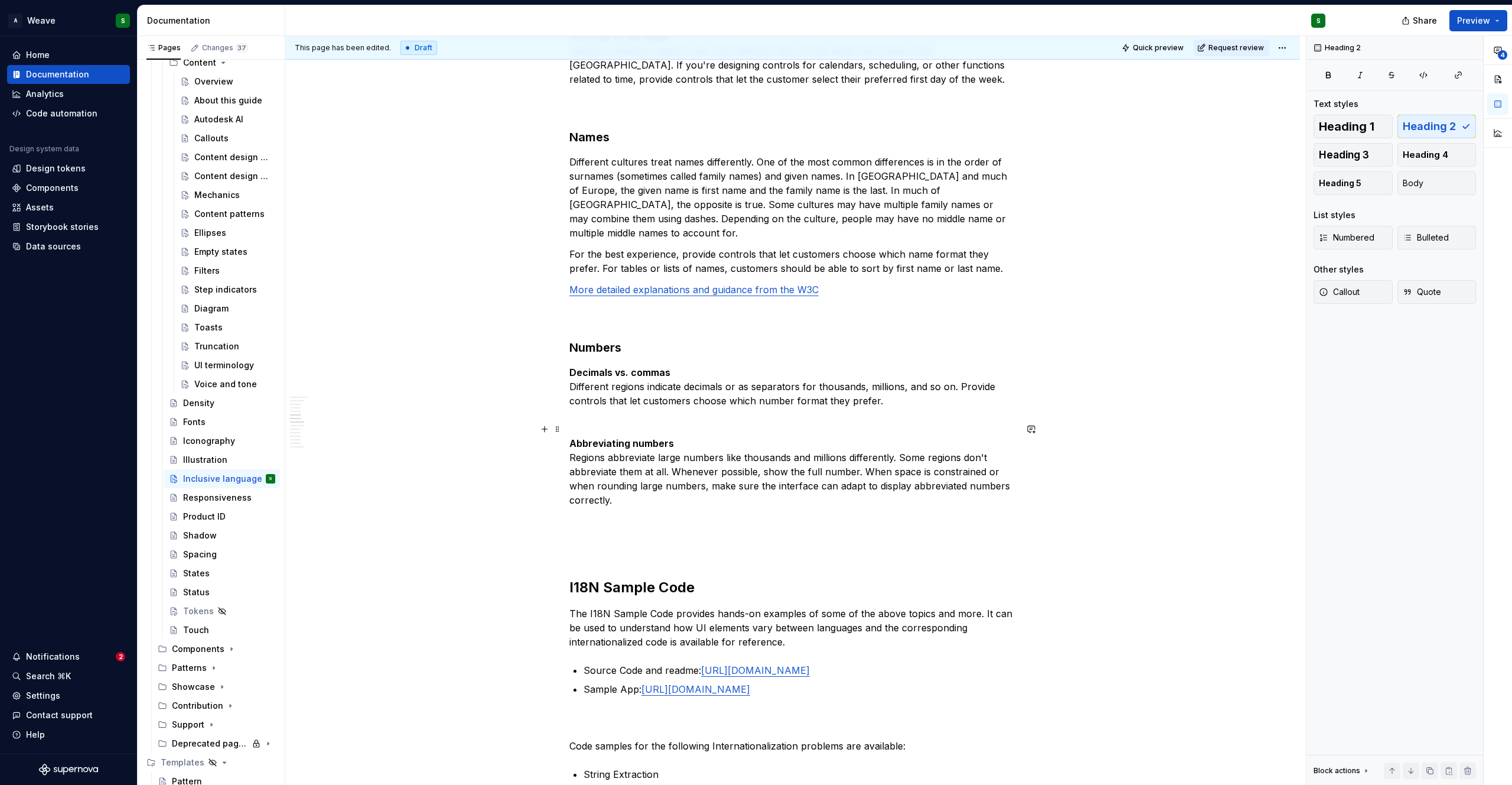
scroll to position [1306, 0]
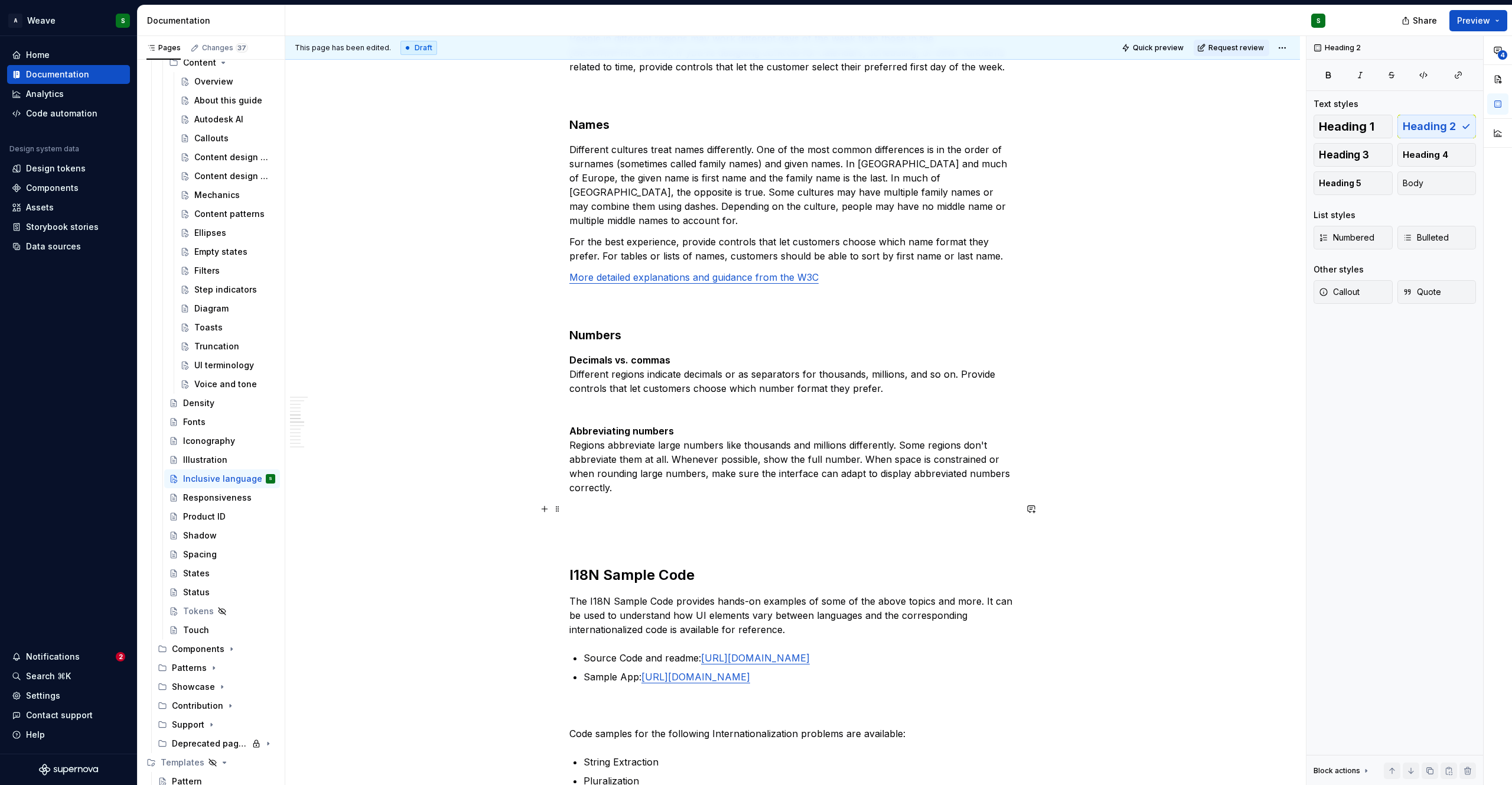
click at [575, 516] on p at bounding box center [793, 530] width 447 height 29
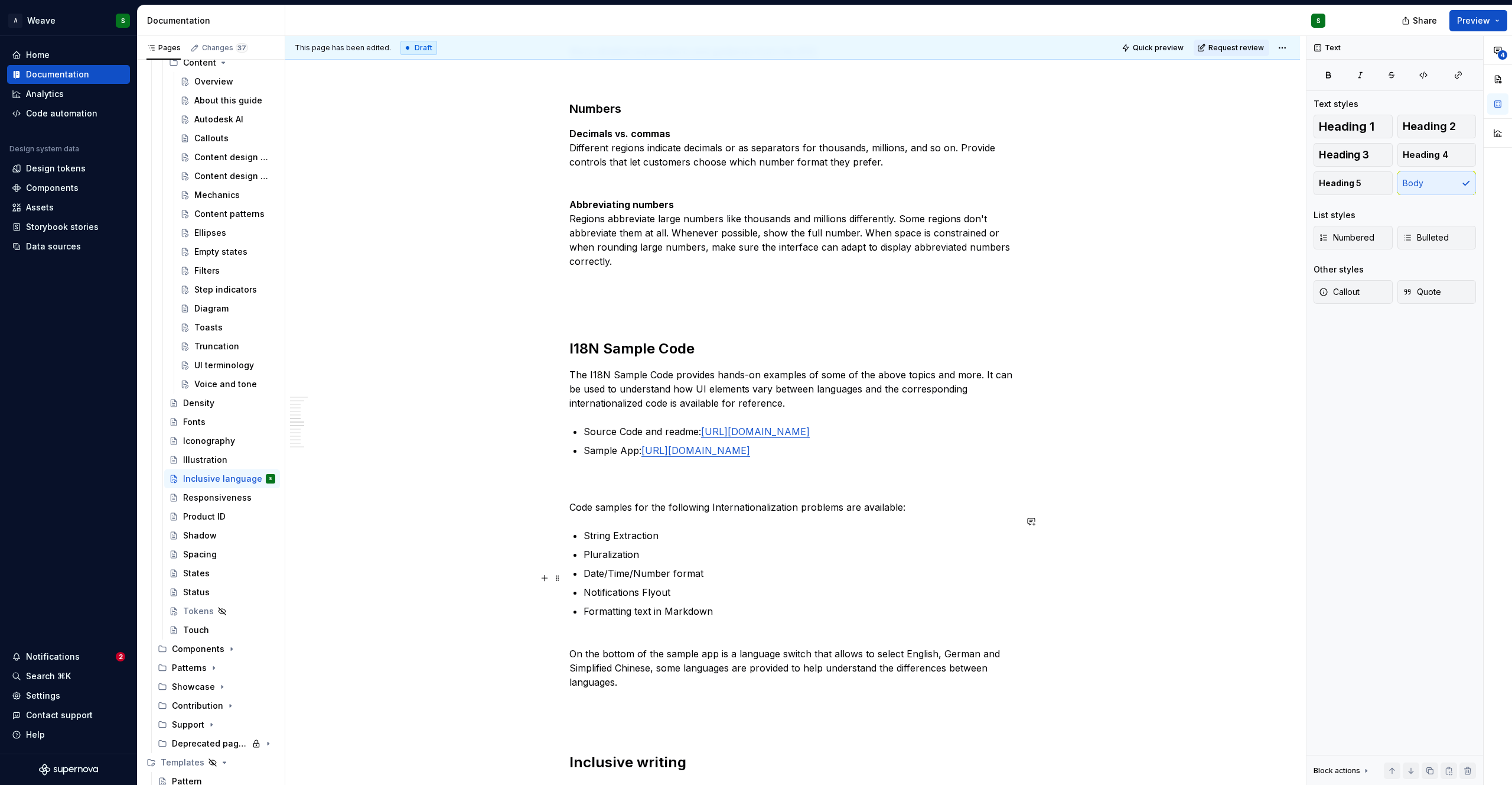
scroll to position [1611, 0]
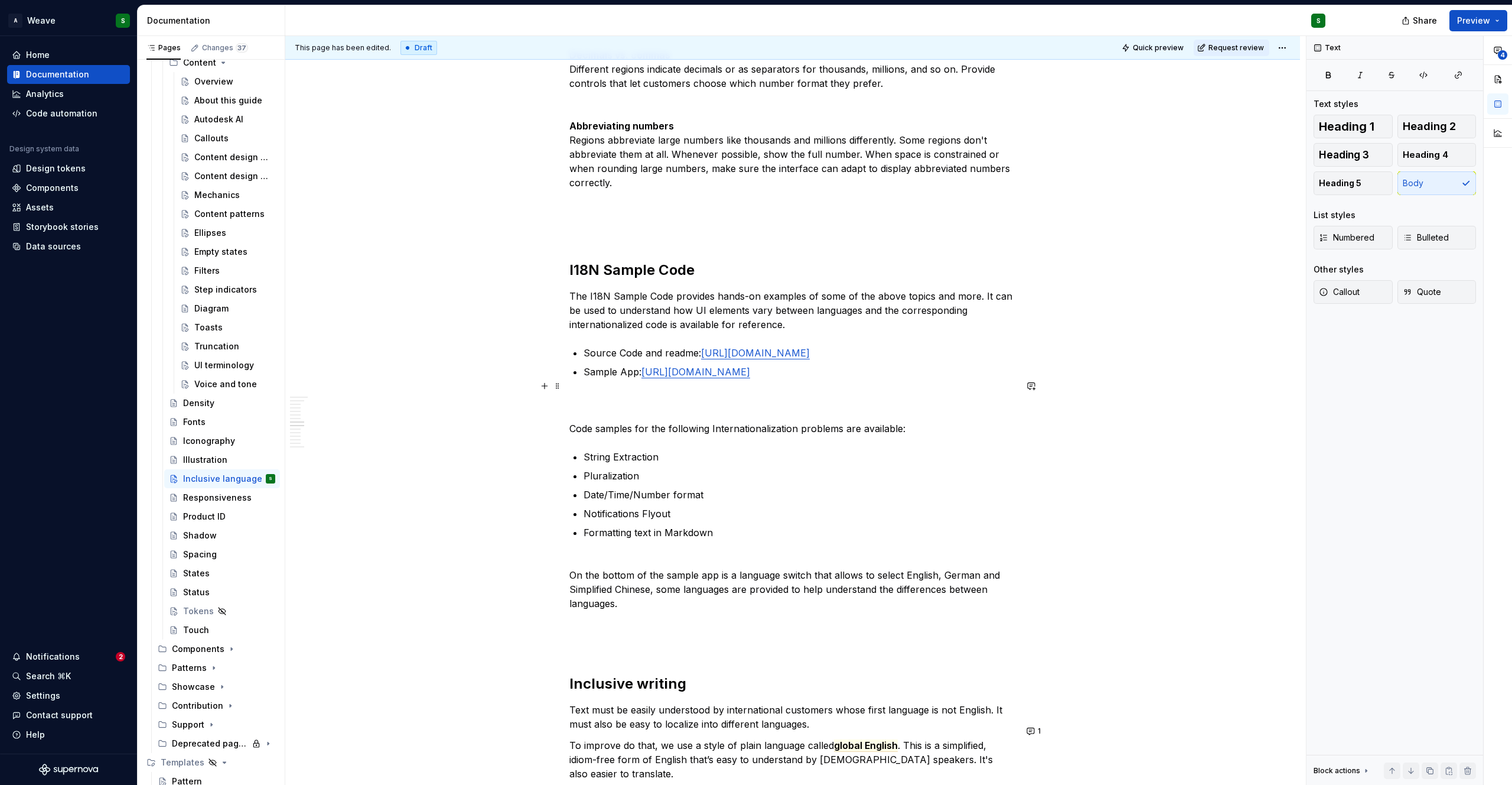
click at [710, 414] on p "Code samples for the following Internationalization problems are available:" at bounding box center [793, 414] width 447 height 43
click at [781, 417] on p "Code samples for the following common Internationalization problems are availab…" at bounding box center [793, 414] width 447 height 43
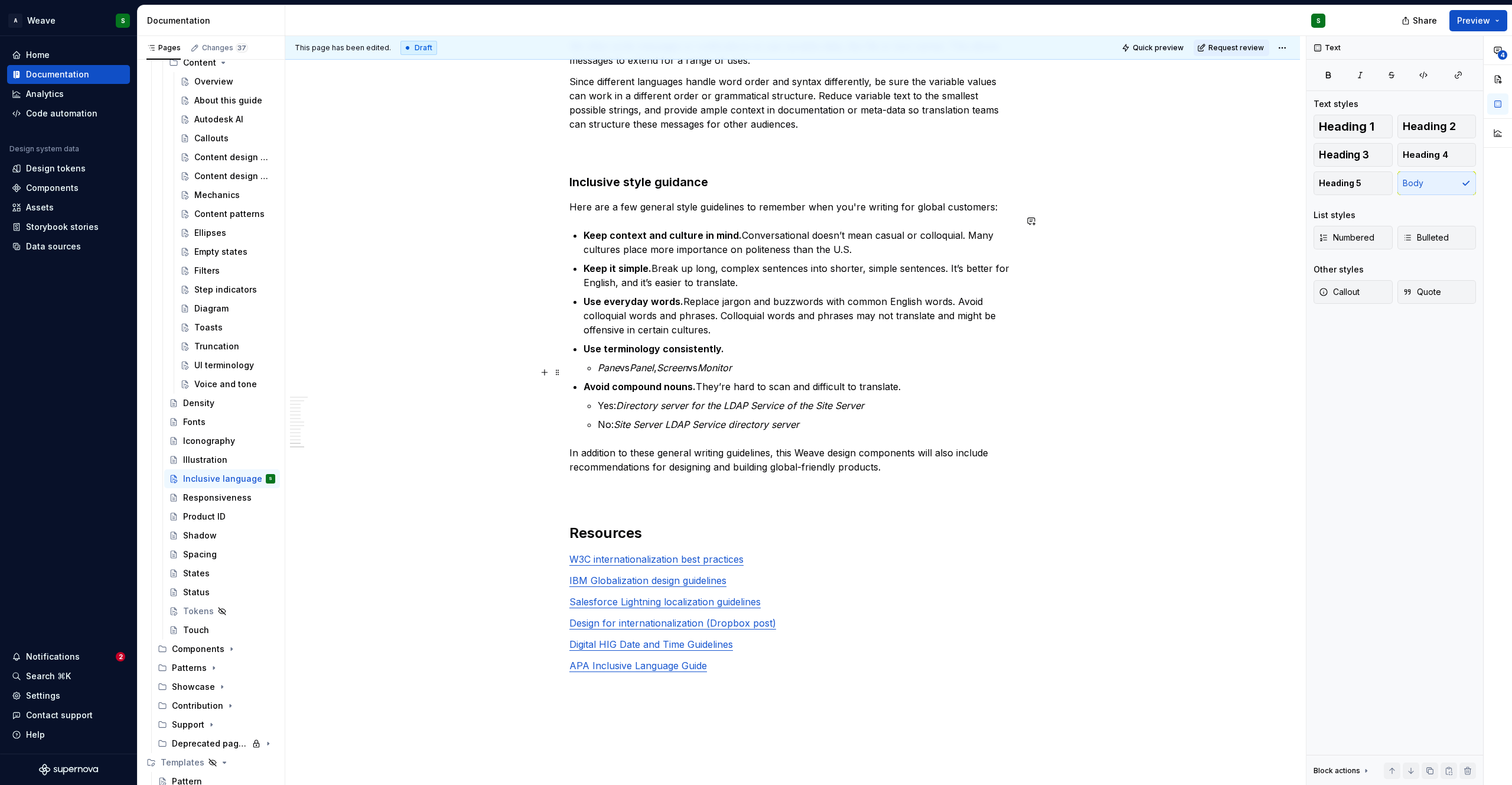
scroll to position [2668, 0]
click at [693, 448] on p "In addition to these general writing guidelines, this Weave design components w…" at bounding box center [793, 476] width 447 height 57
click at [674, 177] on strong "Inclusive style guidance" at bounding box center [639, 184] width 139 height 14
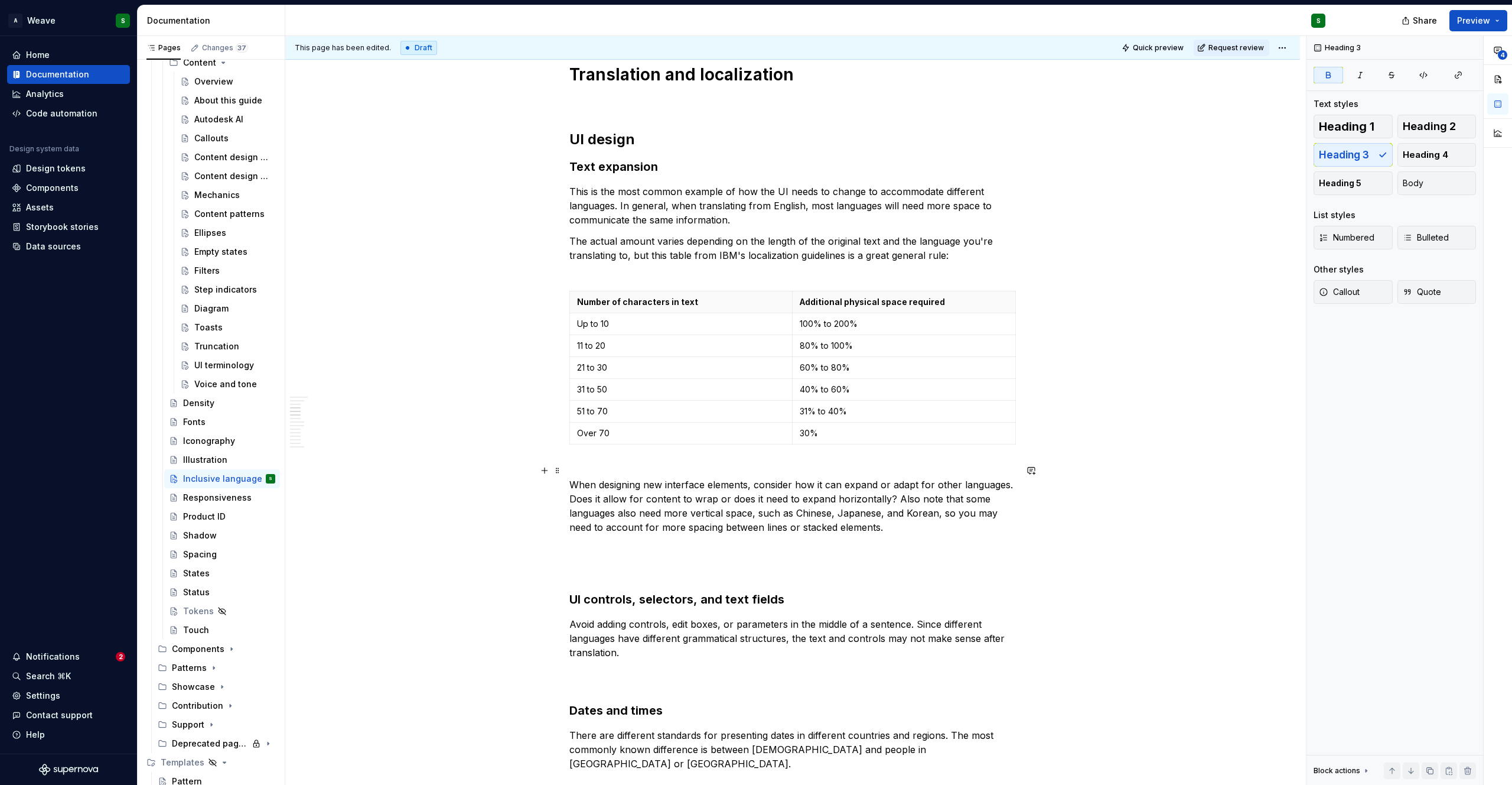
scroll to position [0, 0]
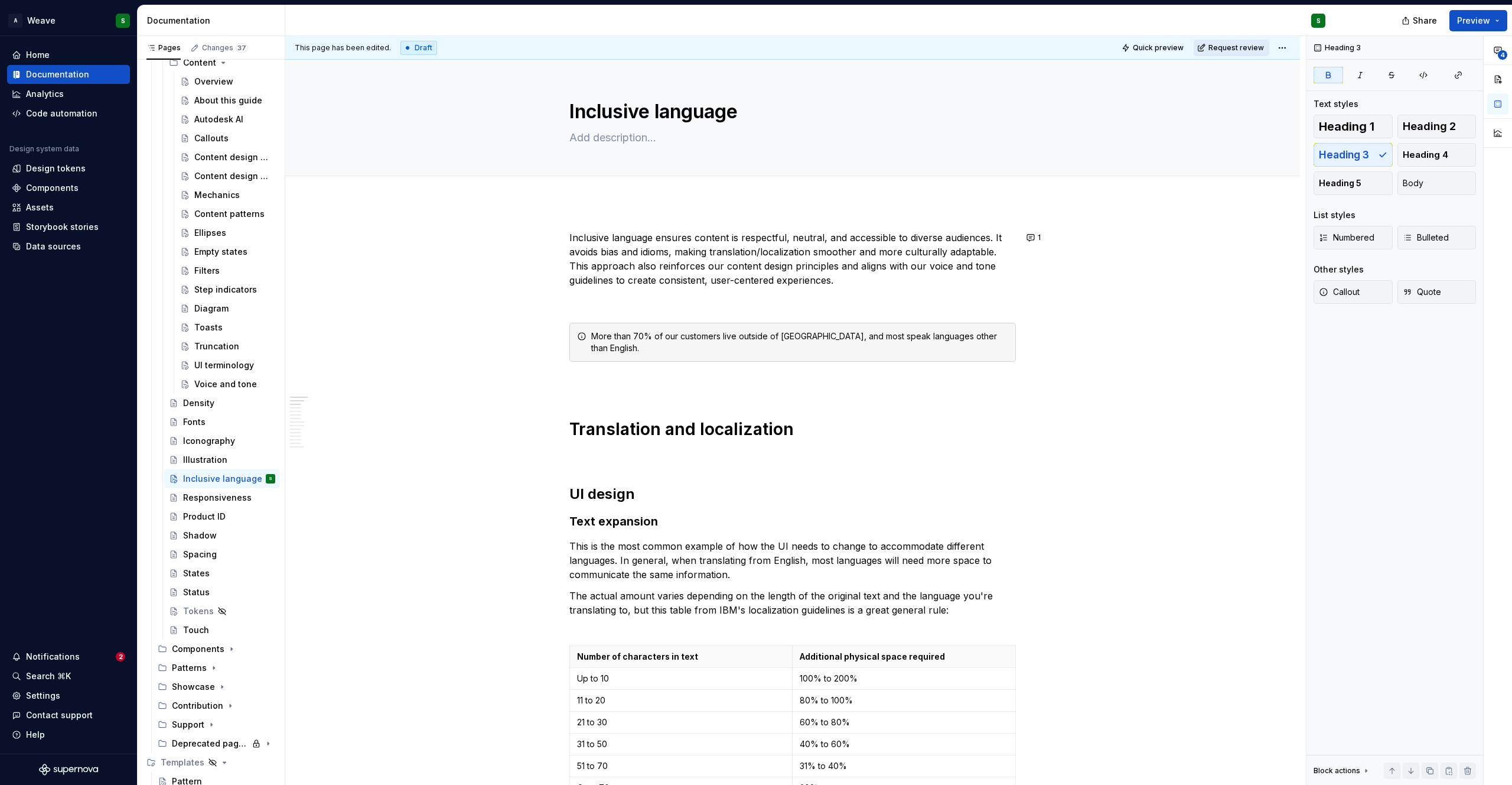
click at [1226, 46] on span "Request review" at bounding box center [1236, 48] width 55 height 10
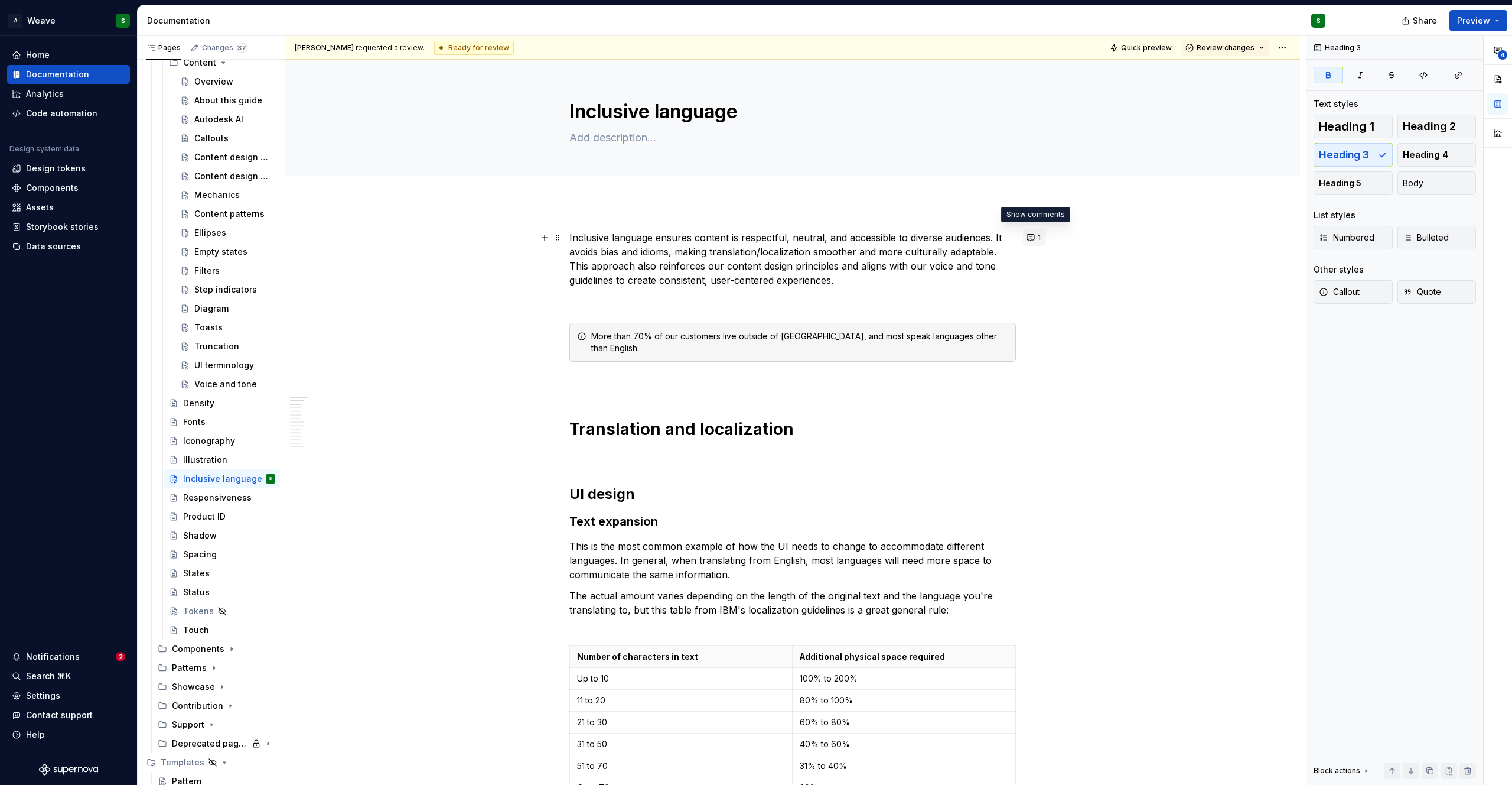
click at [1037, 234] on button "1" at bounding box center [1035, 237] width 23 height 17
type textarea "*"
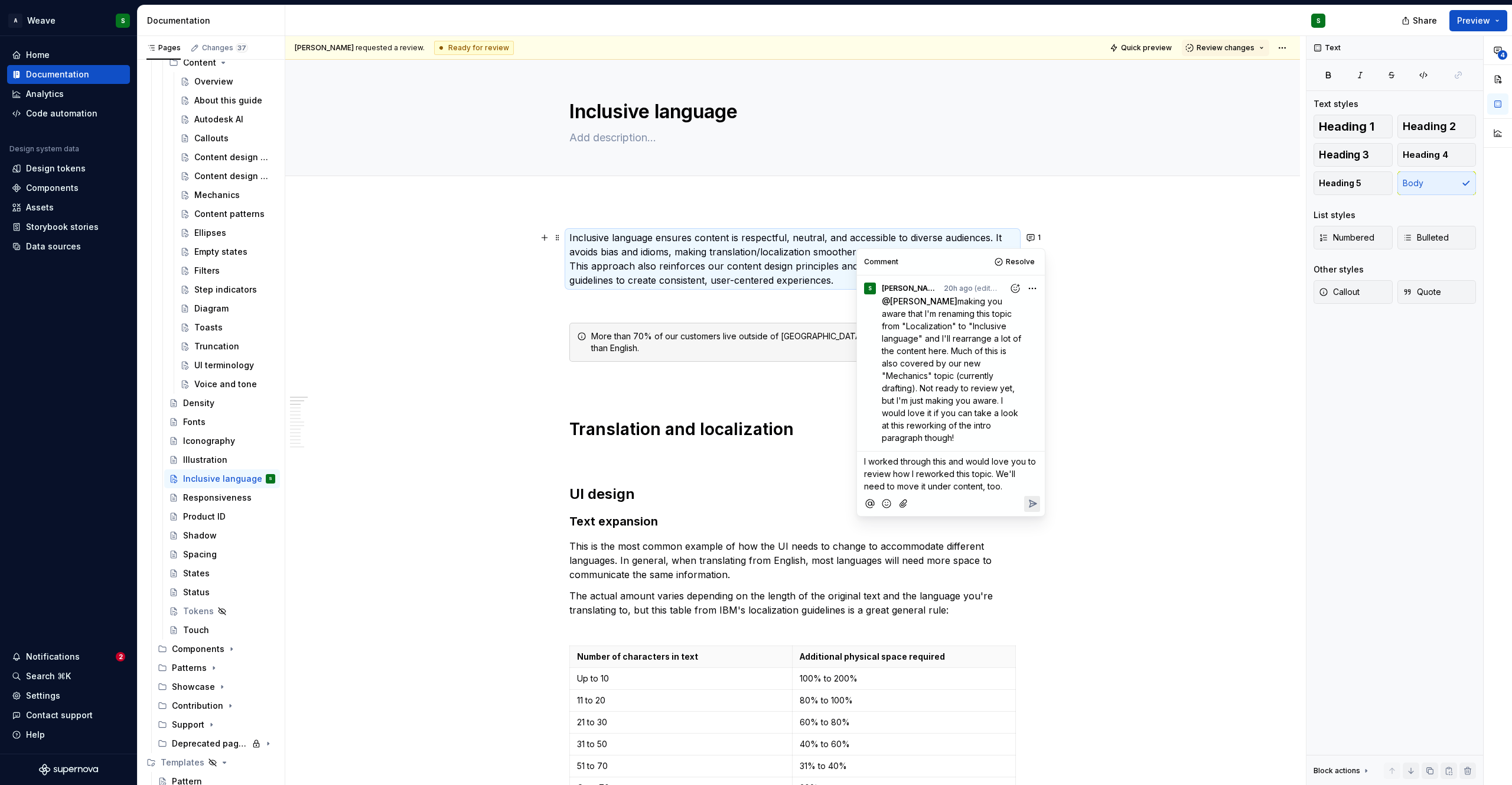
click at [864, 460] on span "I worked through this and would love you to review how I reworked this topic. W…" at bounding box center [951, 474] width 174 height 35
click at [904, 442] on span "[PERSON_NAME]" at bounding box center [905, 446] width 67 height 12
click at [955, 450] on span "[PERSON_NAME][EMAIL_ADDRESS][PERSON_NAME][DOMAIN_NAME]" at bounding box center [1079, 446] width 275 height 12
click at [949, 466] on span "[PERSON_NAME][EMAIL_ADDRESS][PERSON_NAME][DOMAIN_NAME]" at bounding box center [1009, 470] width 275 height 12
type textarea "*"
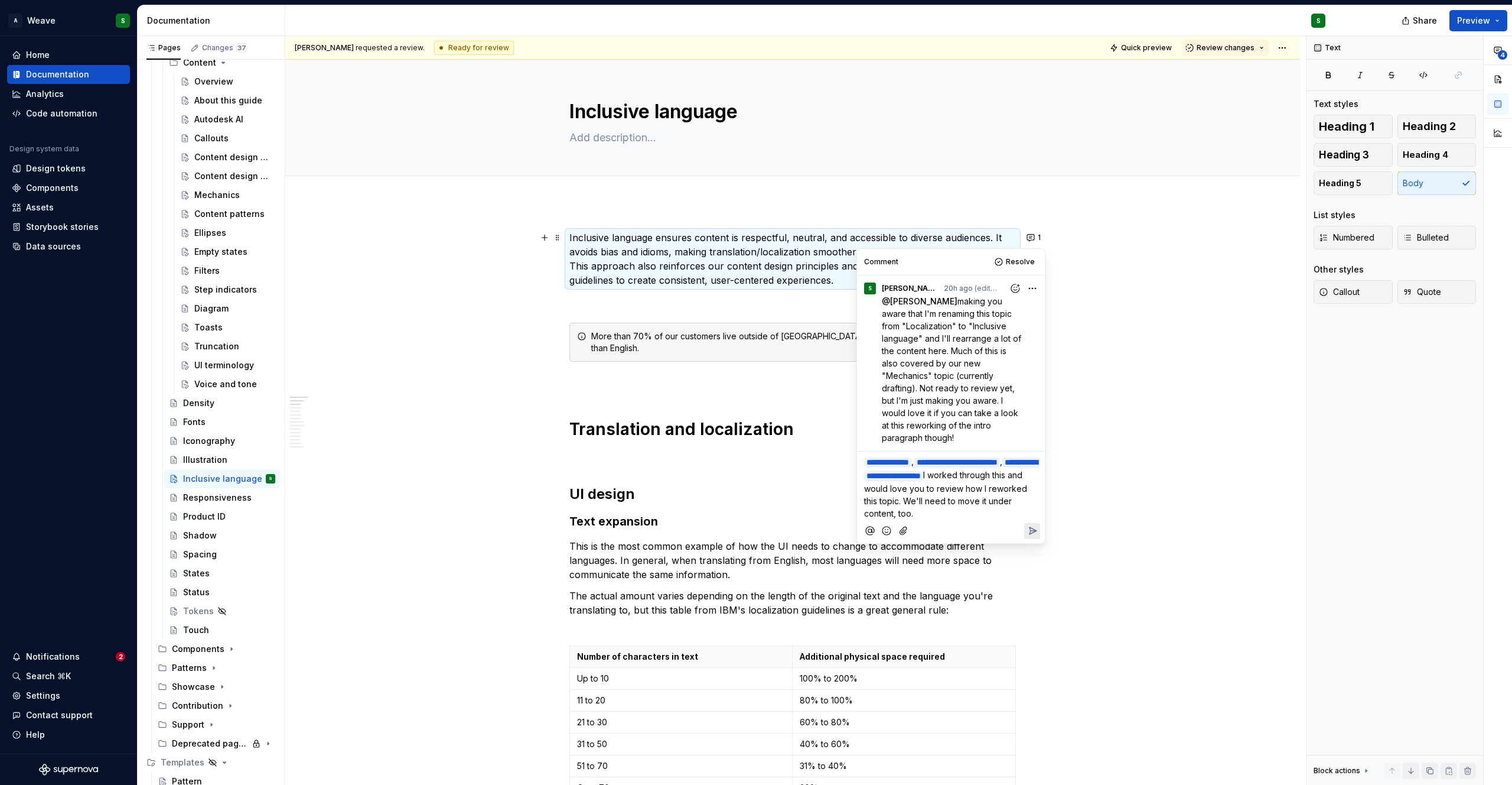
click at [909, 499] on span "I worked through this and would love you to review how I reworked this topic. W…" at bounding box center [947, 494] width 165 height 48
drag, startPoint x: 952, startPoint y: 513, endPoint x: 988, endPoint y: 513, distance: 36.0
click at [988, 513] on span "I worked through this topic and would love you to review how I reworked this to…" at bounding box center [947, 494] width 165 height 48
click at [948, 525] on span "I worked through this topic and would love you to review how I reworked it in t…" at bounding box center [950, 500] width 172 height 61
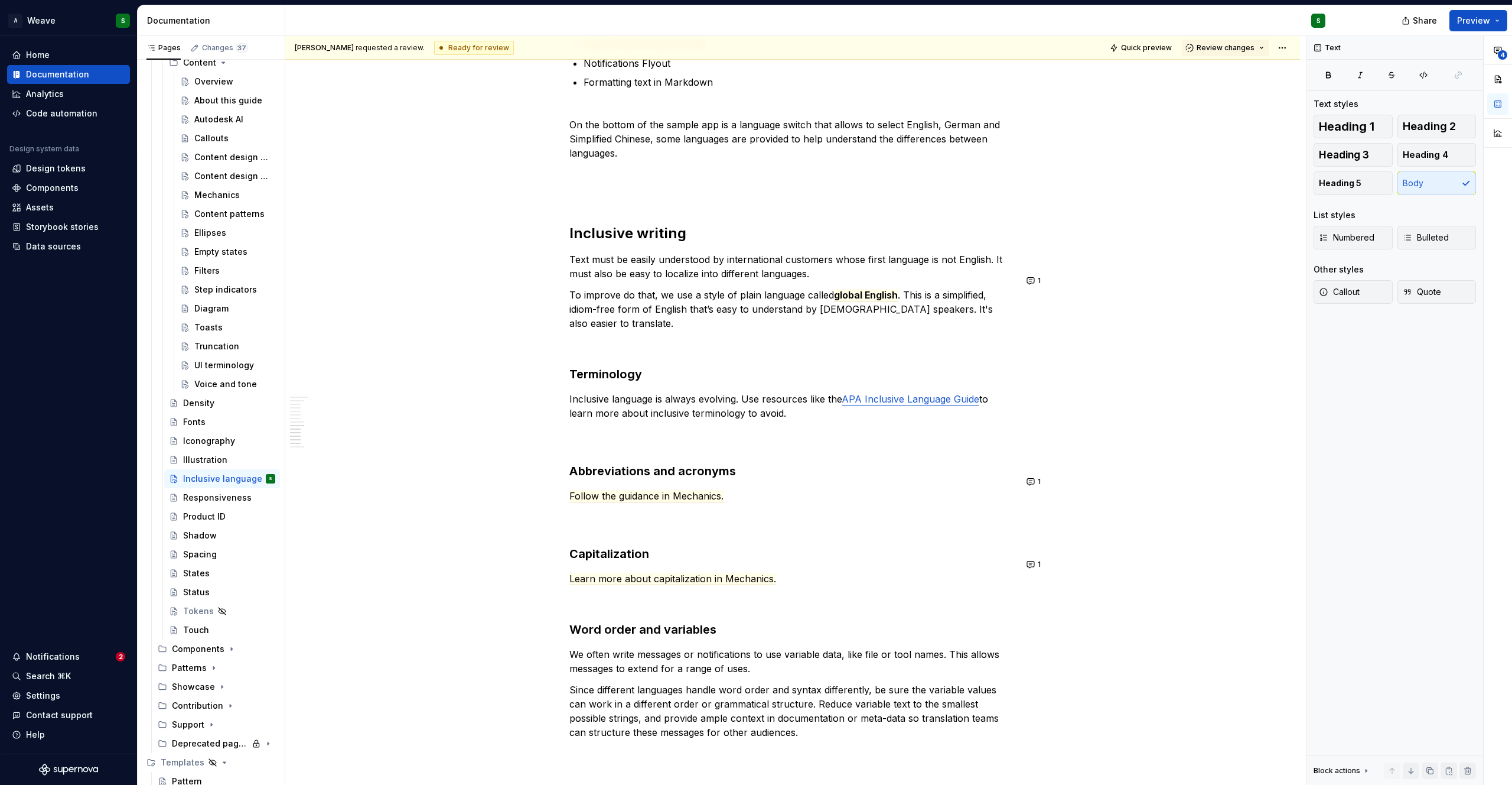
scroll to position [2069, 0]
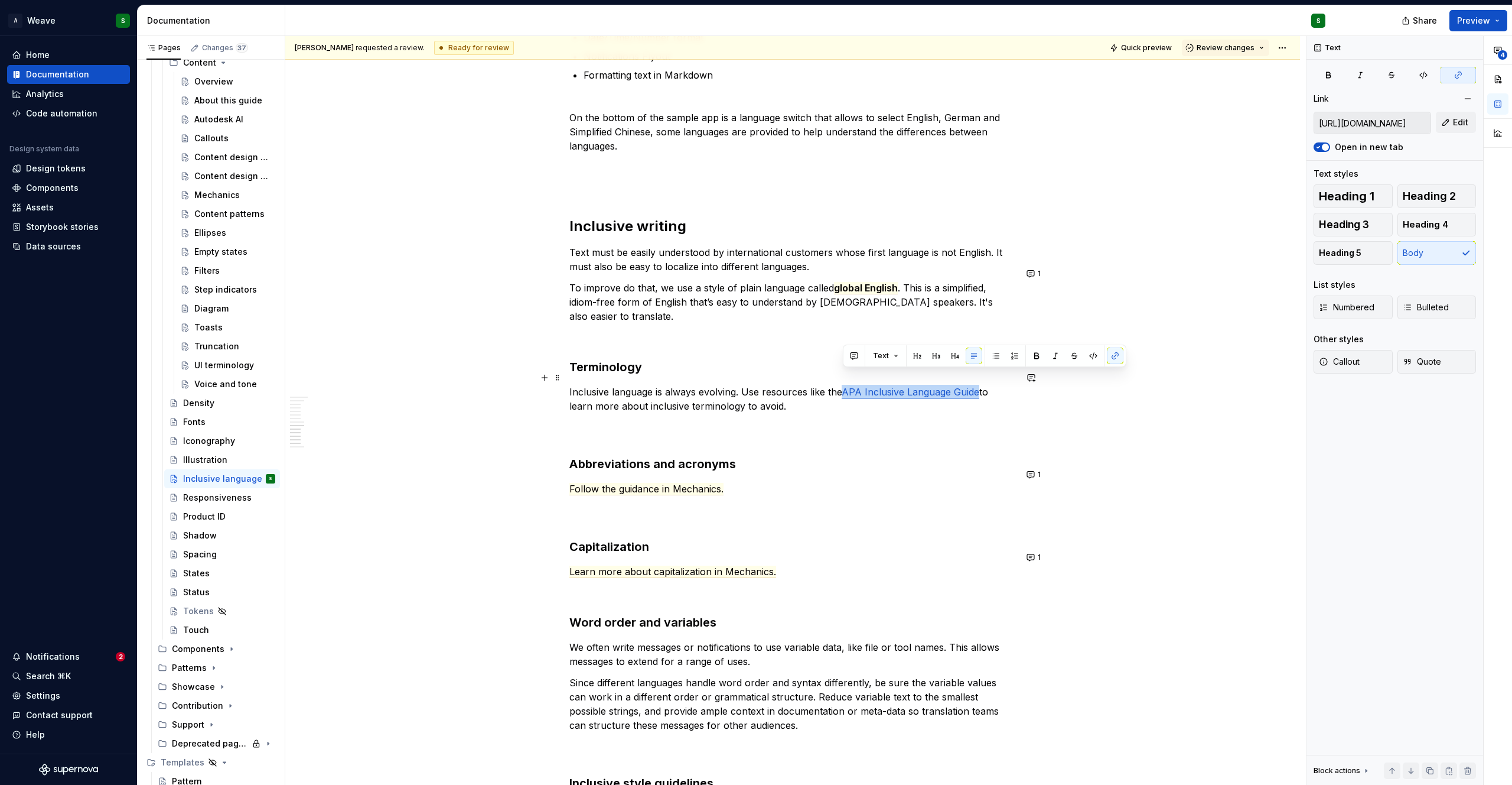
drag, startPoint x: 844, startPoint y: 377, endPoint x: 979, endPoint y: 382, distance: 135.1
click at [979, 385] on p "Inclusive language is always evolving. Use resources like the APA Inclusive Lan…" at bounding box center [793, 413] width 447 height 57
copy link "APA Inclusive Language Guide"
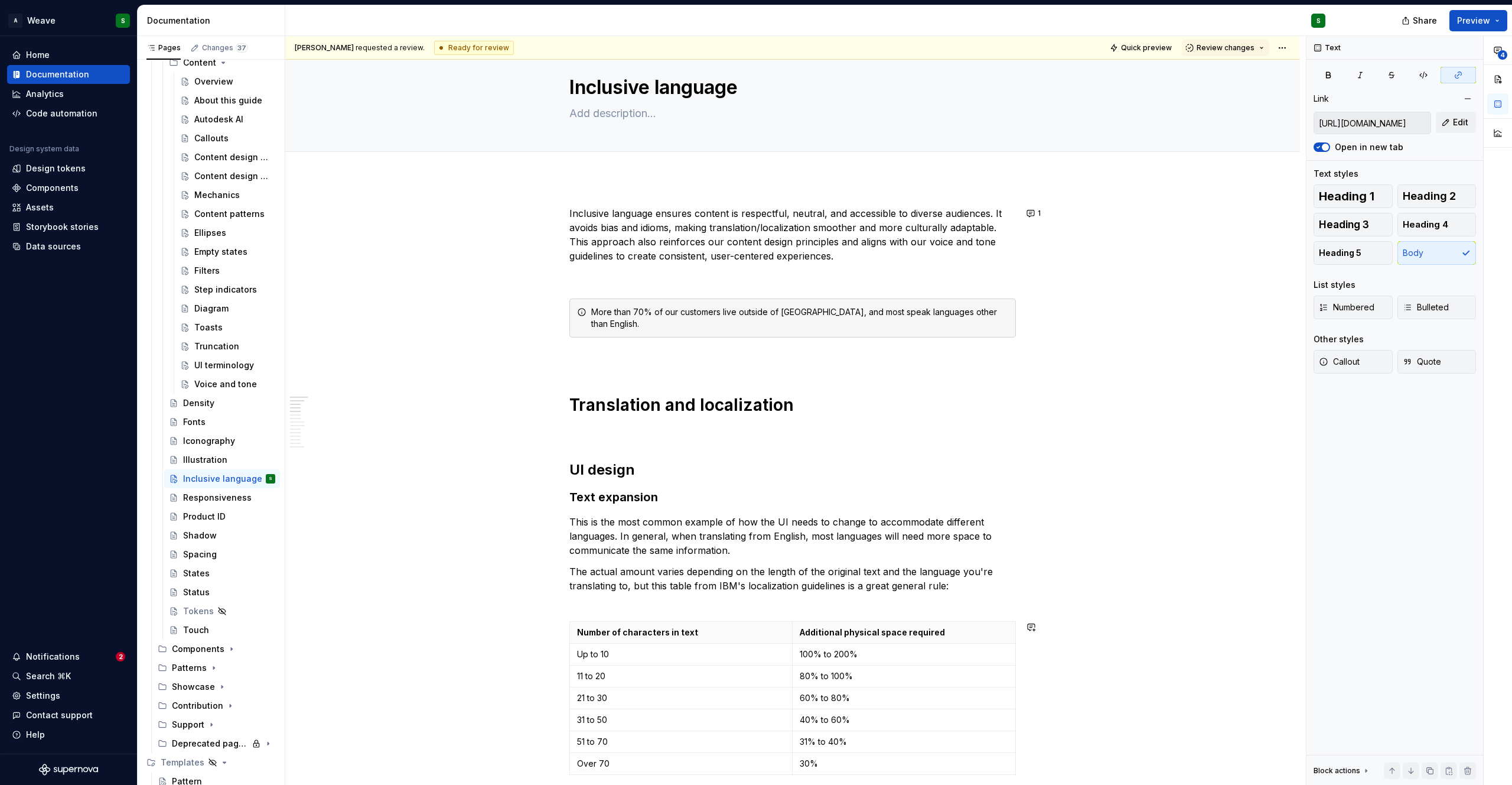
scroll to position [0, 0]
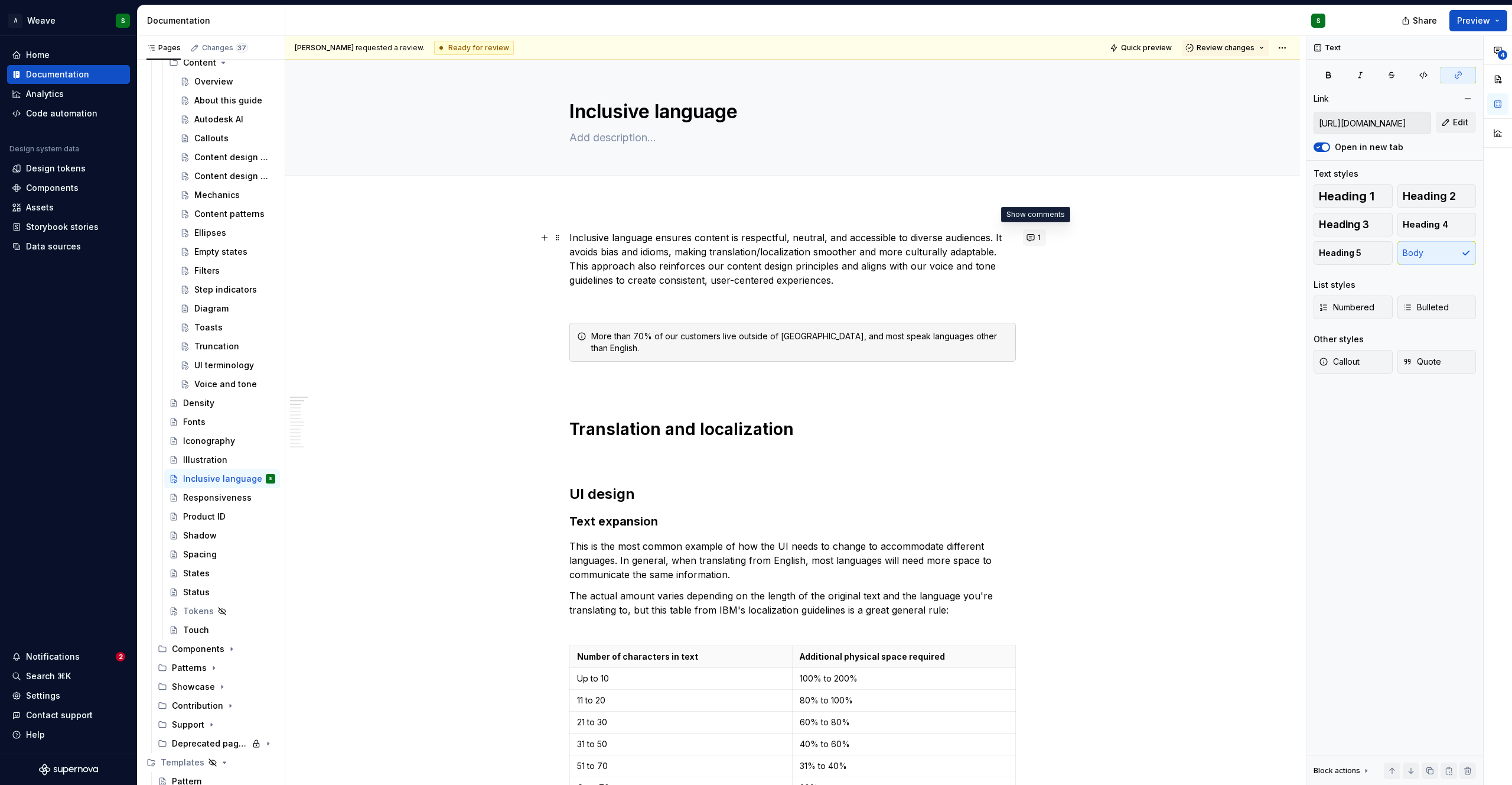
click at [1030, 238] on button "1" at bounding box center [1035, 237] width 23 height 17
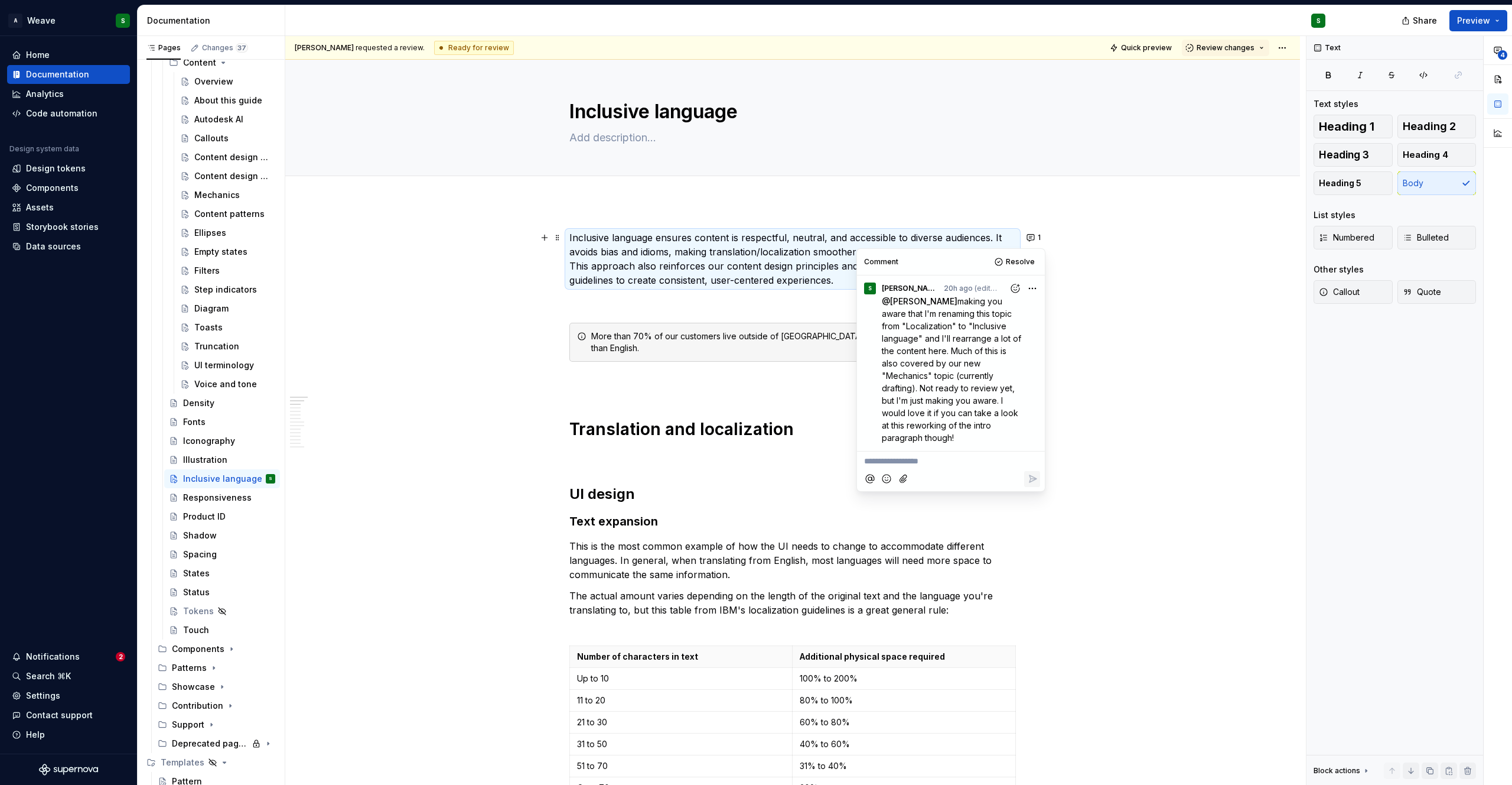
click at [920, 465] on p "**********" at bounding box center [951, 461] width 174 height 12
click at [951, 455] on span "[PERSON_NAME][EMAIL_ADDRESS][PERSON_NAME][DOMAIN_NAME]" at bounding box center [1076, 458] width 275 height 12
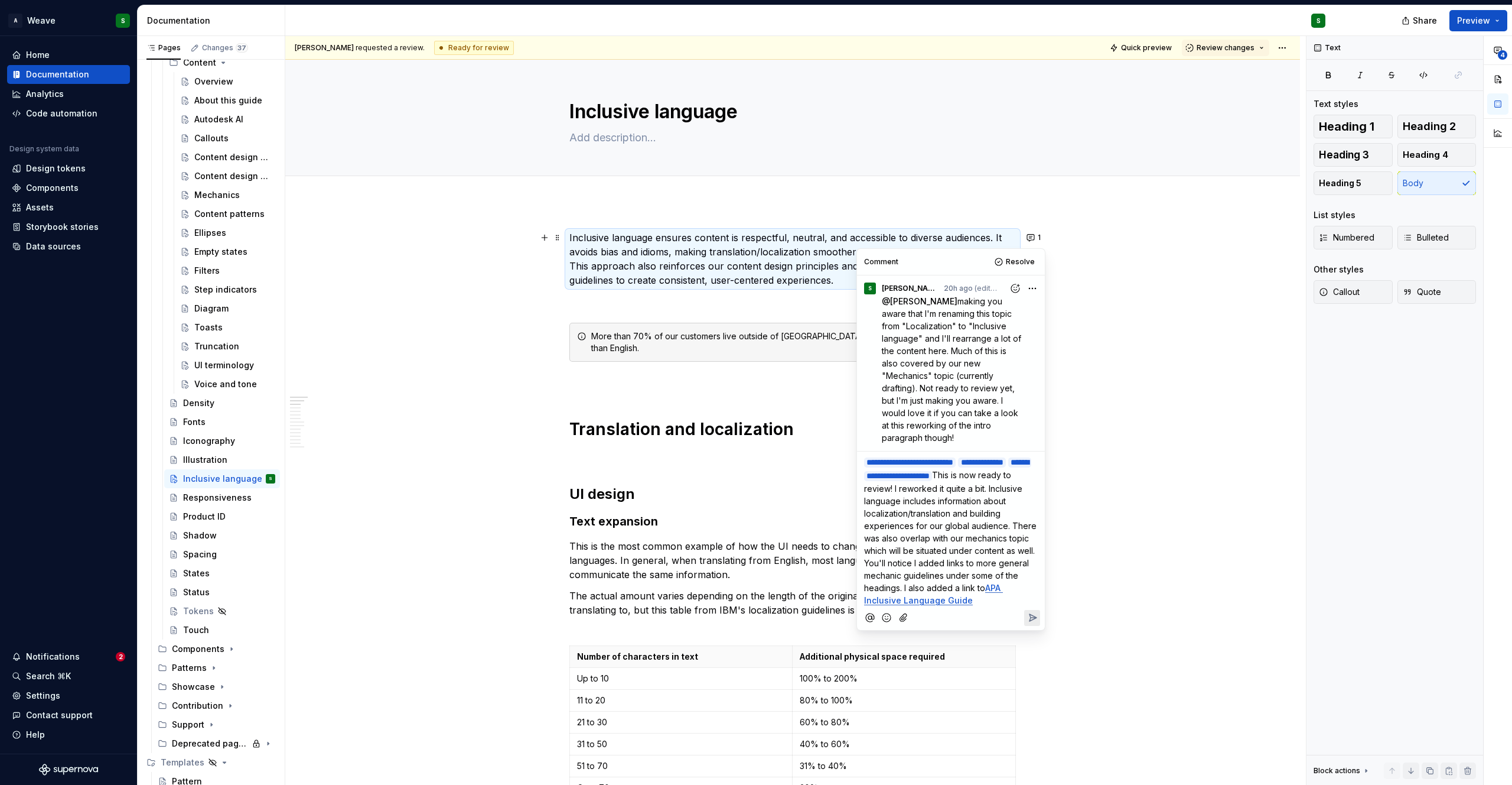
click at [985, 593] on span "This is now ready to review! I reworked it quite a bit. Inclusive language incl…" at bounding box center [951, 531] width 175 height 123
click at [1029, 623] on icon "Reply" at bounding box center [1032, 618] width 12 height 12
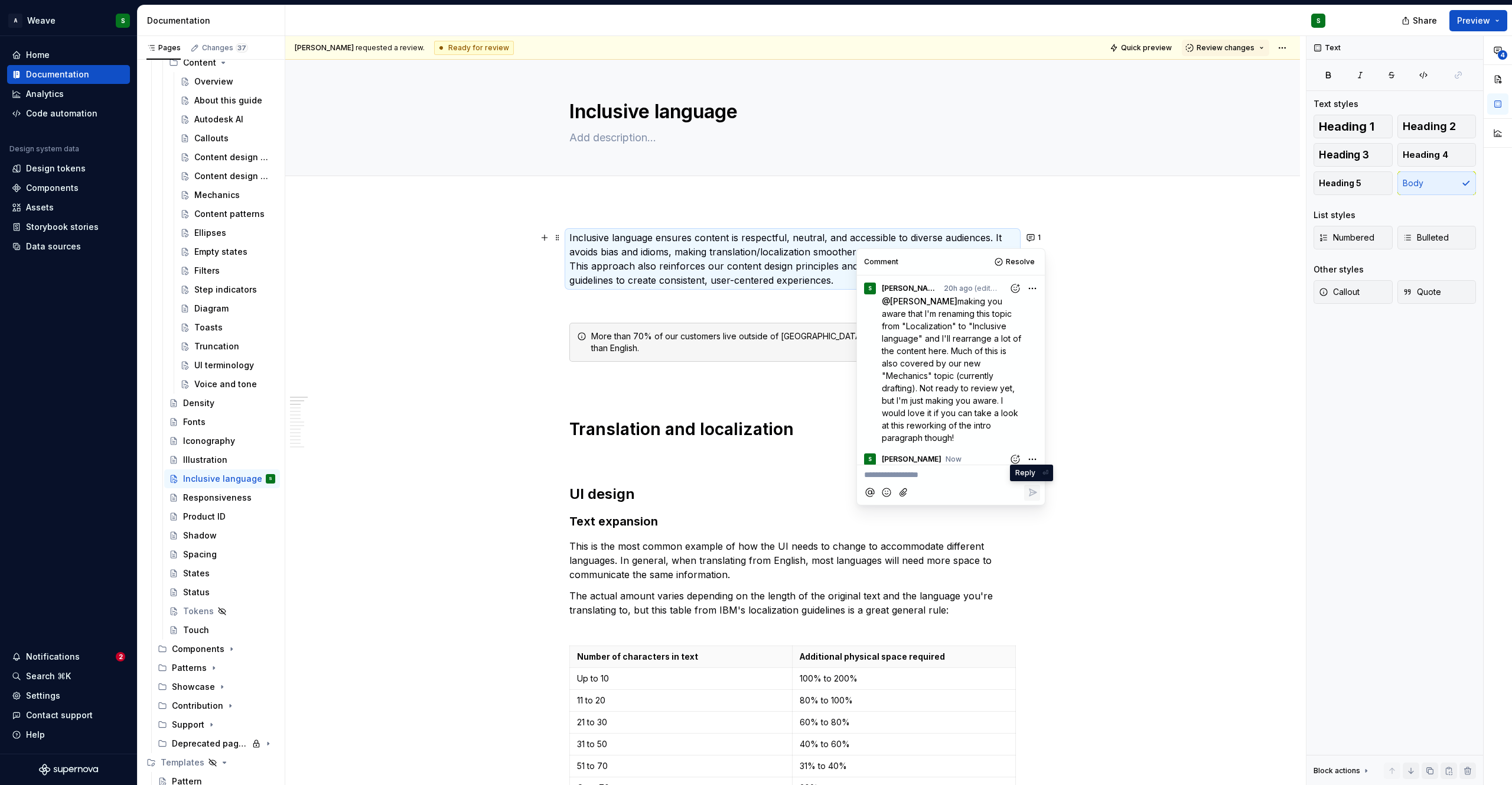
scroll to position [194, 0]
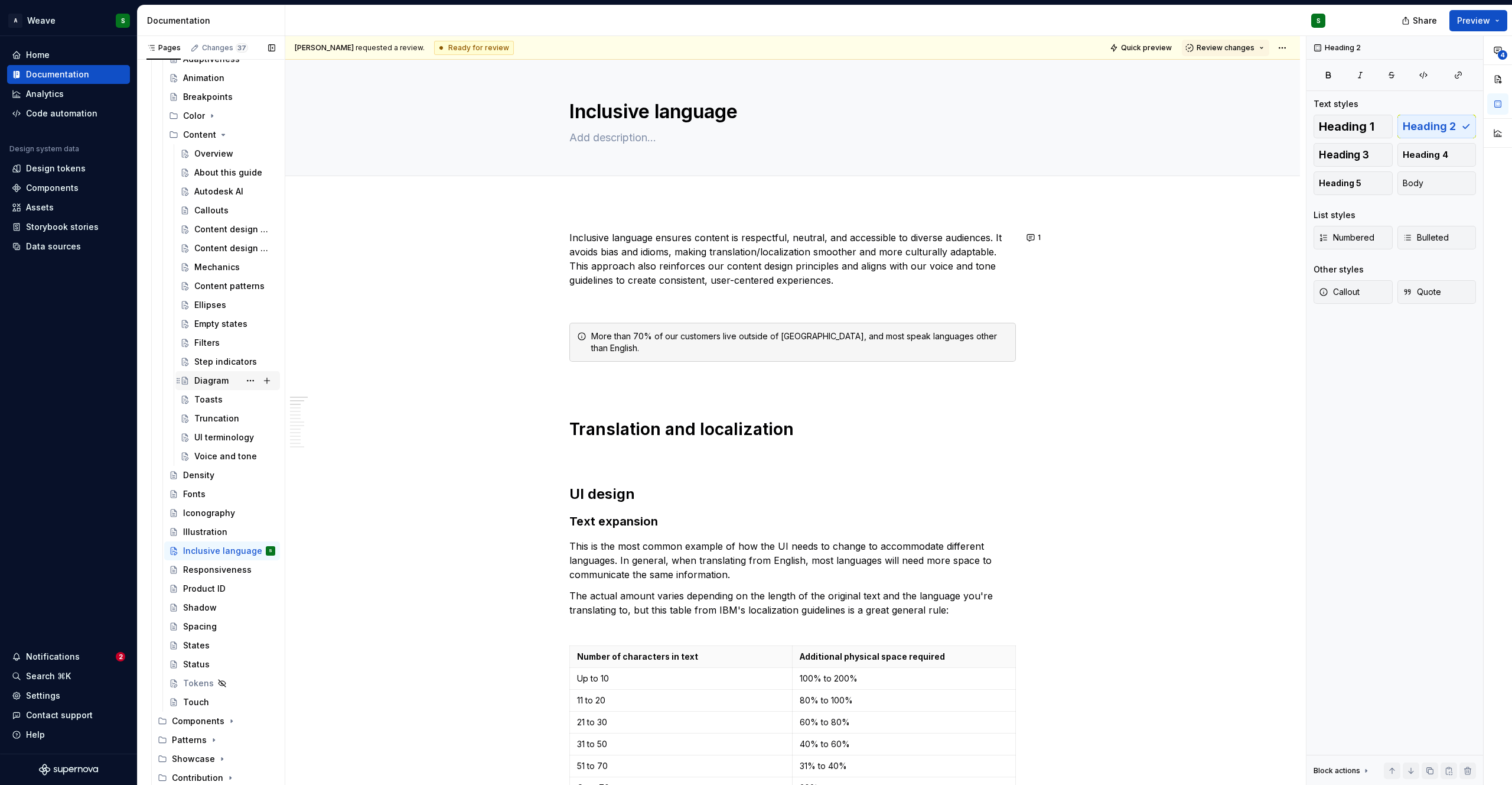
scroll to position [602, 0]
click at [215, 268] on div "Mechanics" at bounding box center [216, 269] width 45 height 12
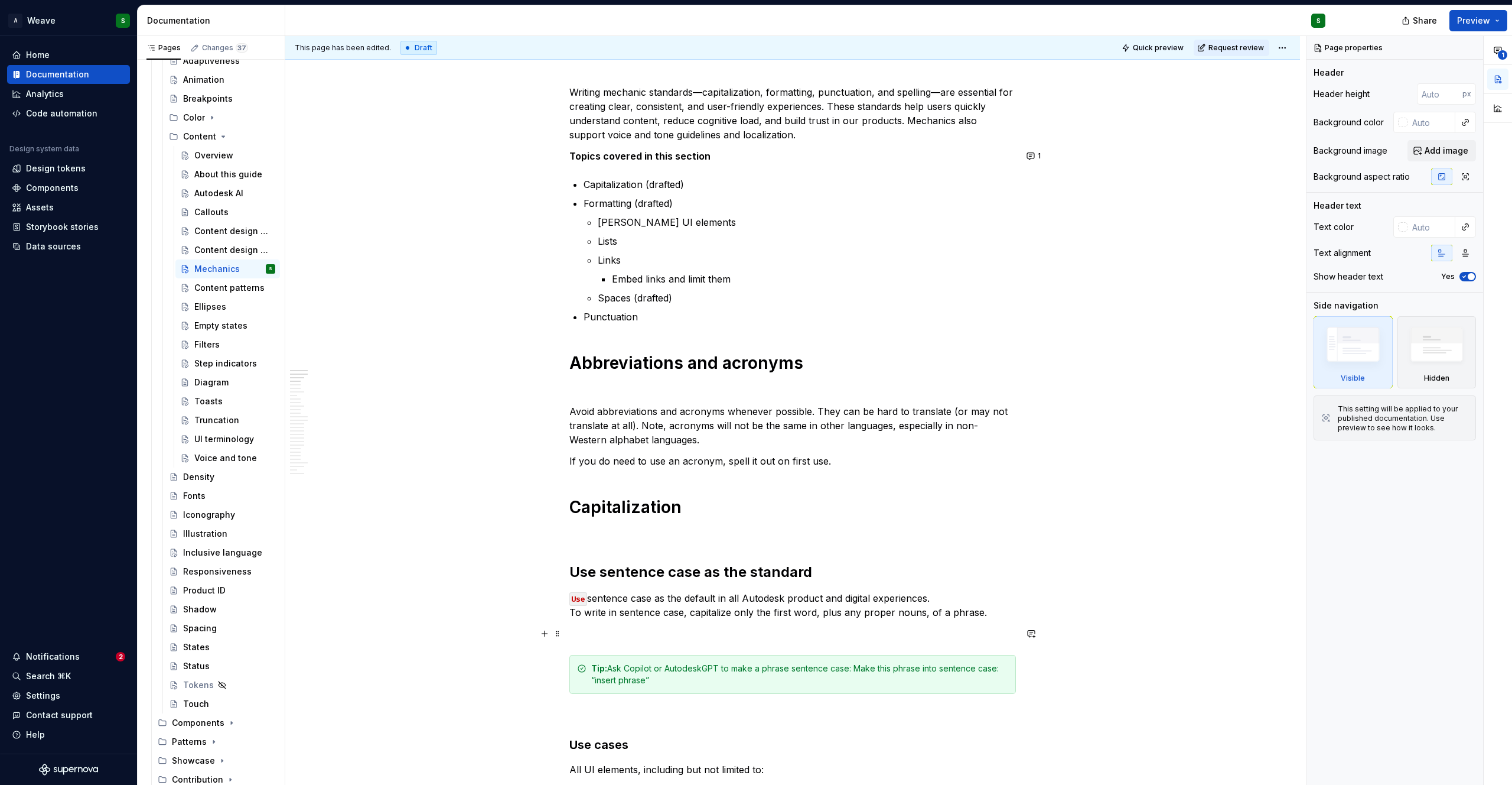
scroll to position [122, 0]
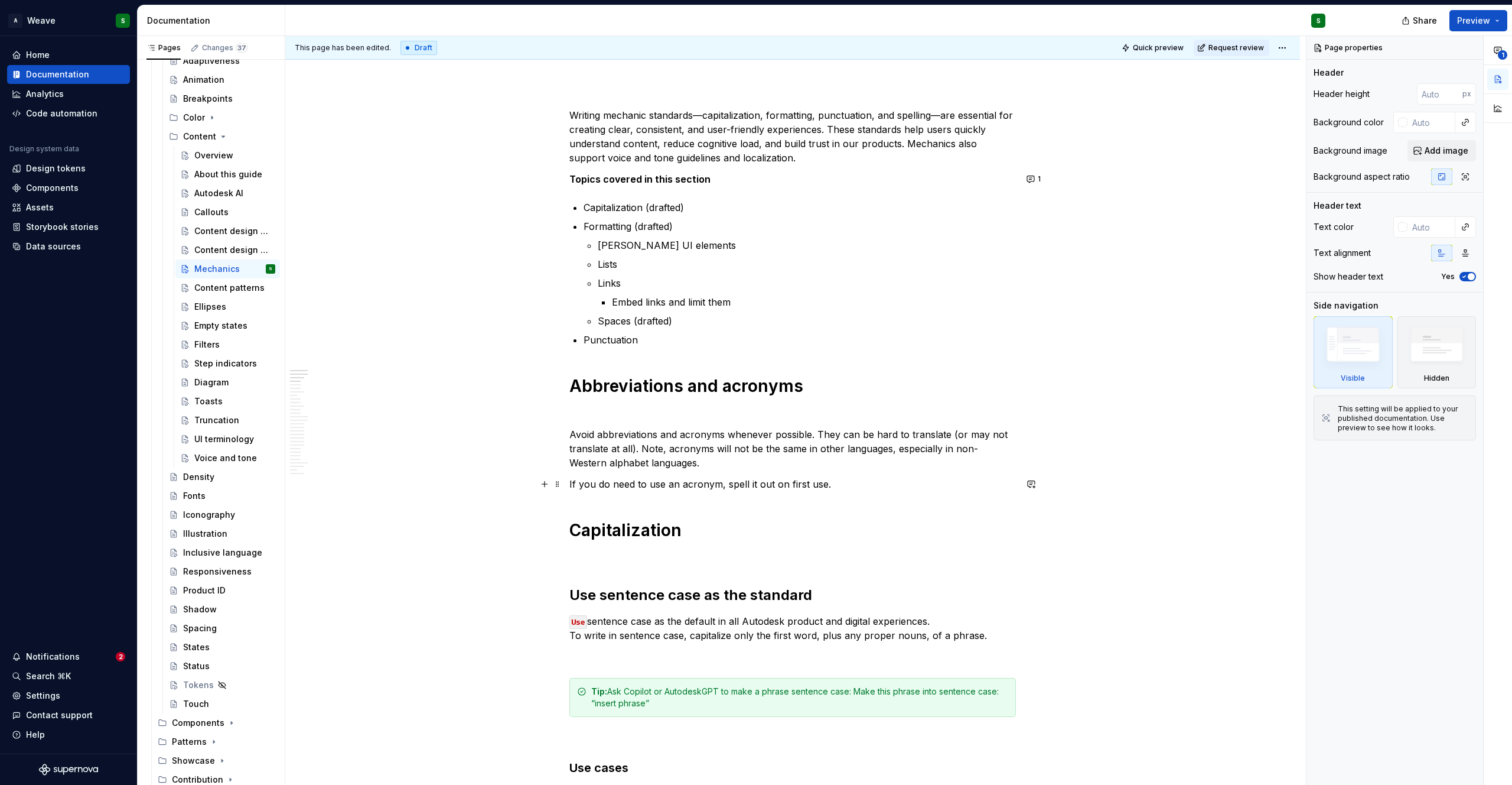
click at [833, 488] on p "If you do need to use an acronym, spell it out on first use." at bounding box center [793, 484] width 447 height 14
type textarea "*"
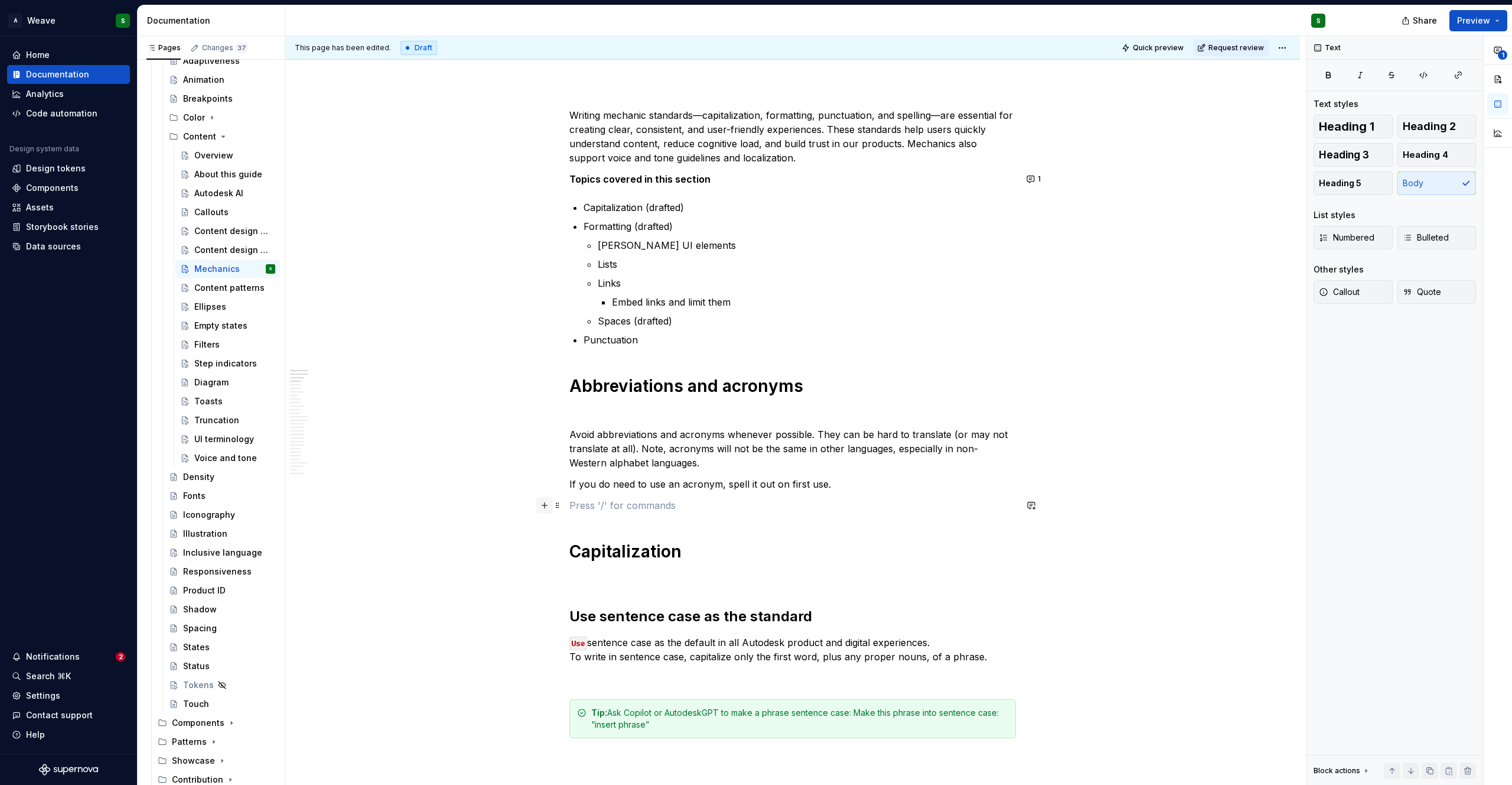
click at [544, 505] on button "button" at bounding box center [545, 506] width 17 height 17
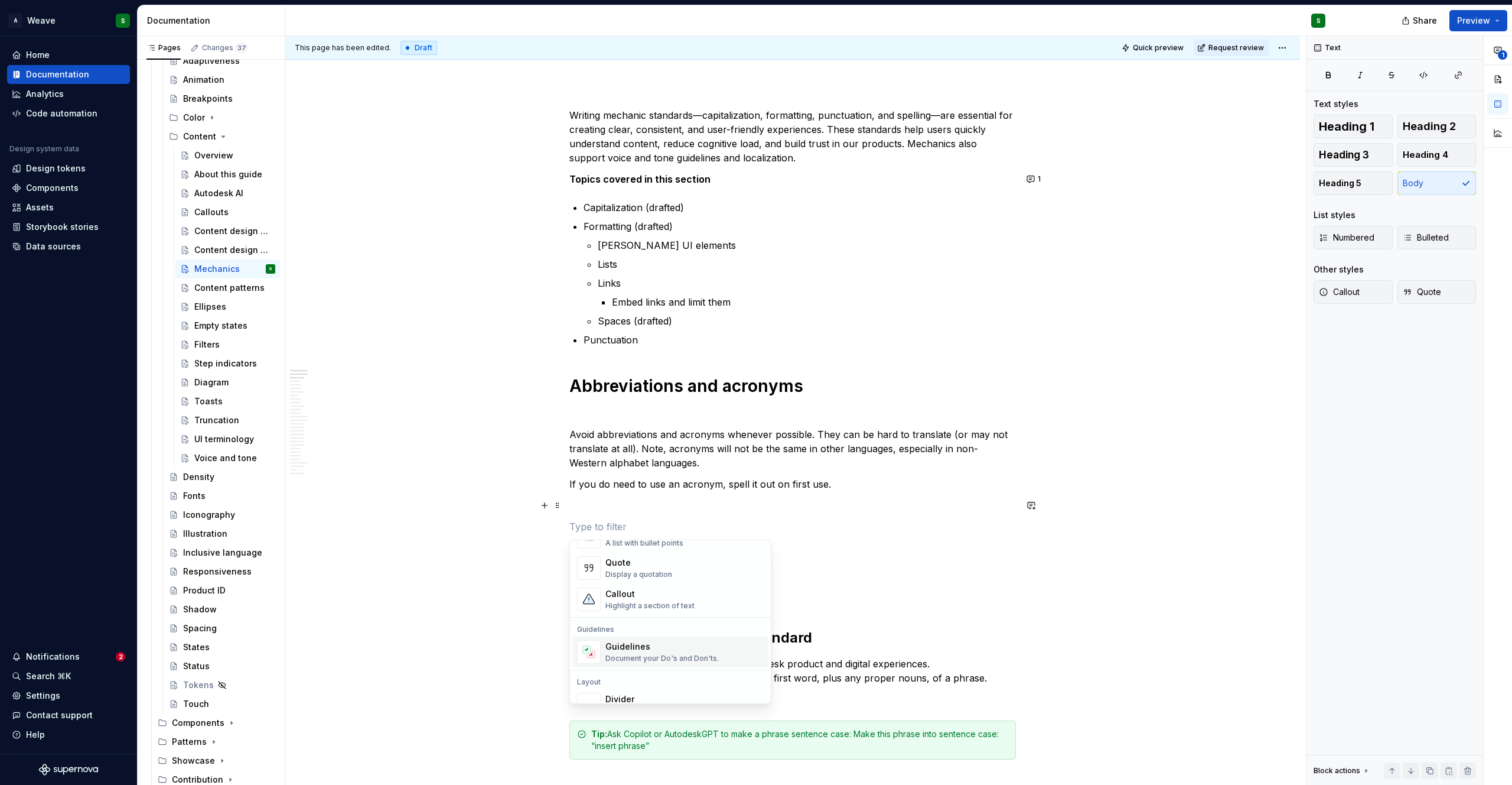
scroll to position [258, 0]
click at [629, 602] on div "Highlight a section of text" at bounding box center [650, 605] width 89 height 10
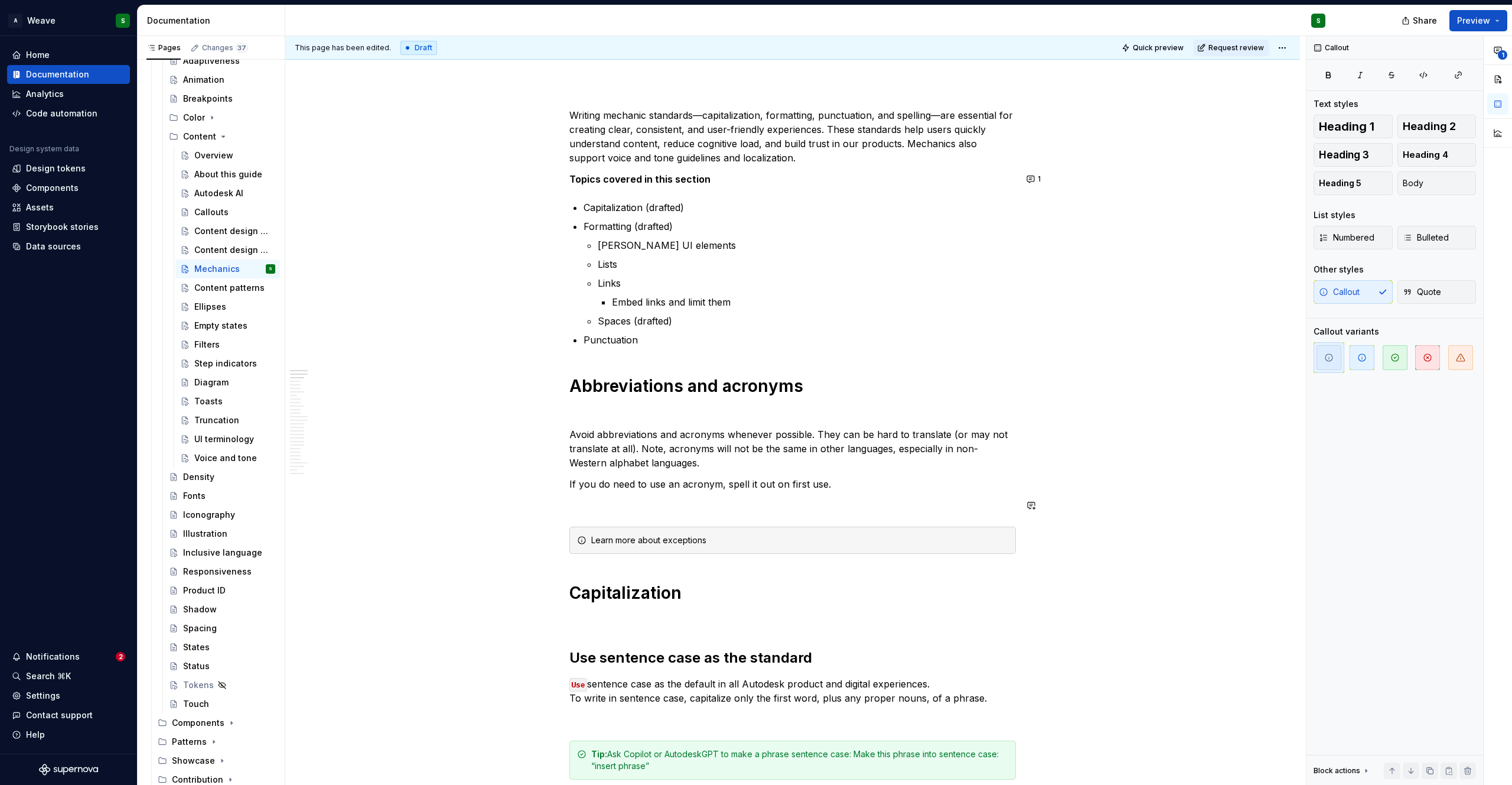
type textarea "*"
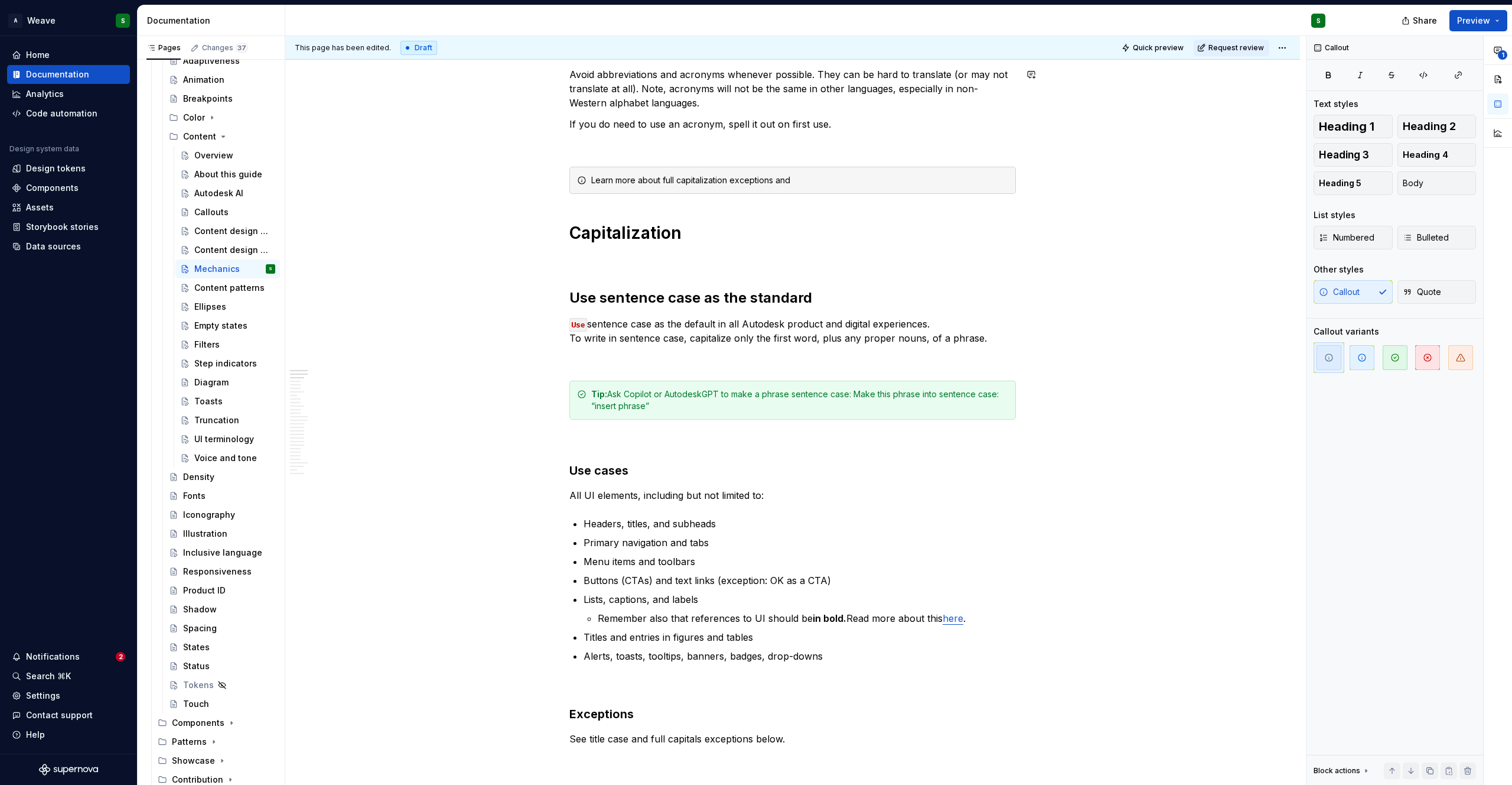
scroll to position [0, 0]
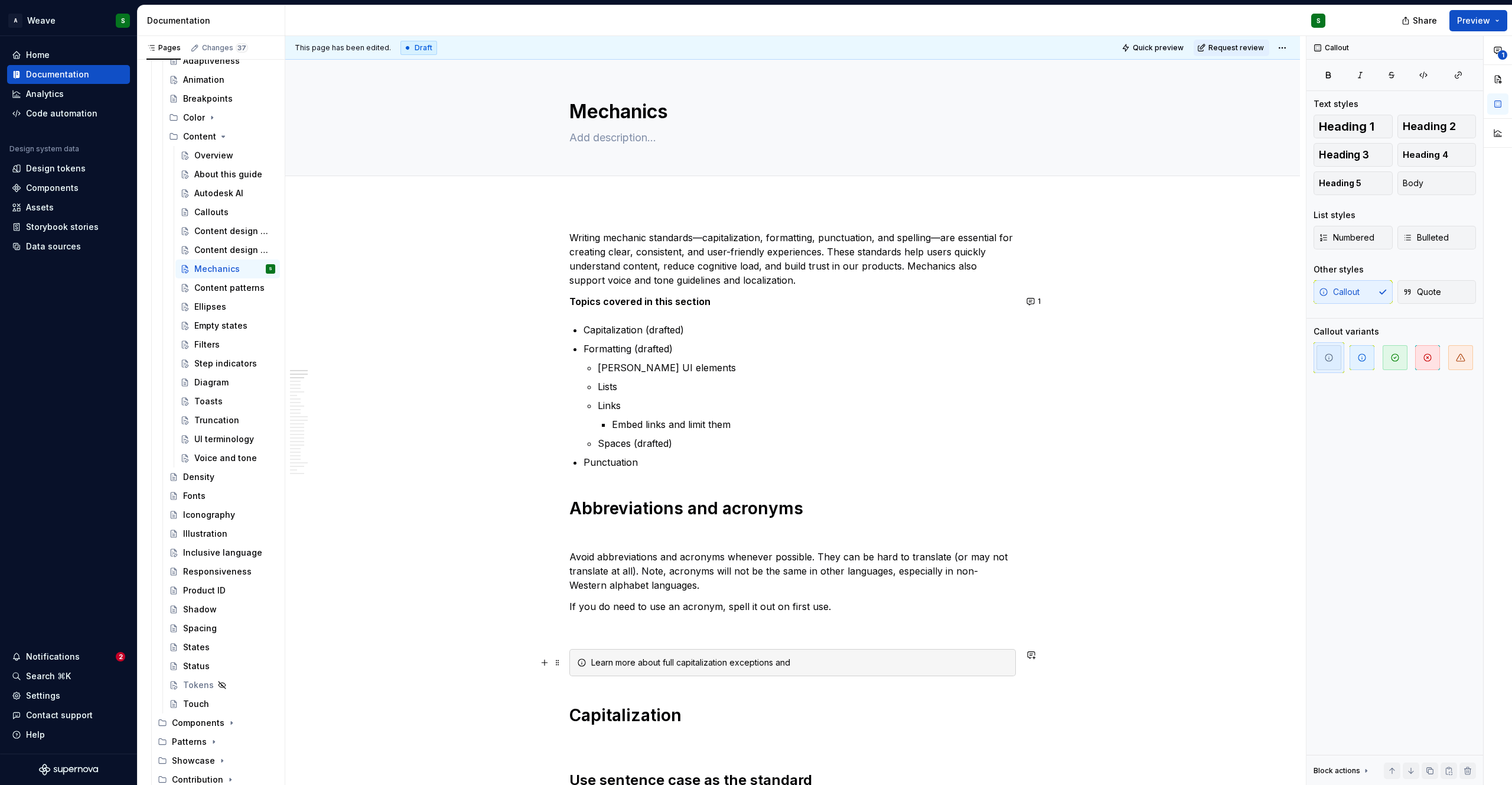
click at [781, 663] on div "Learn more about full capitalization exceptions and" at bounding box center [799, 662] width 417 height 12
drag, startPoint x: 592, startPoint y: 663, endPoint x: 810, endPoint y: 661, distance: 218.0
click at [810, 661] on div "Learn more about full capitalization exceptions here" at bounding box center [799, 662] width 417 height 12
click at [606, 638] on button "button" at bounding box center [603, 641] width 17 height 17
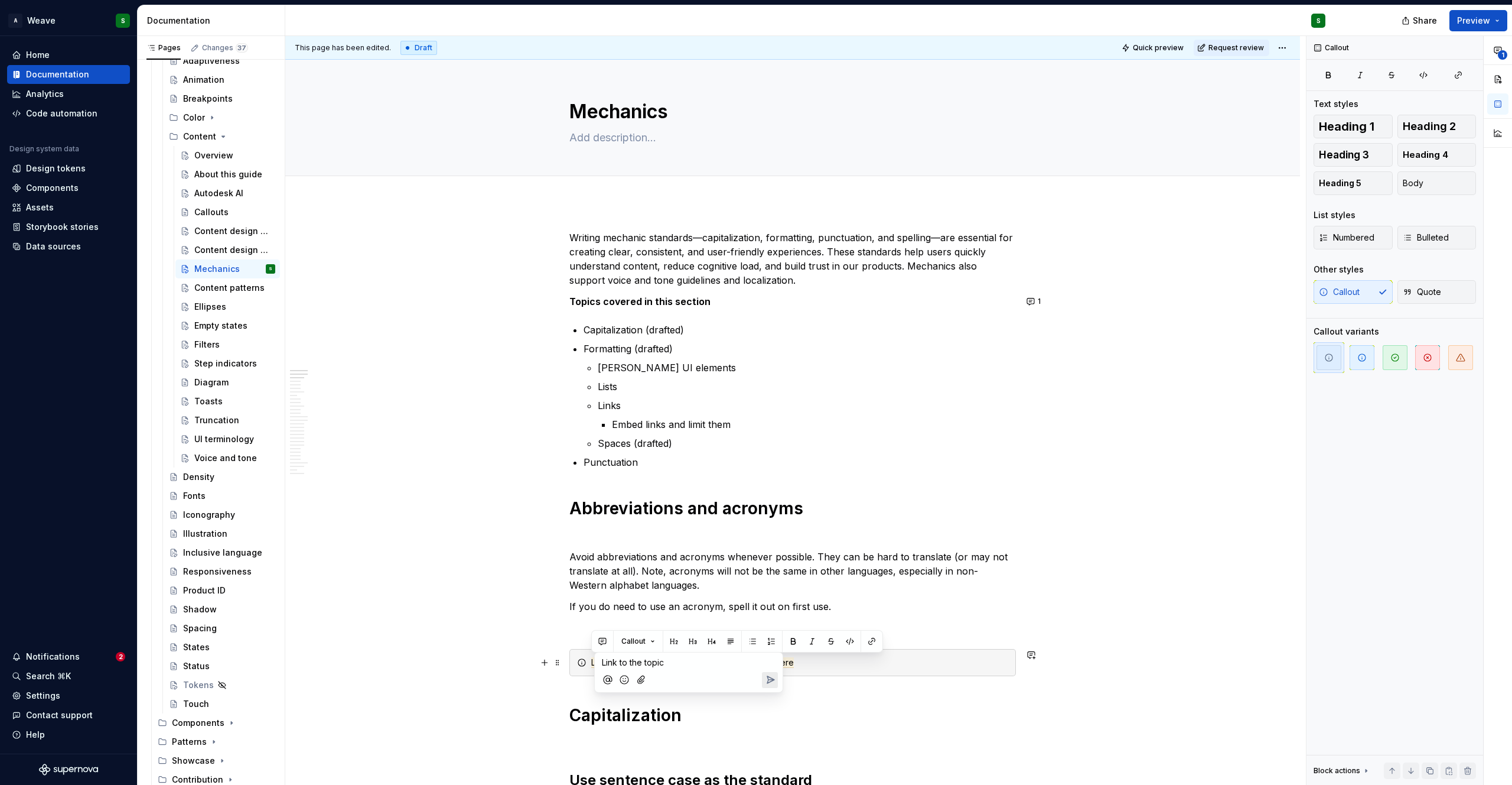
click at [802, 670] on div "Learn more about full capitalization exceptions here" at bounding box center [793, 662] width 447 height 27
click at [797, 663] on div "Learn more about full capitalization exceptions here" at bounding box center [799, 662] width 417 height 12
click at [815, 660] on div "Learn more about full capitalization exceptions here, and inclusive language" at bounding box center [799, 662] width 417 height 12
click at [925, 668] on div "Learn more about full capitalization exceptions here, and using inclusive langu…" at bounding box center [799, 662] width 417 height 12
drag, startPoint x: 591, startPoint y: 663, endPoint x: 996, endPoint y: 664, distance: 405.0
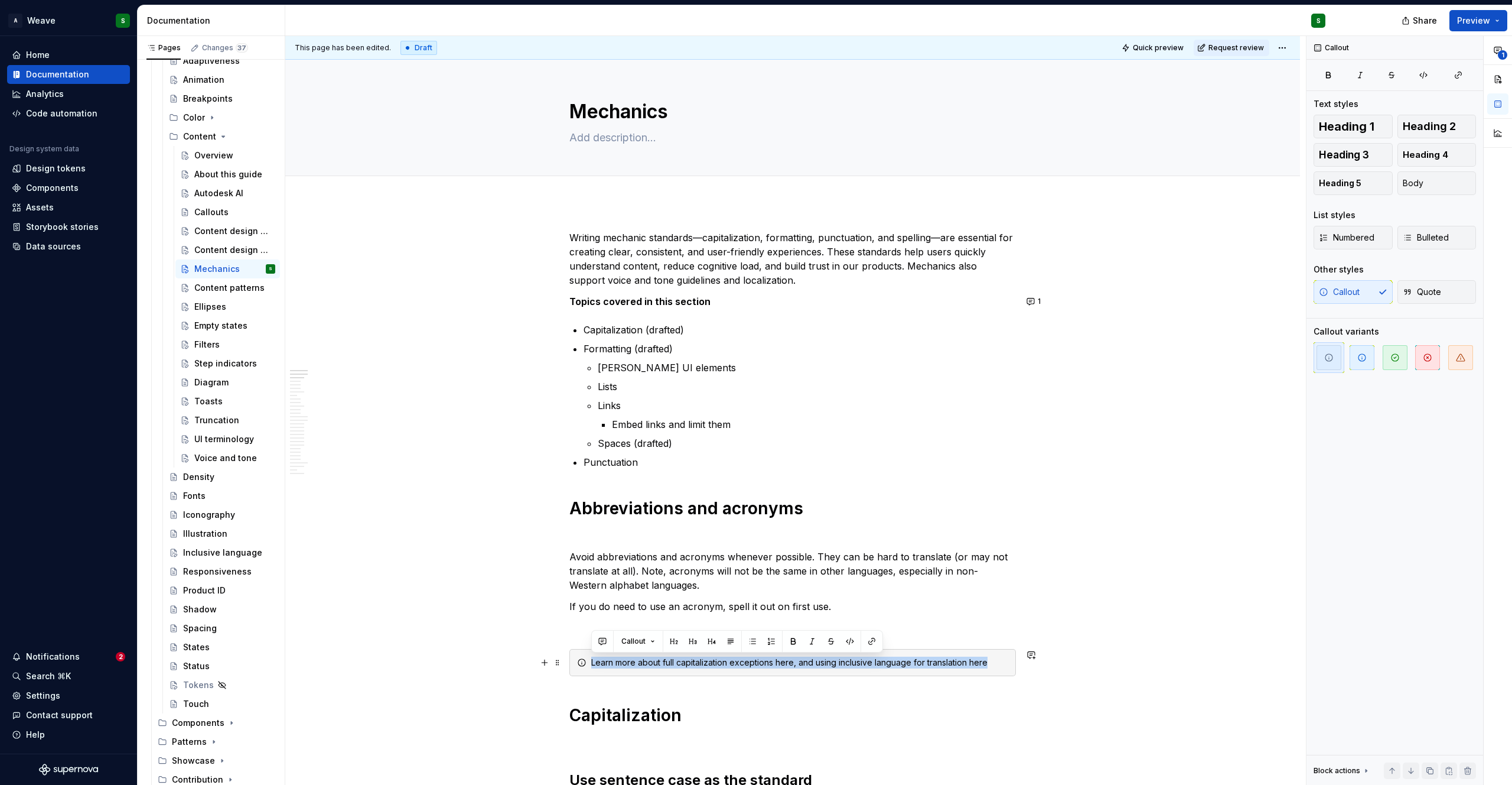
click at [996, 664] on div "Learn more about full capitalization exceptions here, and using inclusive langu…" at bounding box center [799, 662] width 417 height 12
click at [601, 639] on button "button" at bounding box center [603, 641] width 17 height 17
click at [684, 663] on span "Link to these anchors when they are published" at bounding box center [674, 668] width 144 height 22
click at [686, 665] on span "Link to these anchors when they are published" at bounding box center [674, 668] width 144 height 22
click at [685, 663] on span "Link to these anchors when they are published" at bounding box center [674, 668] width 144 height 22
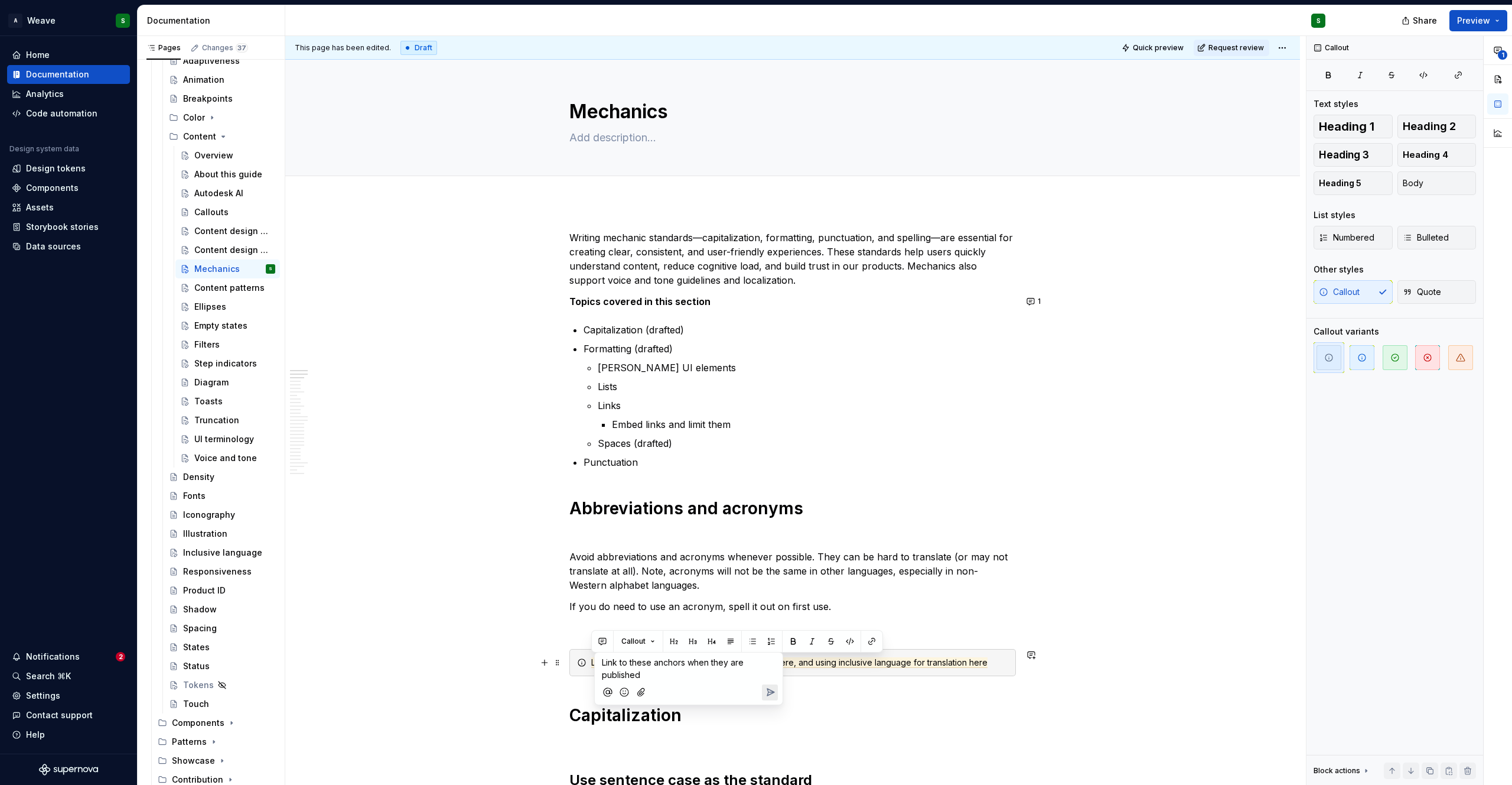
click at [686, 660] on span "Link to these anchors when they are published" at bounding box center [674, 668] width 144 height 22
click at [705, 665] on span "Link to these anchors when they are published" at bounding box center [674, 668] width 144 height 22
click at [768, 692] on icon "Send" at bounding box center [771, 691] width 7 height 7
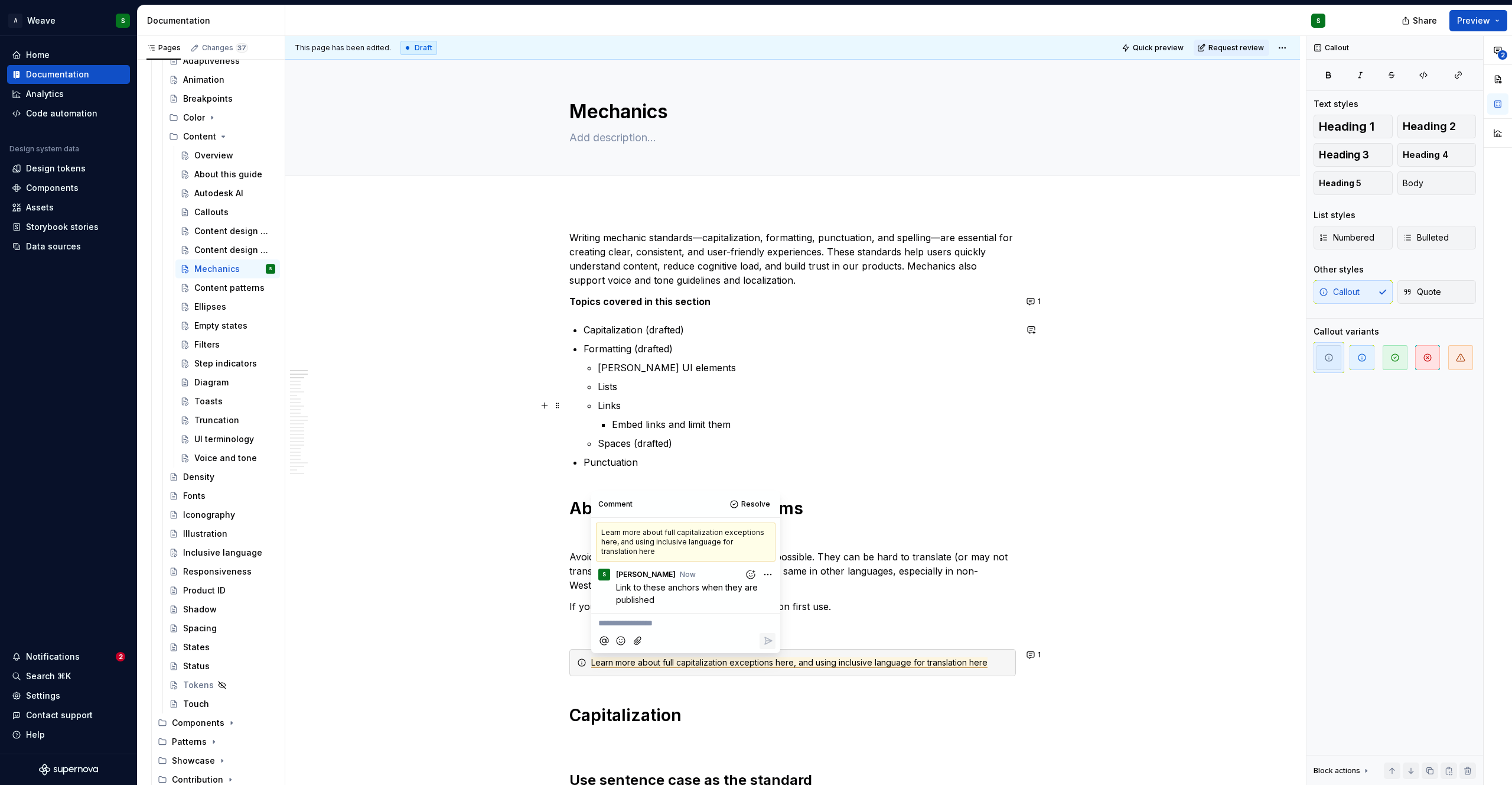
click at [793, 407] on p "Links" at bounding box center [806, 406] width 418 height 14
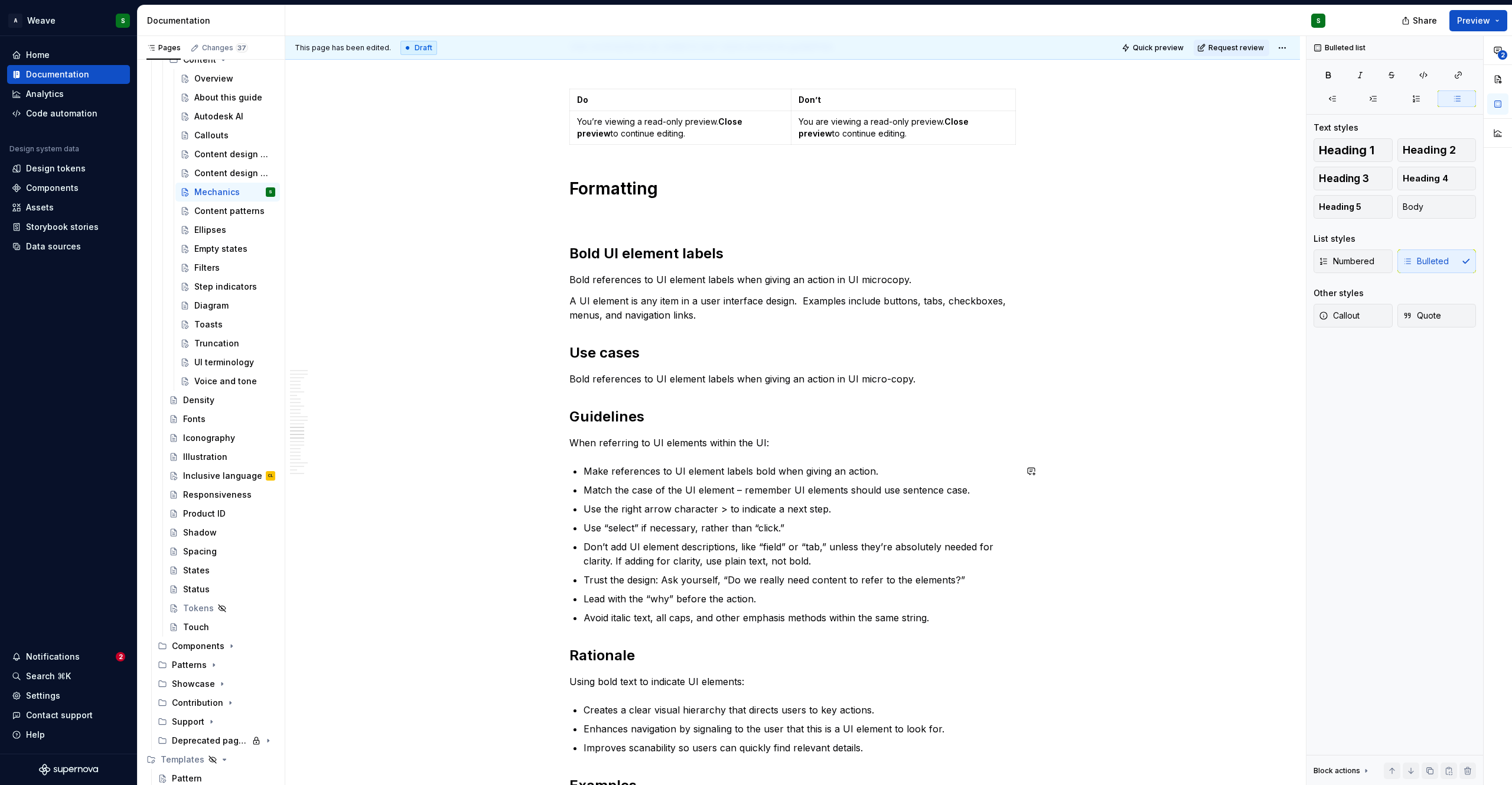
scroll to position [2277, 0]
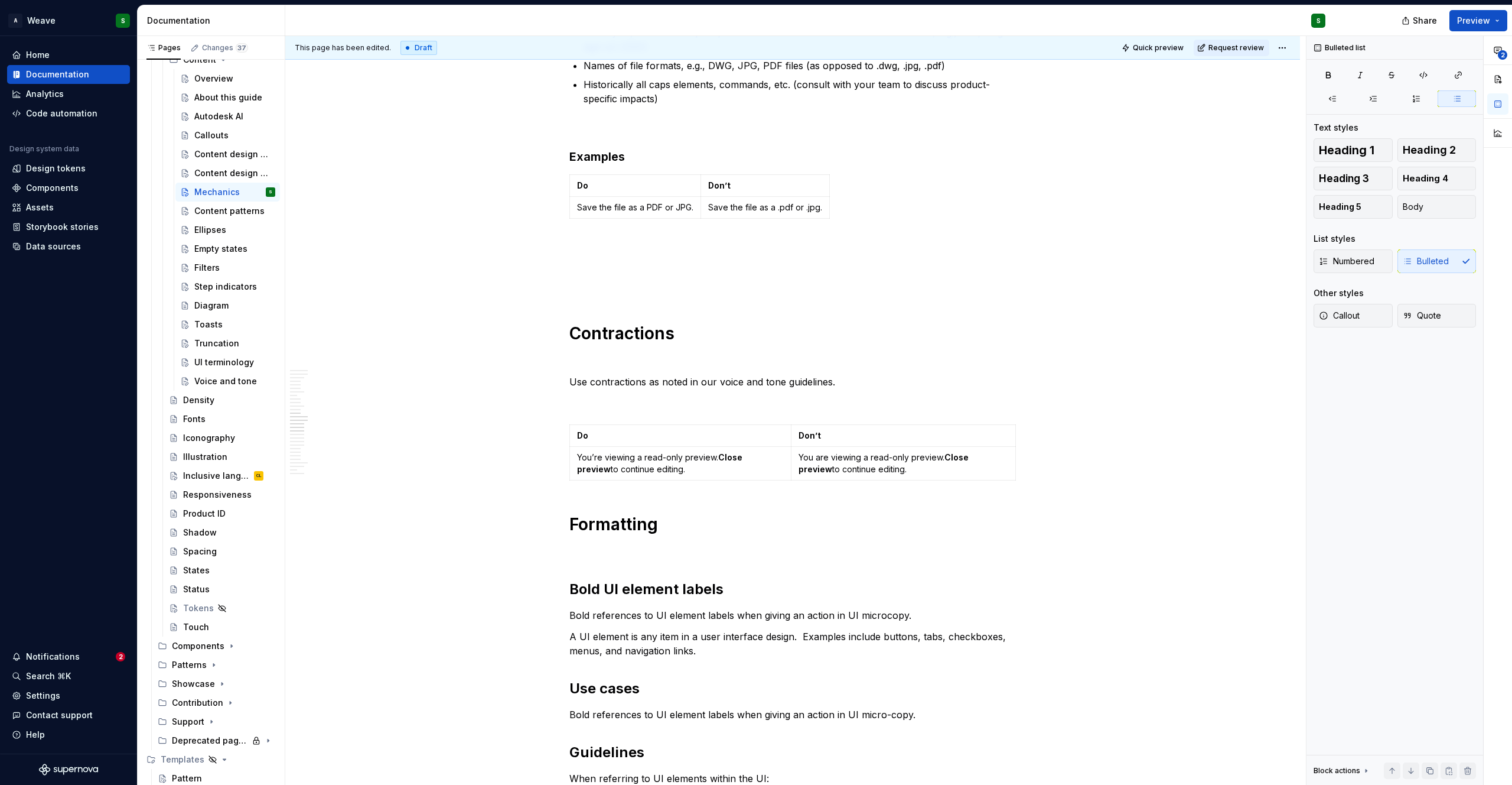
type textarea "*"
